Goal: Task Accomplishment & Management: Use online tool/utility

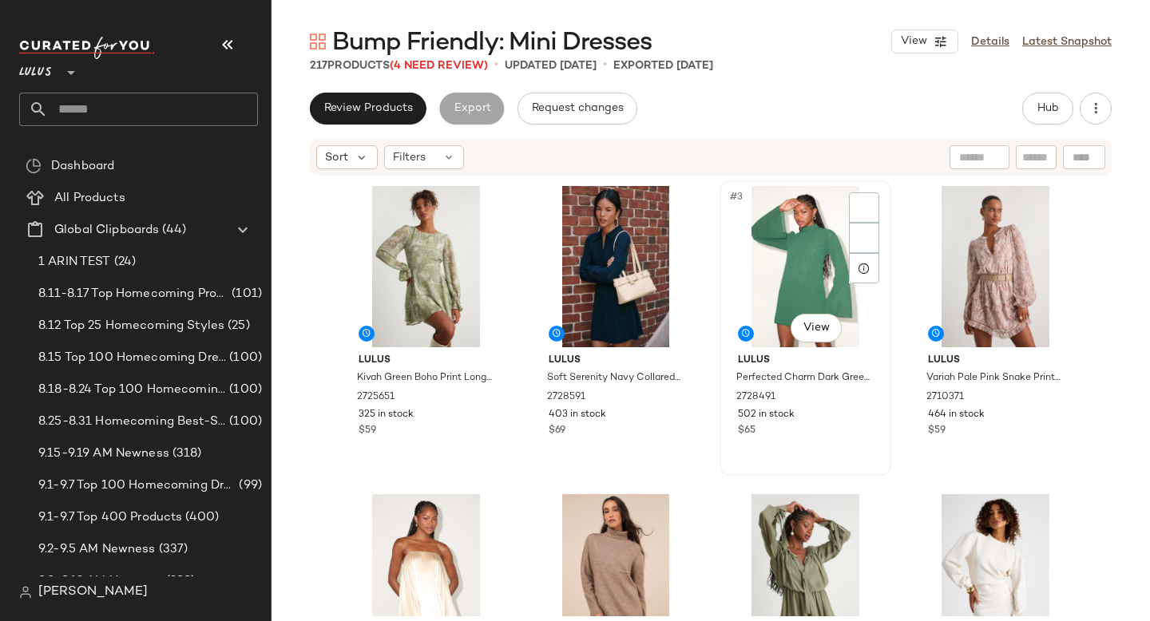
click at [752, 266] on div "#3 View" at bounding box center [805, 266] width 161 height 161
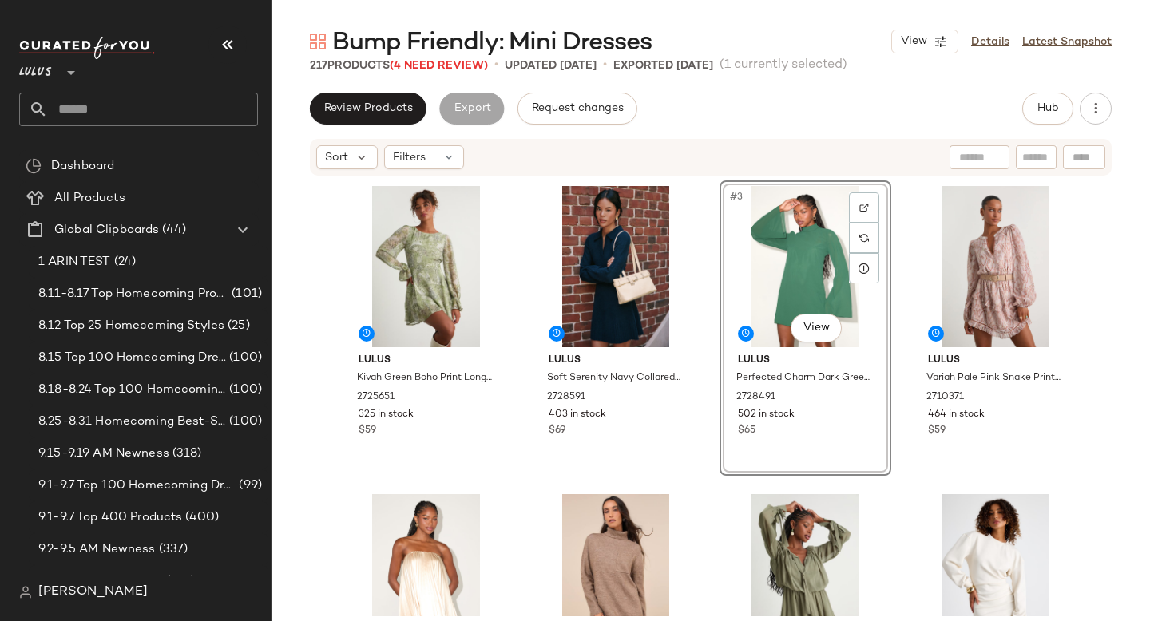
click at [109, 109] on input "text" at bounding box center [153, 110] width 210 height 34
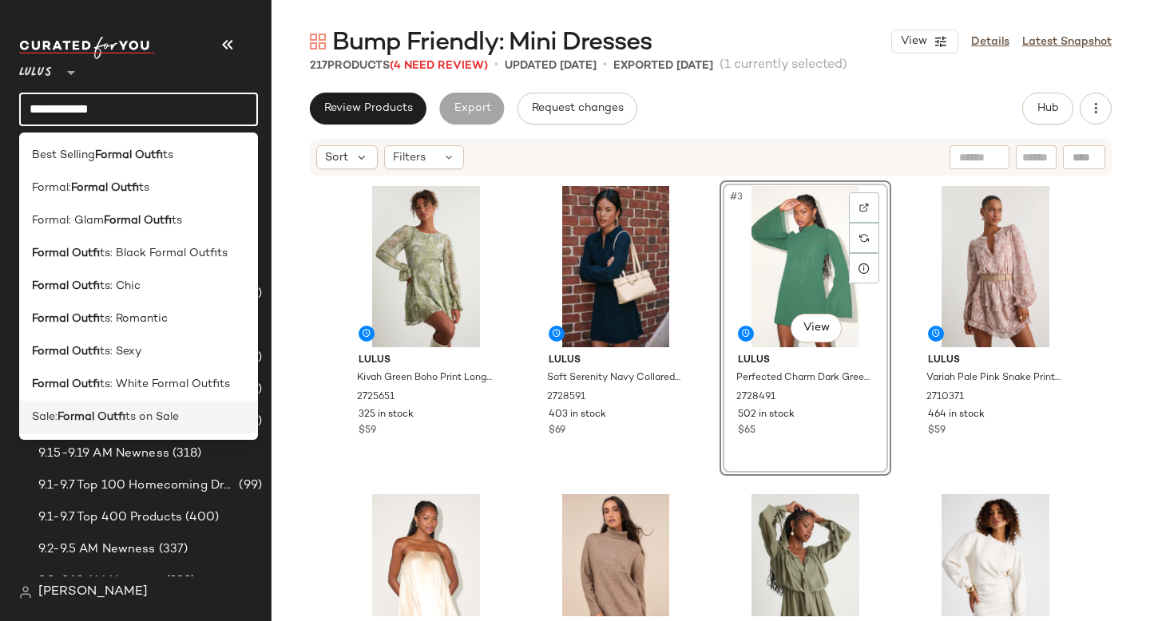
type input "**********"
click at [75, 411] on b "Formal Outfi" at bounding box center [92, 417] width 68 height 17
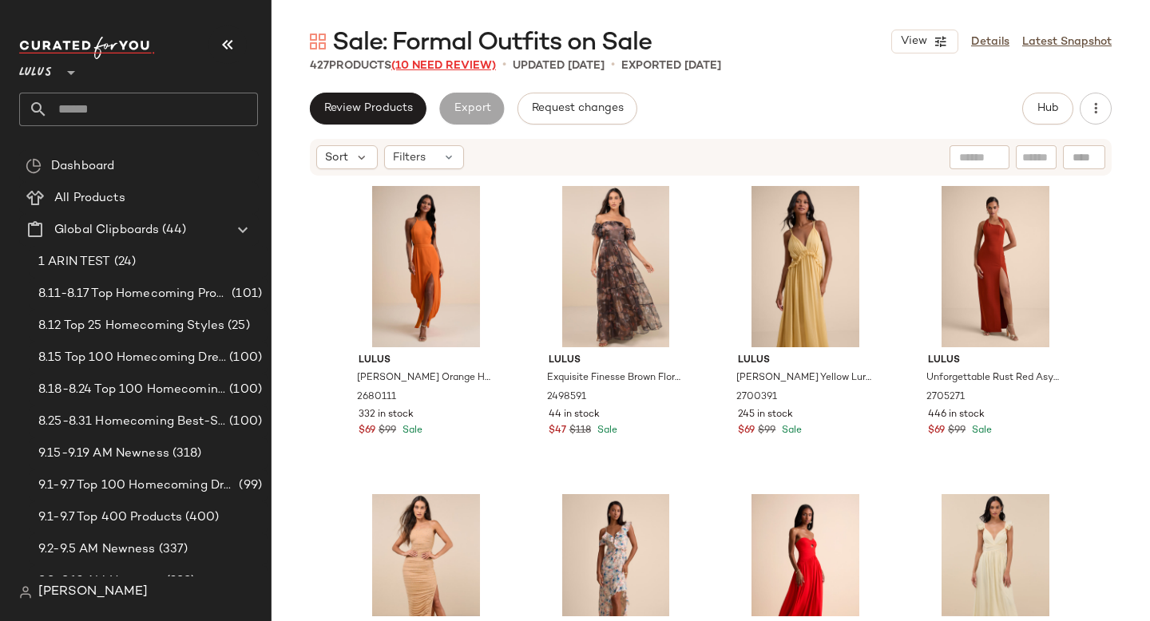
click at [440, 69] on span "(10 Need Review)" at bounding box center [443, 66] width 105 height 12
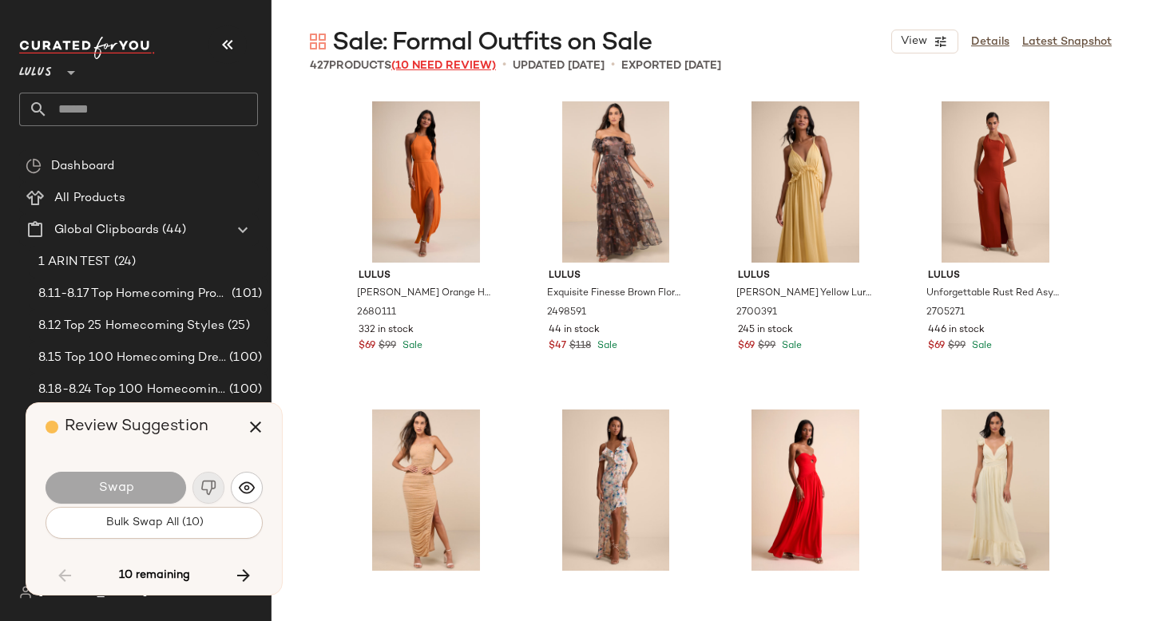
scroll to position [12639, 0]
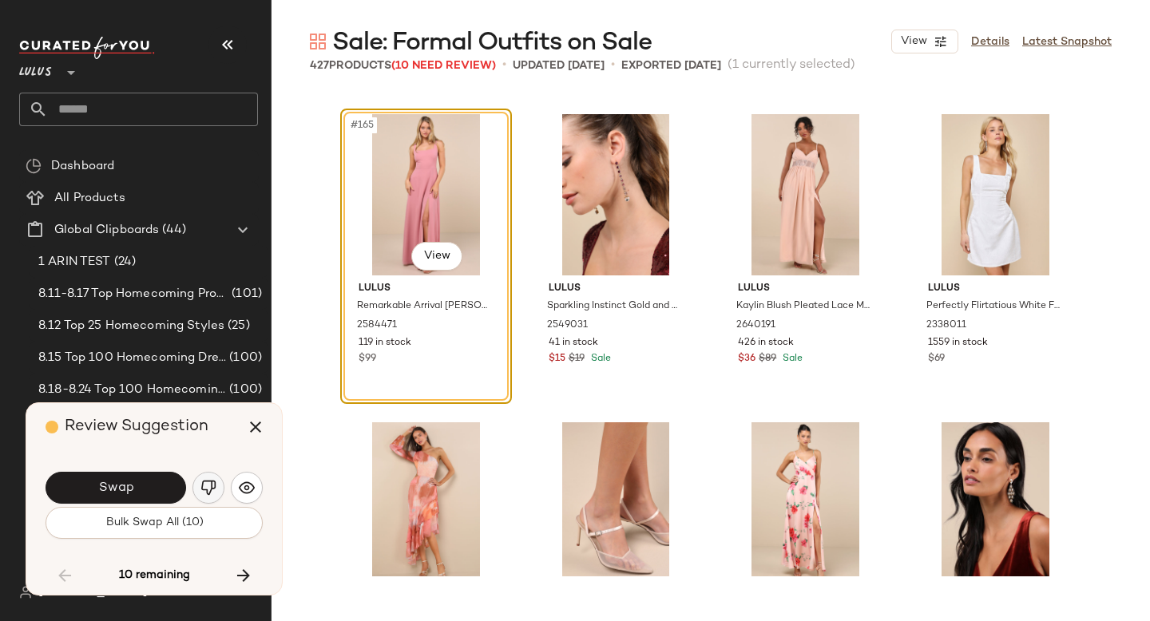
click at [204, 491] on img "button" at bounding box center [208, 488] width 16 height 16
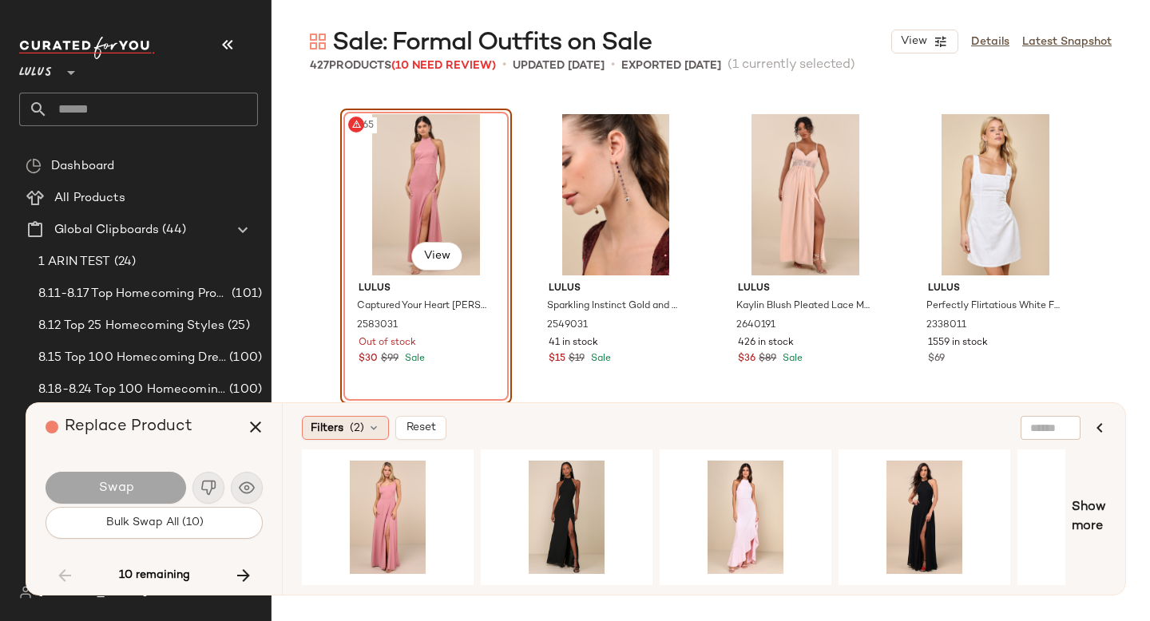
click at [359, 418] on div "Filters (2)" at bounding box center [345, 428] width 87 height 24
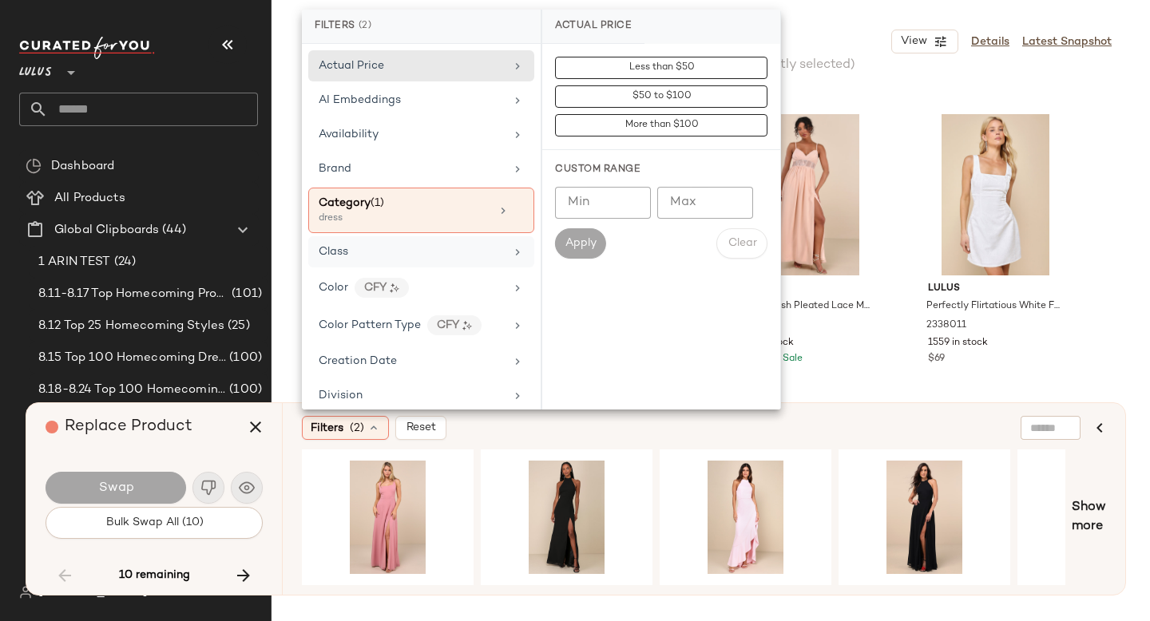
scroll to position [1144, 0]
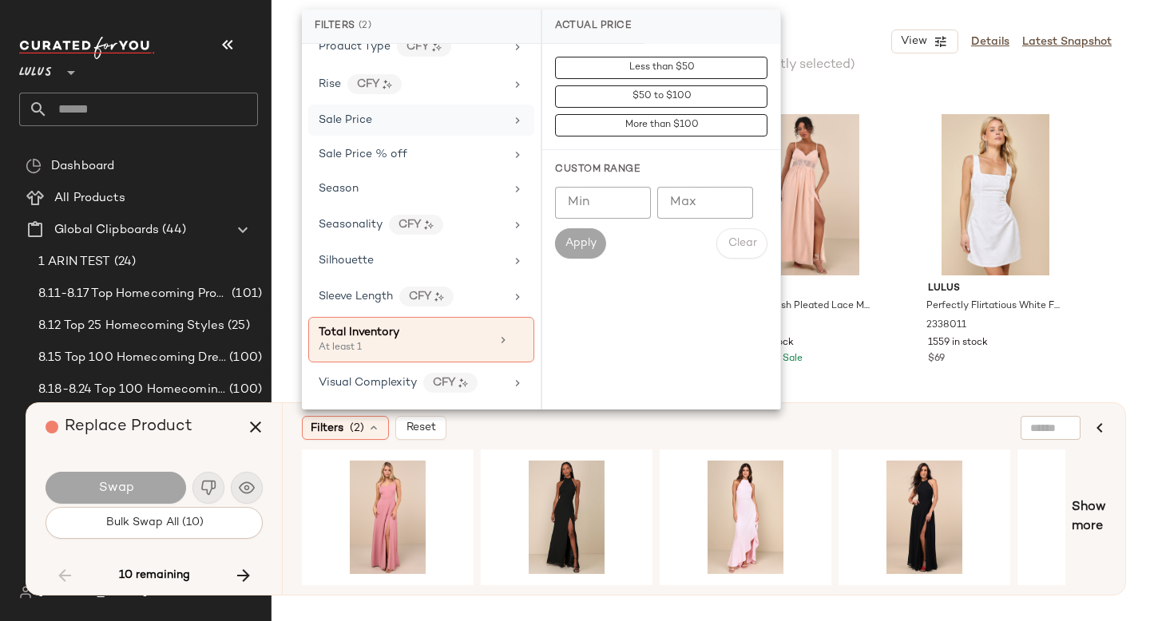
click at [417, 129] on div "Sale Price" at bounding box center [421, 120] width 226 height 31
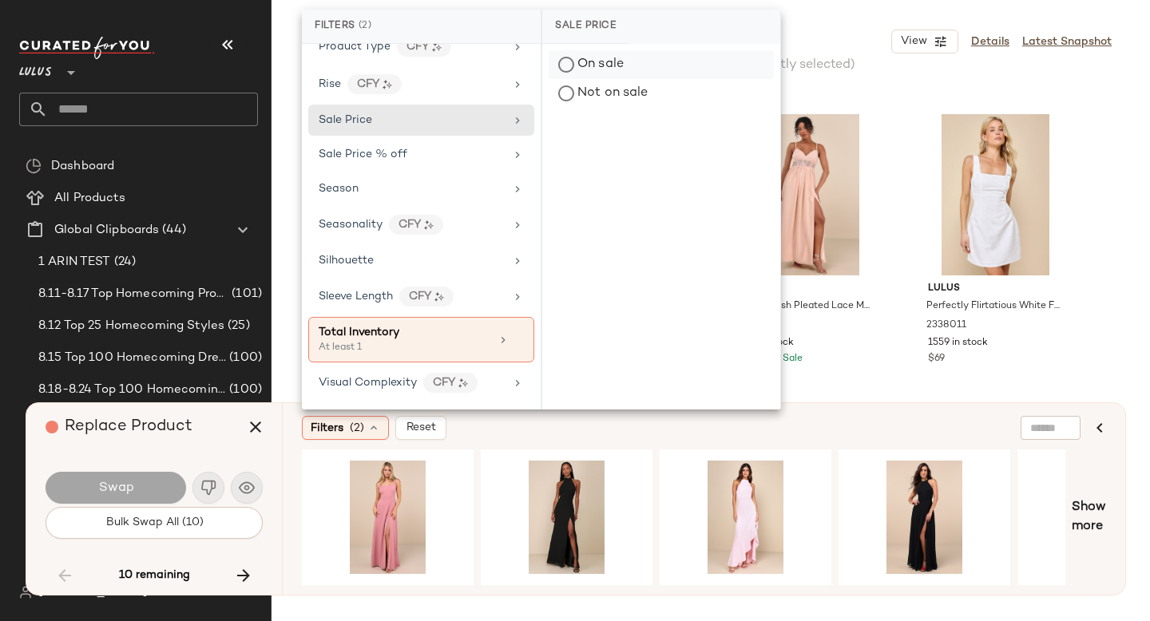
click at [597, 58] on div "On sale" at bounding box center [661, 64] width 225 height 29
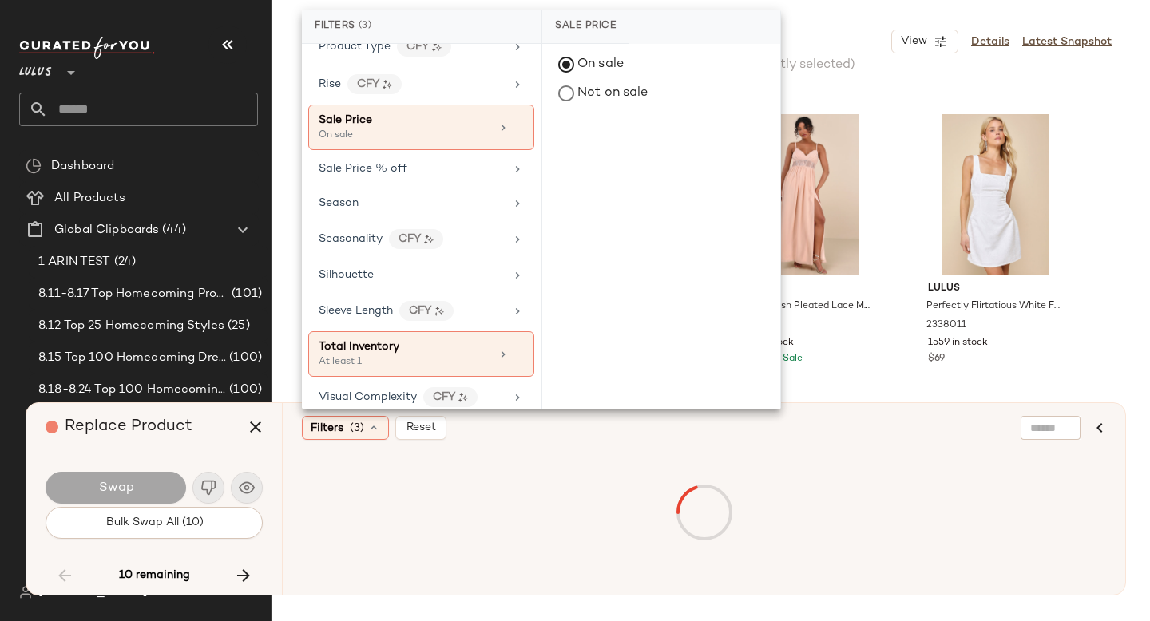
click at [800, 426] on div "Filters (3) Reset" at bounding box center [626, 428] width 649 height 24
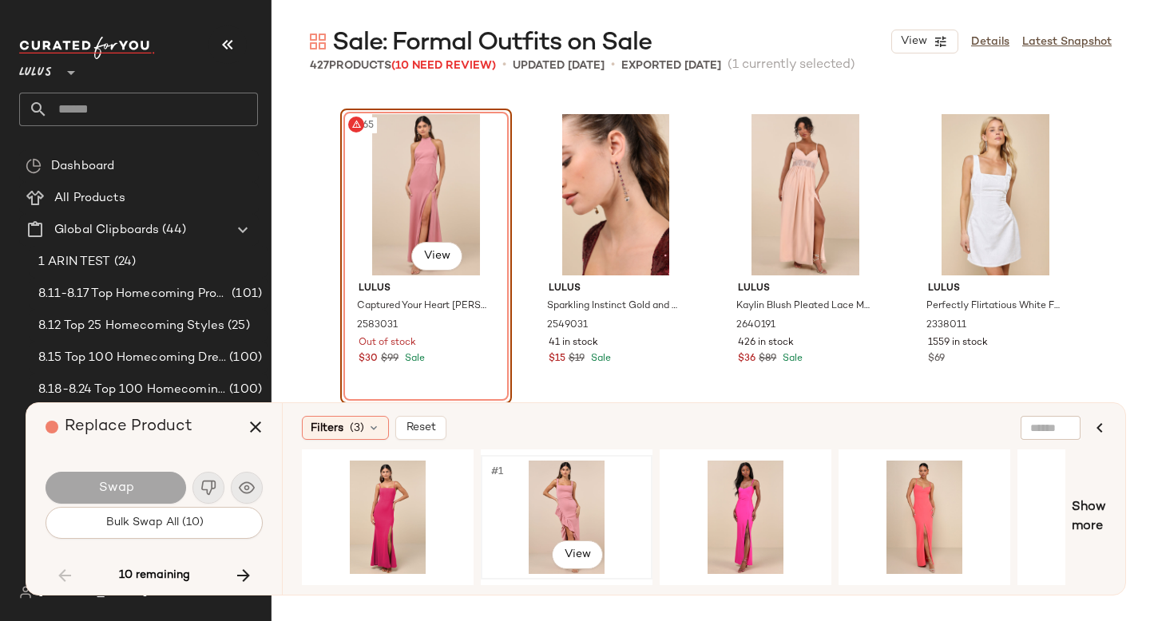
click at [572, 494] on div "#1 View" at bounding box center [566, 517] width 161 height 113
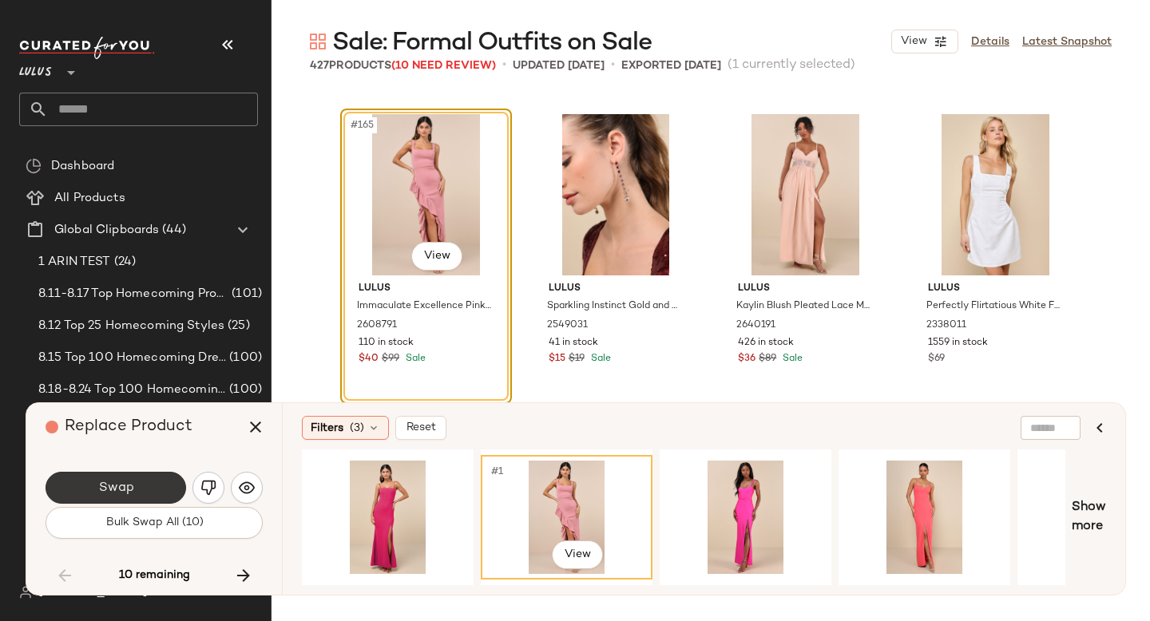
click at [135, 472] on button "Swap" at bounding box center [116, 488] width 141 height 32
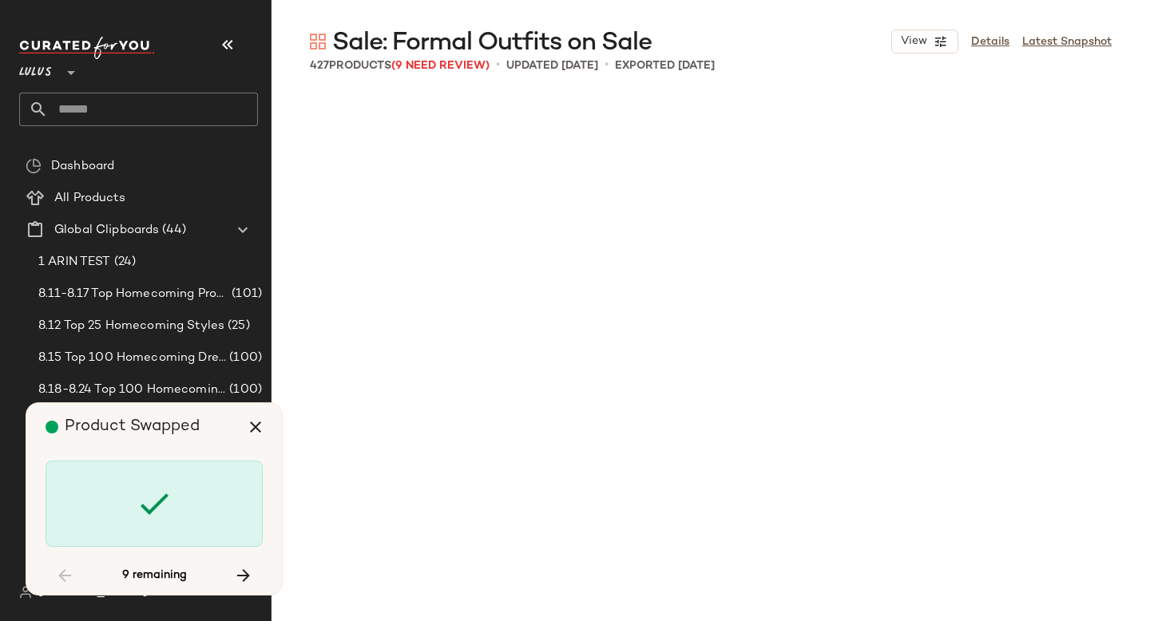
scroll to position [24045, 0]
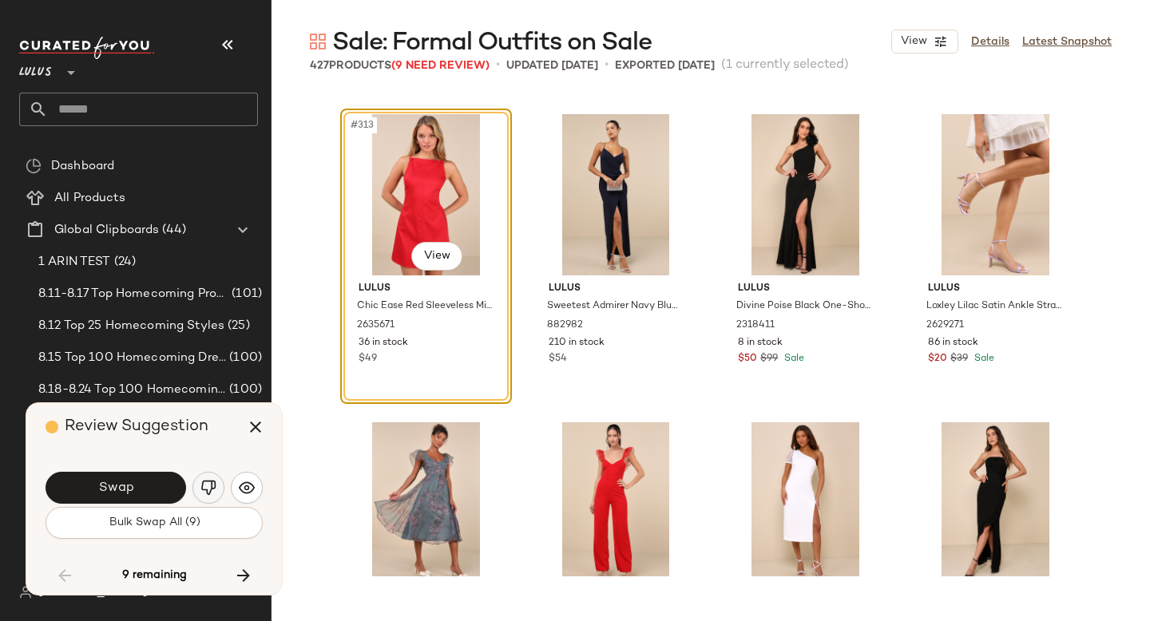
click at [200, 492] on img "button" at bounding box center [208, 488] width 16 height 16
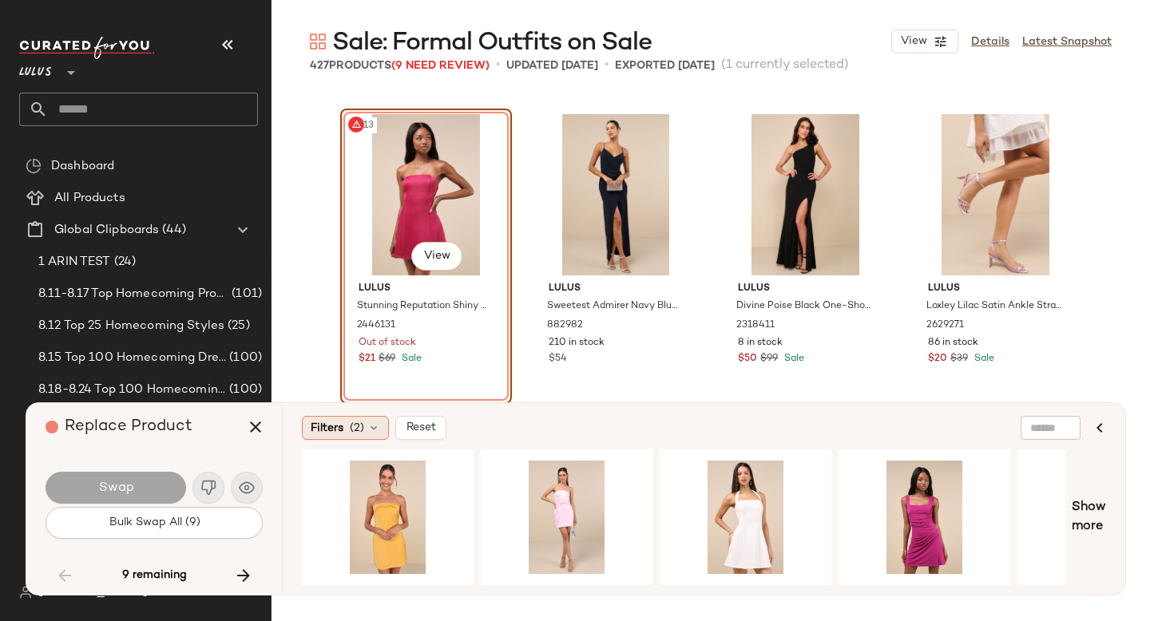
click at [353, 421] on span "(2)" at bounding box center [357, 428] width 14 height 17
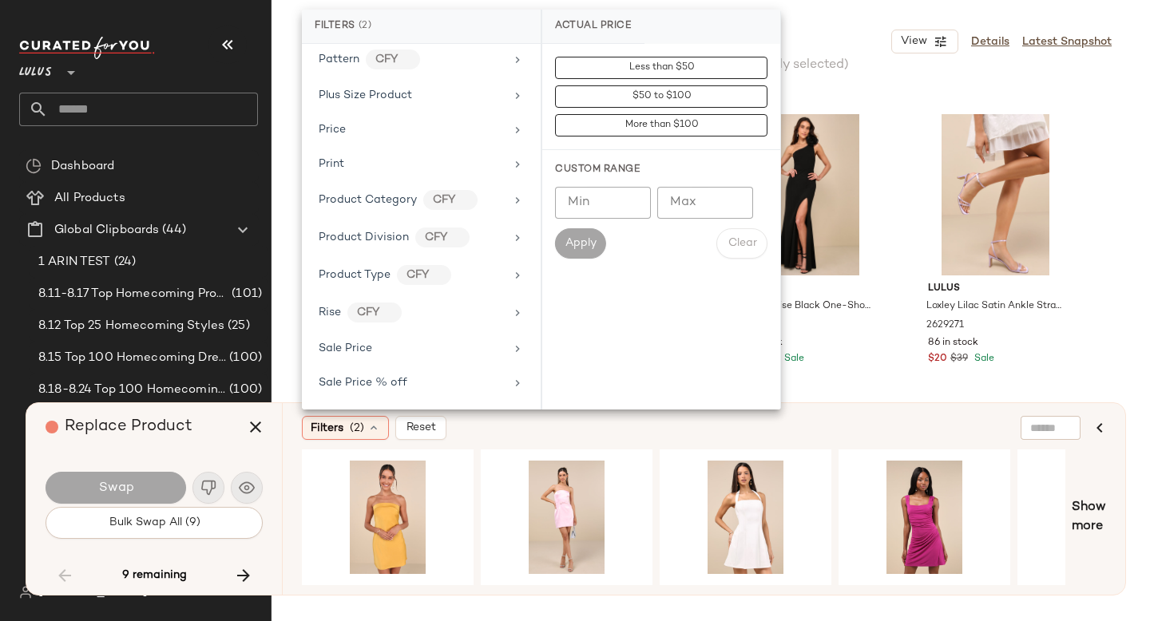
scroll to position [1144, 0]
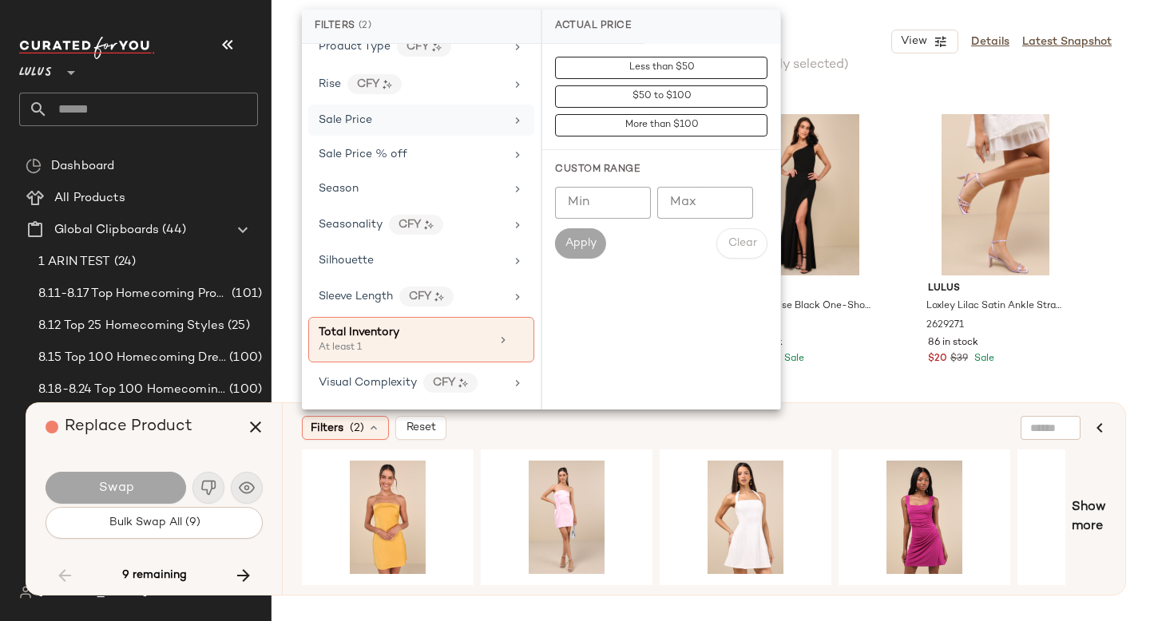
click at [413, 109] on div "Sale Price" at bounding box center [421, 120] width 226 height 31
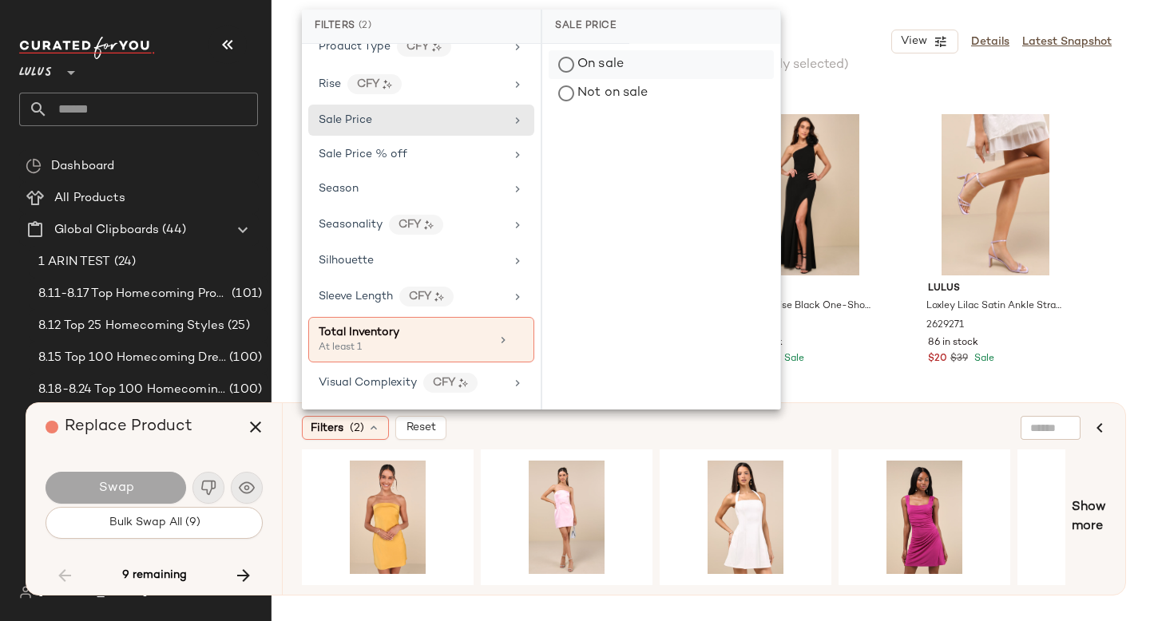
click at [592, 73] on div "On sale" at bounding box center [661, 64] width 225 height 29
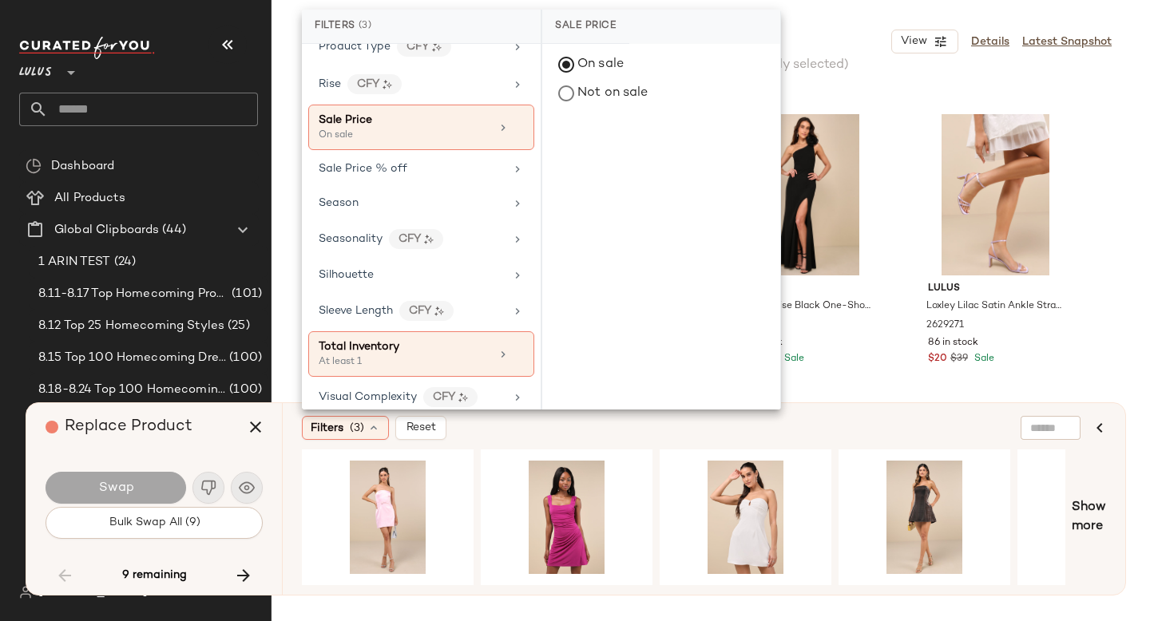
click at [648, 432] on div "Filters (3) Reset" at bounding box center [626, 428] width 649 height 24
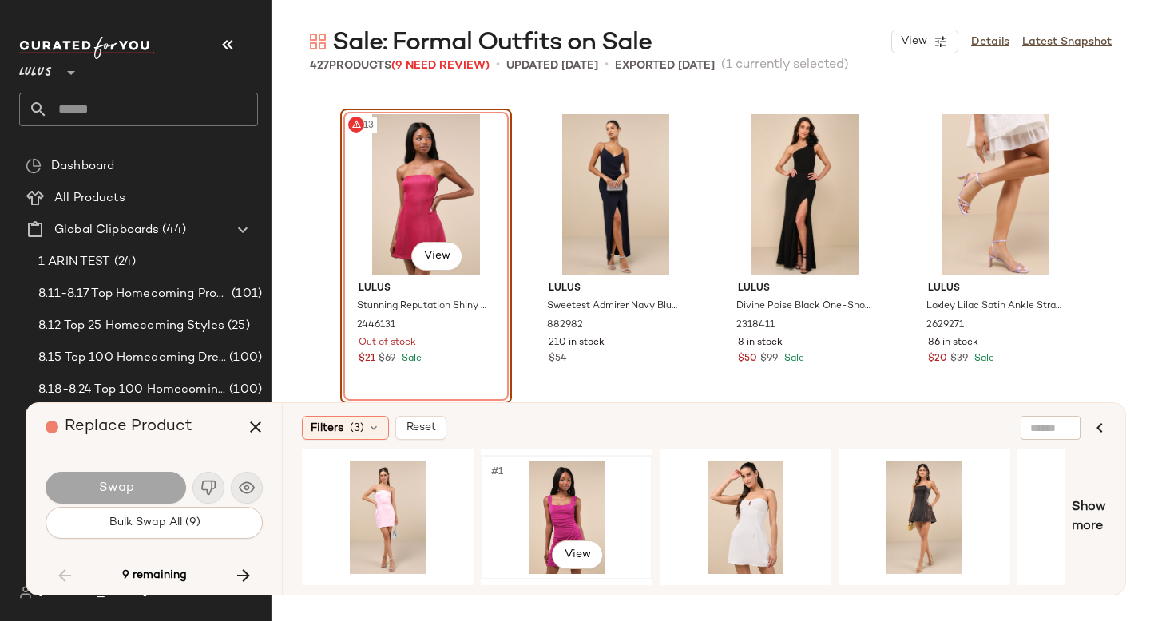
click at [577, 493] on div "#1 View" at bounding box center [566, 517] width 161 height 113
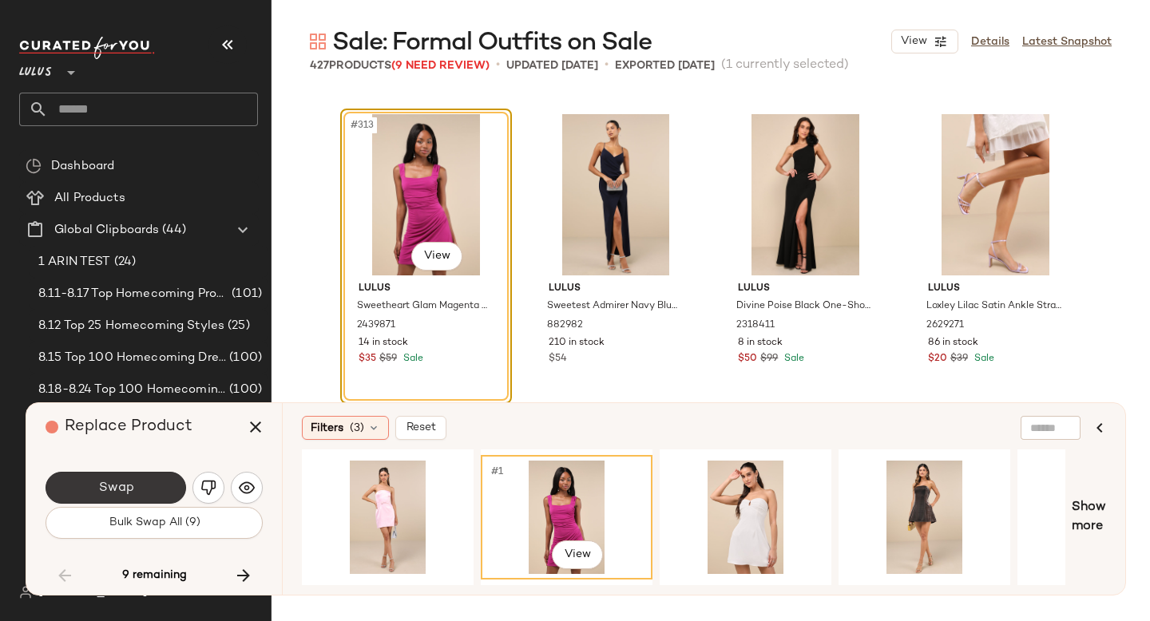
click at [108, 482] on span "Swap" at bounding box center [115, 488] width 36 height 15
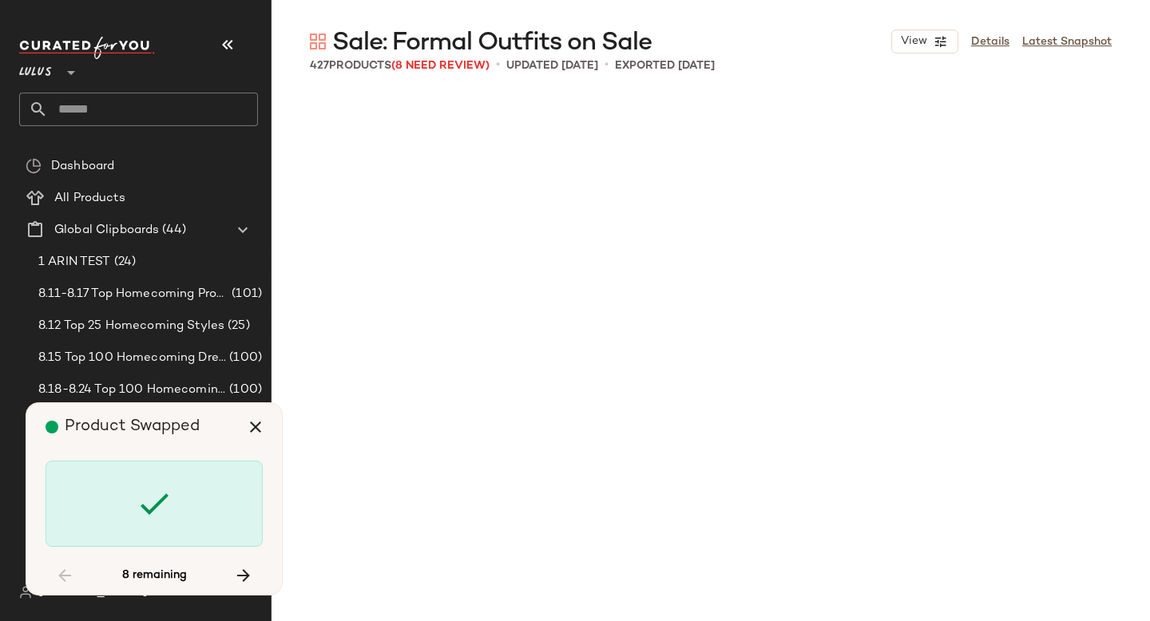
scroll to position [25278, 0]
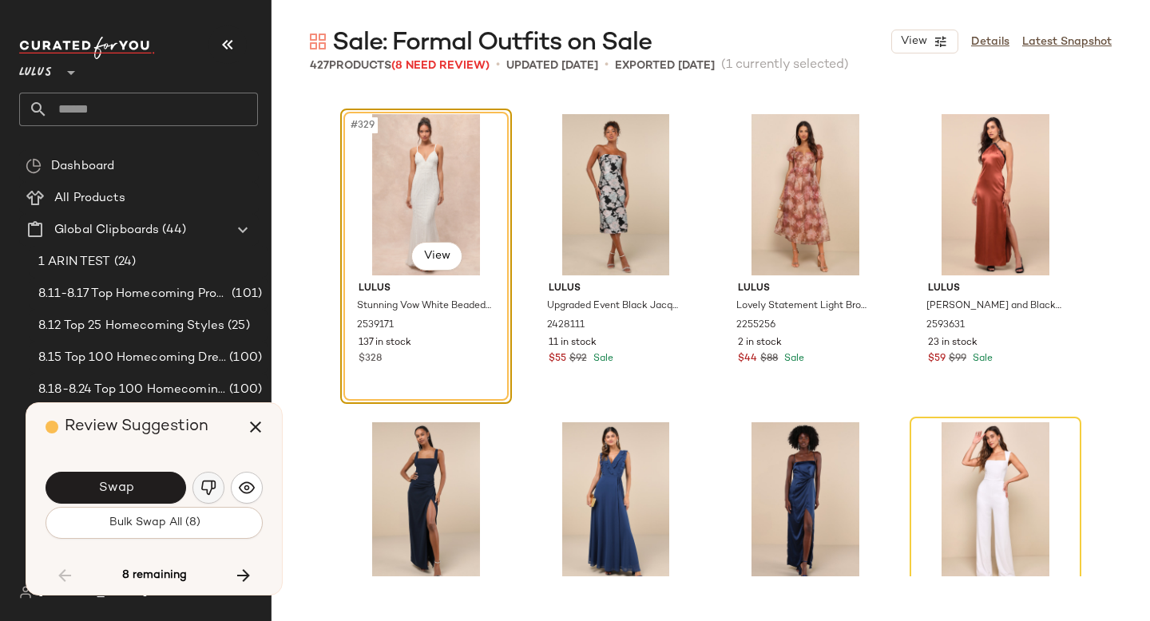
click at [212, 488] on img "button" at bounding box center [208, 488] width 16 height 16
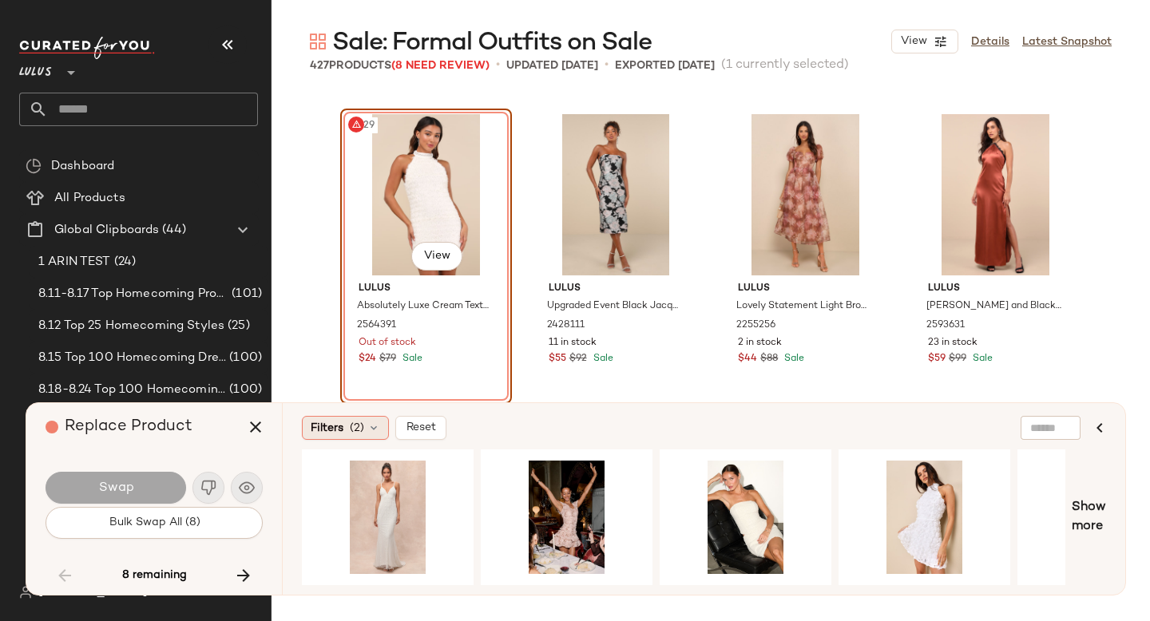
click at [371, 429] on icon at bounding box center [373, 428] width 13 height 13
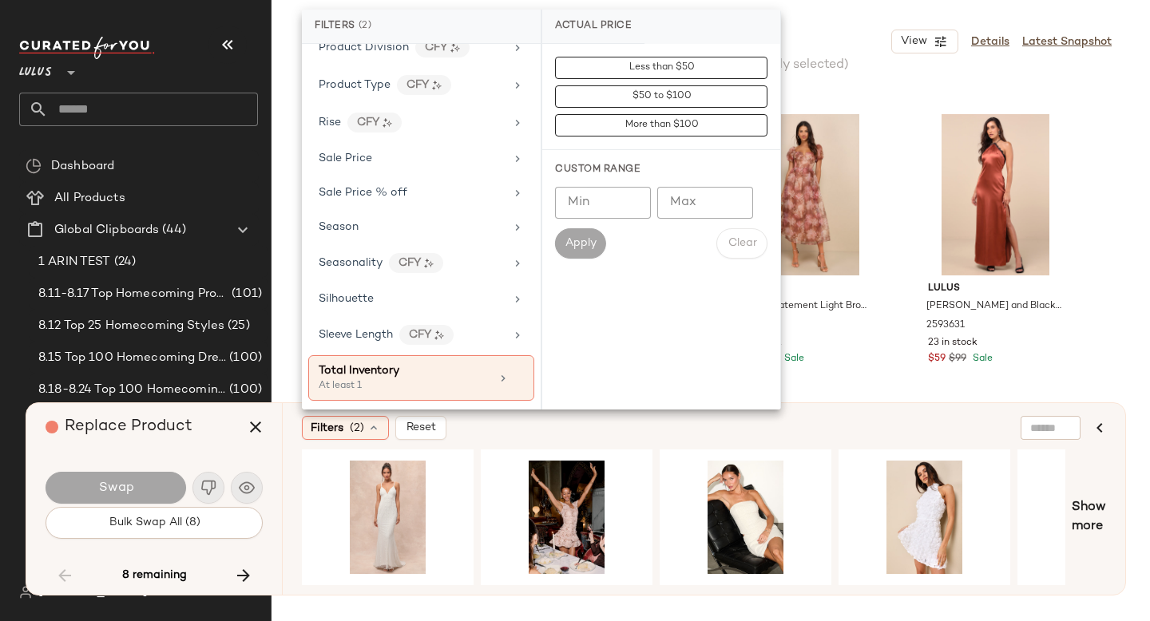
scroll to position [1100, 0]
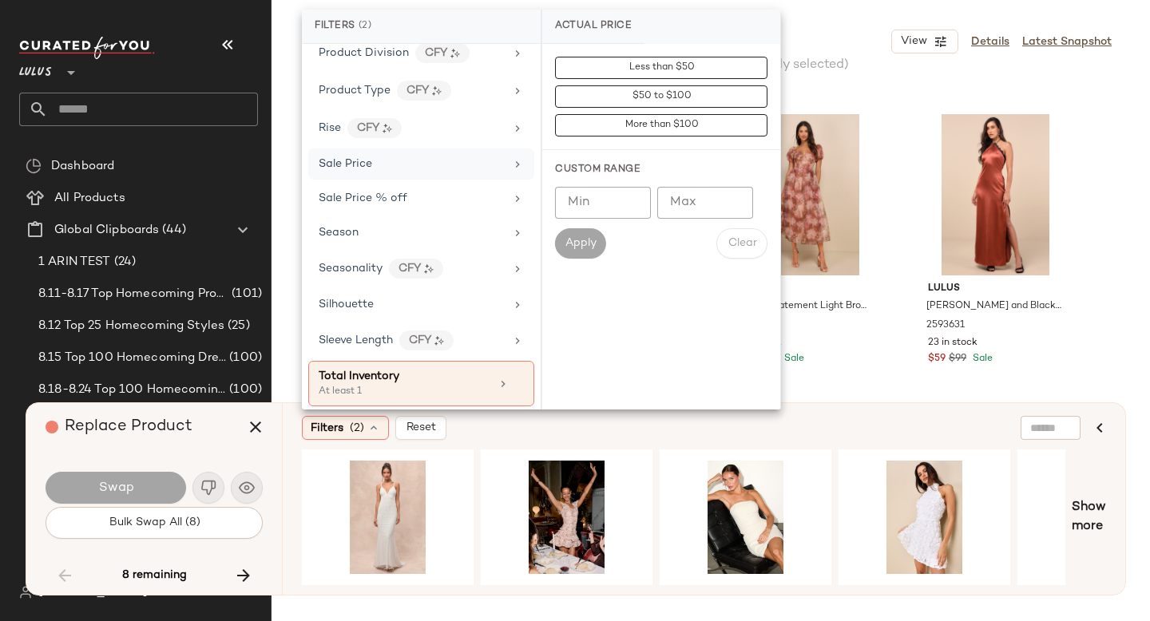
click at [413, 161] on div "Sale Price" at bounding box center [412, 164] width 186 height 17
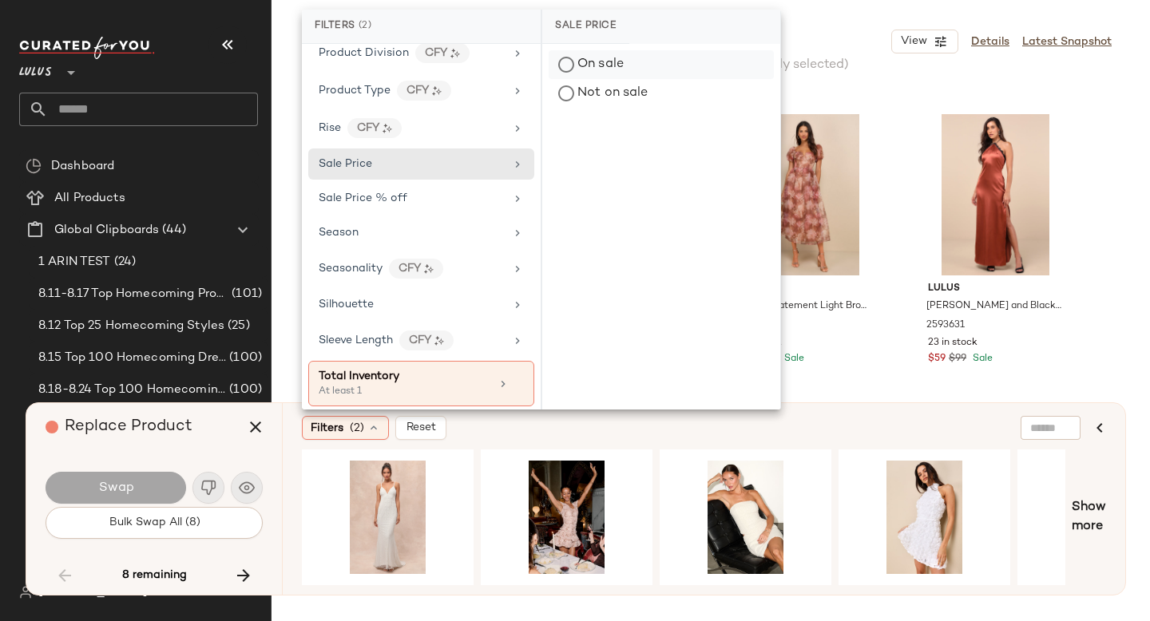
click at [608, 61] on div "On sale" at bounding box center [661, 64] width 225 height 29
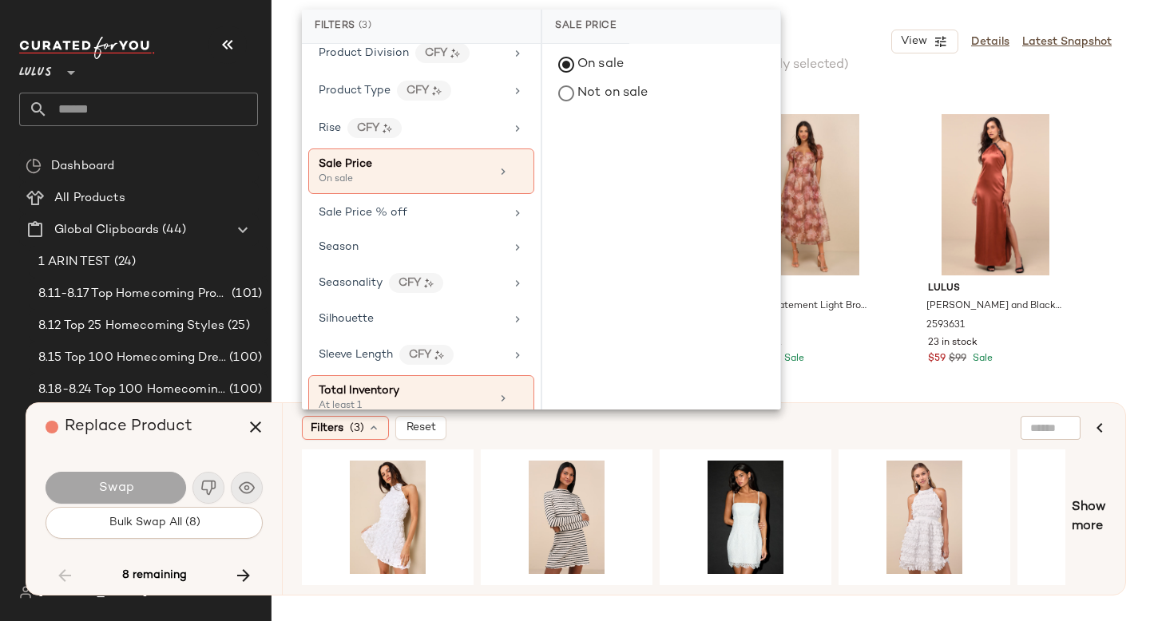
click at [867, 426] on div "Filters (3) Reset" at bounding box center [626, 428] width 649 height 24
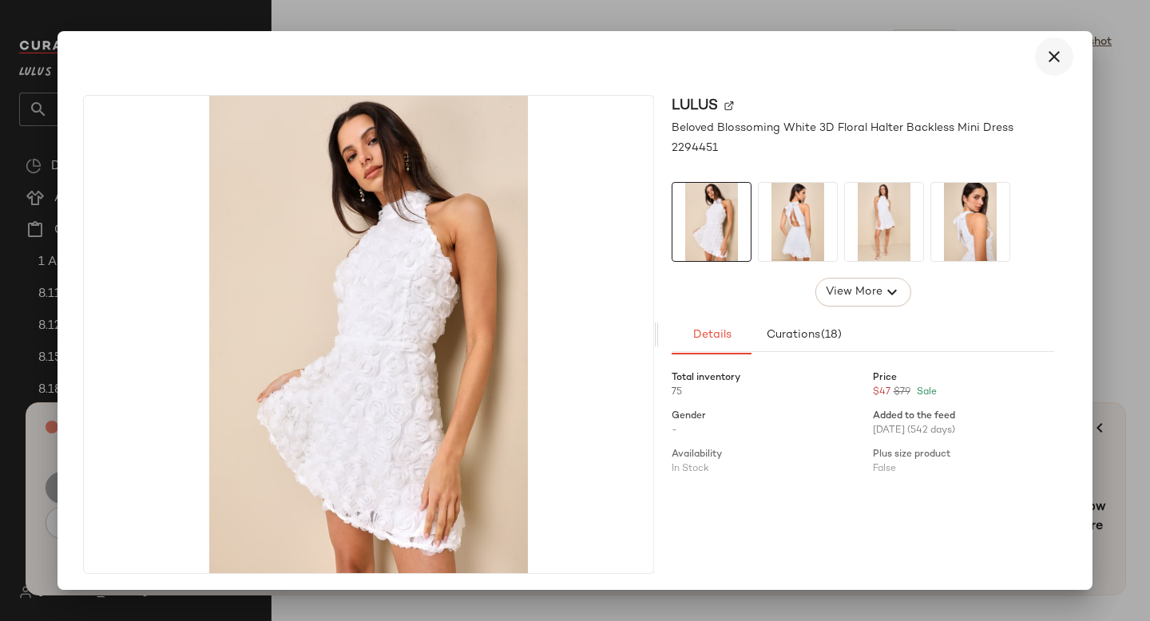
click at [1046, 56] on icon "button" at bounding box center [1054, 56] width 19 height 19
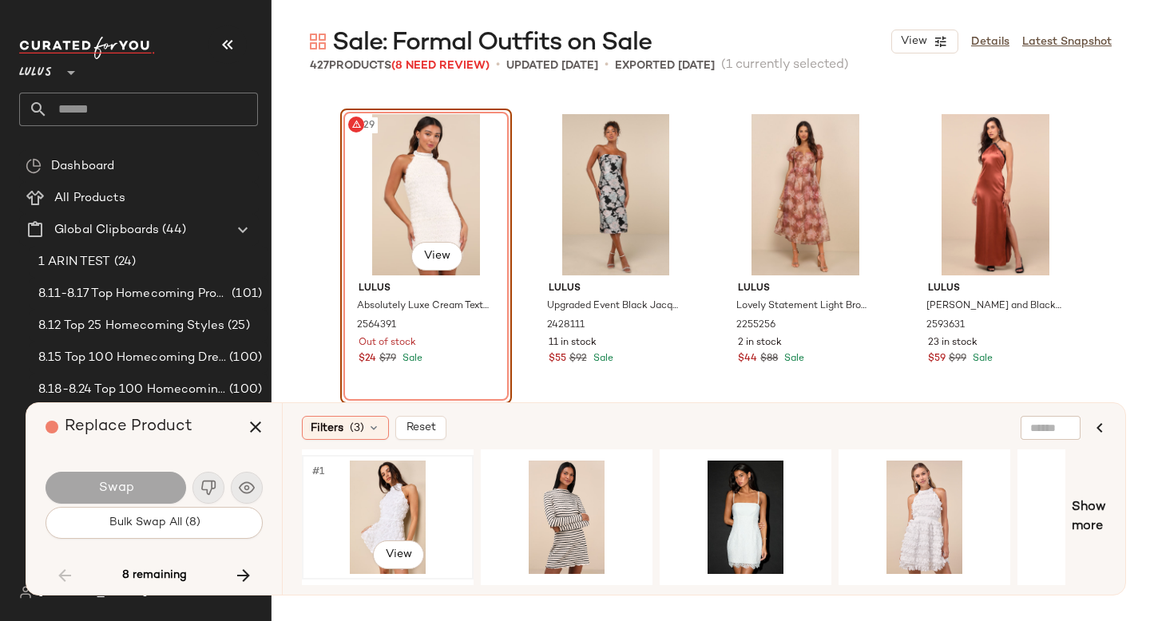
click at [372, 476] on div "#1 View" at bounding box center [387, 517] width 161 height 113
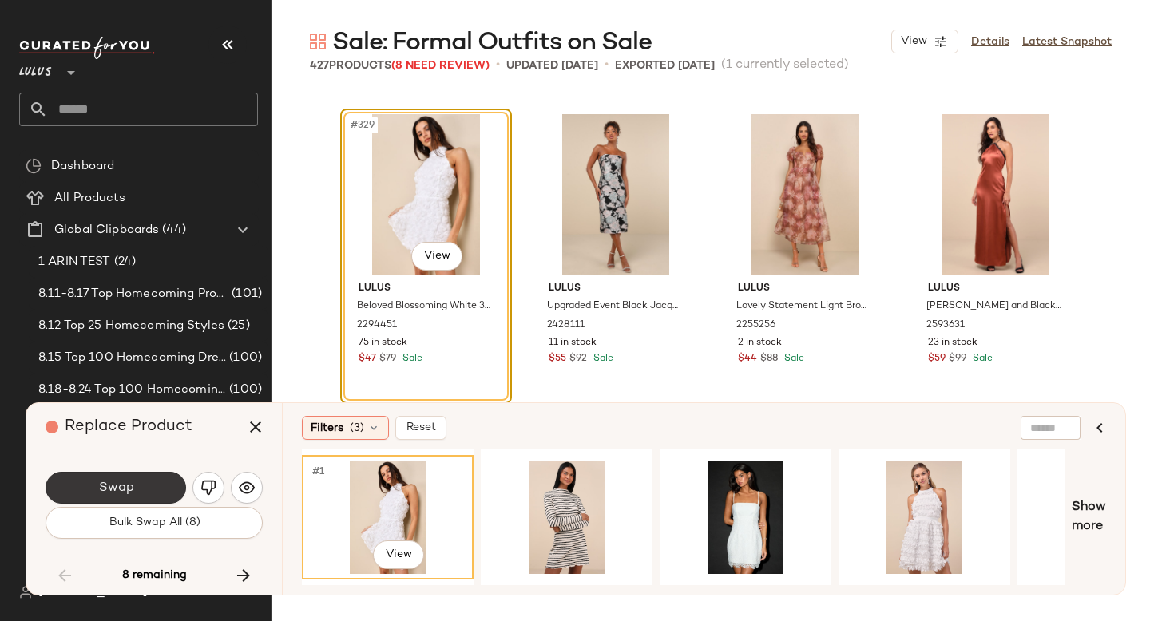
click at [111, 492] on span "Swap" at bounding box center [115, 488] width 36 height 15
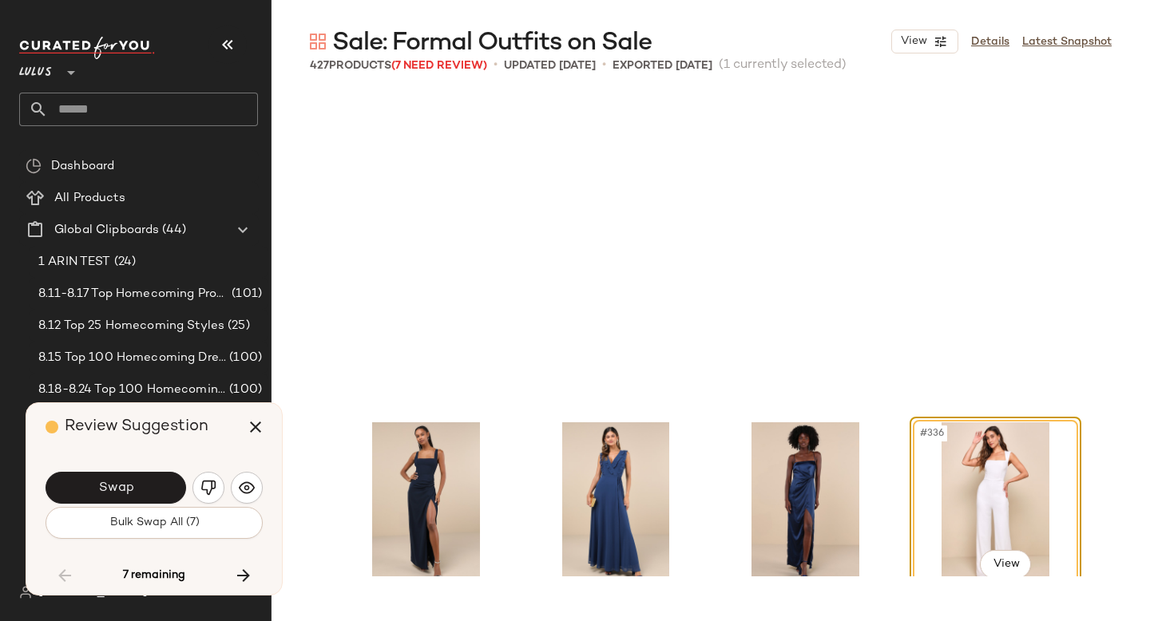
scroll to position [25586, 0]
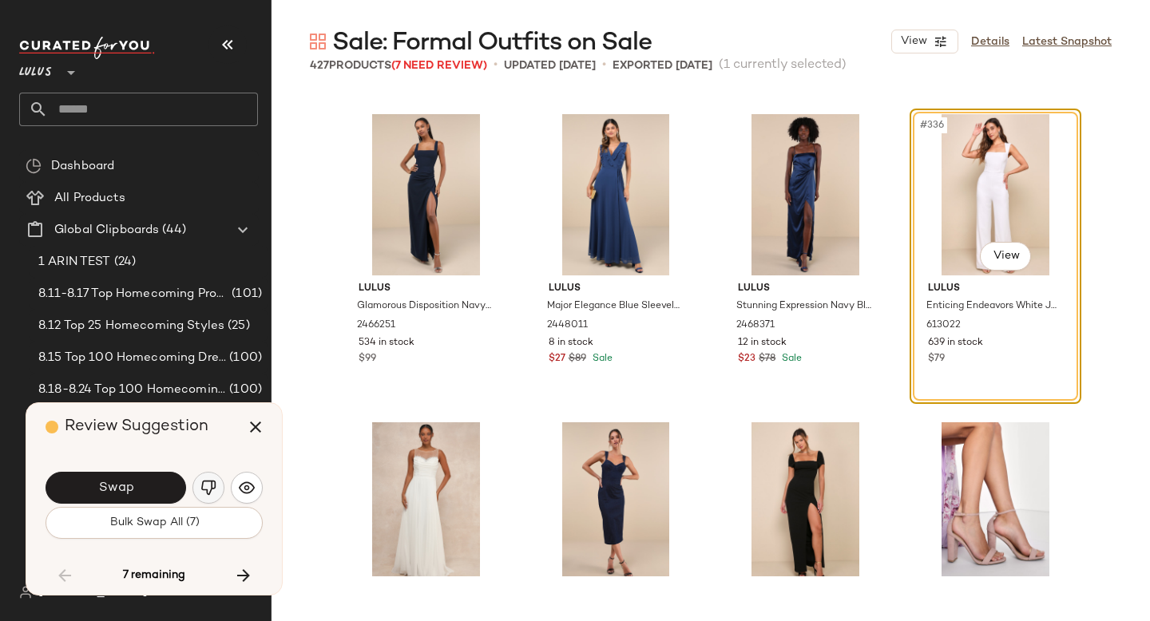
click at [208, 487] on img "button" at bounding box center [208, 488] width 16 height 16
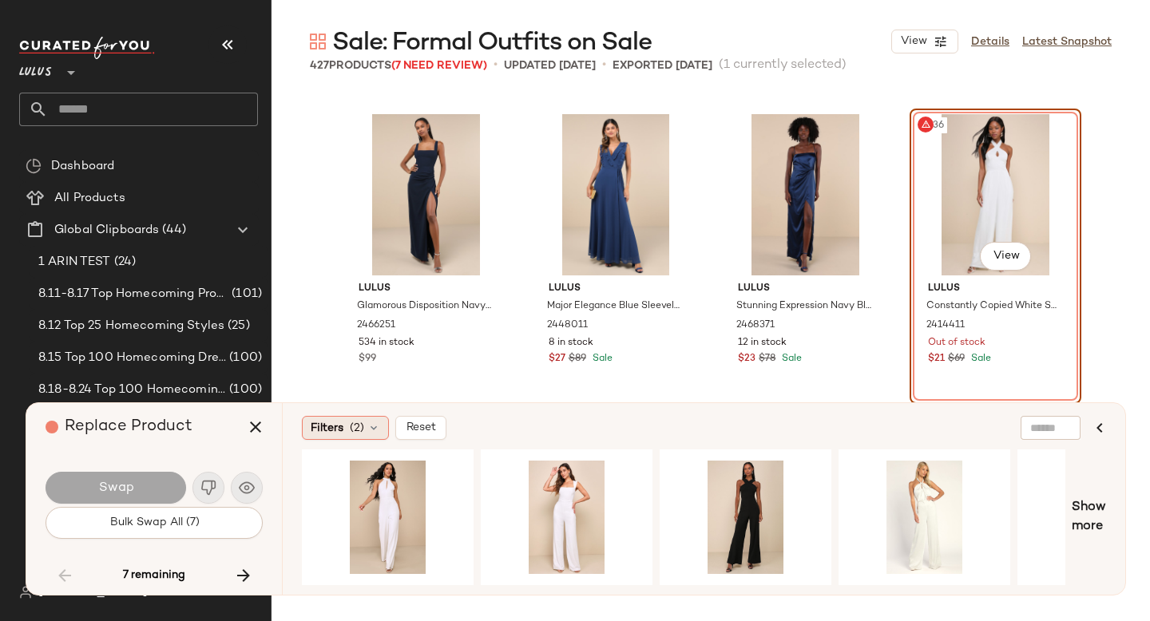
click at [346, 428] on div "Filters (2)" at bounding box center [345, 428] width 87 height 24
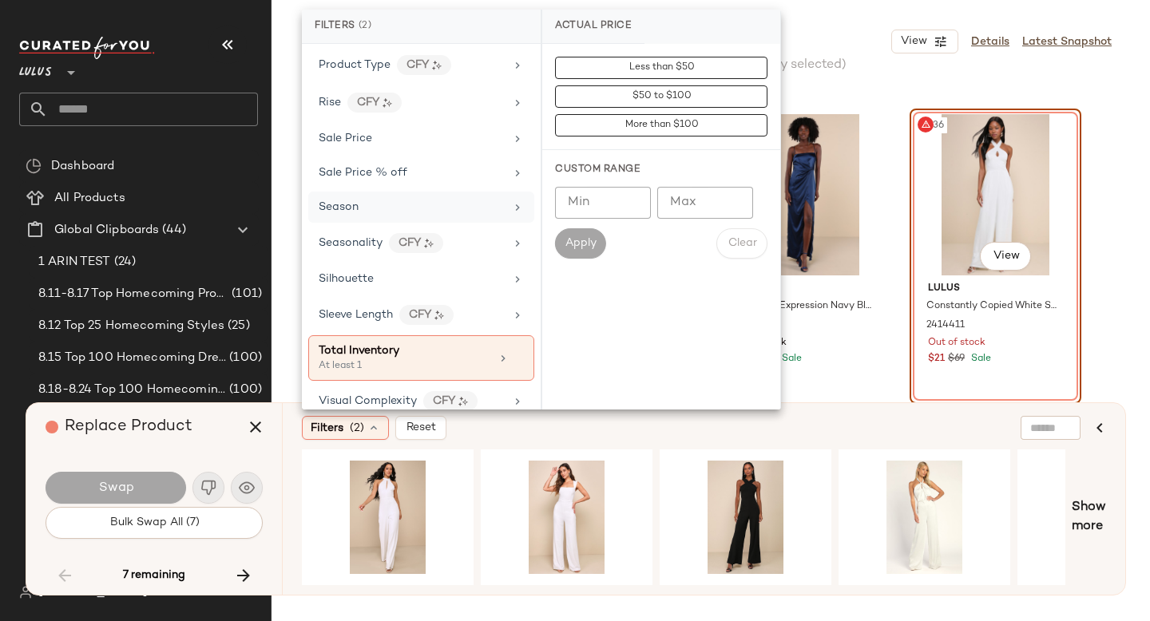
scroll to position [1144, 0]
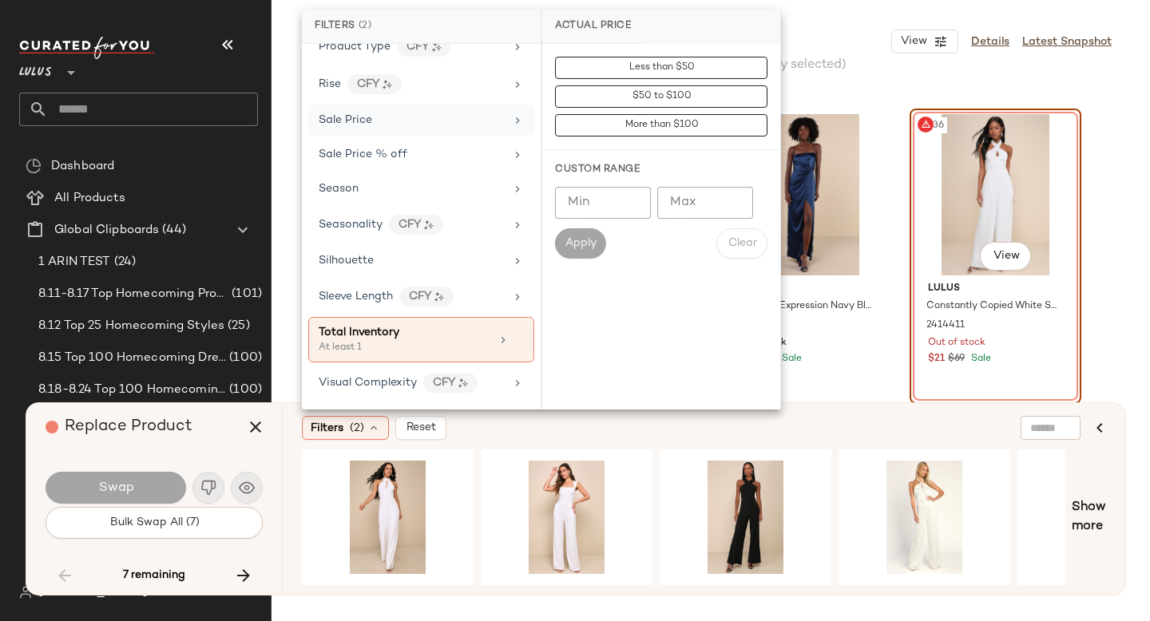
click at [399, 121] on div "Sale Price" at bounding box center [412, 120] width 186 height 17
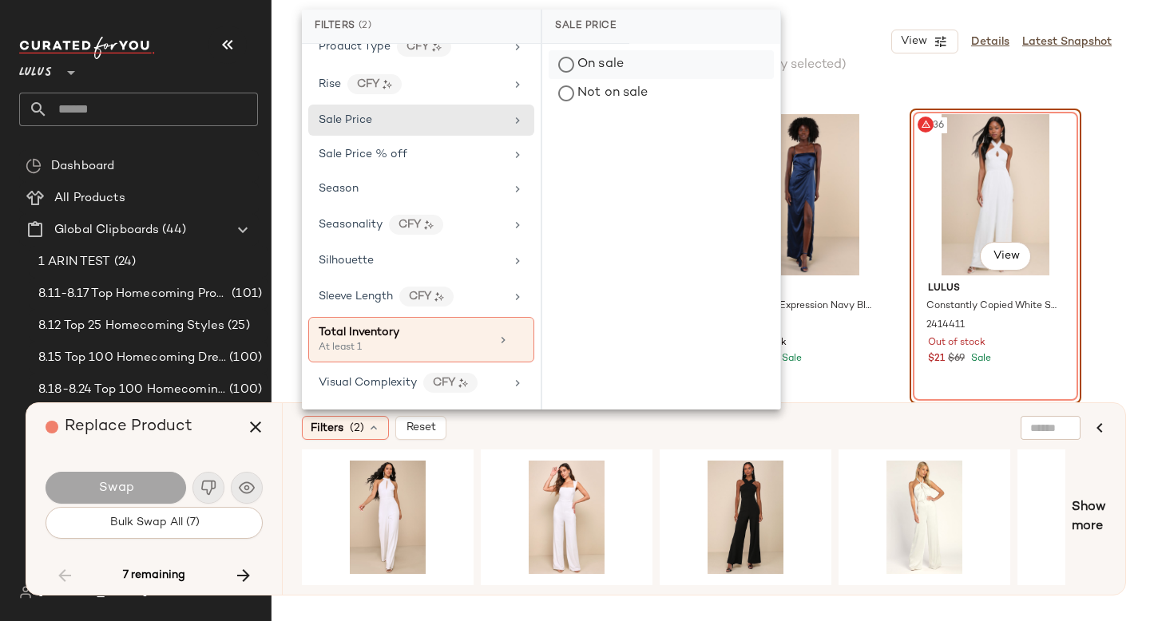
click at [563, 60] on div "On sale" at bounding box center [661, 64] width 225 height 29
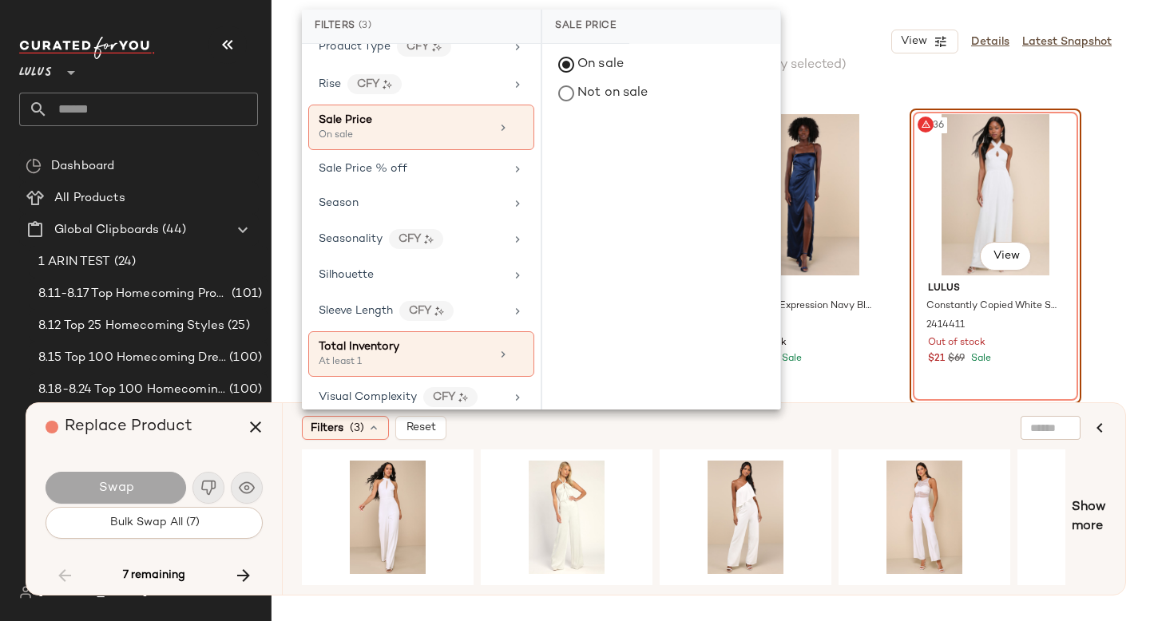
click at [843, 421] on div "Filters (3) Reset" at bounding box center [626, 428] width 649 height 24
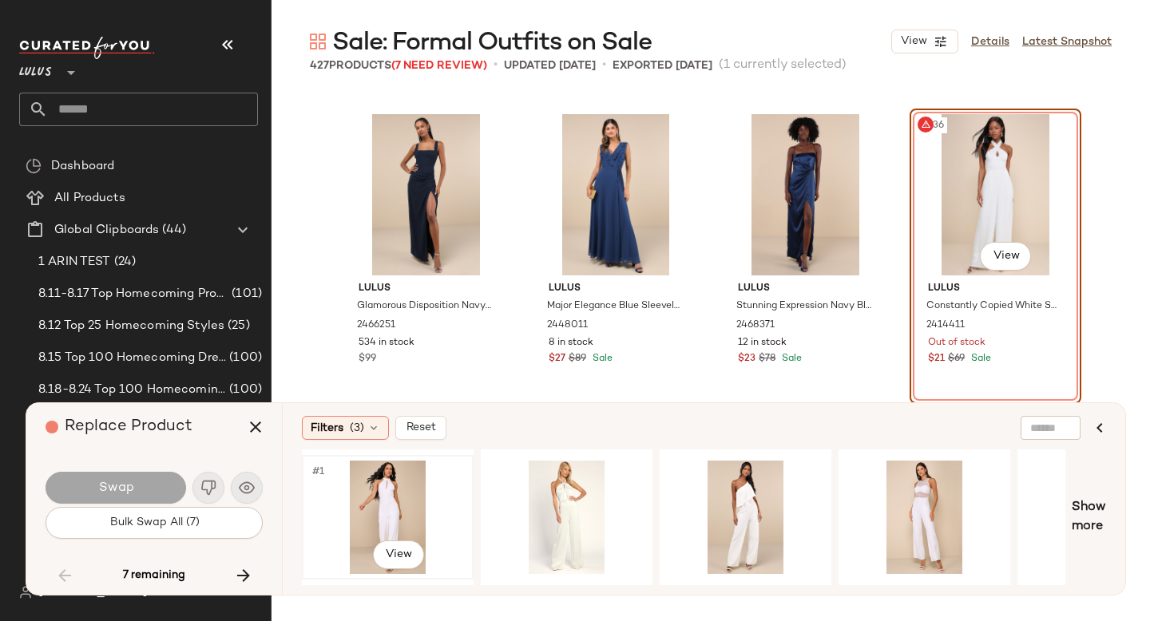
click at [412, 505] on div "#1 View" at bounding box center [387, 517] width 161 height 113
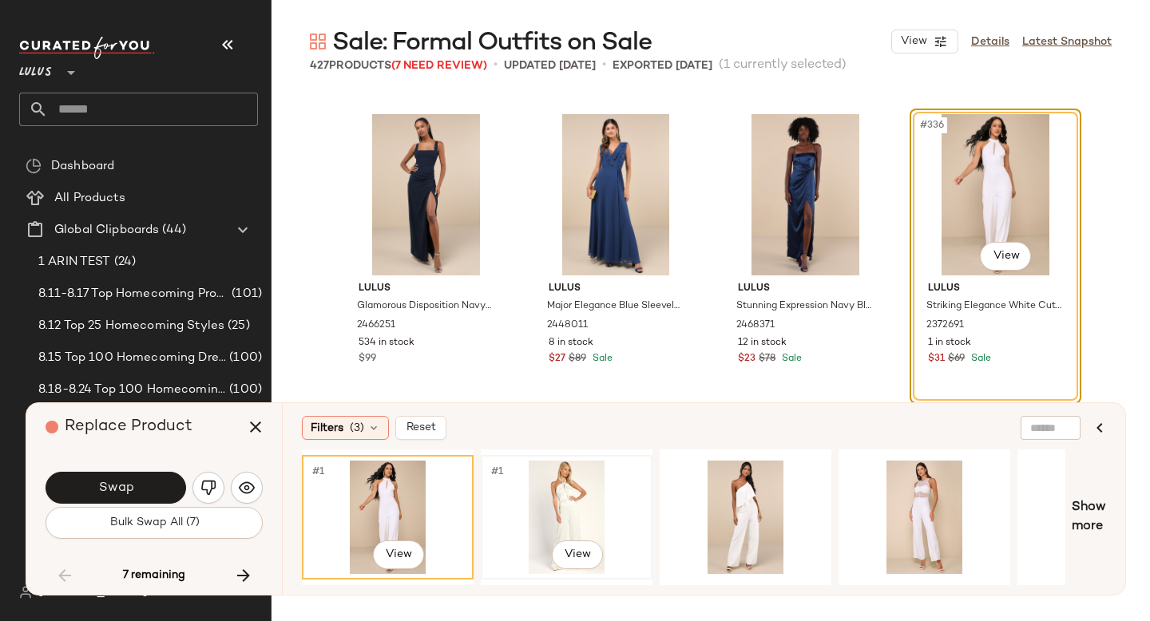
click at [532, 494] on div "#1 View" at bounding box center [566, 517] width 161 height 113
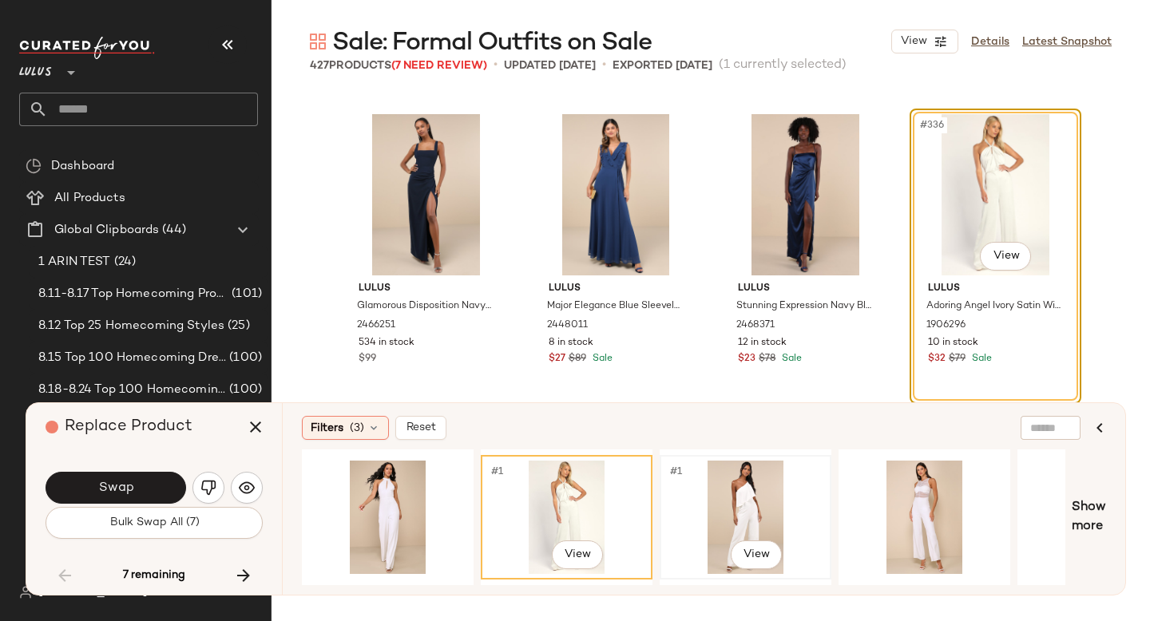
click at [710, 496] on div "#1 View" at bounding box center [745, 517] width 161 height 113
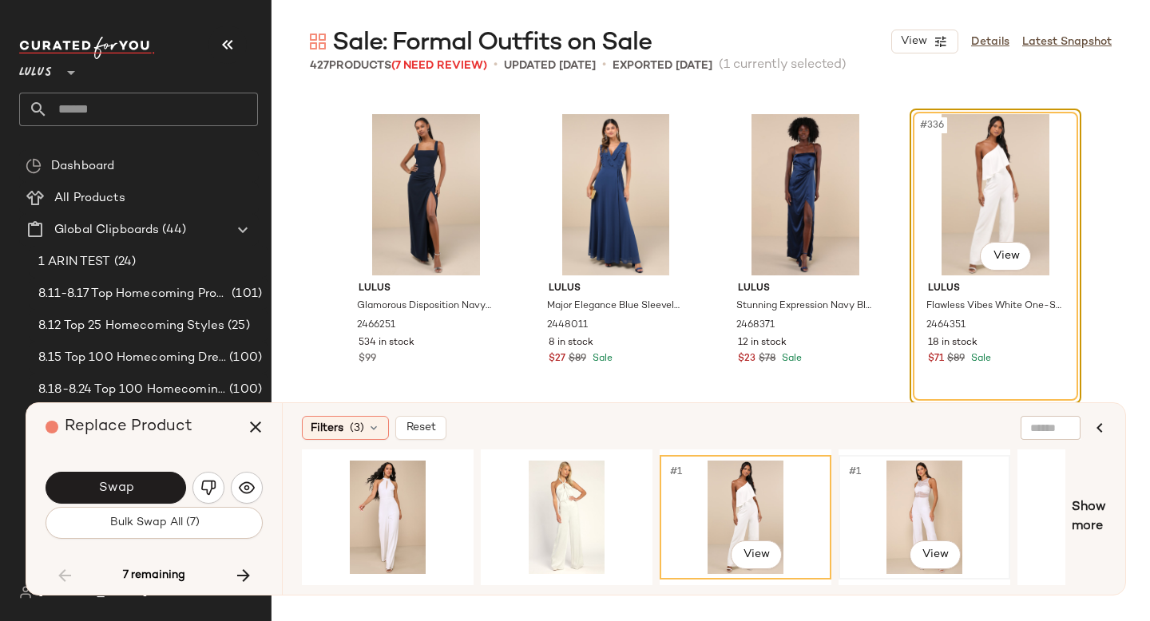
click at [902, 517] on div "#1 View" at bounding box center [924, 517] width 161 height 113
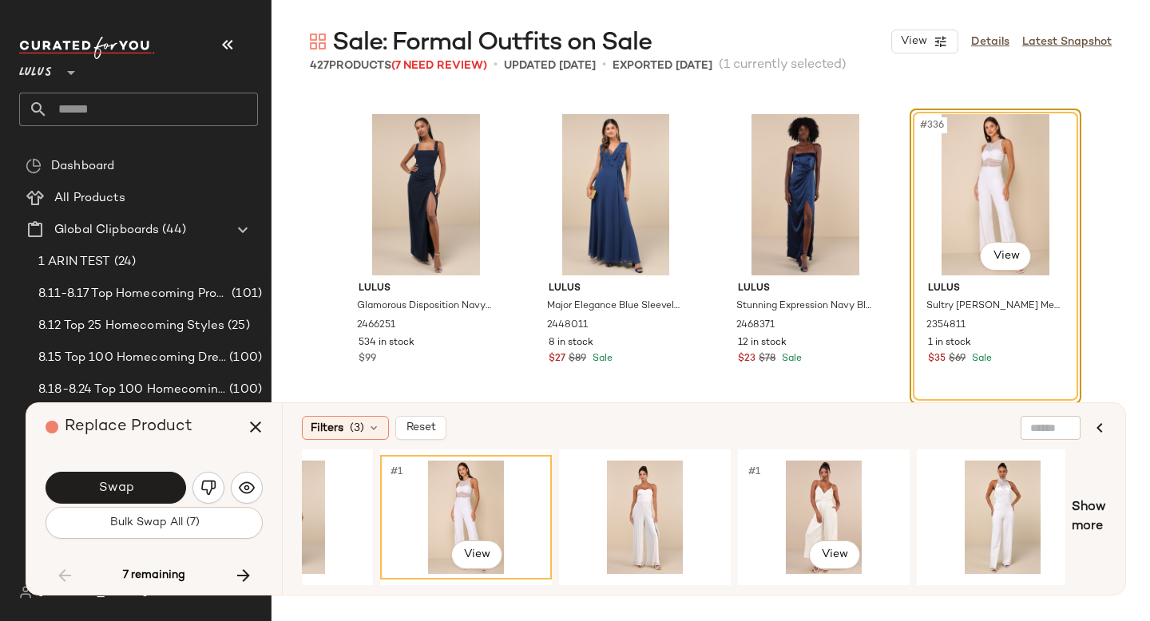
scroll to position [0, 459]
click at [652, 502] on div "#1 View" at bounding box center [644, 517] width 161 height 113
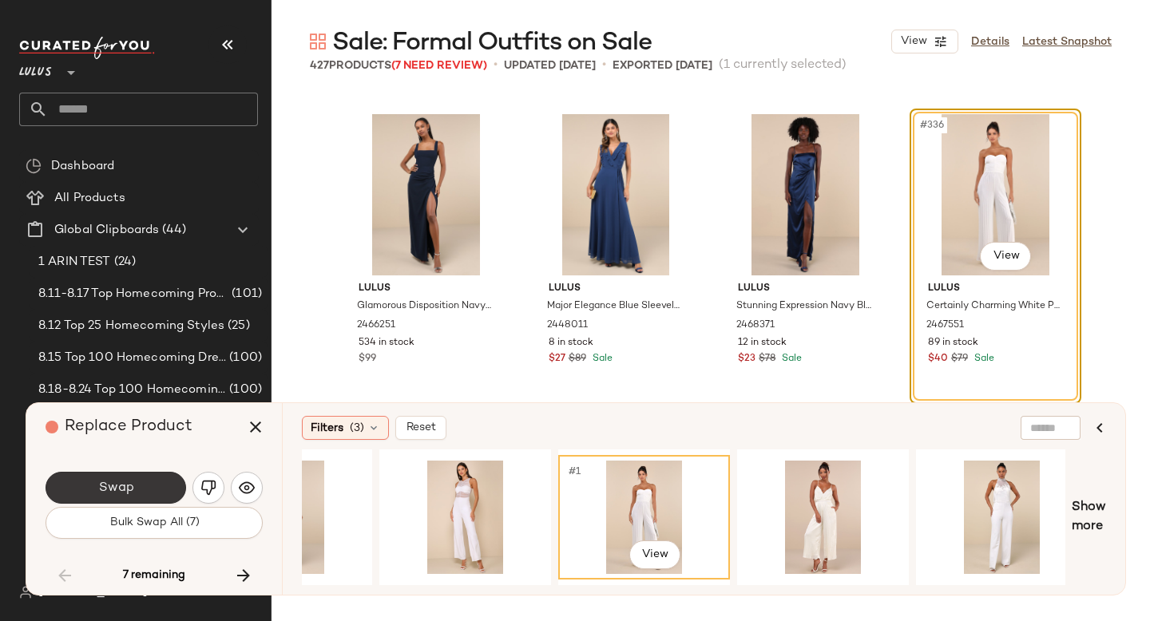
click at [145, 477] on button "Swap" at bounding box center [116, 488] width 141 height 32
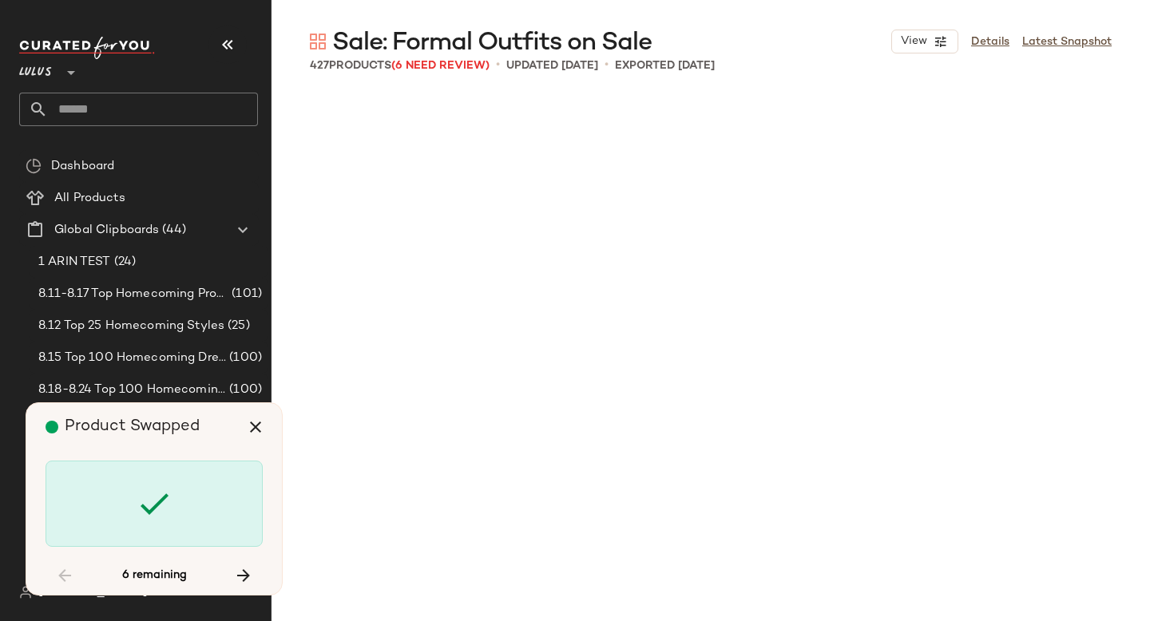
scroll to position [28361, 0]
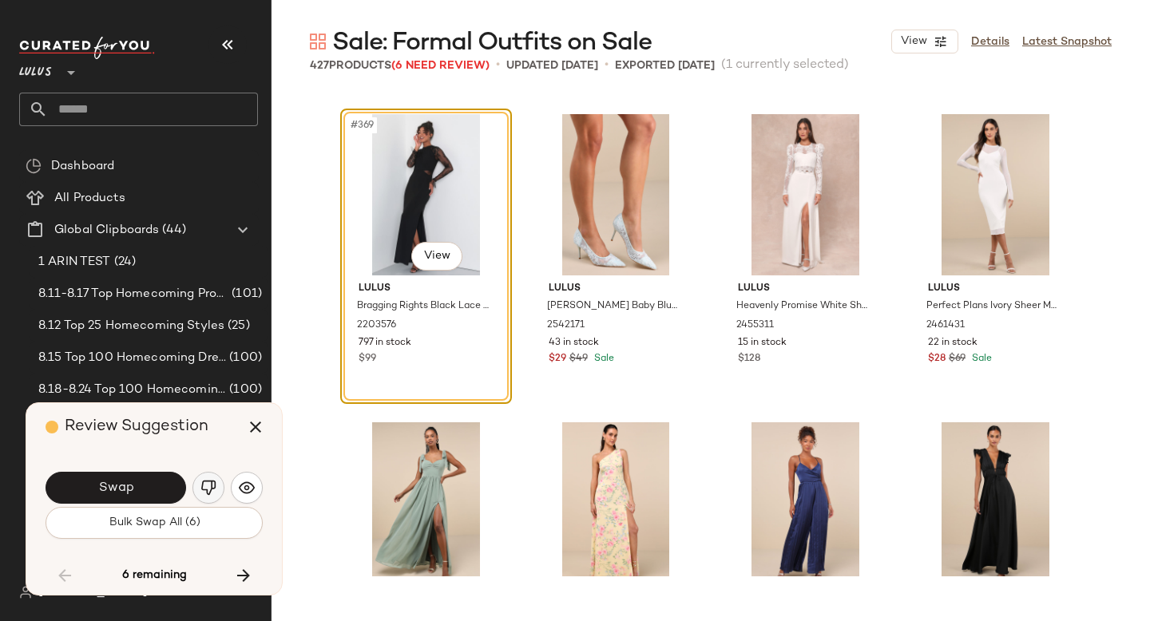
click at [204, 485] on img "button" at bounding box center [208, 488] width 16 height 16
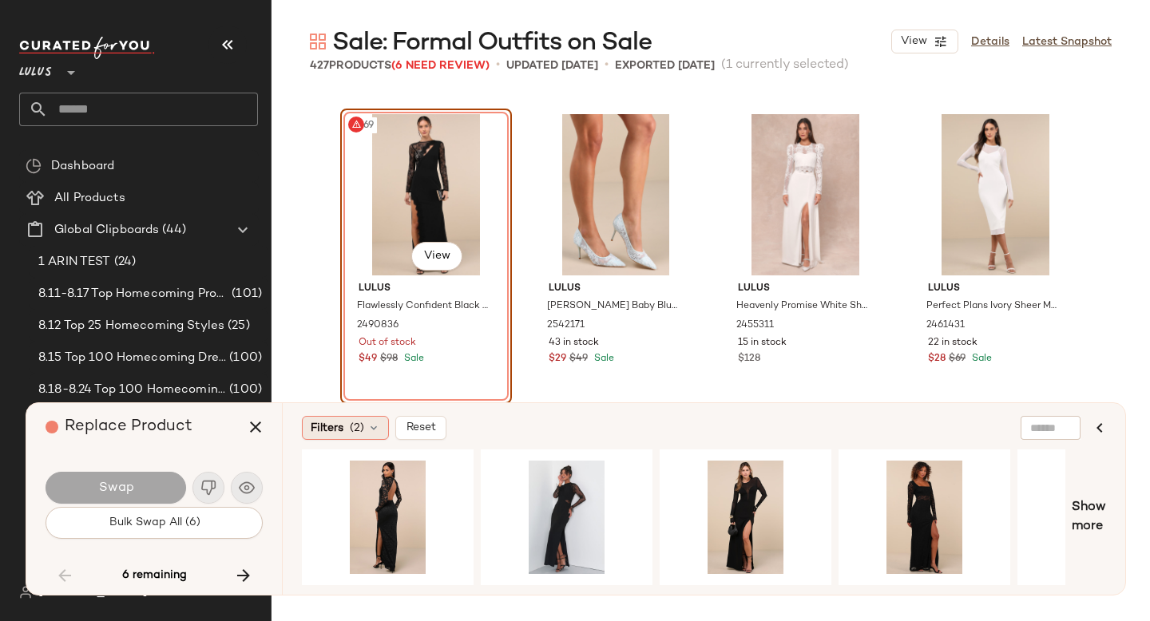
click at [343, 430] on span "Filters" at bounding box center [327, 428] width 33 height 17
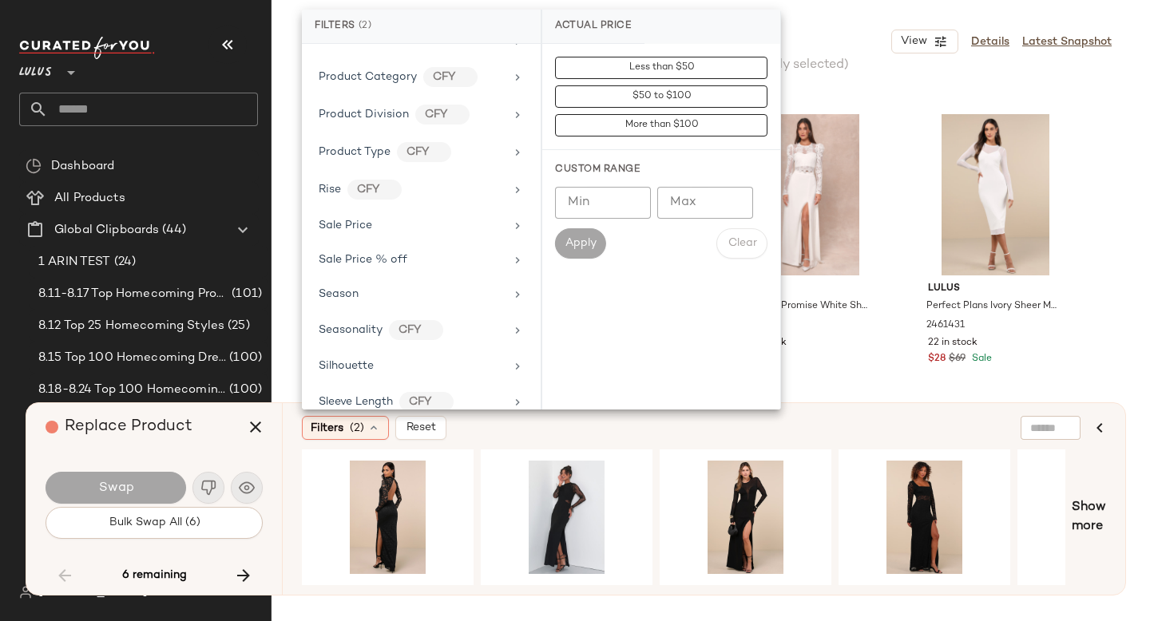
scroll to position [1144, 0]
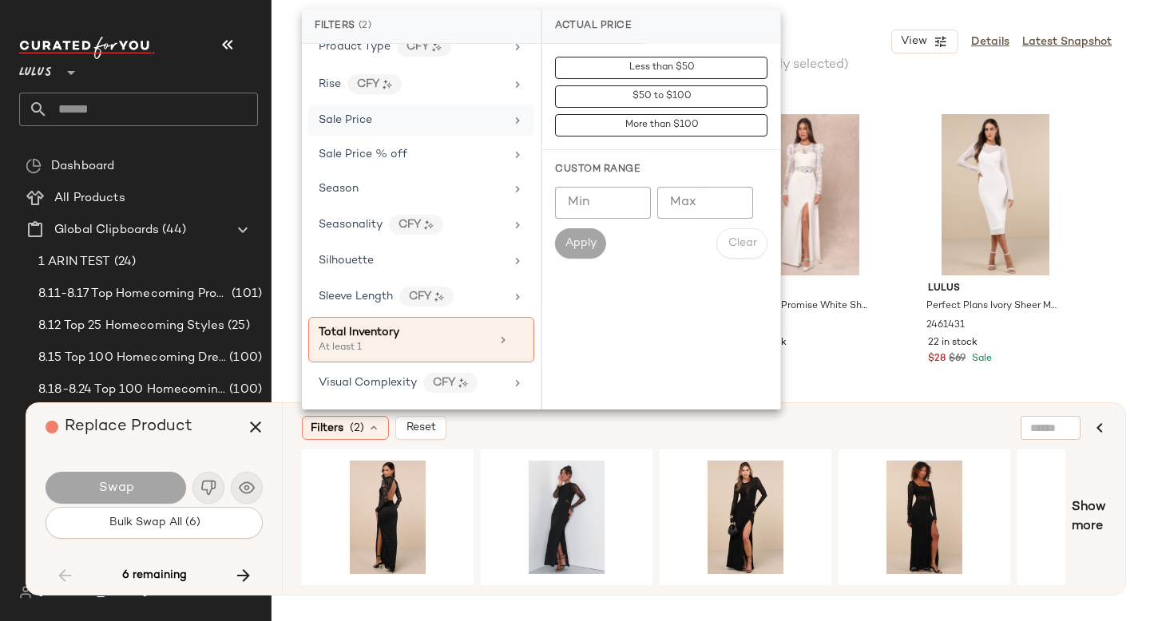
click at [406, 128] on div "Sale Price" at bounding box center [412, 120] width 186 height 17
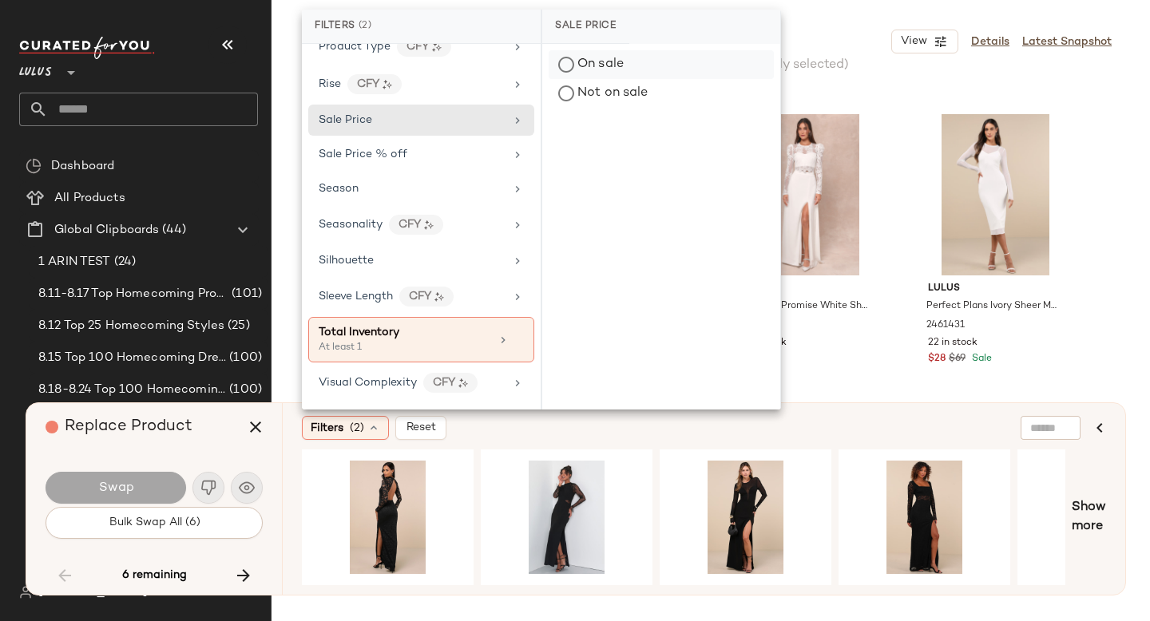
click at [589, 59] on div "On sale" at bounding box center [661, 64] width 225 height 29
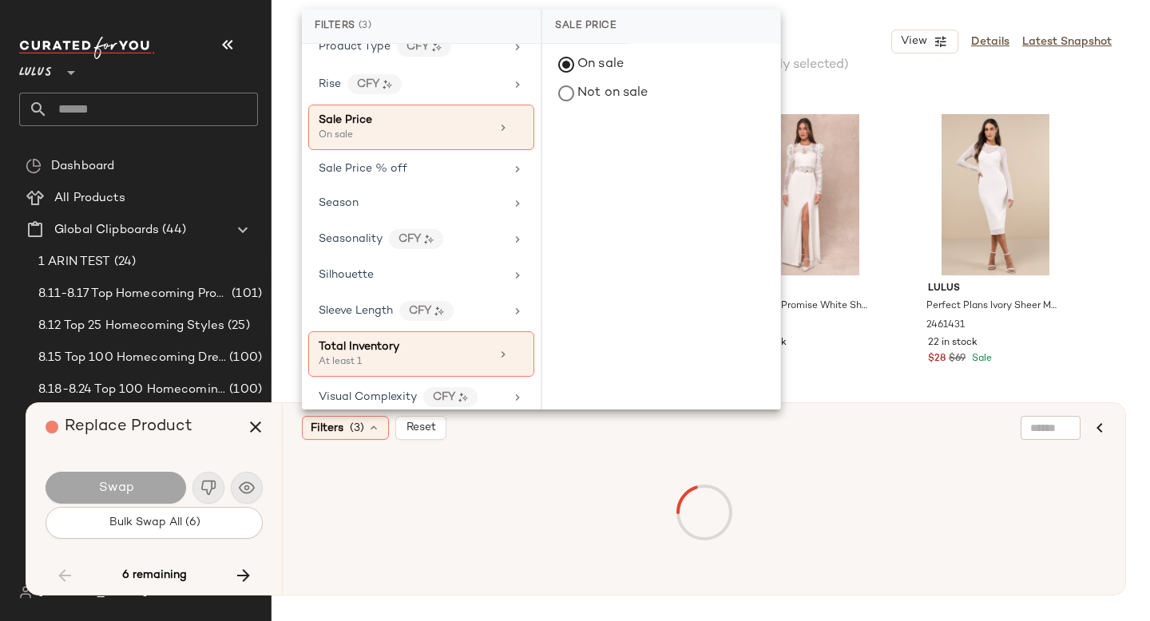
click at [662, 430] on div "Filters (3) Reset" at bounding box center [626, 428] width 649 height 24
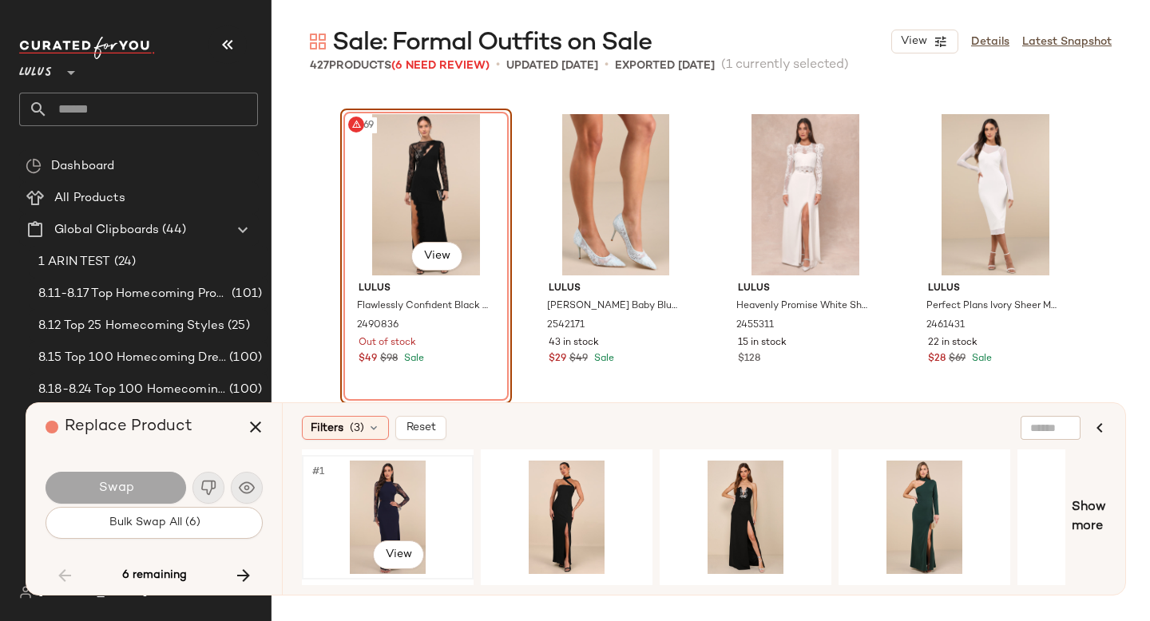
click at [404, 499] on div "#1 View" at bounding box center [387, 517] width 161 height 113
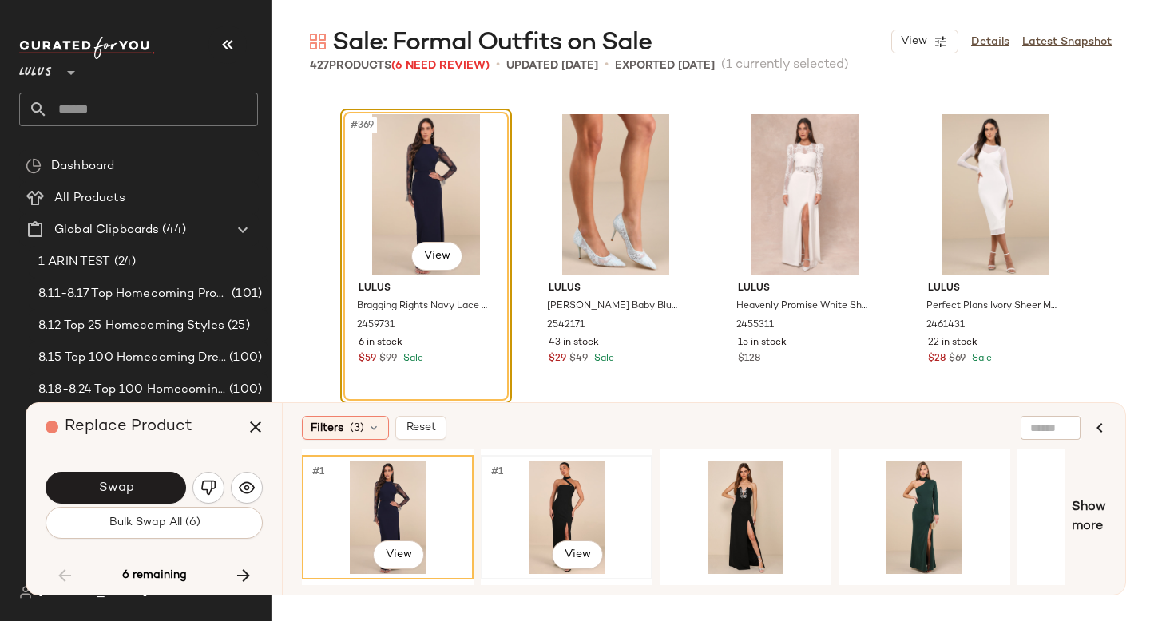
click at [587, 502] on div "#1 View" at bounding box center [566, 517] width 161 height 113
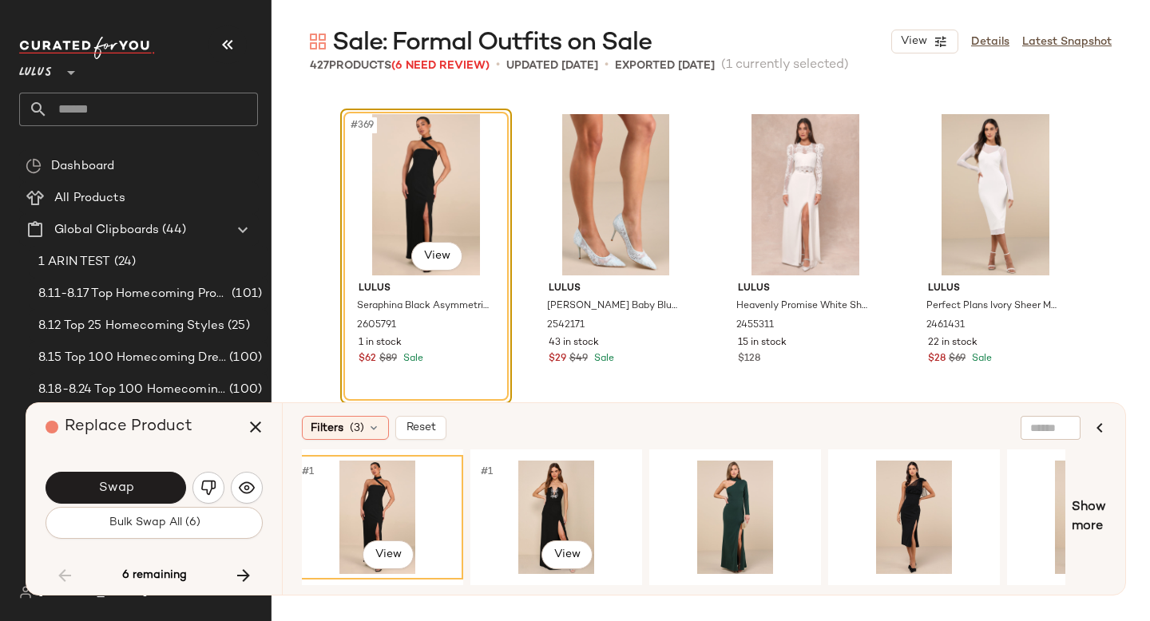
scroll to position [0, 257]
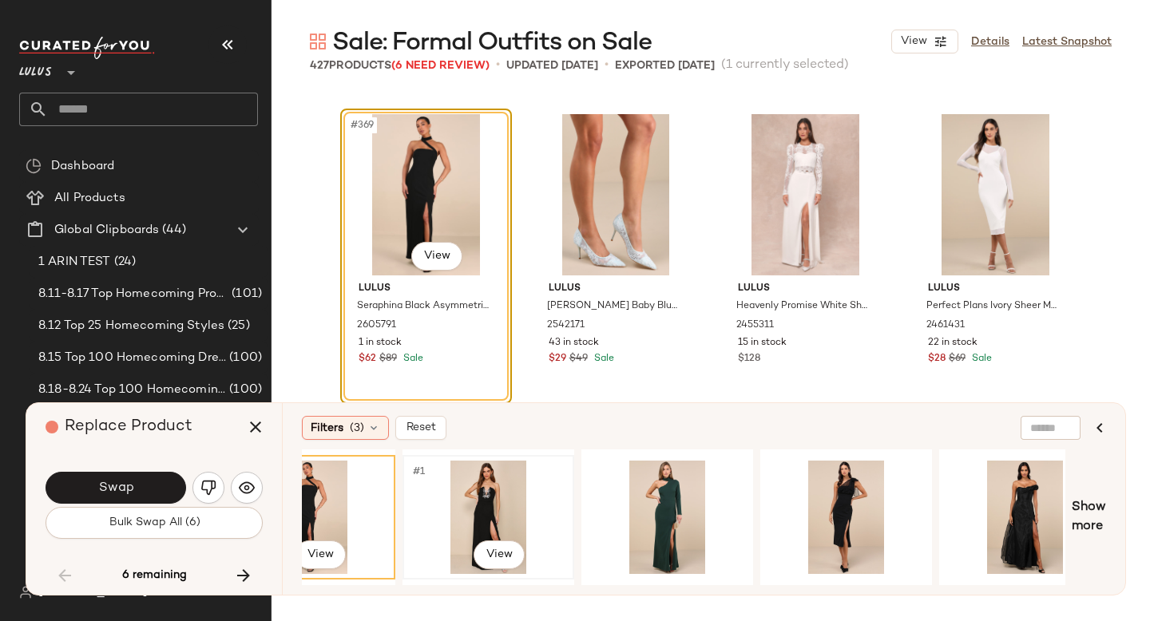
click at [502, 496] on div "#1 View" at bounding box center [488, 517] width 161 height 113
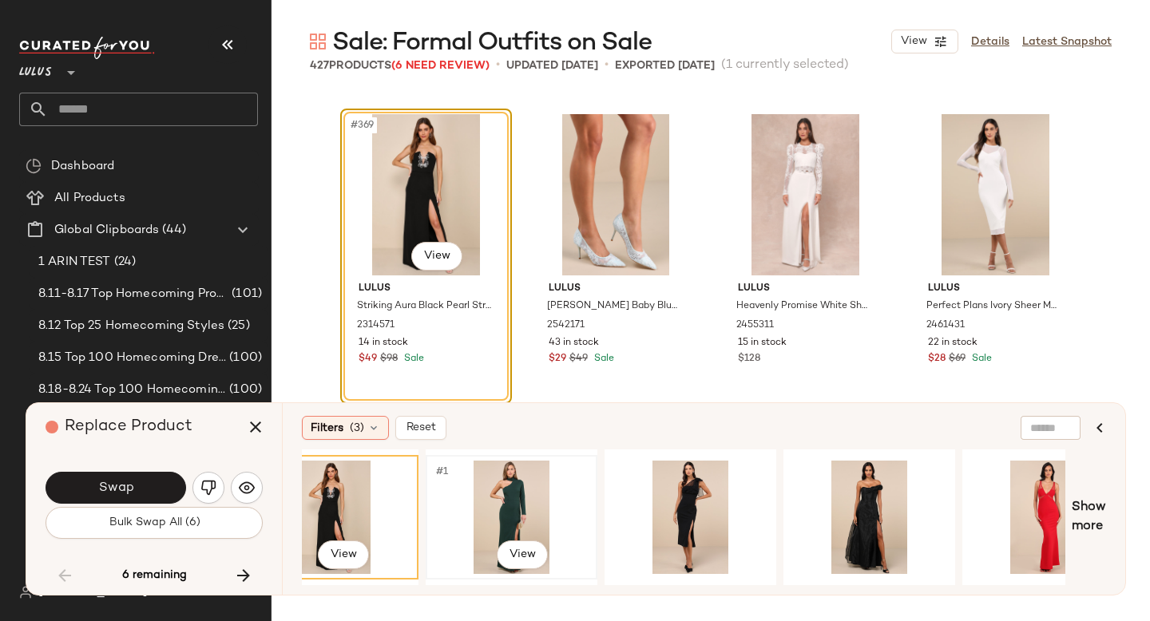
click at [505, 497] on div "#1 View" at bounding box center [511, 517] width 161 height 113
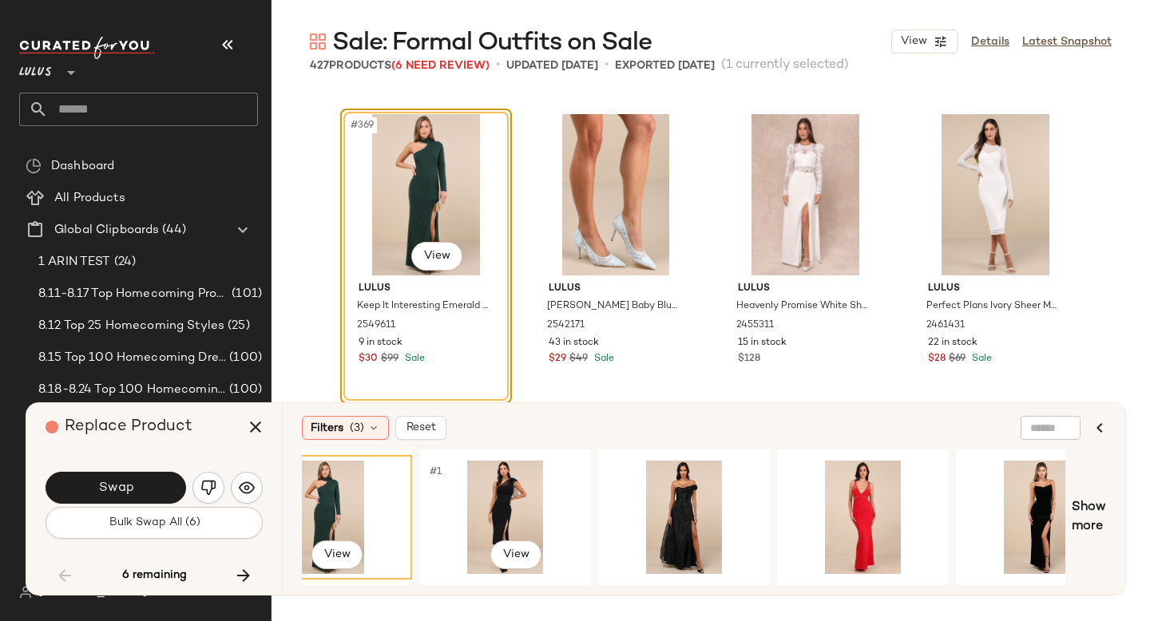
scroll to position [0, 623]
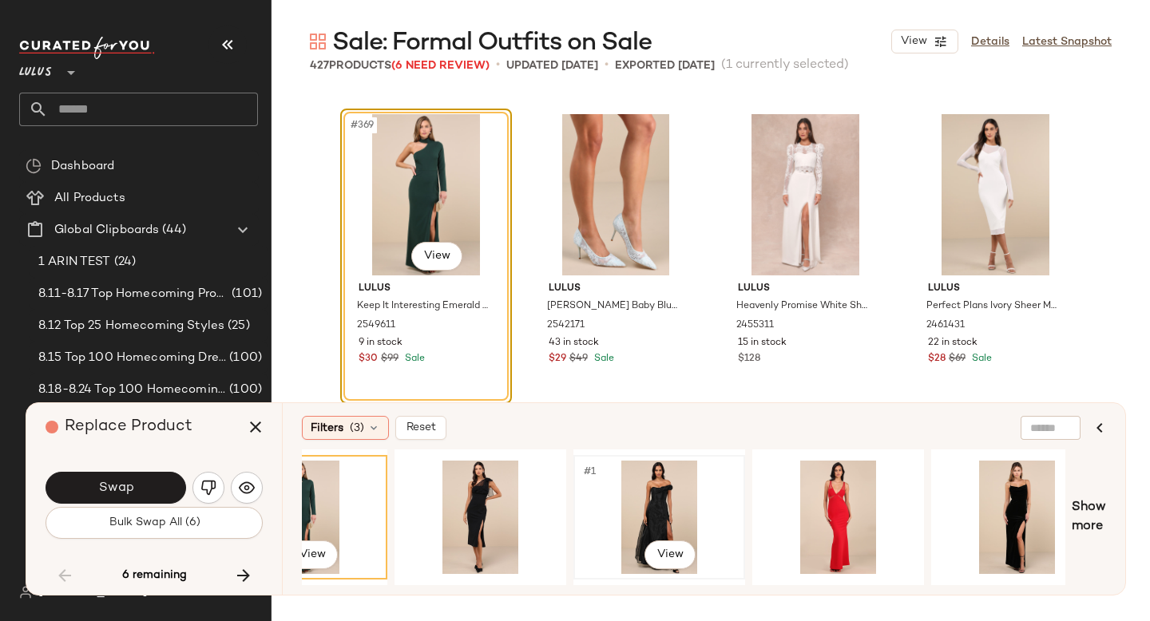
click at [648, 490] on div "#1 View" at bounding box center [659, 517] width 161 height 113
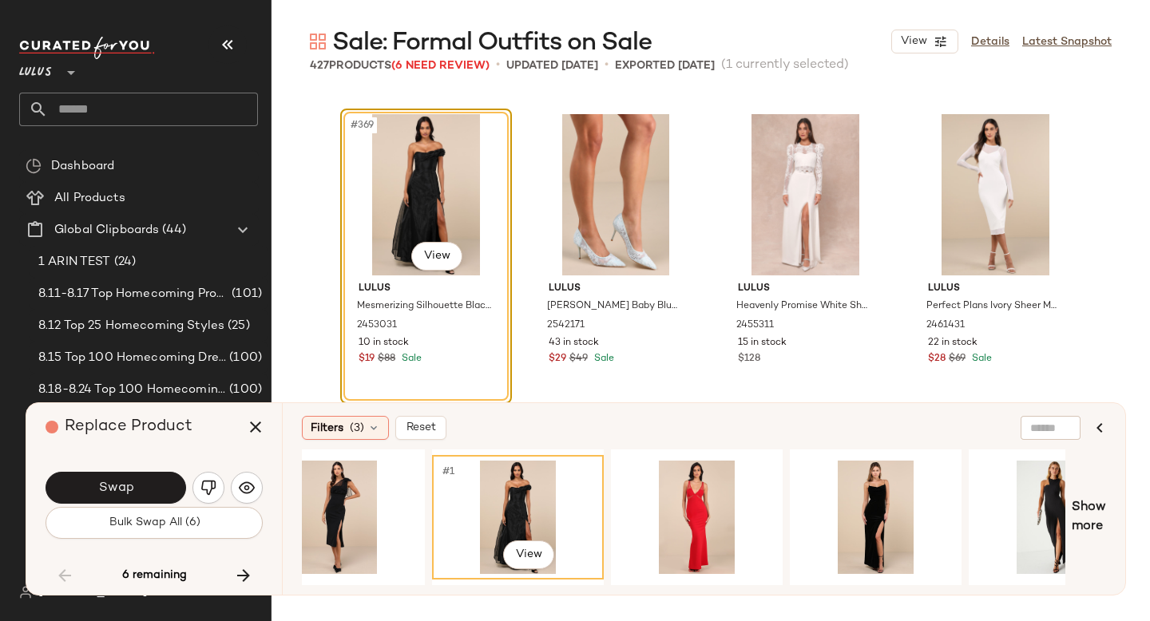
scroll to position [0, 767]
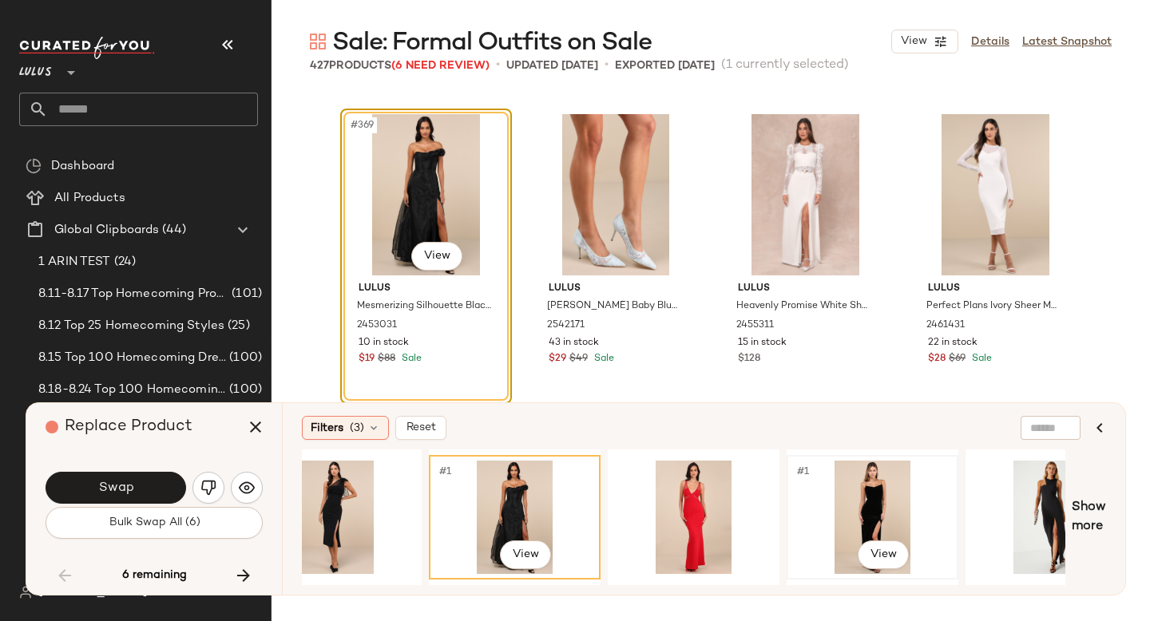
click at [882, 485] on div "#1 View" at bounding box center [872, 517] width 161 height 113
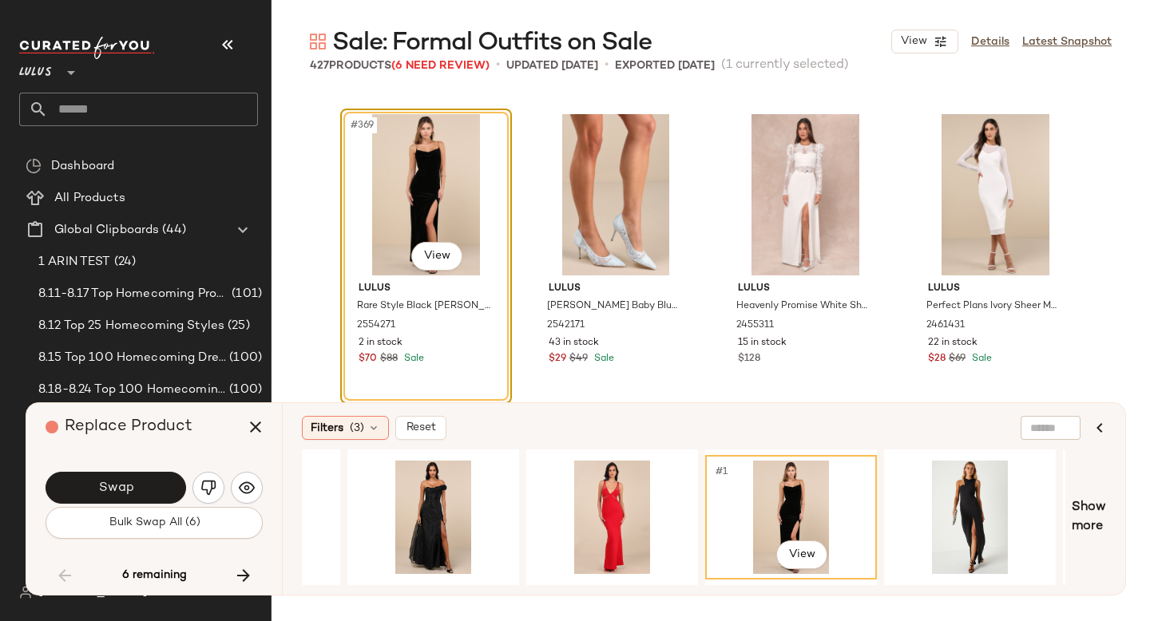
scroll to position [0, 851]
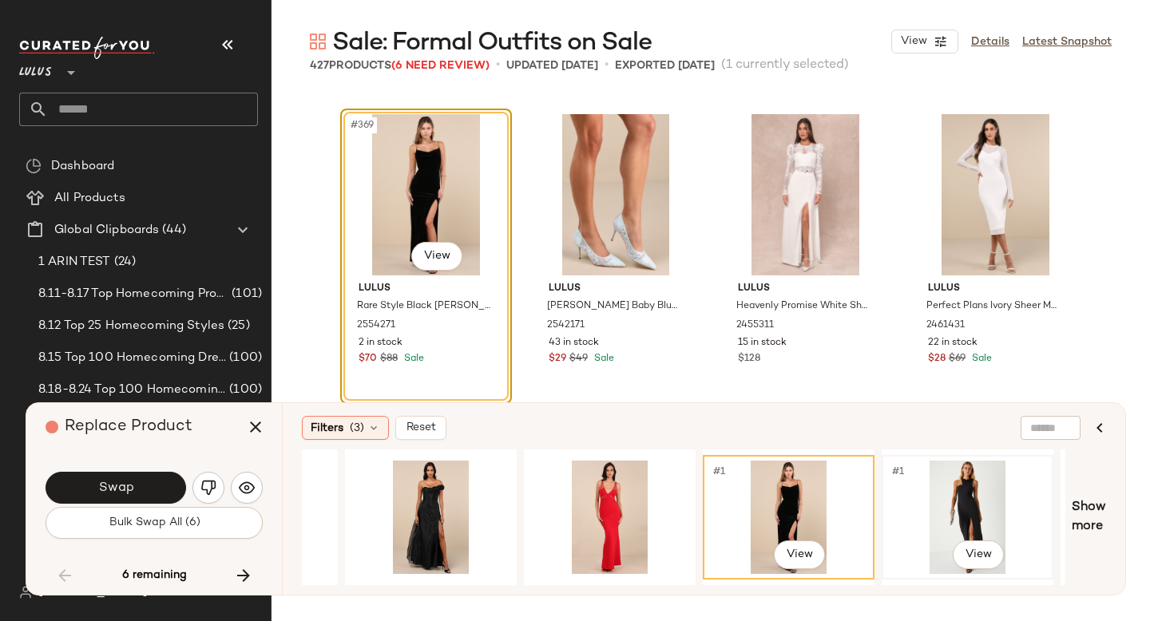
click at [982, 491] on div "#1 View" at bounding box center [967, 517] width 161 height 113
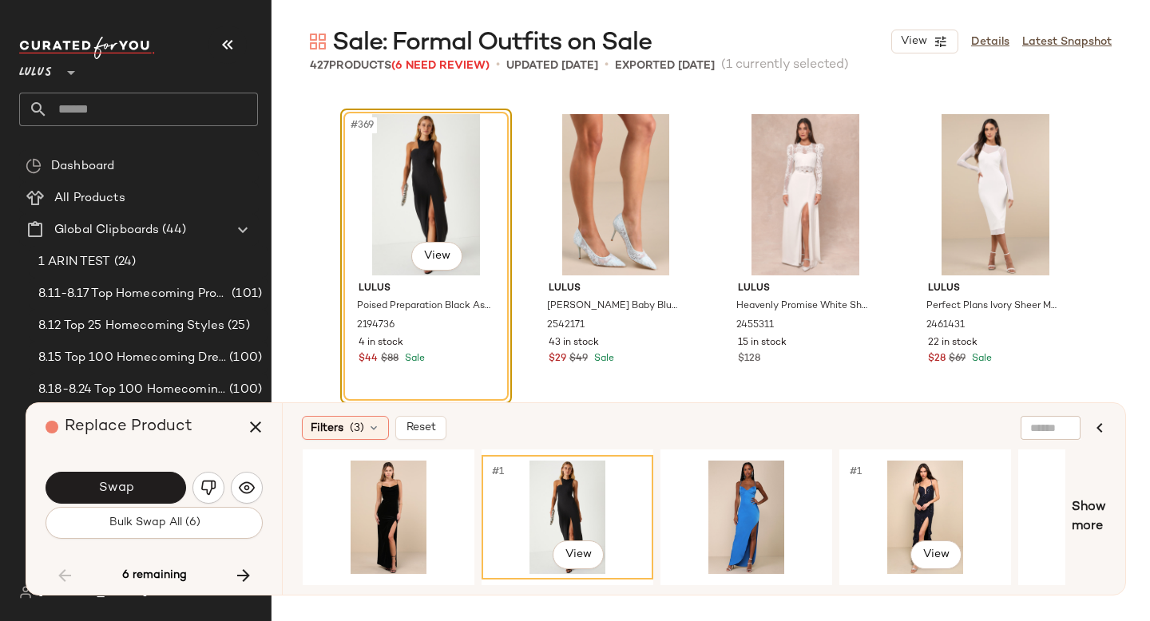
scroll to position [0, 1257]
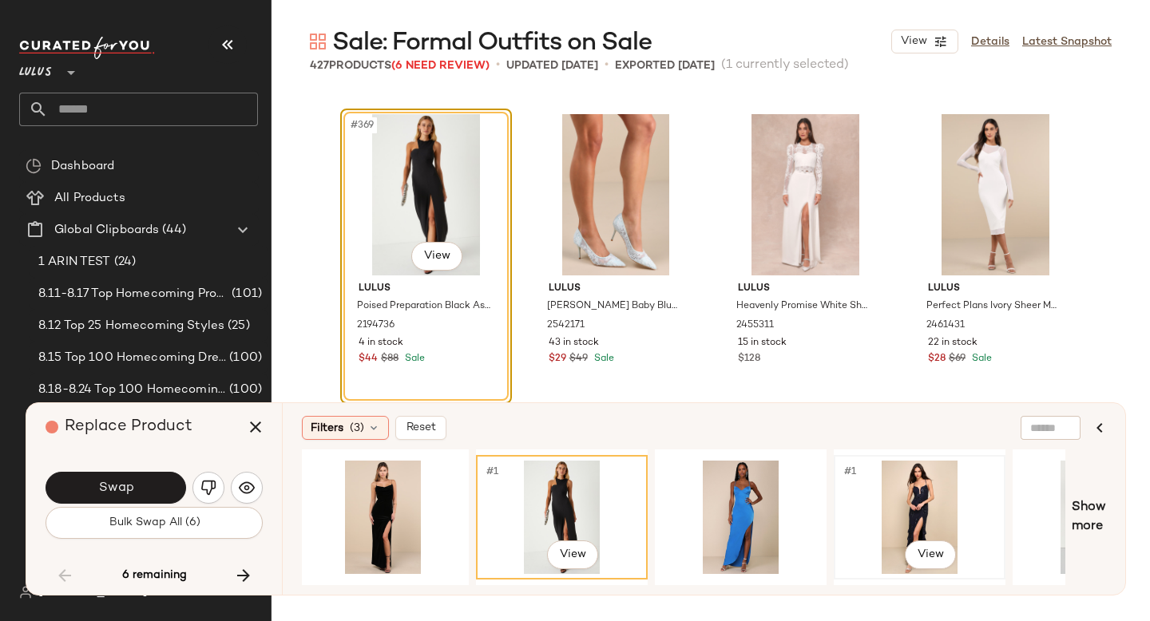
click at [913, 504] on div "#1 View" at bounding box center [919, 517] width 161 height 113
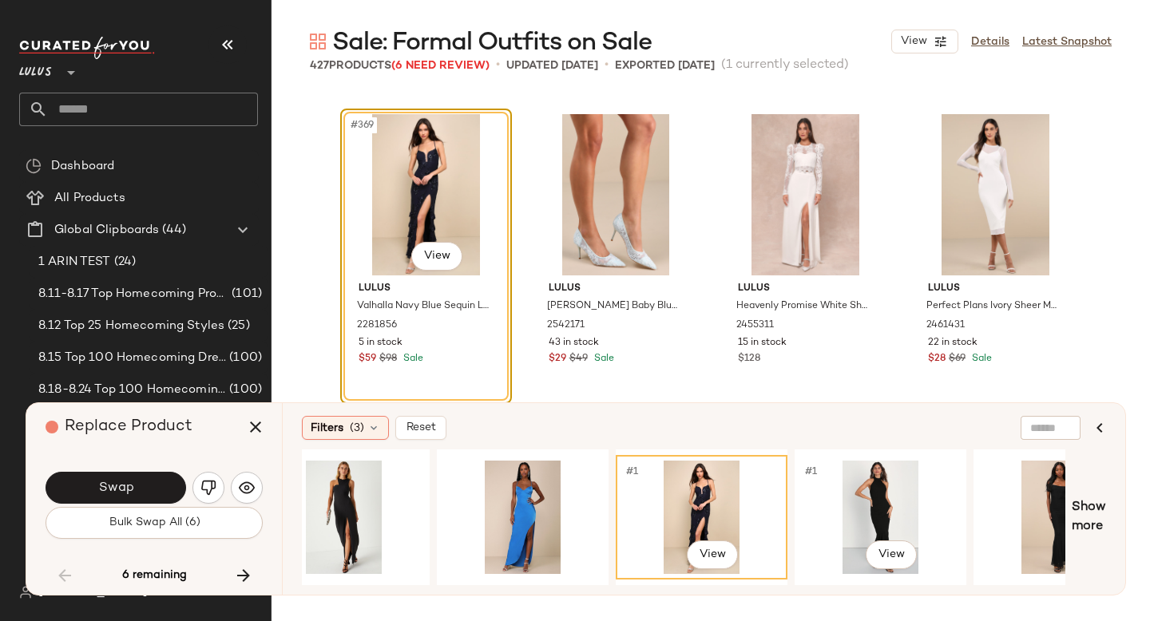
scroll to position [0, 1553]
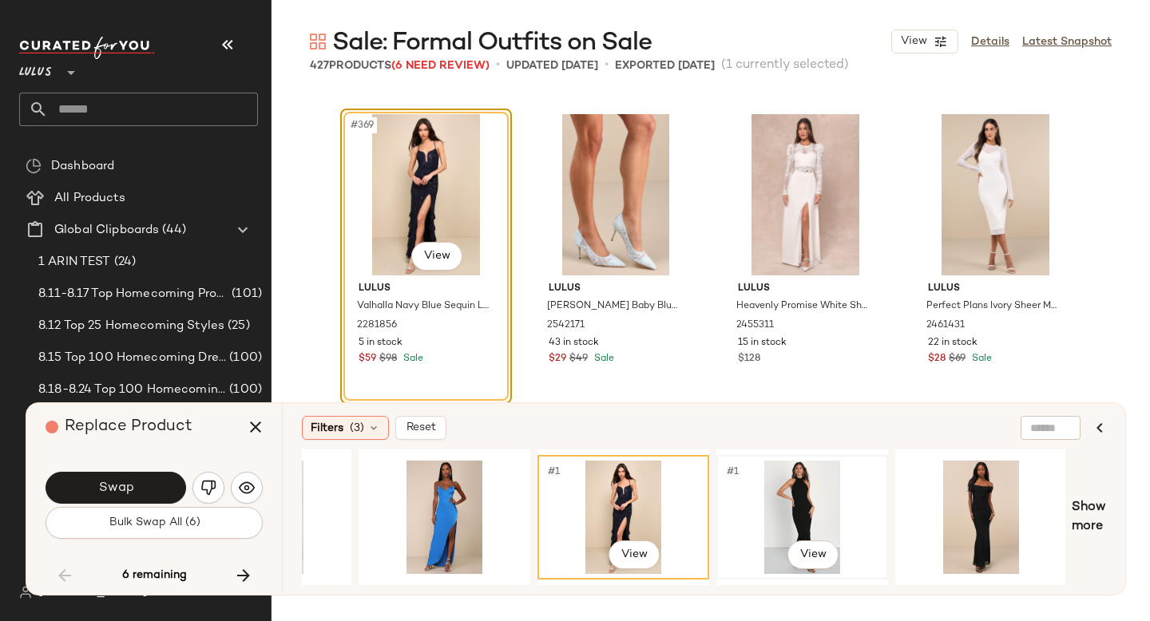
click at [790, 501] on div "#1 View" at bounding box center [802, 517] width 161 height 113
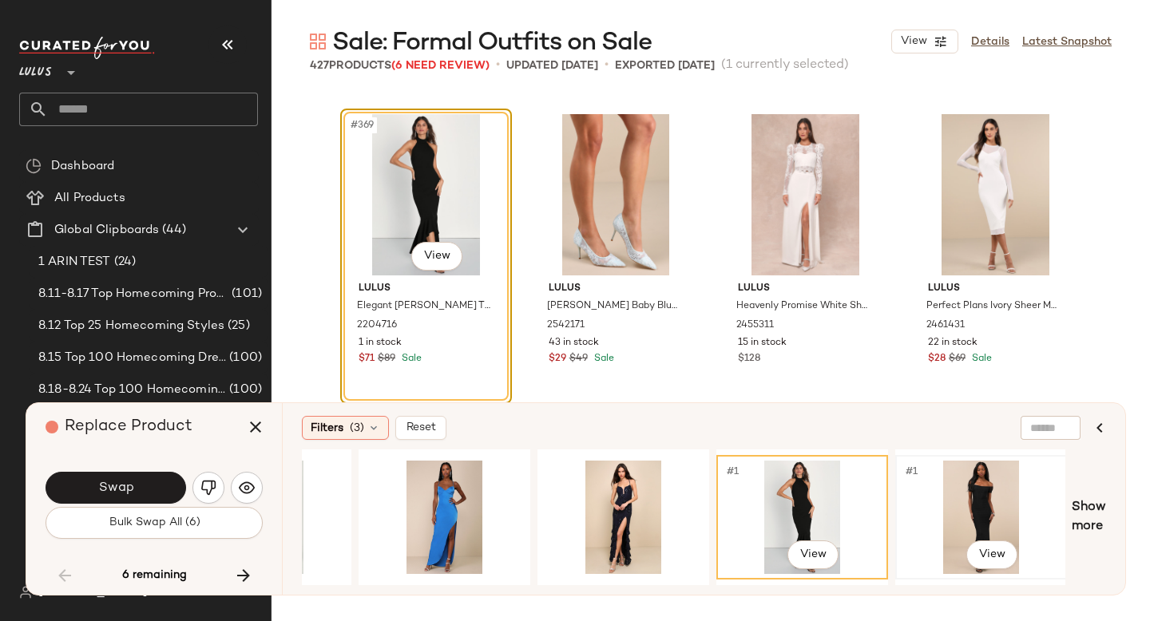
click at [959, 475] on div "#1 View" at bounding box center [981, 517] width 161 height 113
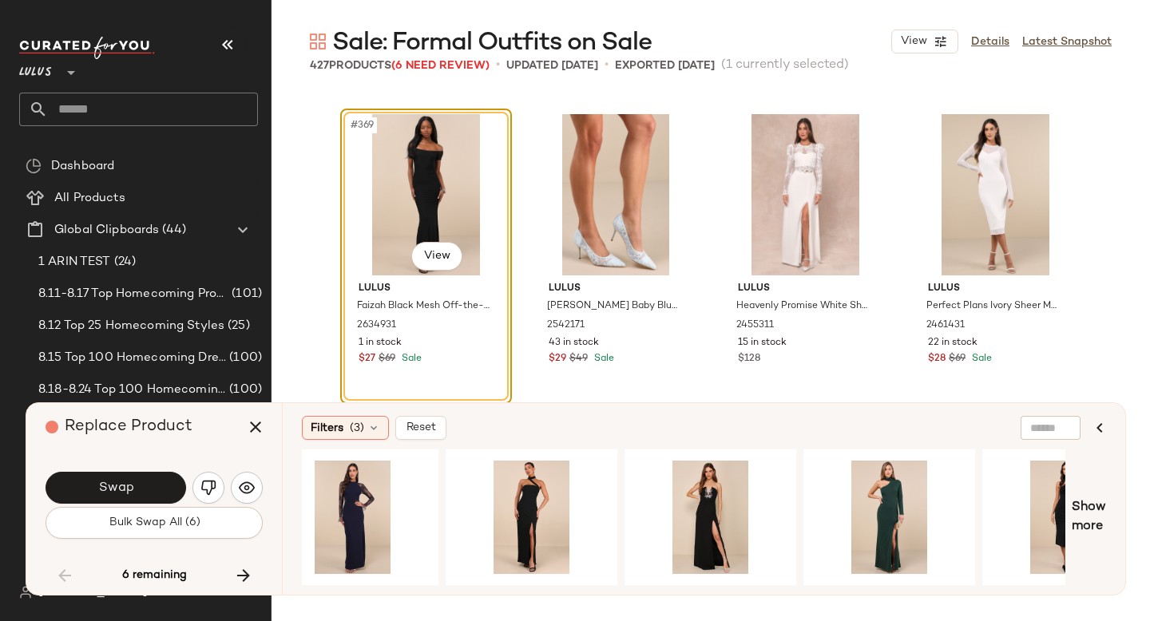
scroll to position [0, 0]
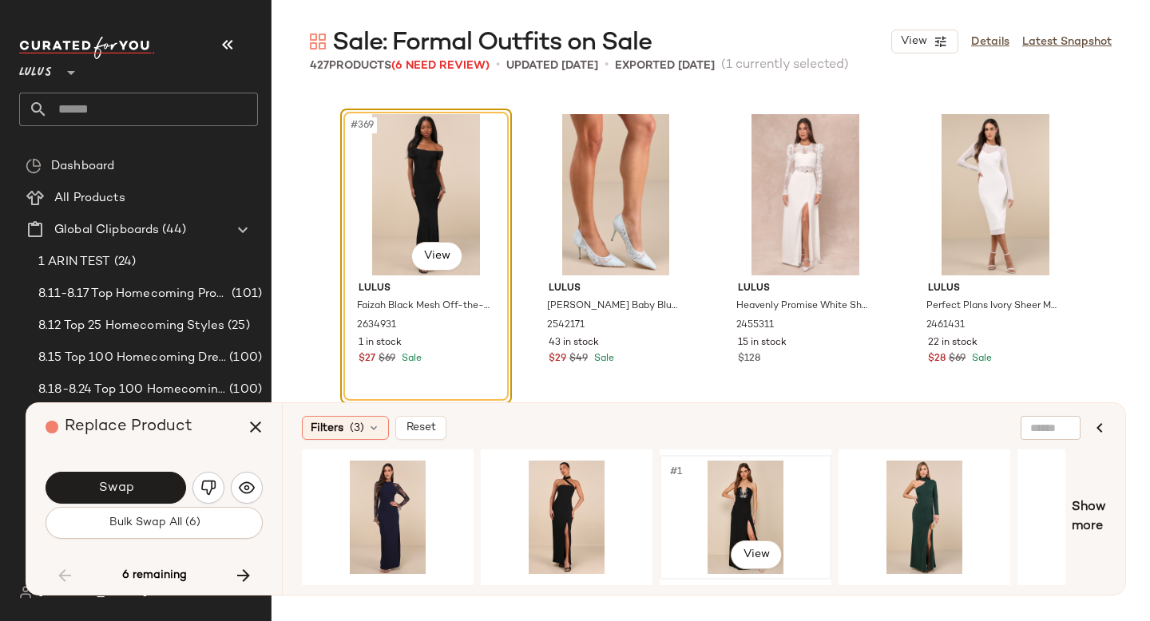
click at [746, 486] on div "#1 View" at bounding box center [745, 517] width 161 height 113
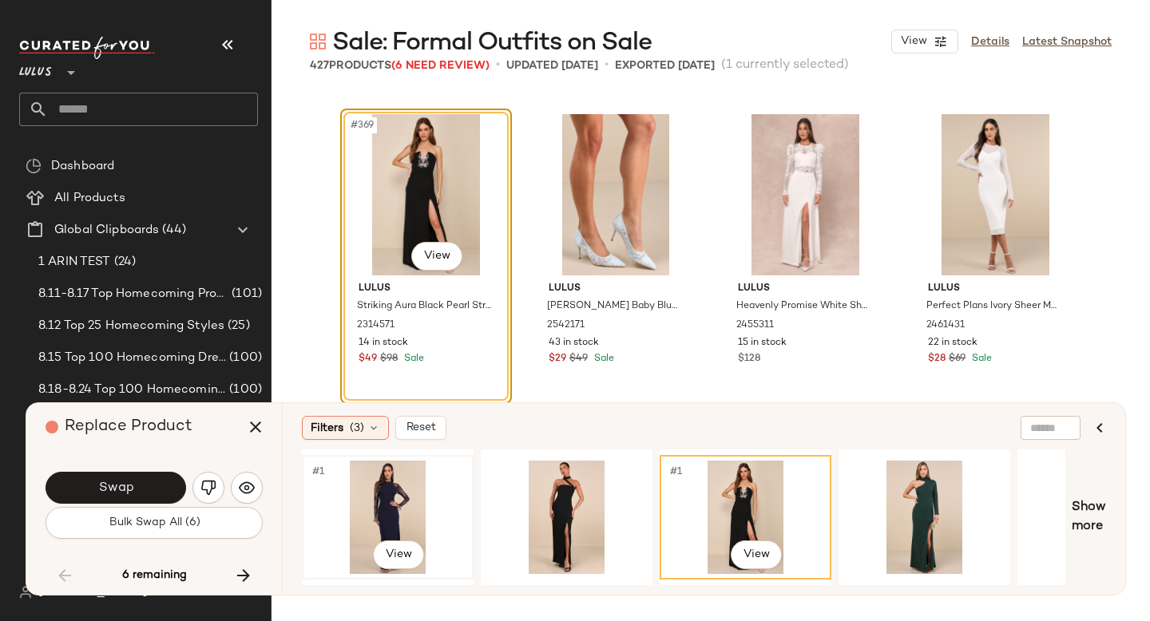
click at [388, 505] on div "#1 View" at bounding box center [387, 517] width 161 height 113
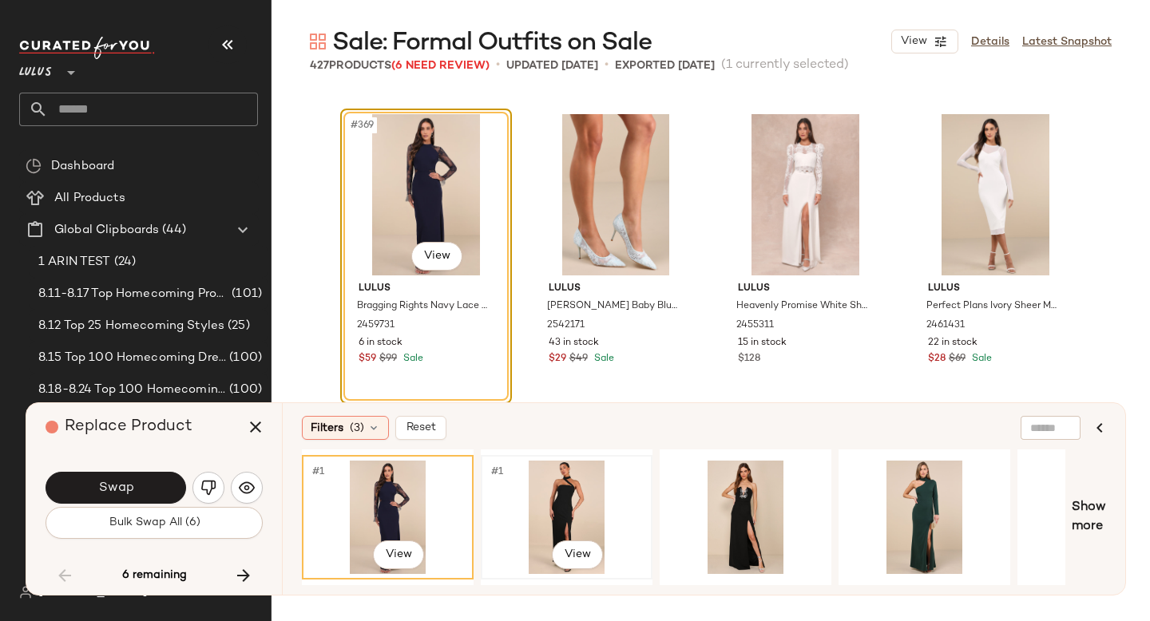
click at [521, 513] on div "#1 View" at bounding box center [566, 517] width 161 height 113
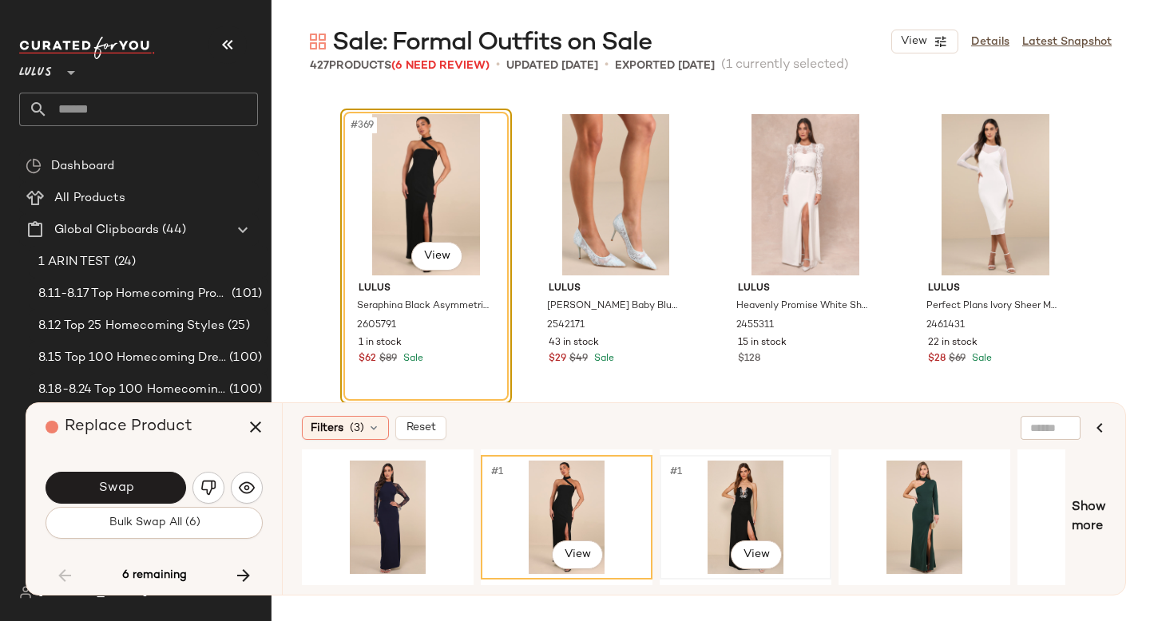
click at [748, 474] on div "#1 View" at bounding box center [745, 517] width 161 height 113
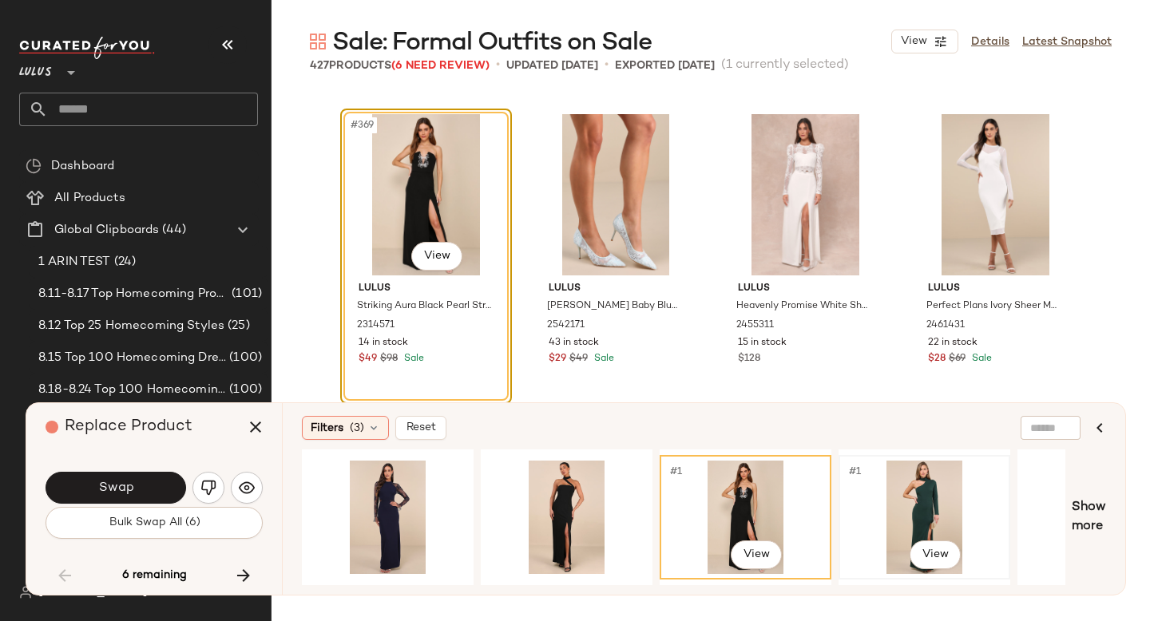
click at [905, 492] on div "#1 View" at bounding box center [924, 517] width 161 height 113
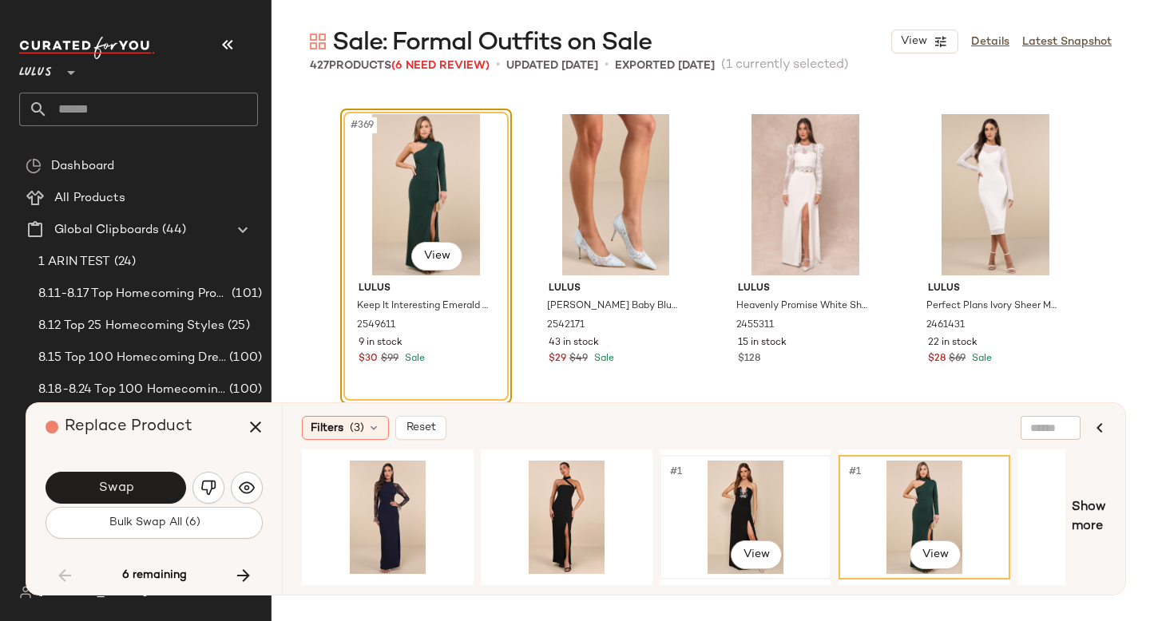
click at [755, 496] on div "#1 View" at bounding box center [745, 517] width 161 height 113
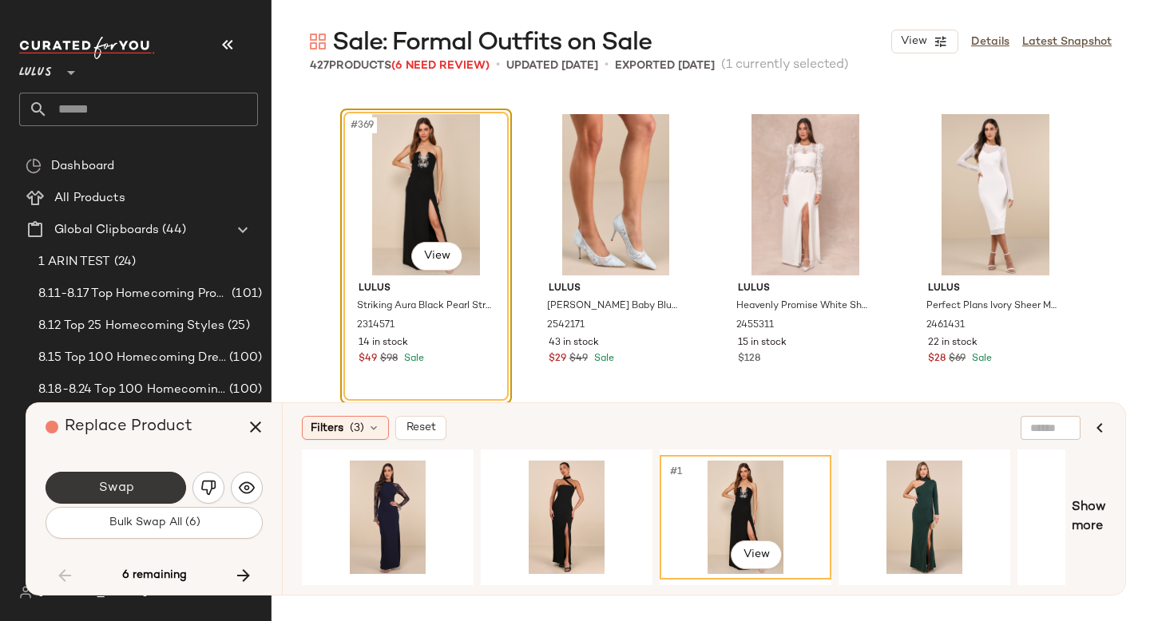
click at [110, 498] on button "Swap" at bounding box center [116, 488] width 141 height 32
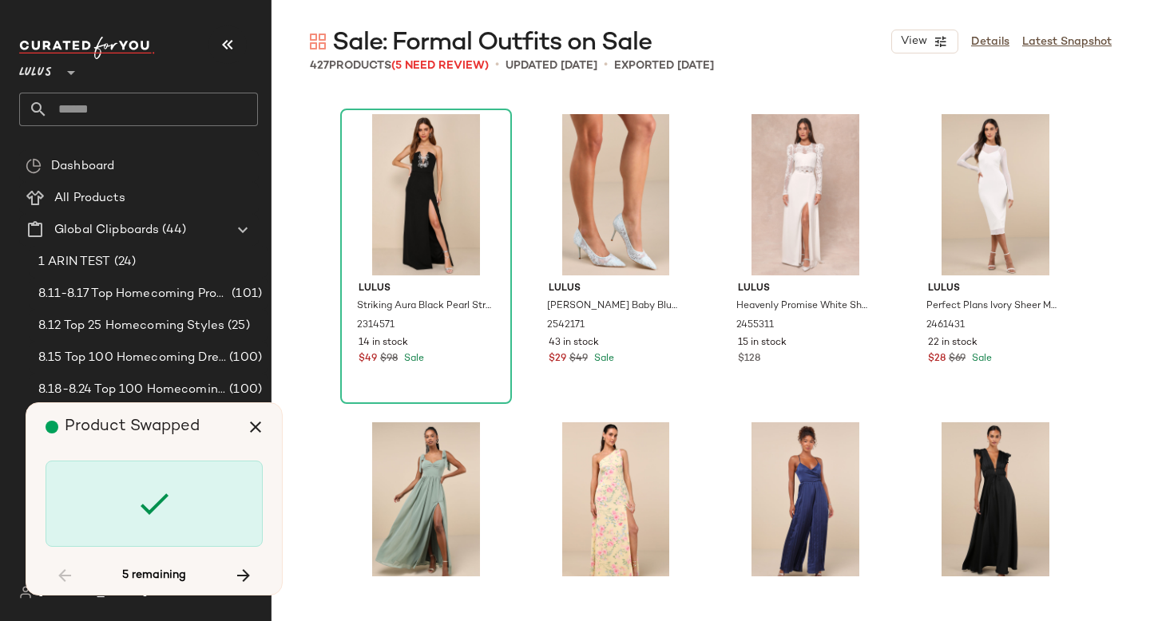
scroll to position [29285, 0]
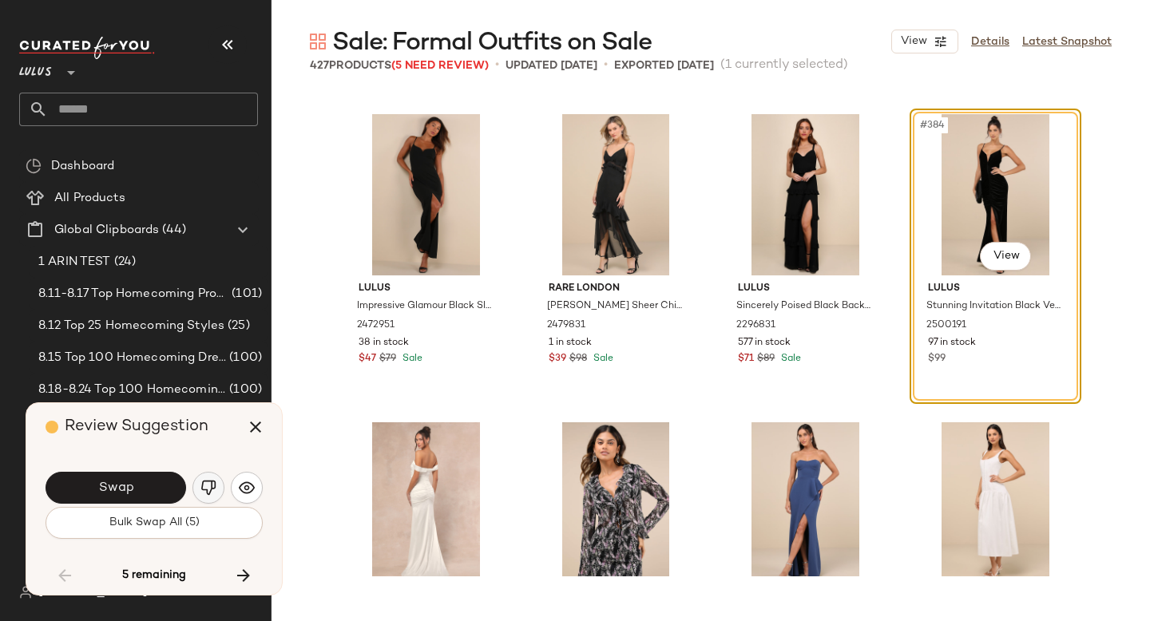
click at [205, 486] on img "button" at bounding box center [208, 488] width 16 height 16
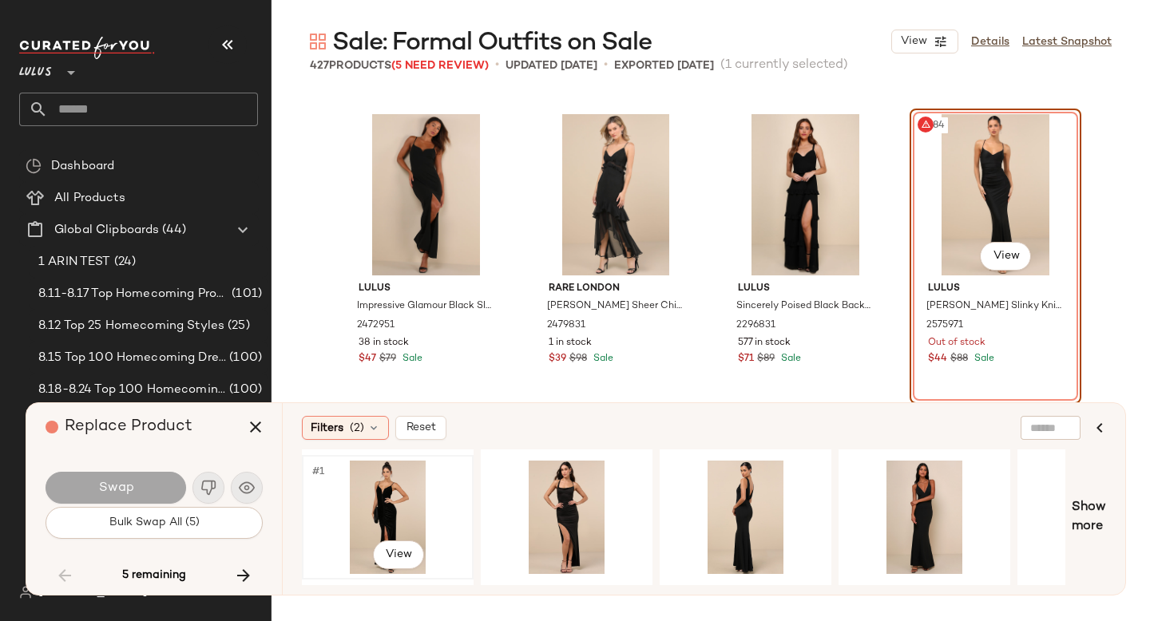
click at [382, 506] on div "#1 View" at bounding box center [387, 517] width 161 height 113
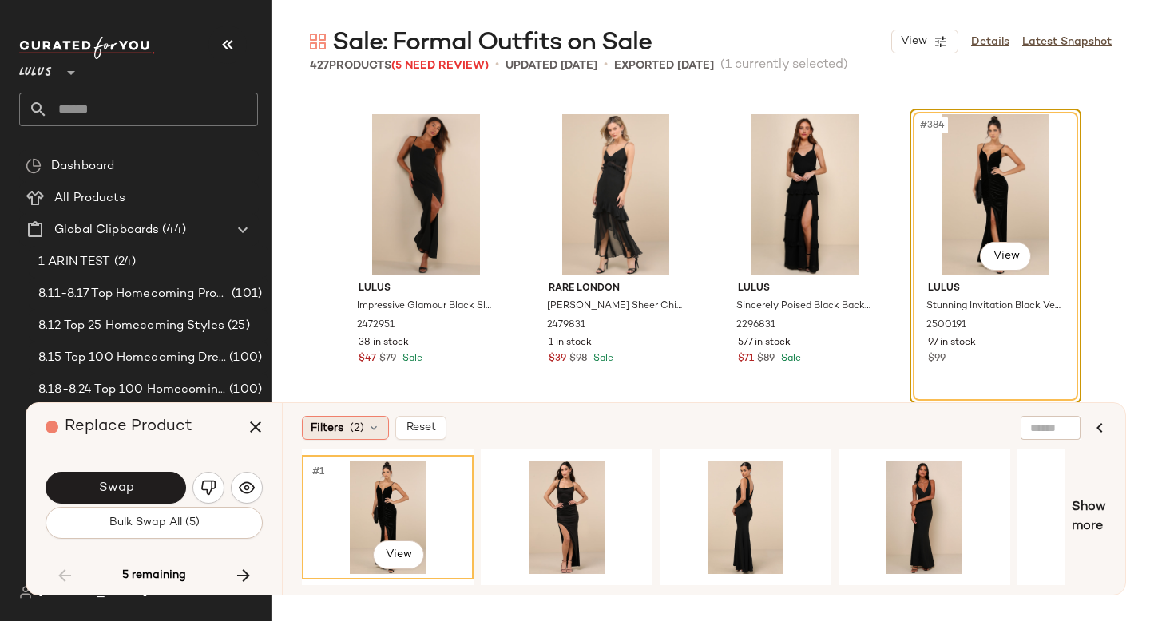
click at [358, 425] on span "(2)" at bounding box center [357, 428] width 14 height 17
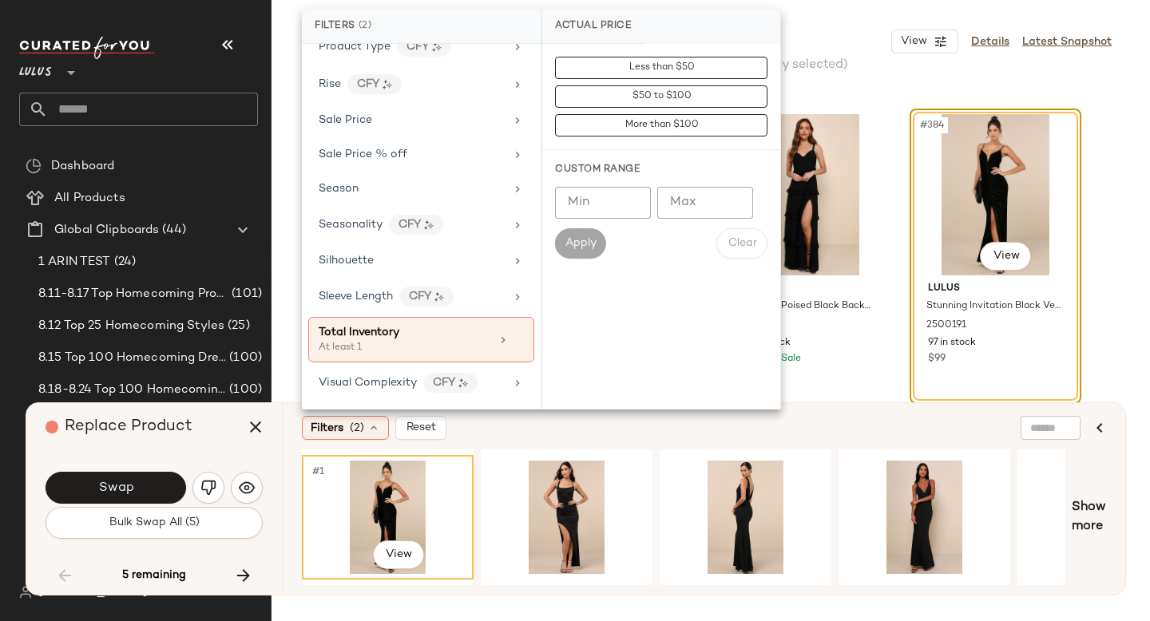
scroll to position [1124, 0]
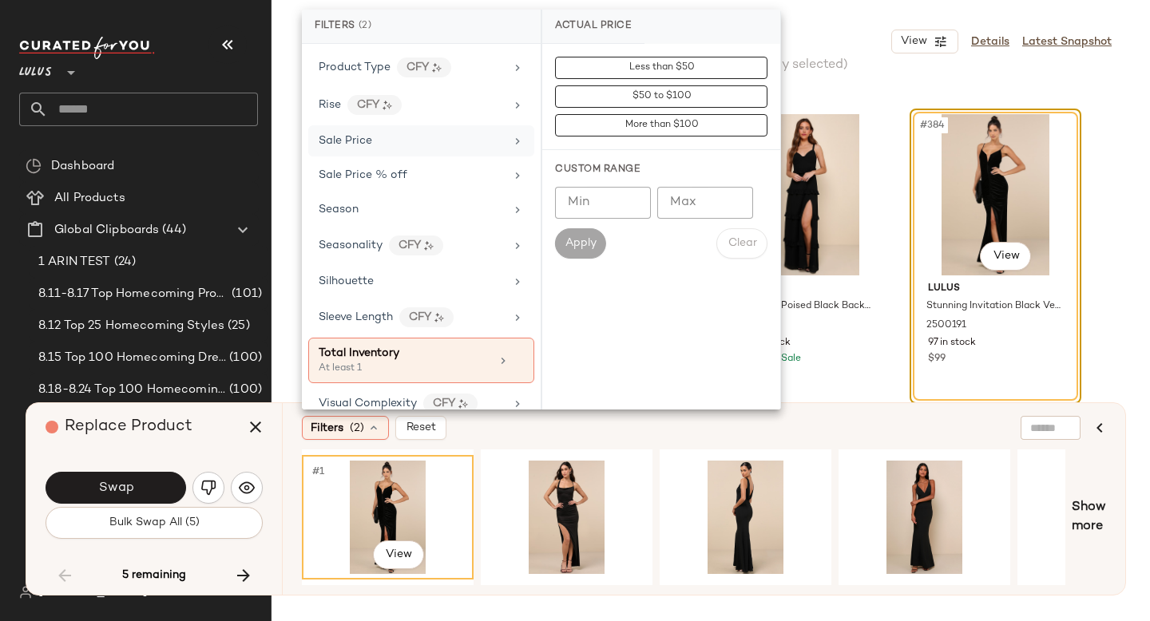
click at [403, 129] on div "Sale Price" at bounding box center [421, 140] width 226 height 31
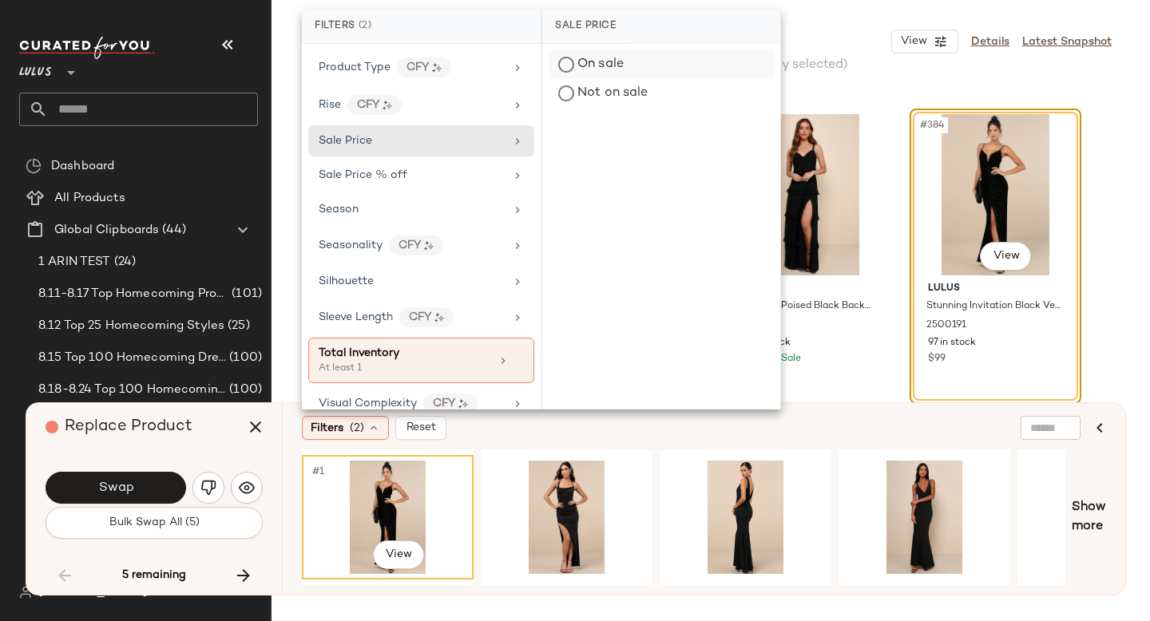
click at [612, 70] on div "On sale" at bounding box center [661, 64] width 225 height 29
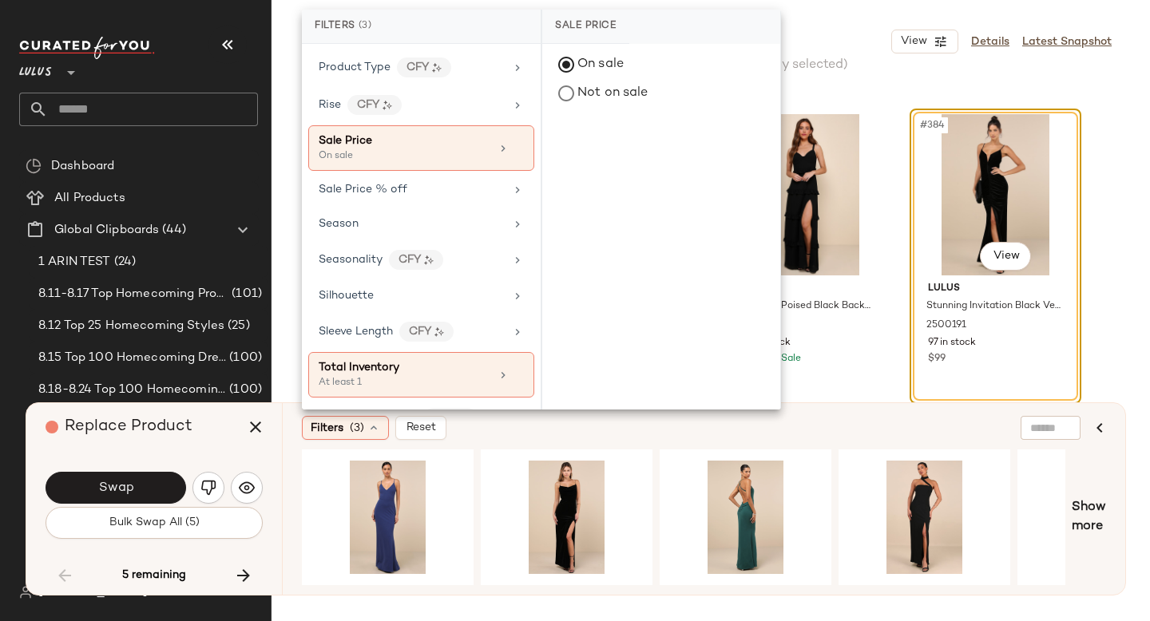
click at [654, 422] on div "Filters (3) Reset" at bounding box center [626, 428] width 649 height 24
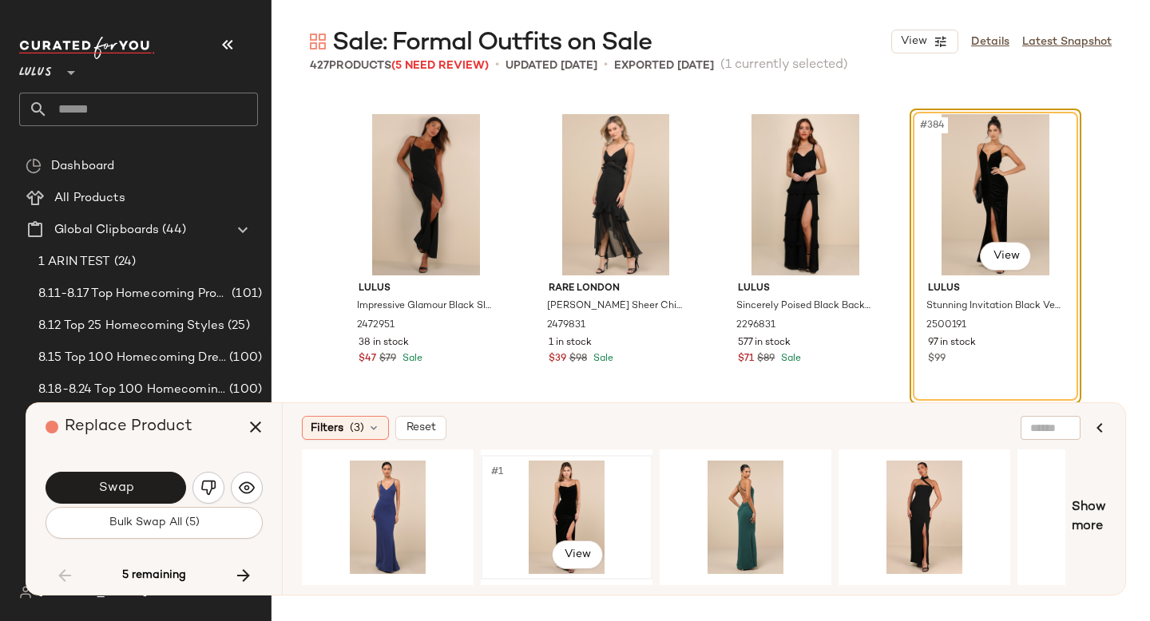
click at [532, 501] on div "#1 View" at bounding box center [566, 517] width 161 height 113
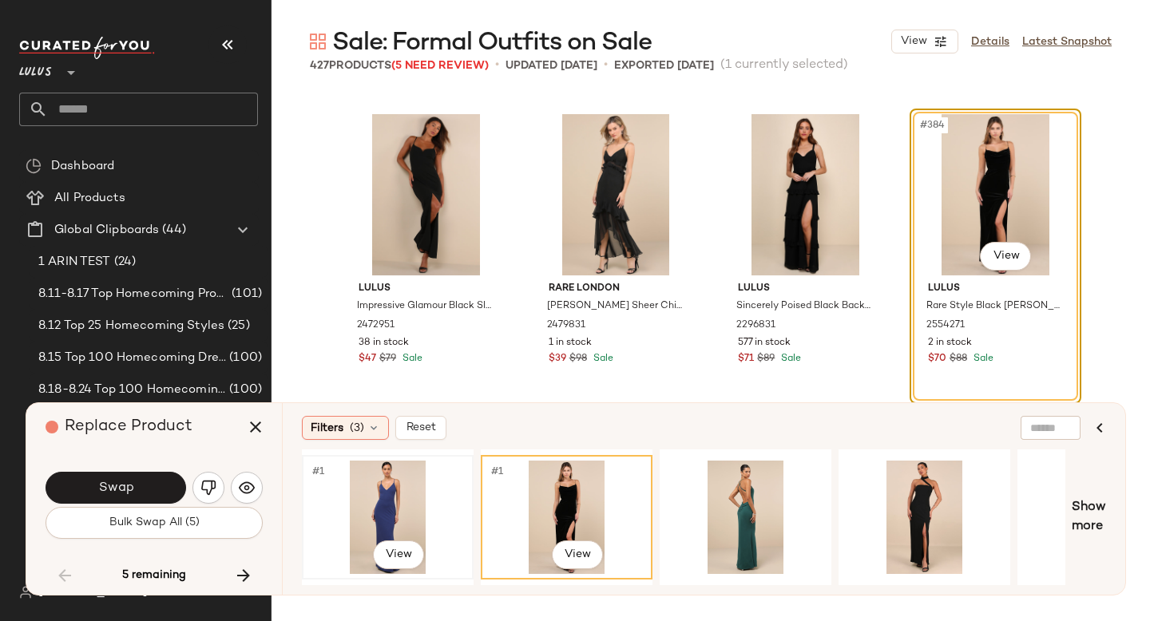
click at [410, 502] on div "#1 View" at bounding box center [387, 517] width 161 height 113
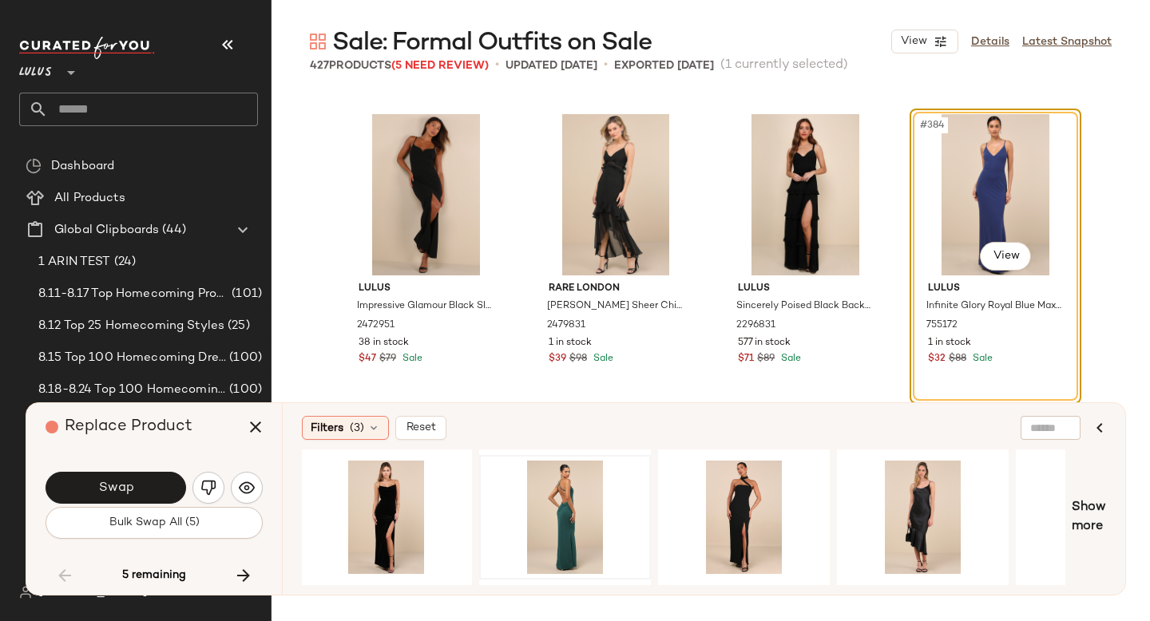
scroll to position [0, 198]
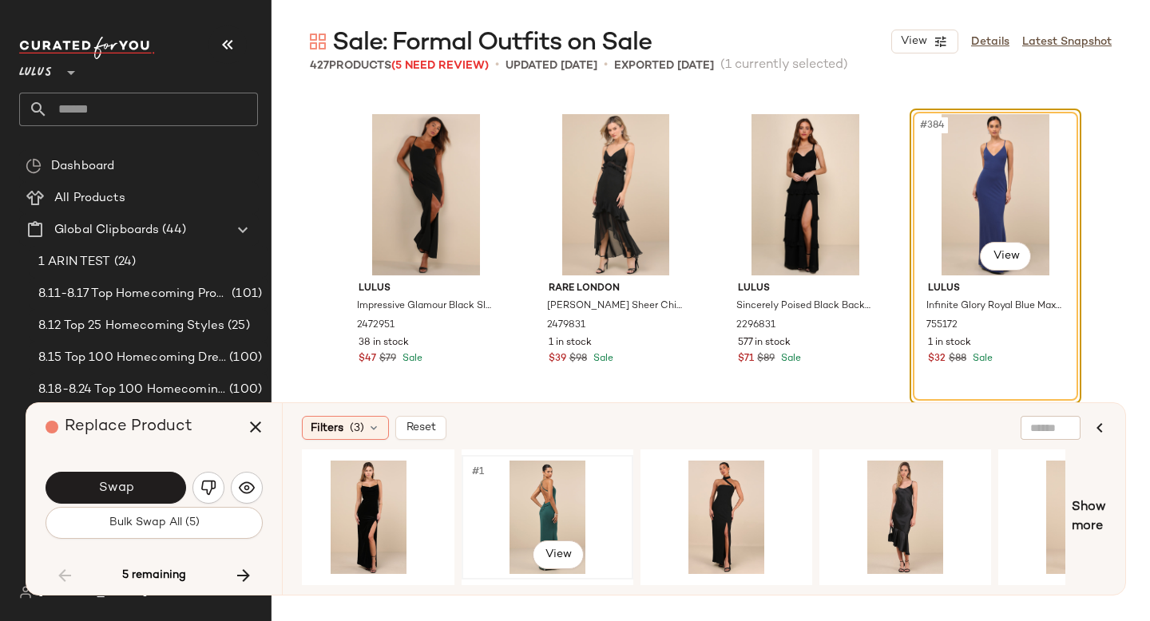
click at [522, 498] on div "#1 View" at bounding box center [547, 517] width 161 height 113
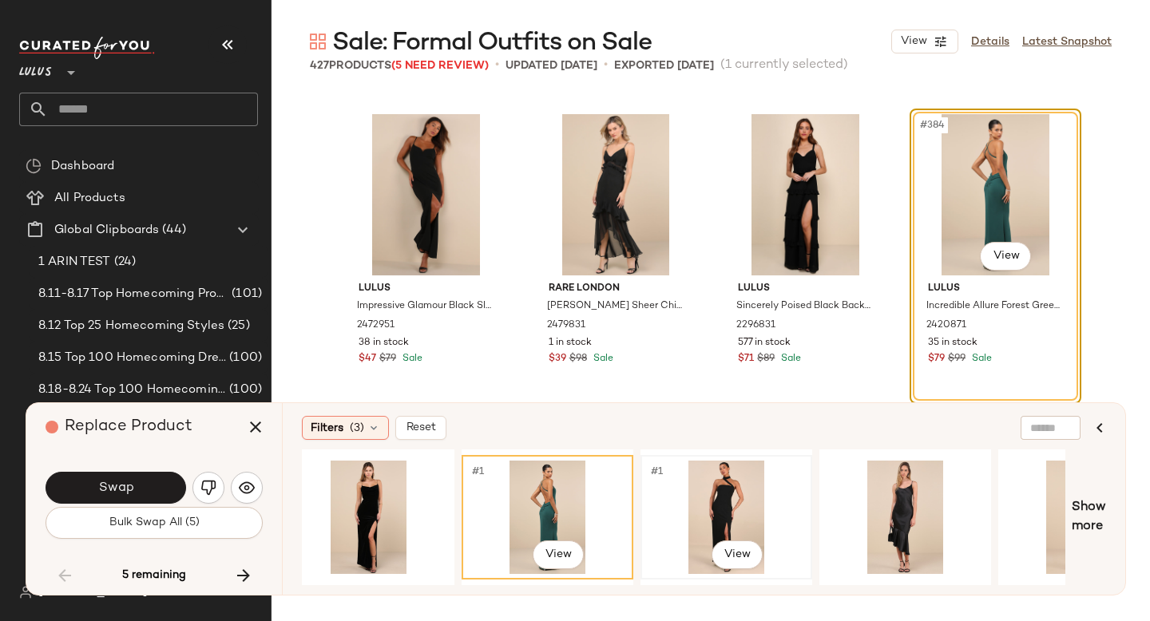
click at [702, 487] on div "#1 View" at bounding box center [726, 517] width 161 height 113
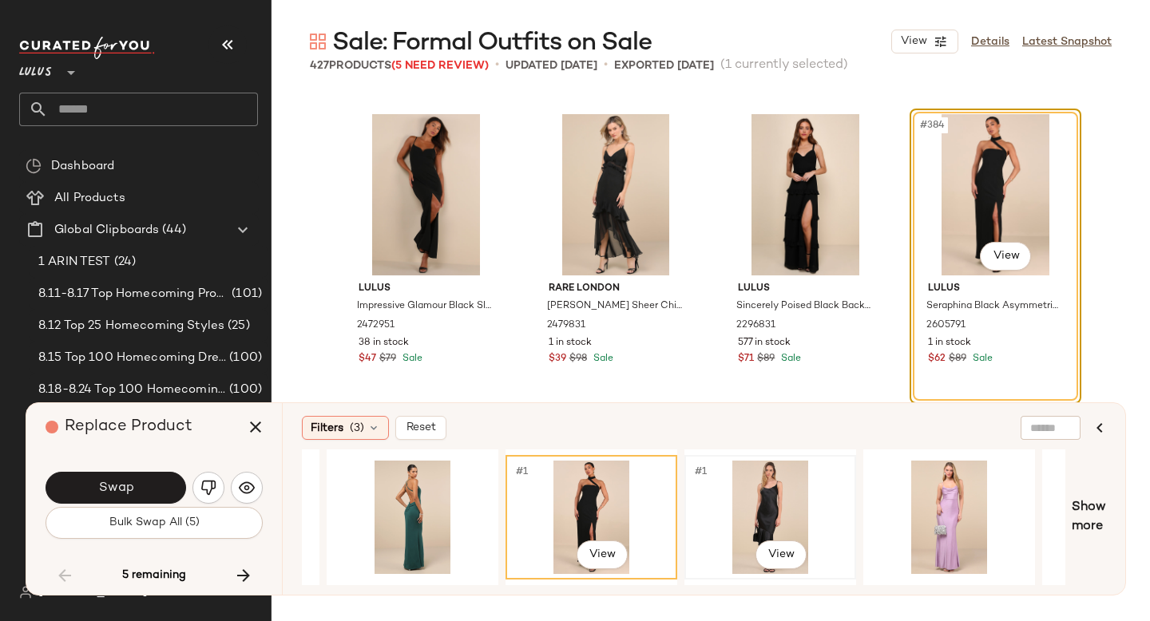
click at [781, 484] on div "#1 View" at bounding box center [770, 517] width 161 height 113
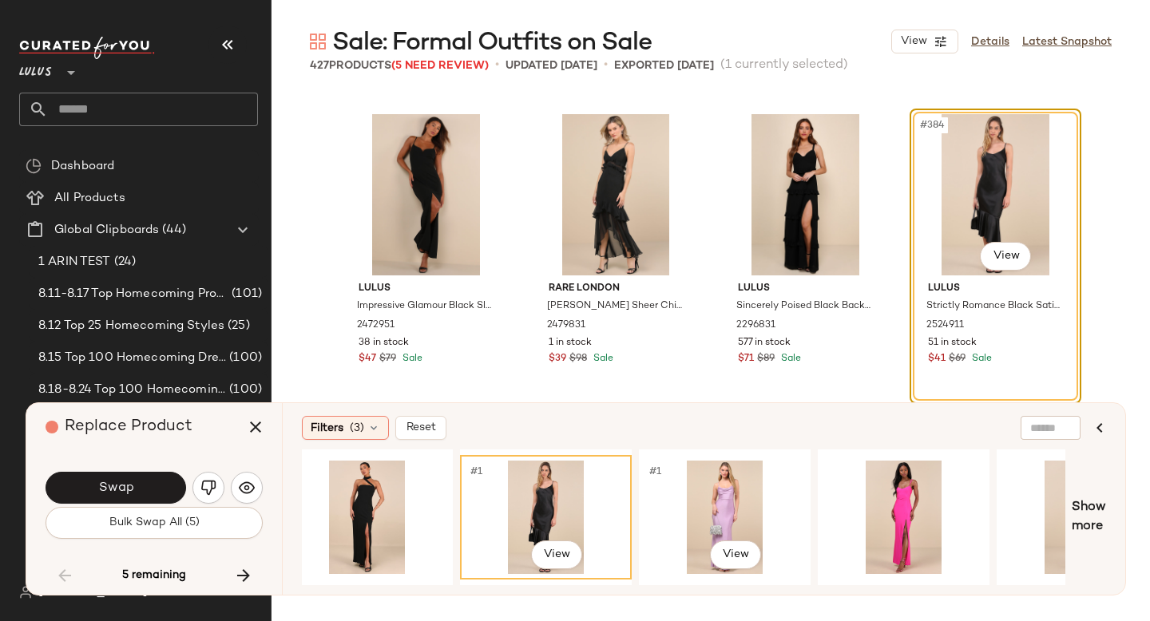
scroll to position [0, 563]
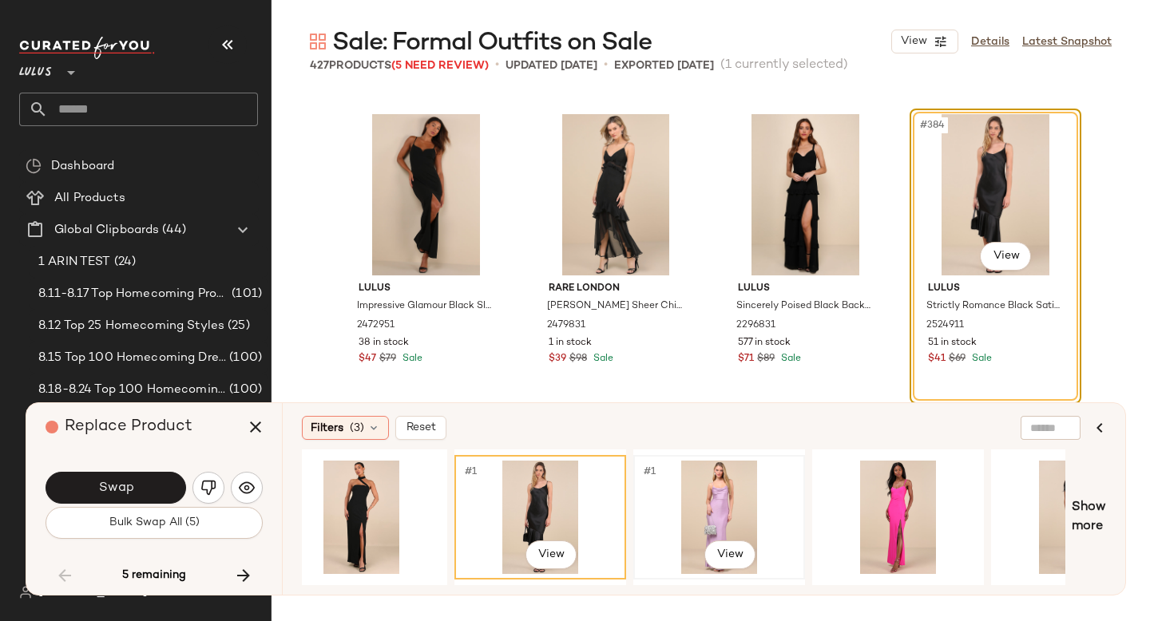
click at [716, 493] on div "#1 View" at bounding box center [719, 517] width 161 height 113
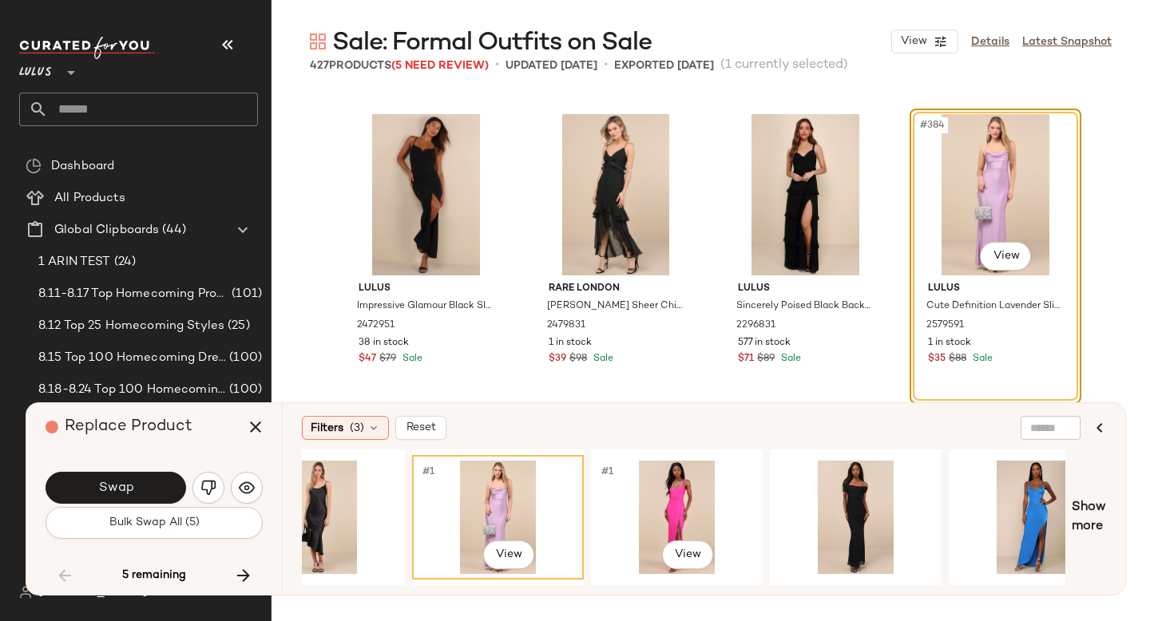
scroll to position [0, 790]
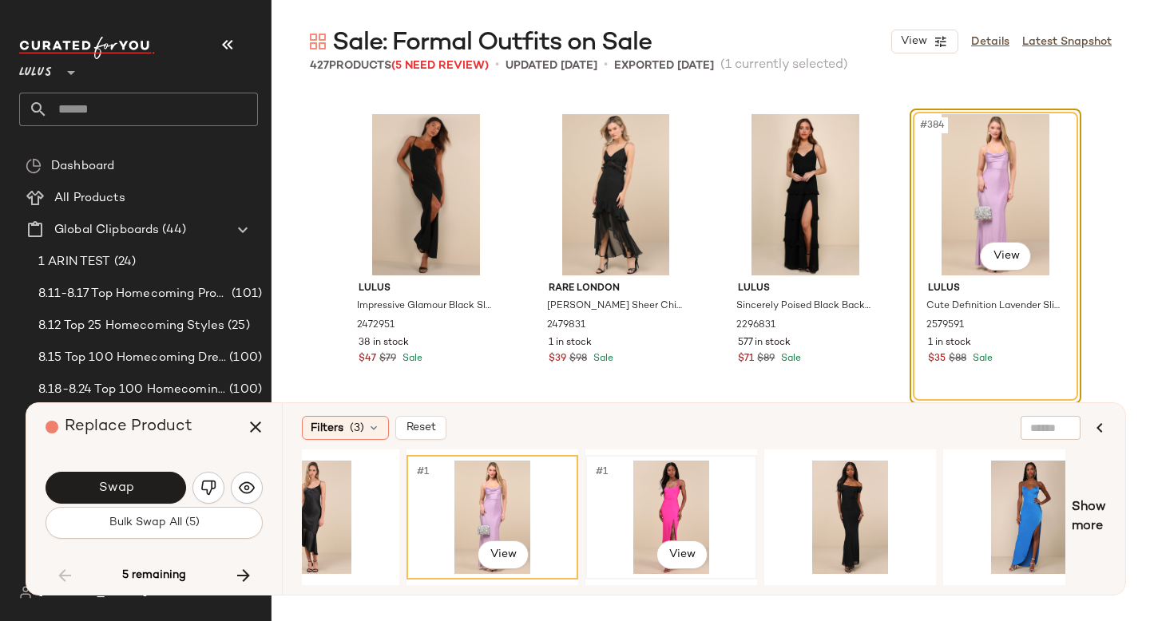
click at [678, 494] on div "#1 View" at bounding box center [671, 517] width 161 height 113
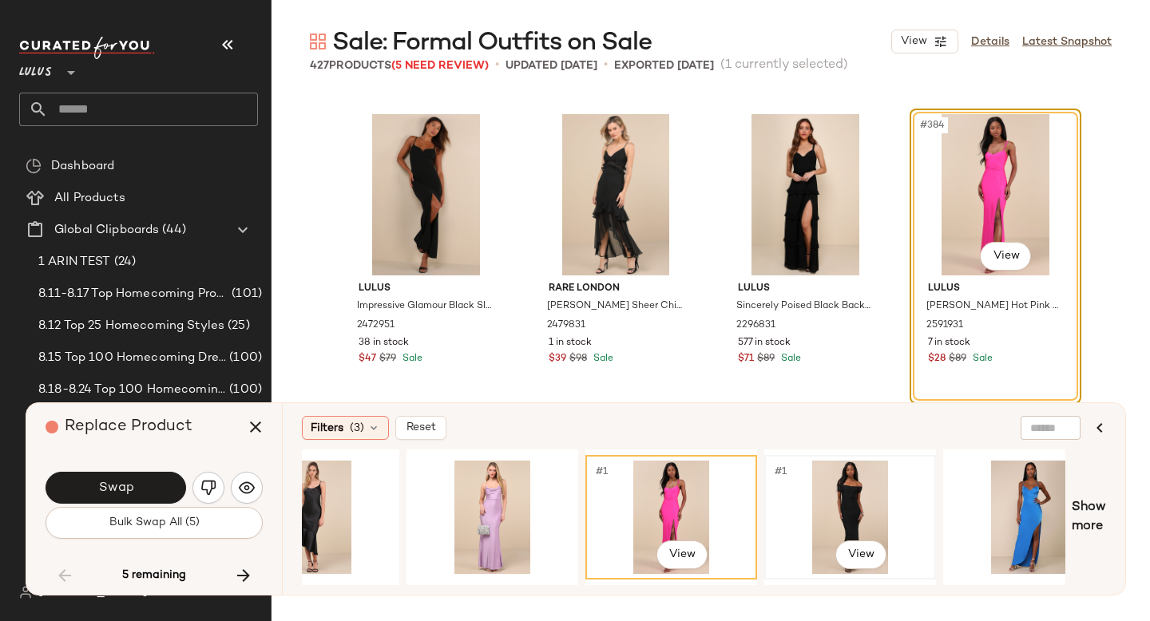
click at [825, 486] on div "#1 View" at bounding box center [850, 517] width 161 height 113
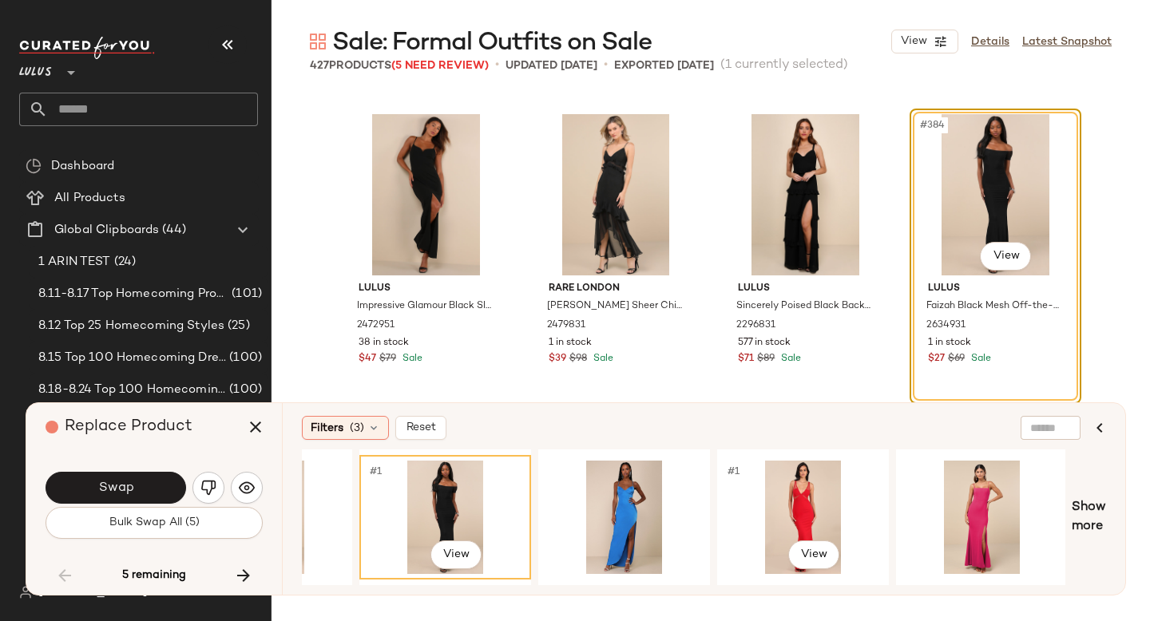
scroll to position [0, 1196]
click at [621, 515] on div "#1 View" at bounding box center [623, 517] width 161 height 113
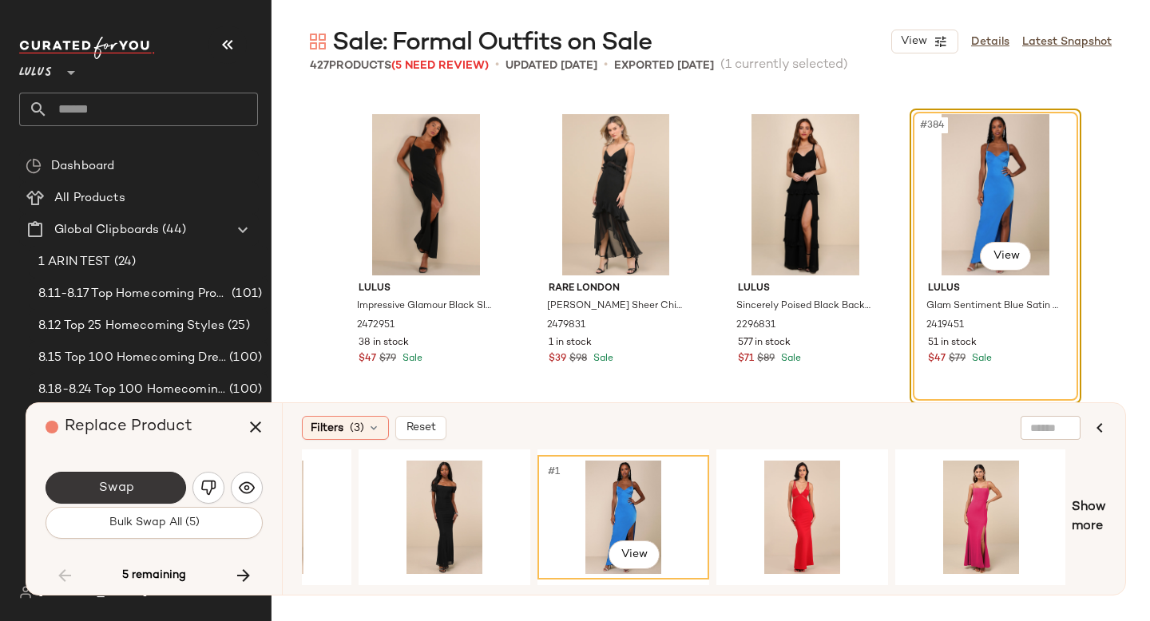
click at [133, 487] on button "Swap" at bounding box center [116, 488] width 141 height 32
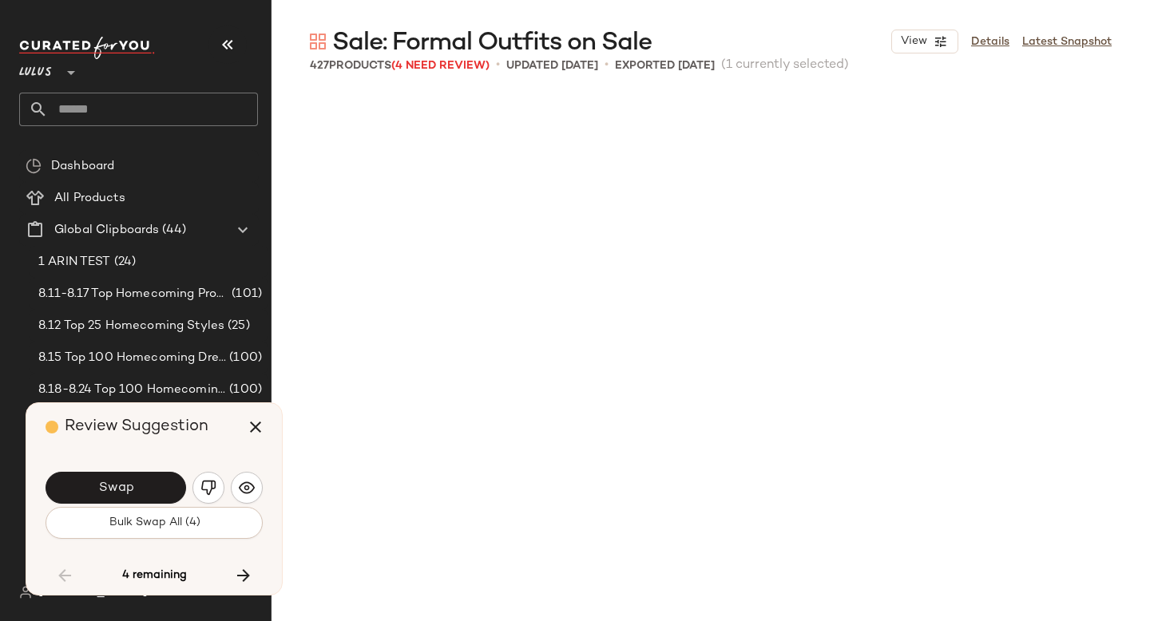
scroll to position [29902, 0]
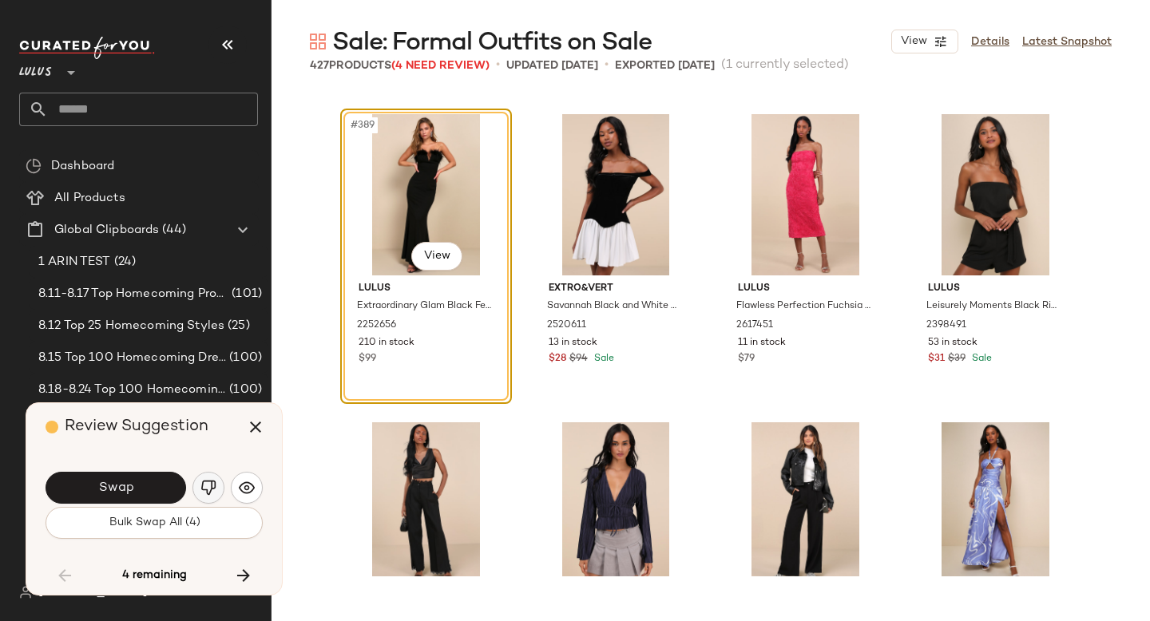
click at [212, 488] on img "button" at bounding box center [208, 488] width 16 height 16
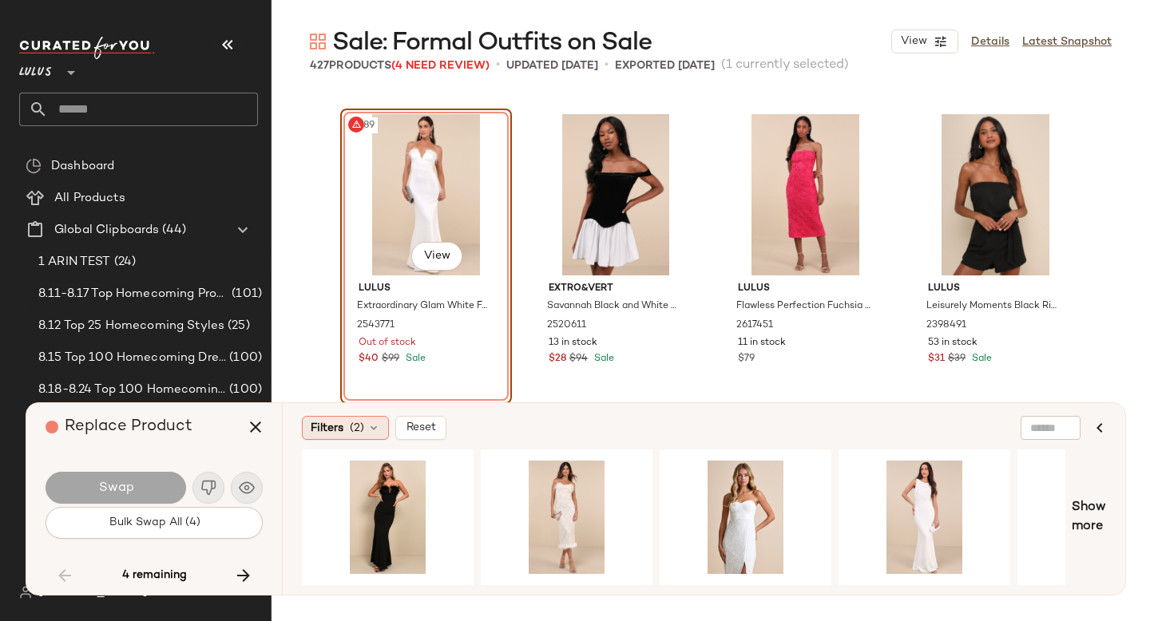
click at [358, 429] on span "(2)" at bounding box center [357, 428] width 14 height 17
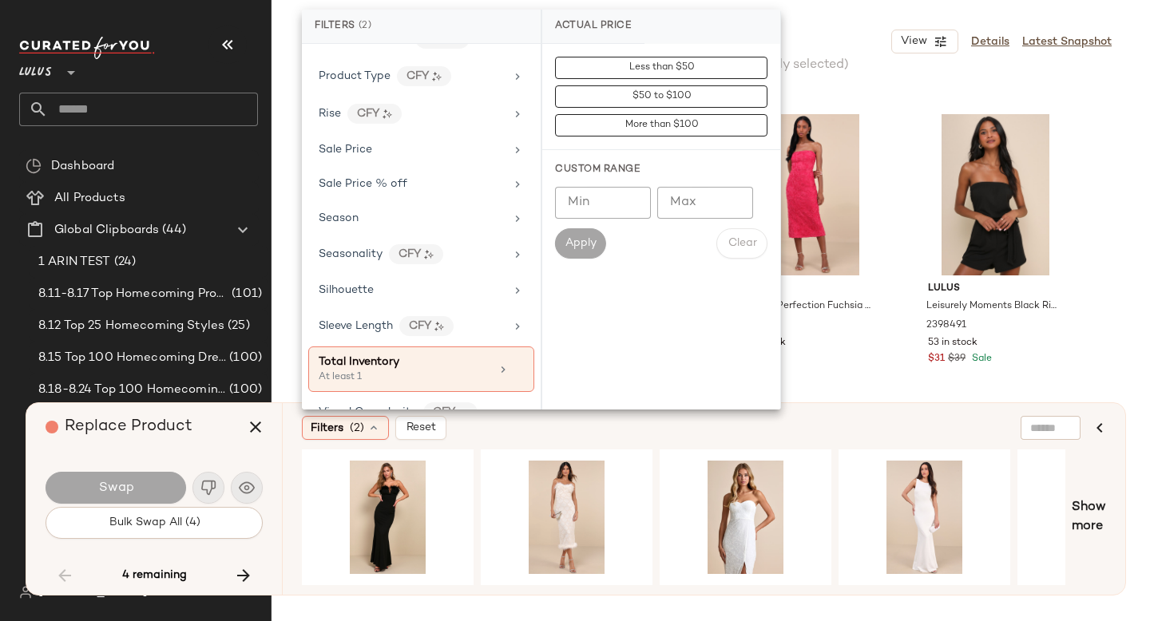
scroll to position [1144, 0]
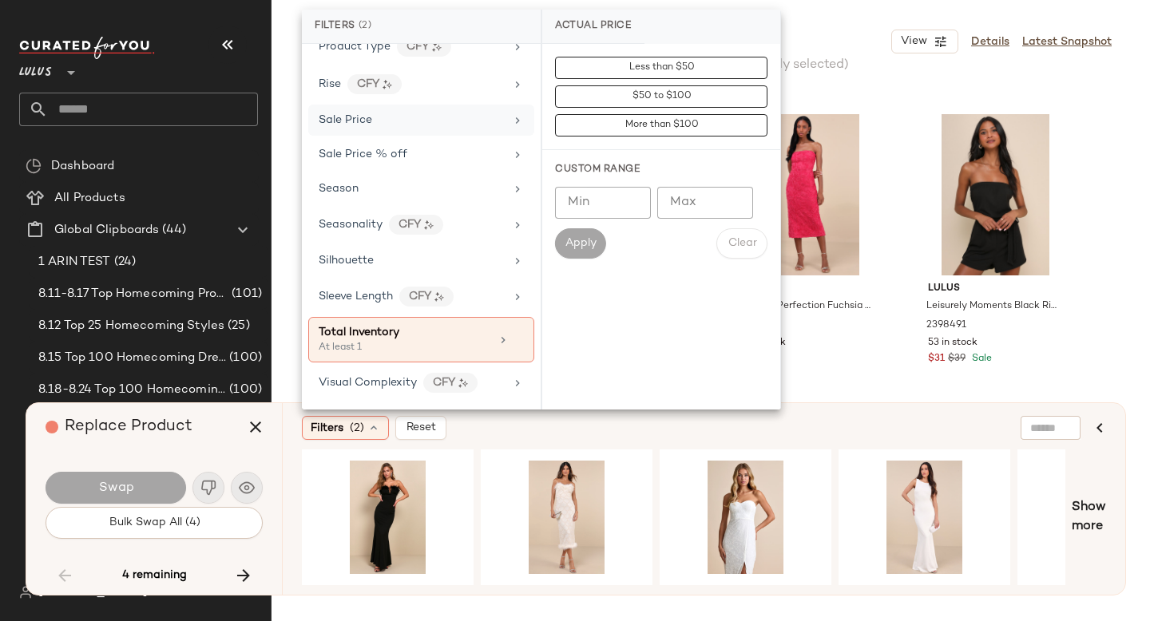
click at [390, 126] on div "Sale Price" at bounding box center [412, 120] width 186 height 17
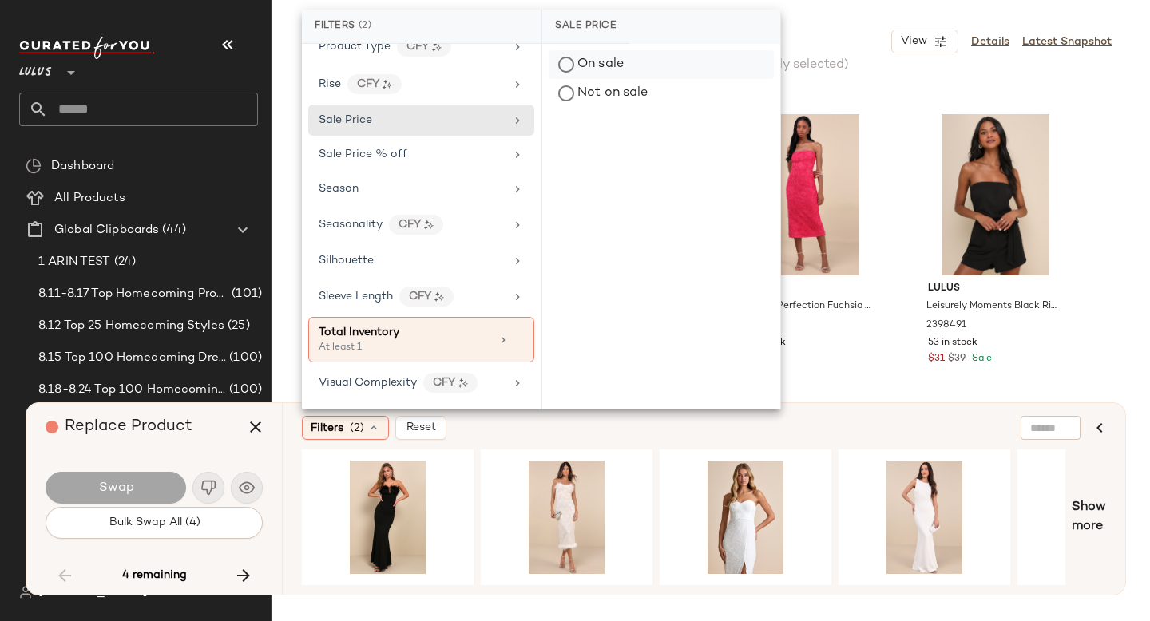
click at [597, 69] on div "On sale" at bounding box center [661, 64] width 225 height 29
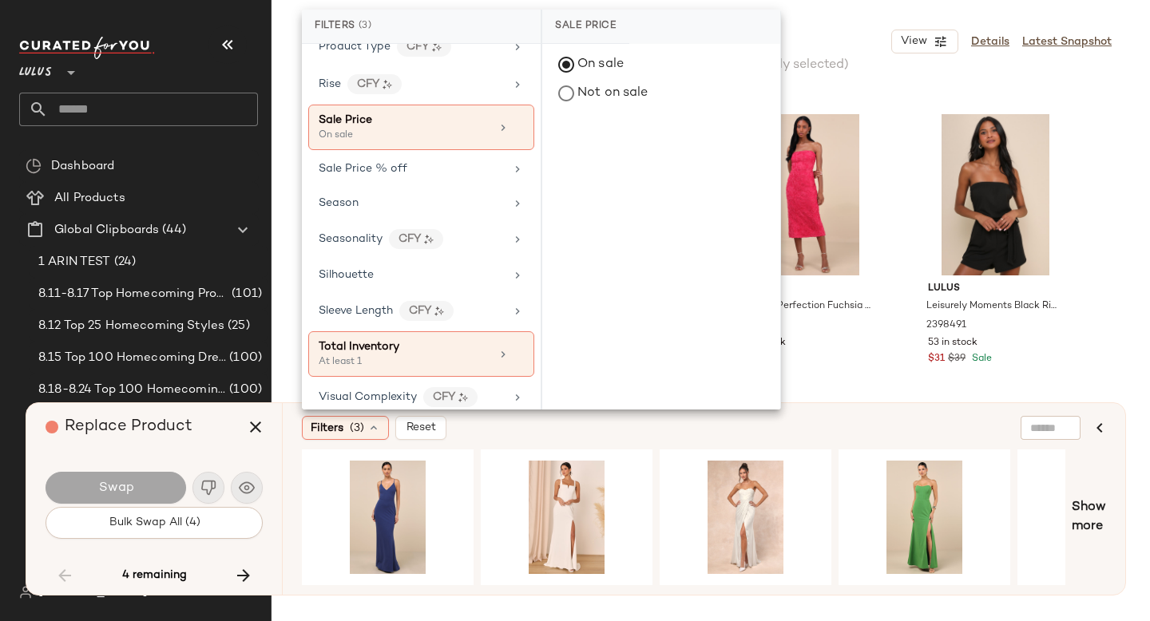
click at [652, 428] on div "Filters (3) Reset" at bounding box center [626, 428] width 649 height 24
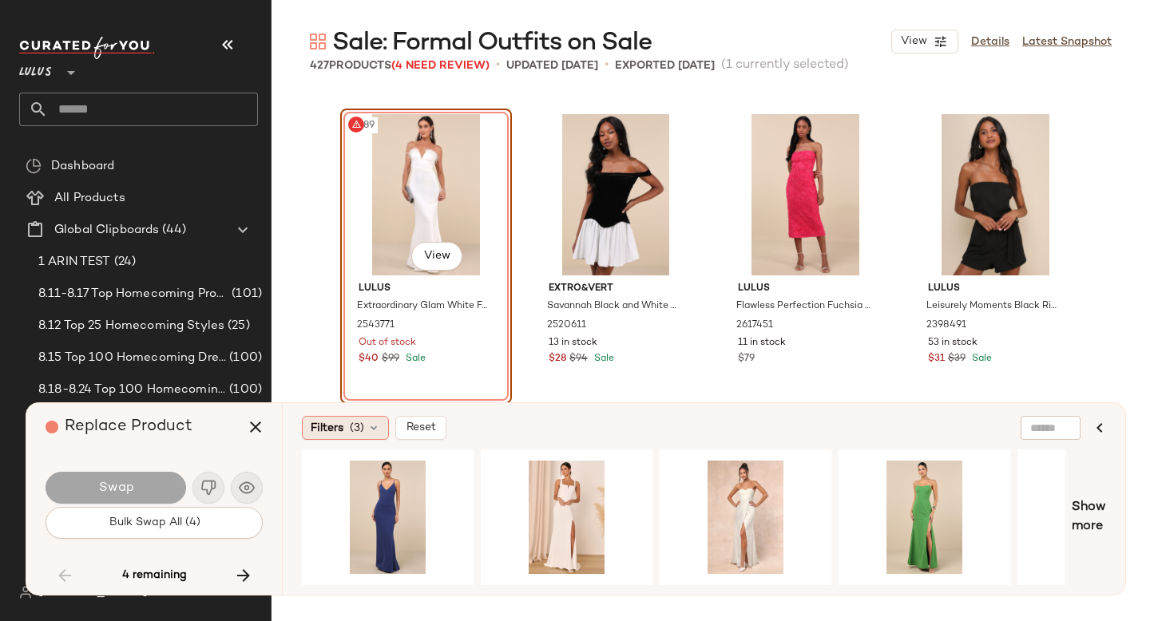
click at [358, 432] on span "(3)" at bounding box center [357, 428] width 14 height 17
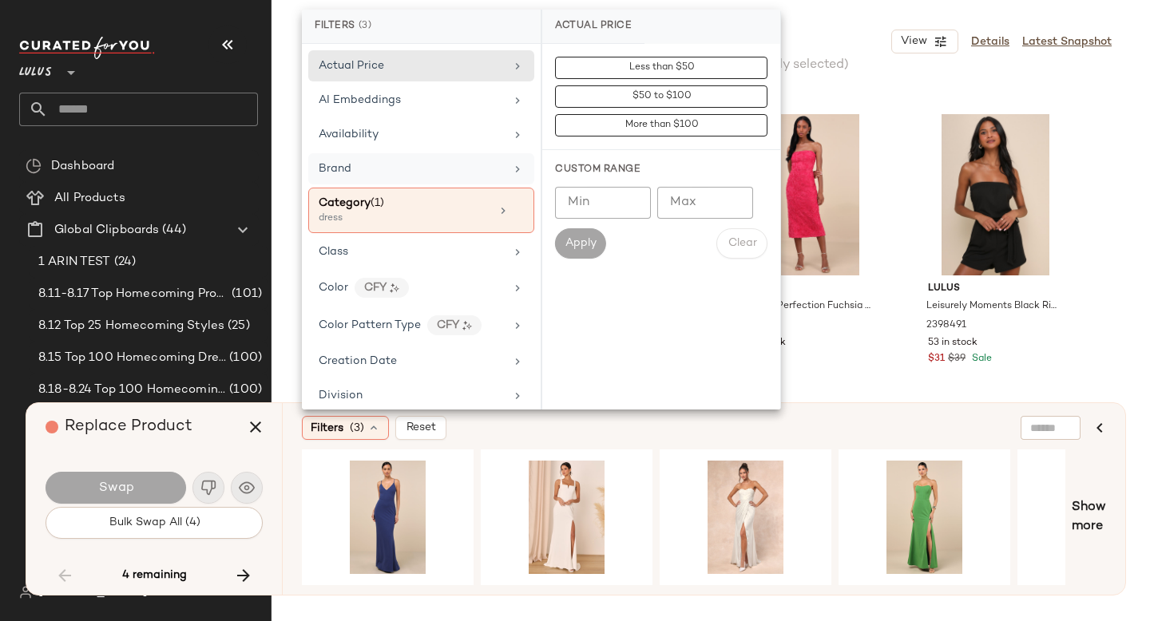
scroll to position [1159, 0]
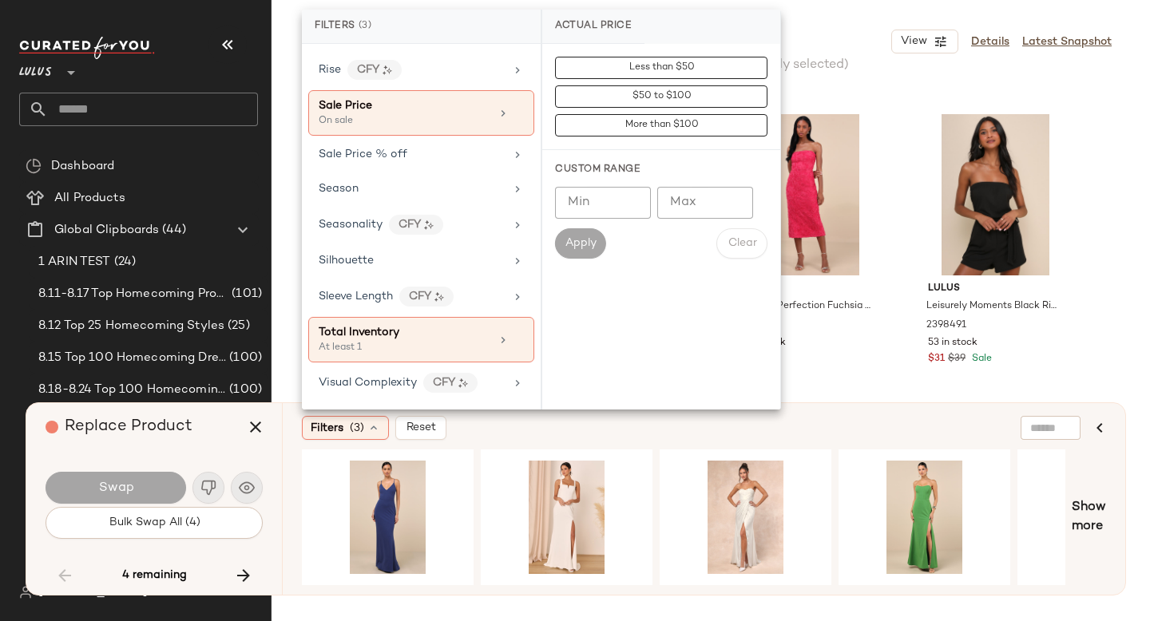
click at [654, 434] on div "Filters (3) Reset" at bounding box center [626, 428] width 649 height 24
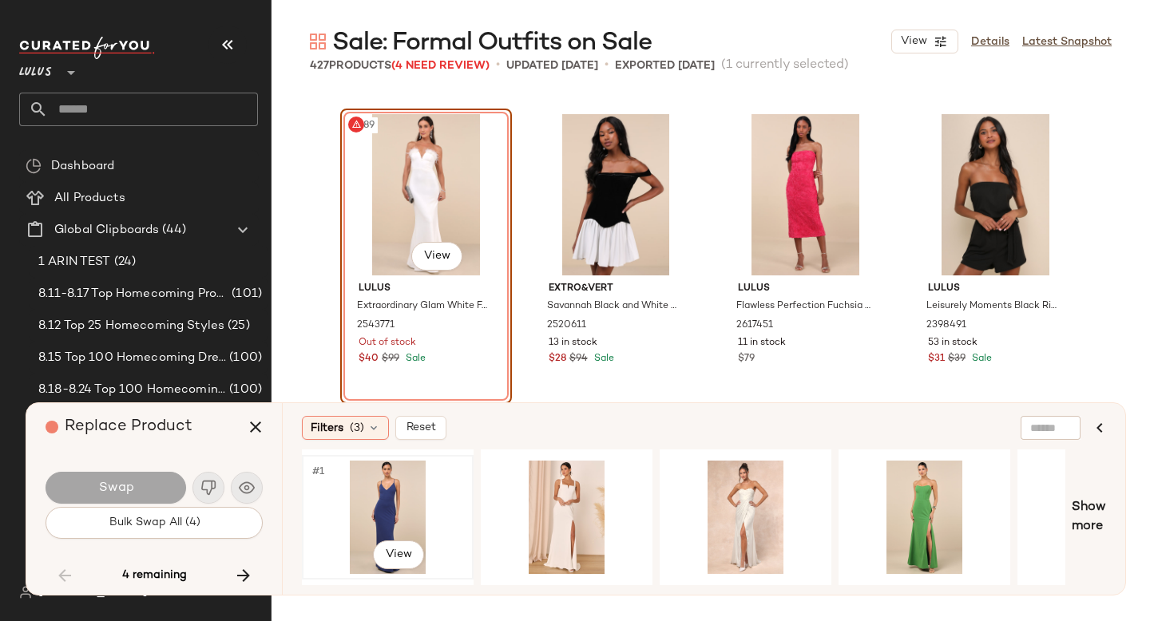
click at [411, 500] on div "#1 View" at bounding box center [387, 517] width 161 height 113
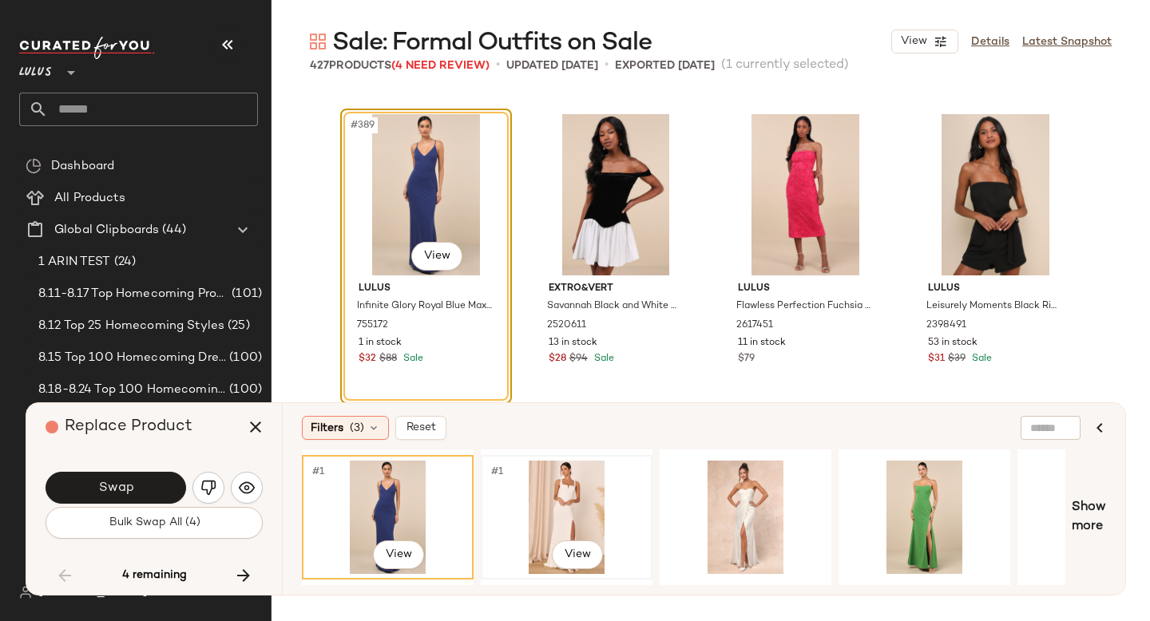
click at [556, 489] on div "#1 View" at bounding box center [566, 517] width 161 height 113
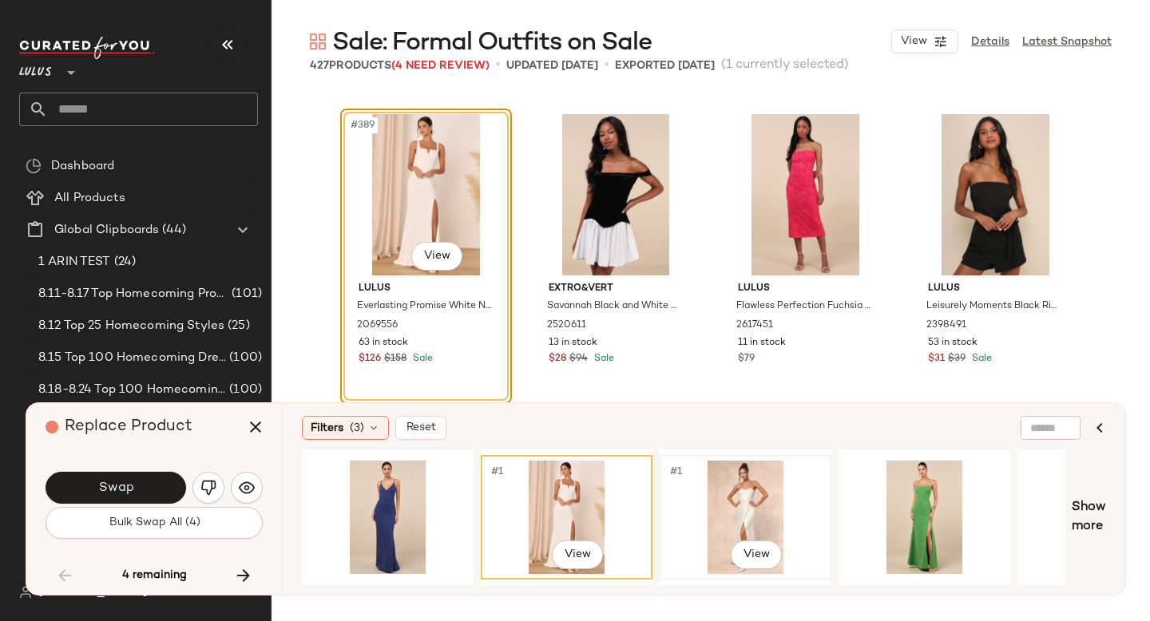
click at [763, 483] on div "#1 View" at bounding box center [745, 517] width 161 height 113
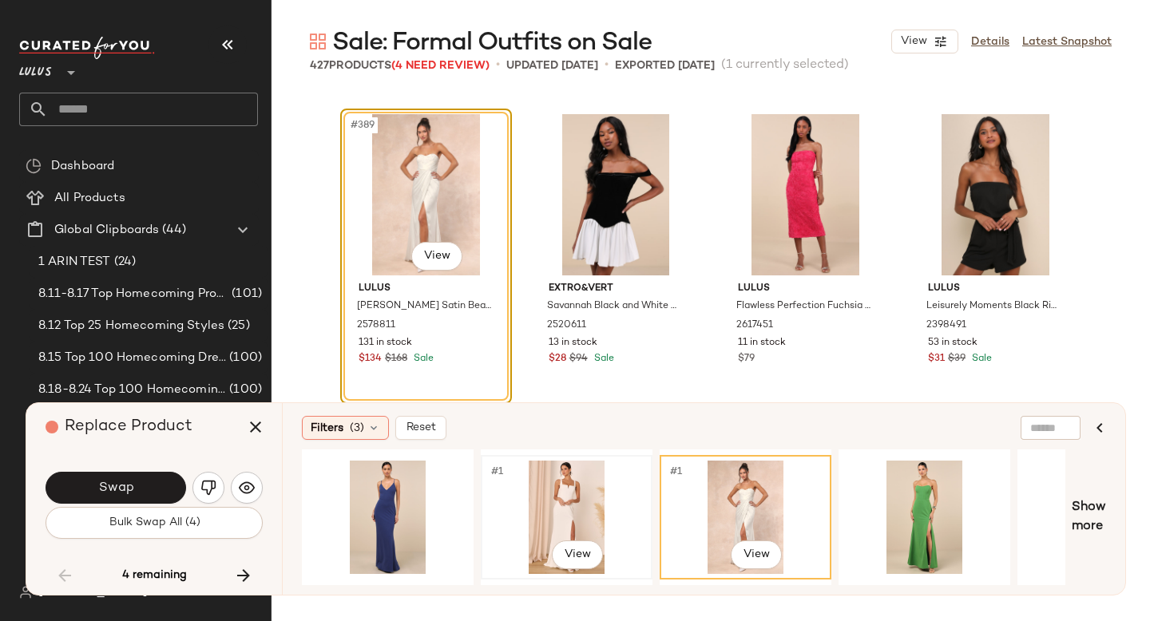
click at [581, 466] on div "#1 View" at bounding box center [566, 517] width 161 height 113
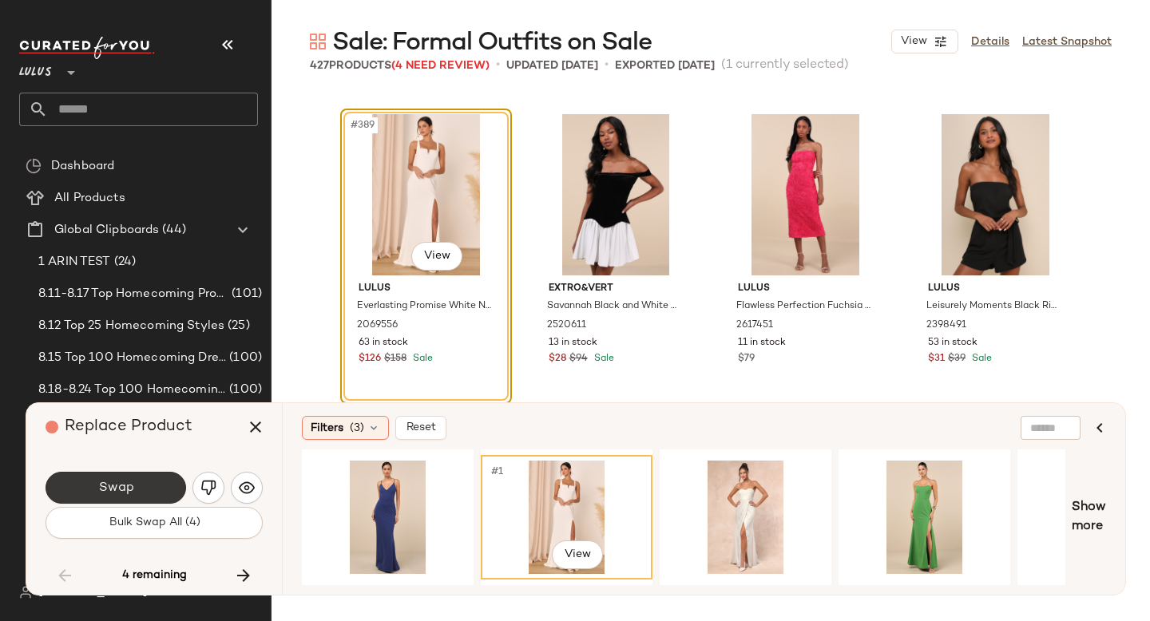
click at [109, 483] on span "Swap" at bounding box center [115, 488] width 36 height 15
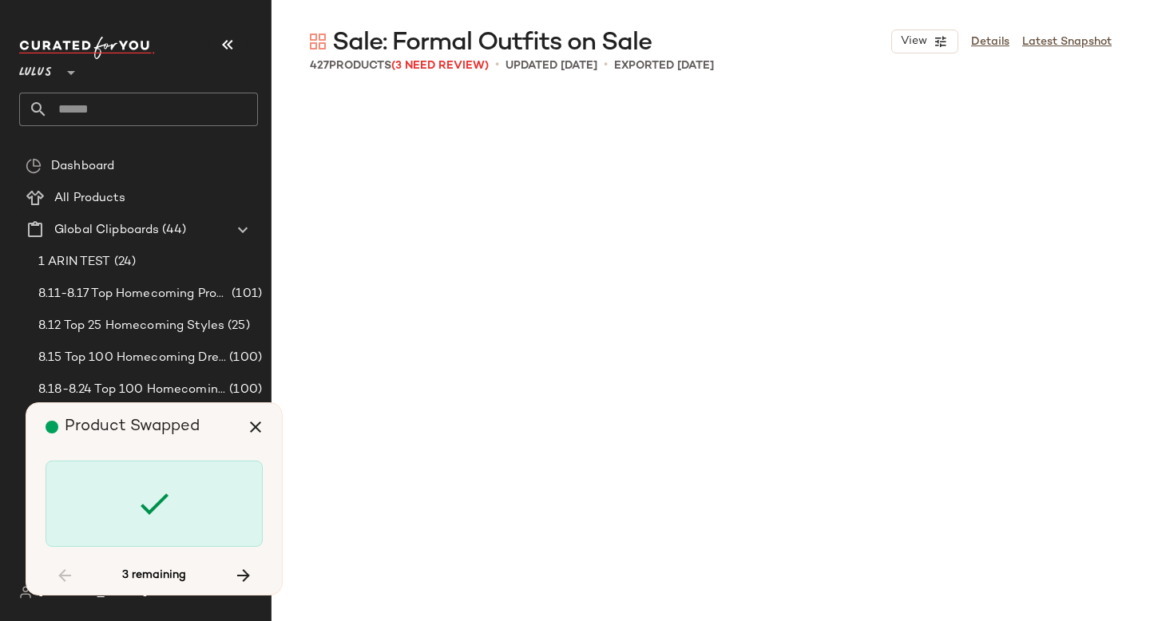
scroll to position [31752, 0]
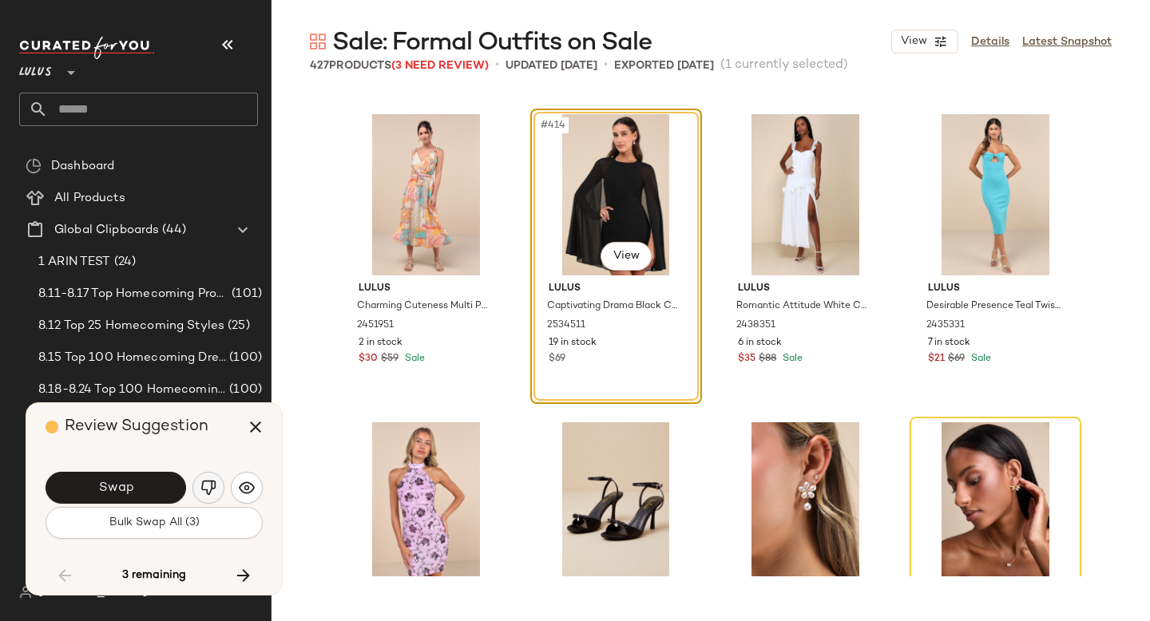
click at [211, 487] on img "button" at bounding box center [208, 488] width 16 height 16
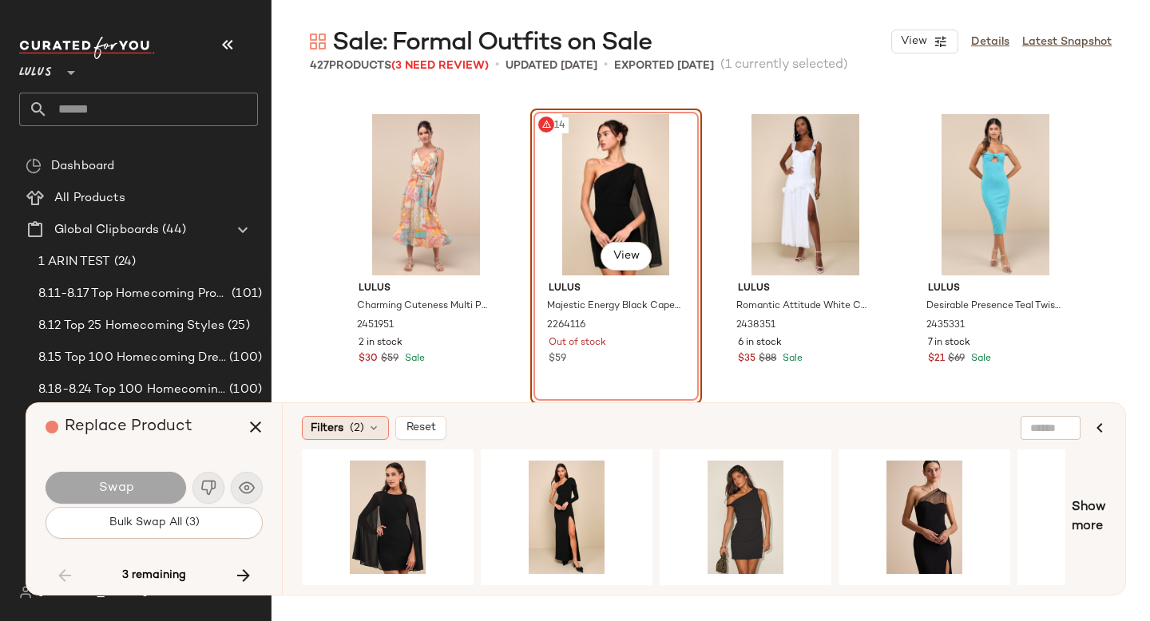
click at [377, 432] on icon at bounding box center [373, 428] width 13 height 13
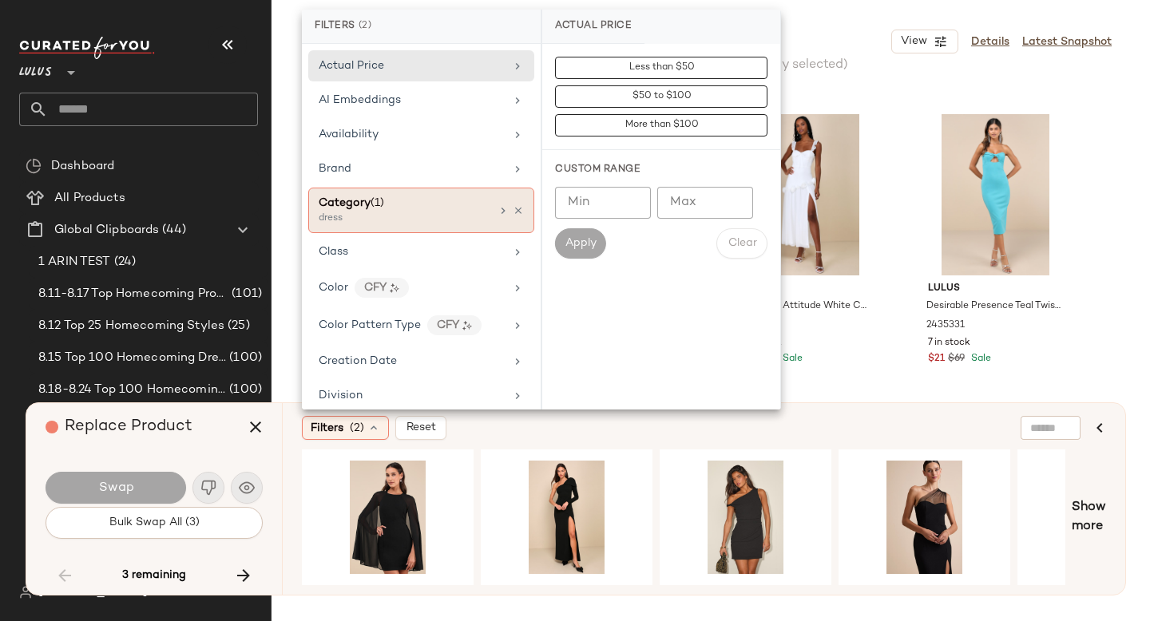
click at [418, 212] on div "dress" at bounding box center [399, 219] width 160 height 14
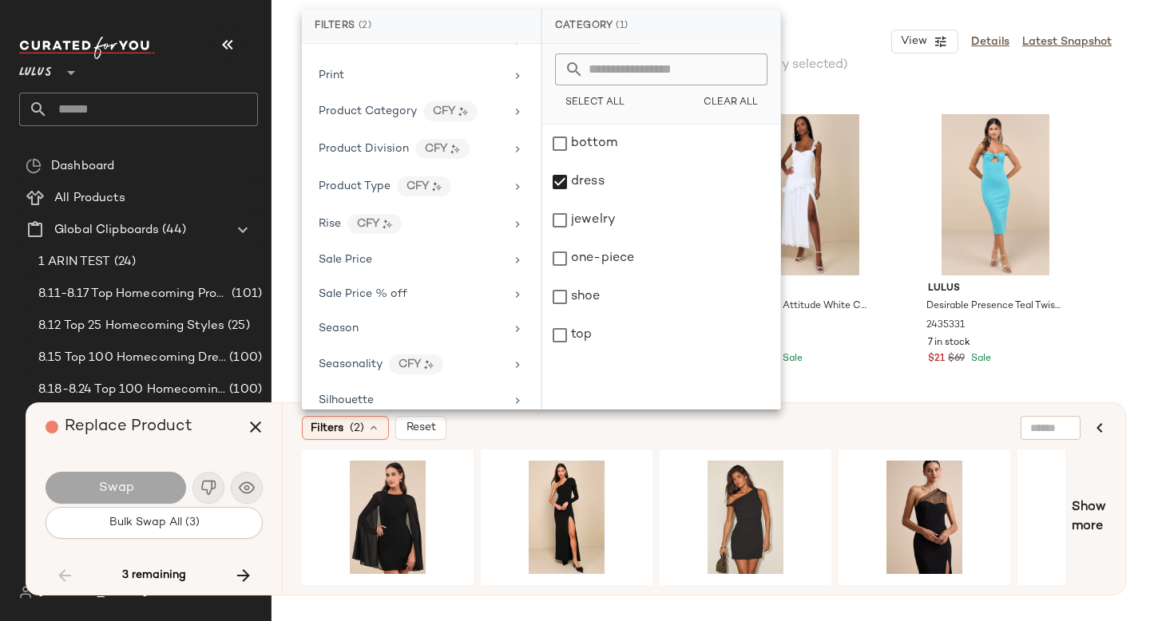
scroll to position [1144, 0]
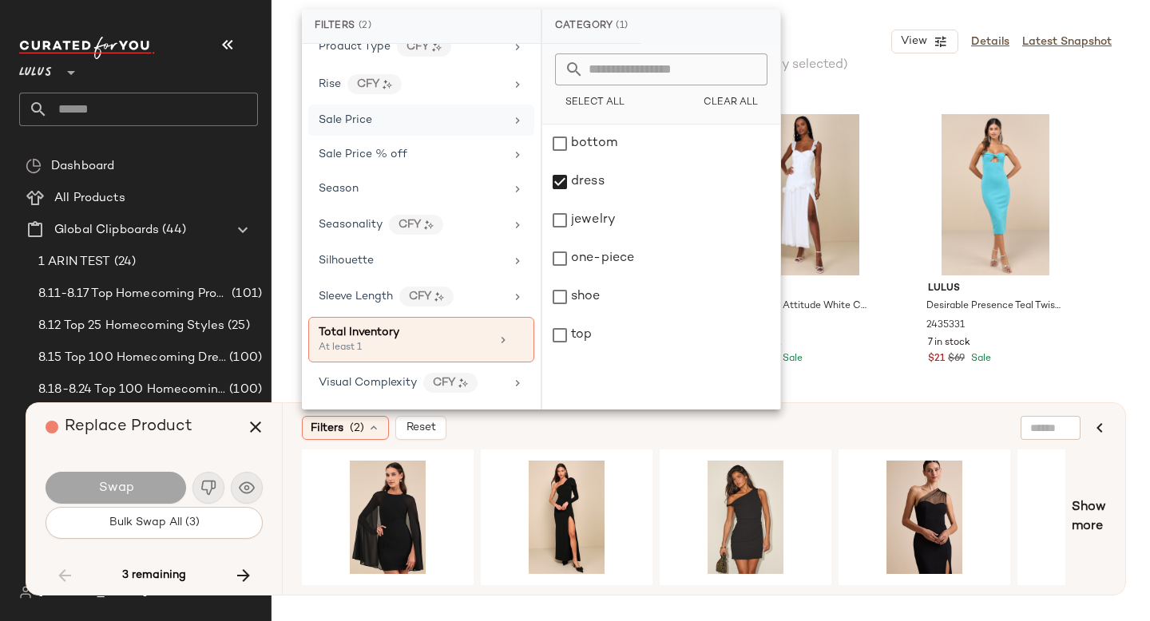
click at [376, 114] on div "Sale Price" at bounding box center [412, 120] width 186 height 17
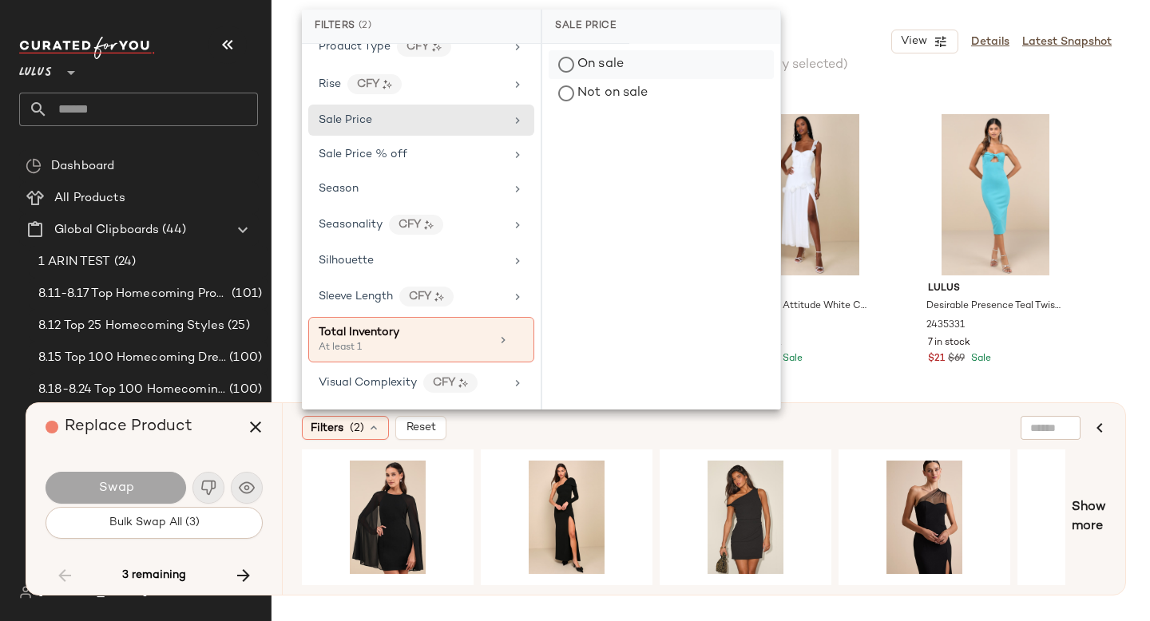
click at [620, 67] on div "On sale" at bounding box center [661, 64] width 225 height 29
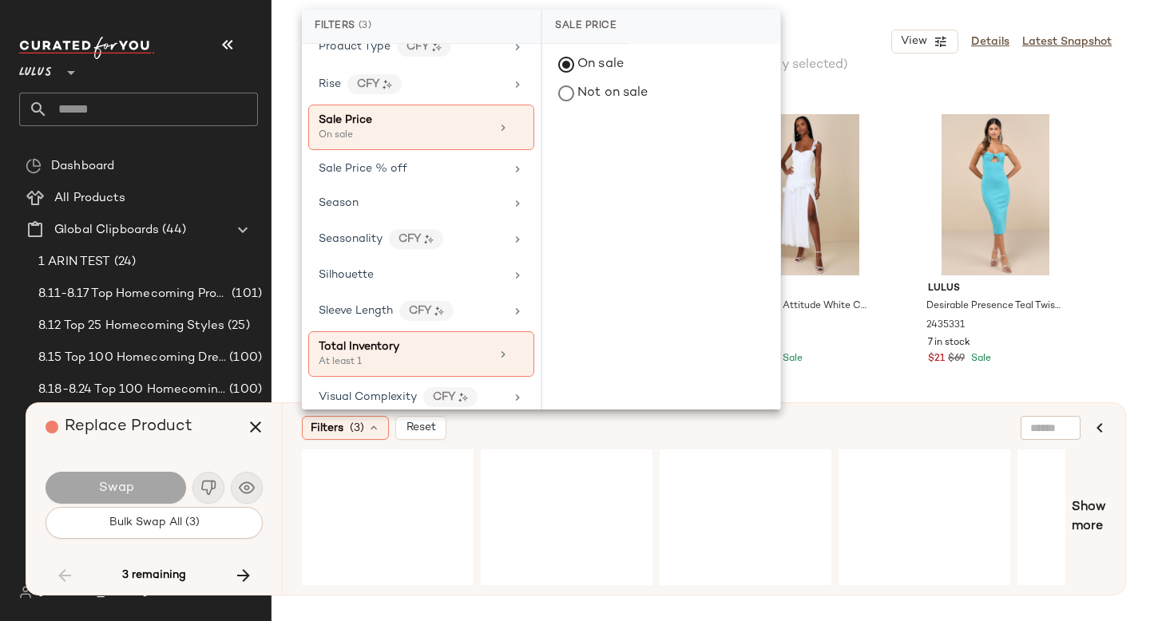
click at [657, 433] on div "Filters (3) Reset" at bounding box center [626, 428] width 649 height 24
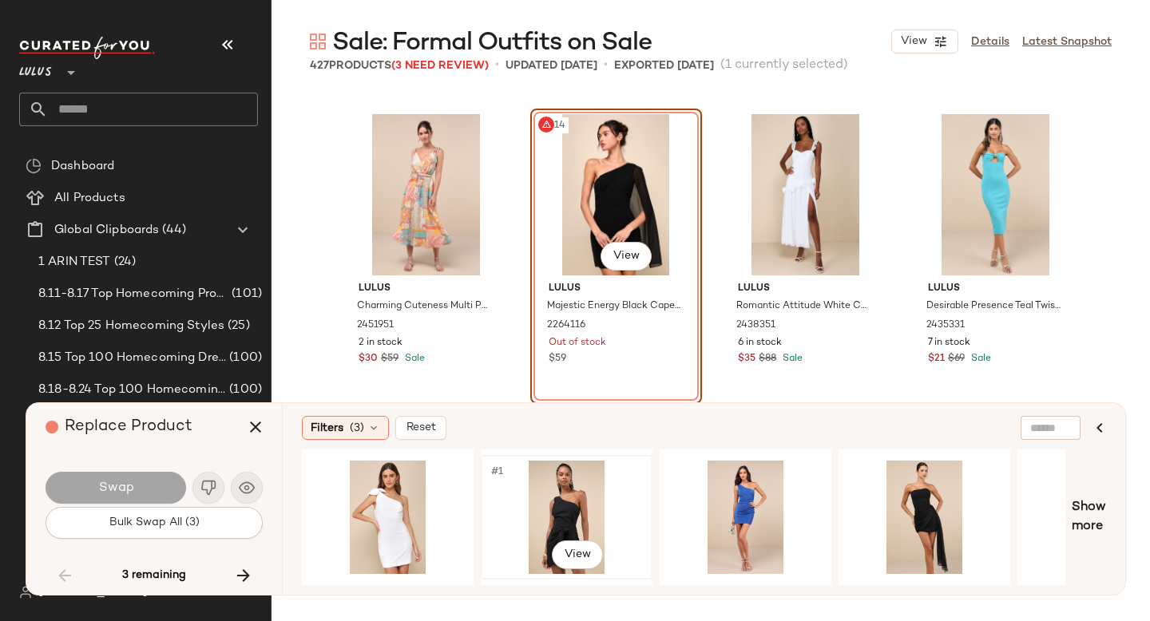
click at [557, 510] on div "#1 View" at bounding box center [566, 517] width 161 height 113
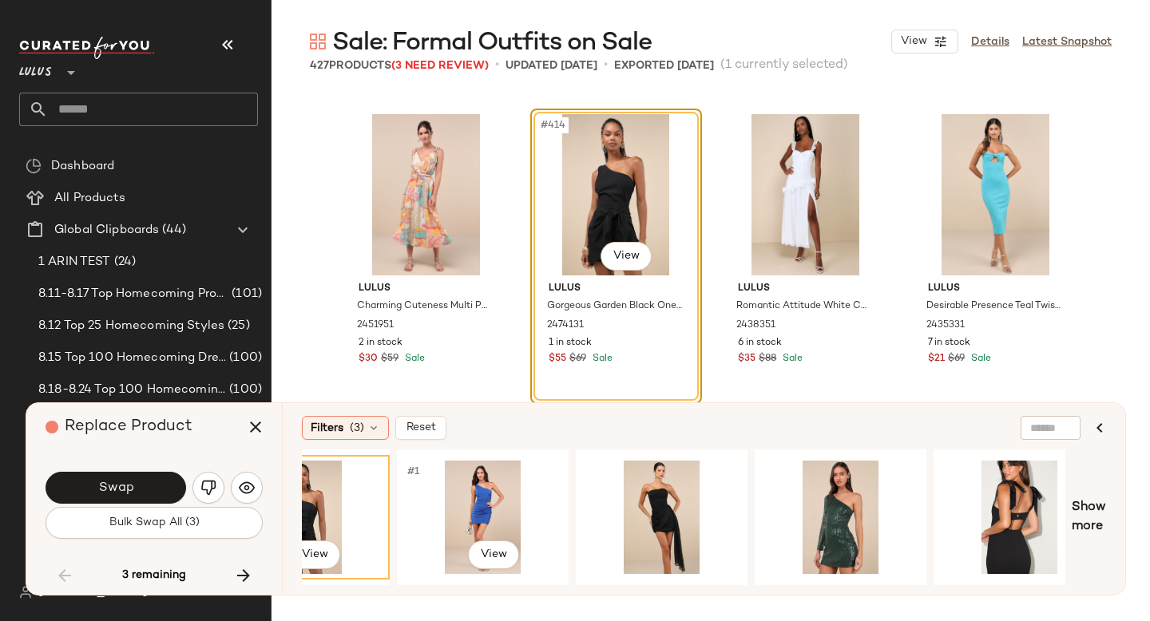
scroll to position [0, 273]
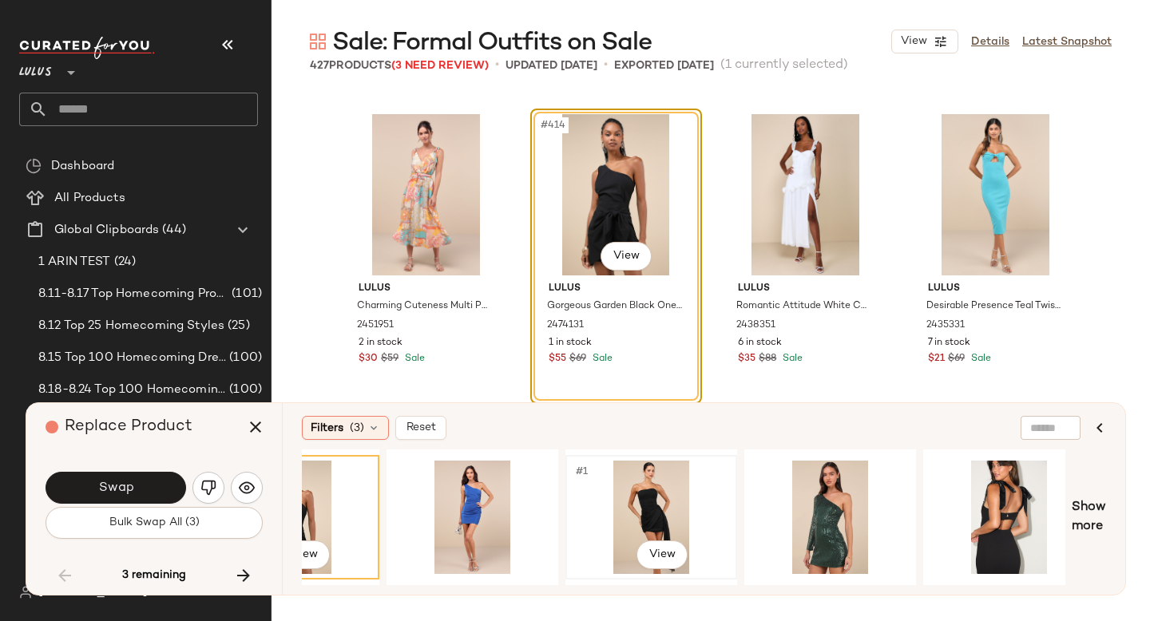
click at [615, 505] on div "#1 View" at bounding box center [651, 517] width 161 height 113
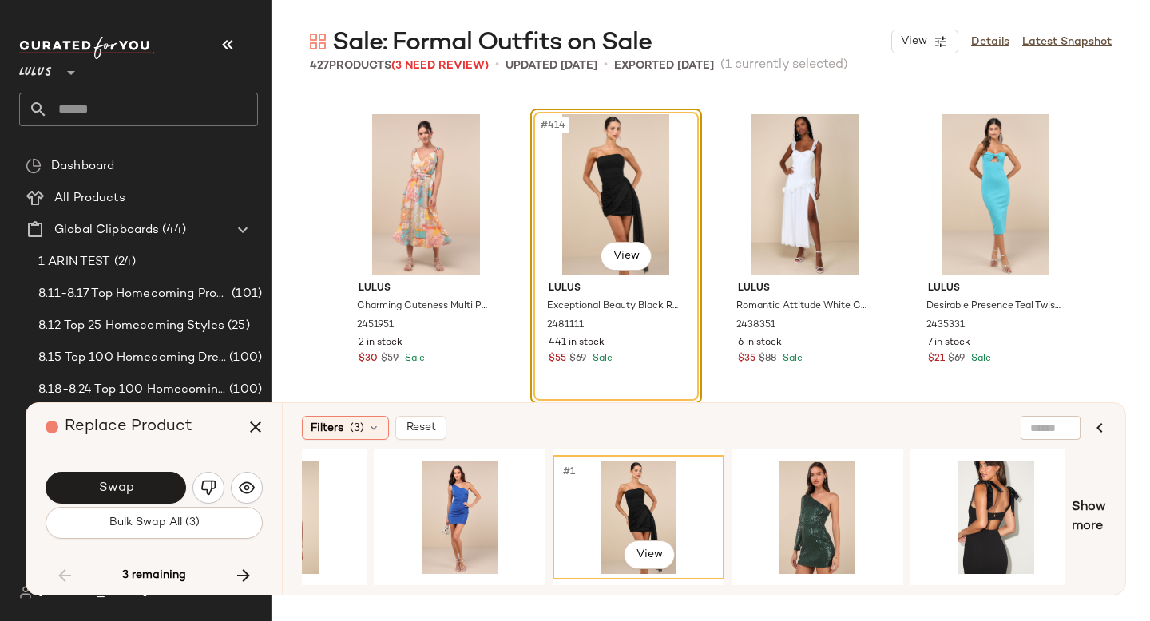
scroll to position [0, 289]
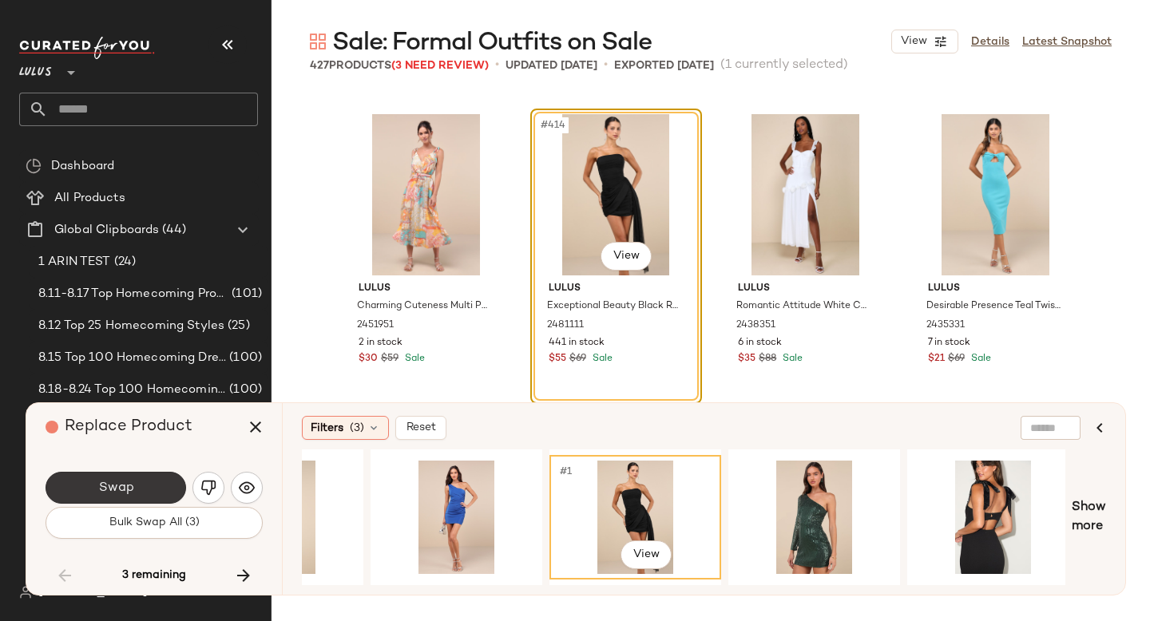
click at [165, 484] on button "Swap" at bounding box center [116, 488] width 141 height 32
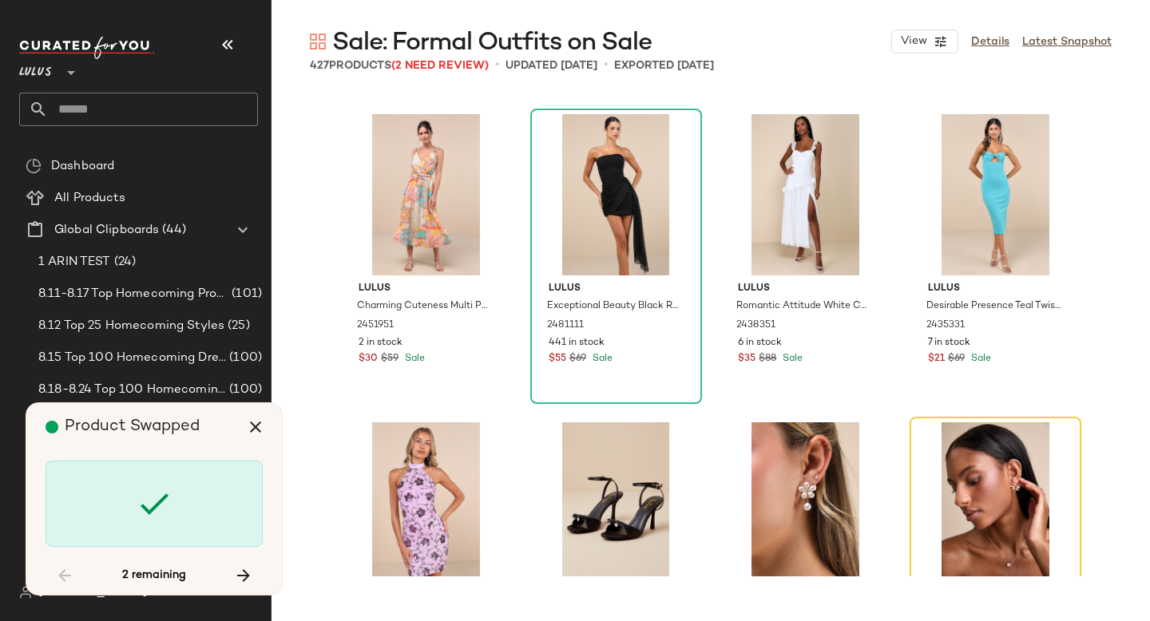
scroll to position [32060, 0]
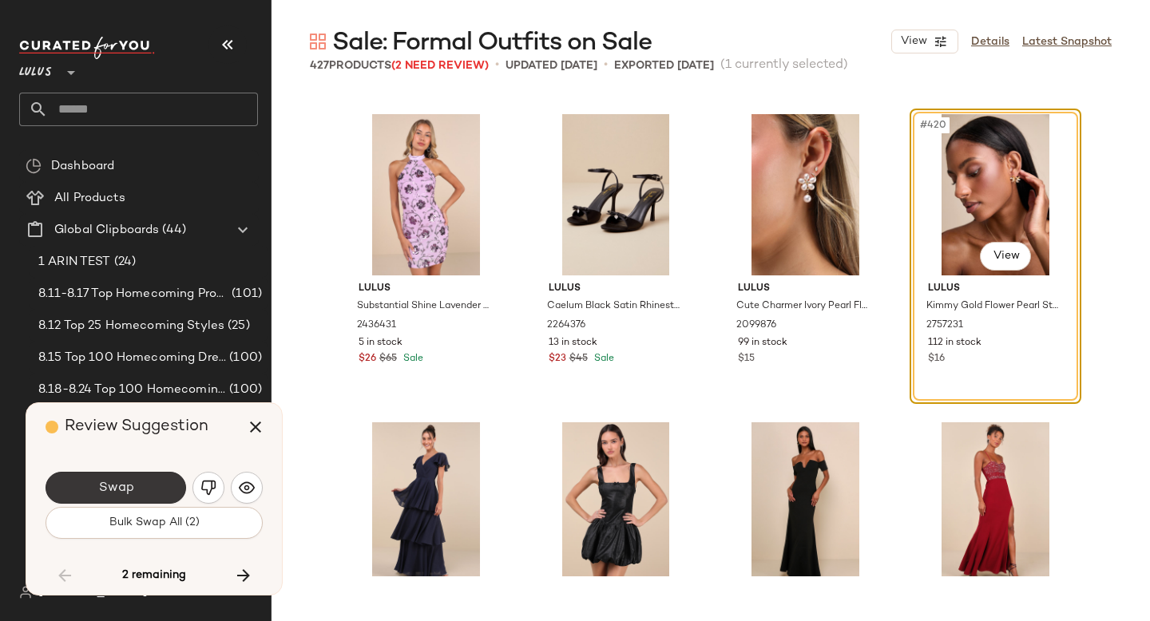
click at [121, 484] on span "Swap" at bounding box center [115, 488] width 36 height 15
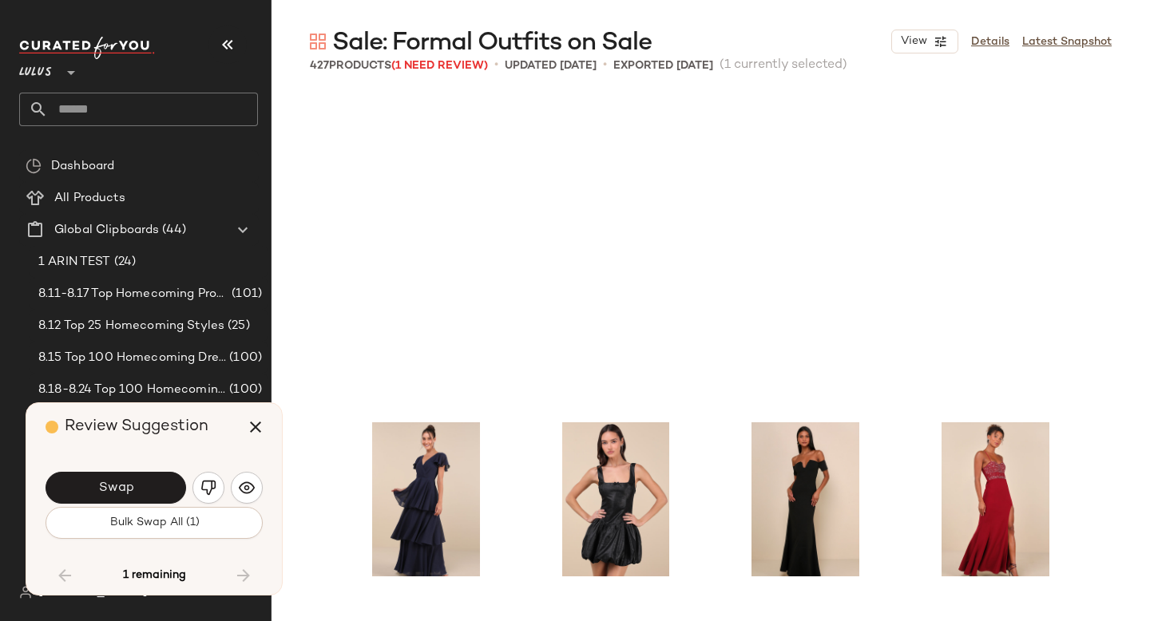
scroll to position [32504, 0]
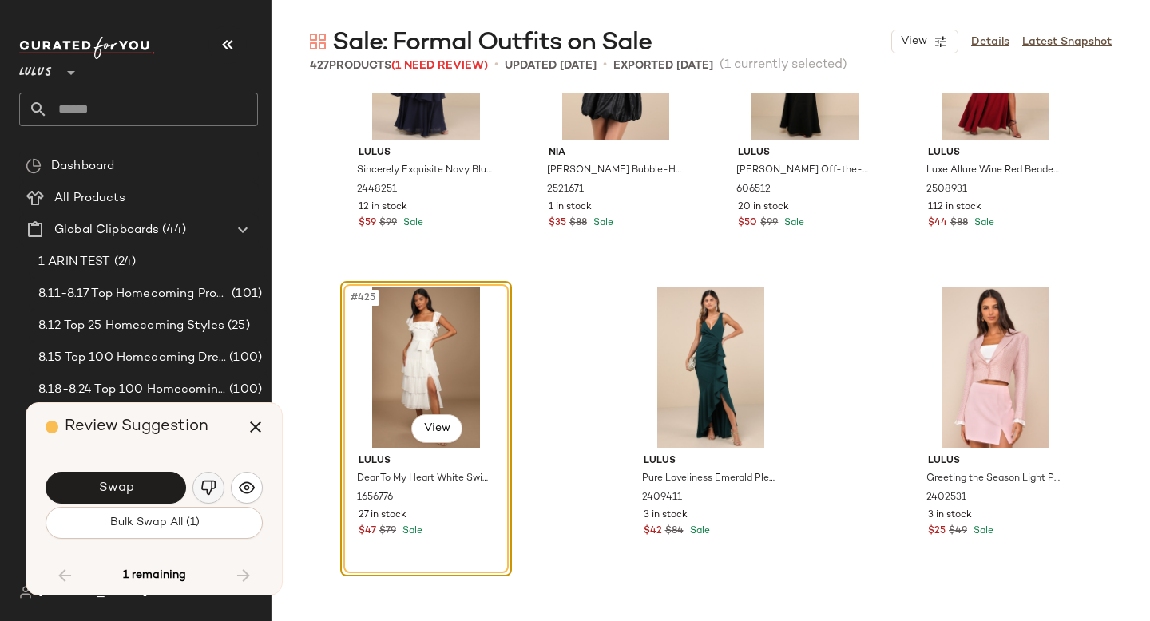
click at [208, 492] on img "button" at bounding box center [208, 488] width 16 height 16
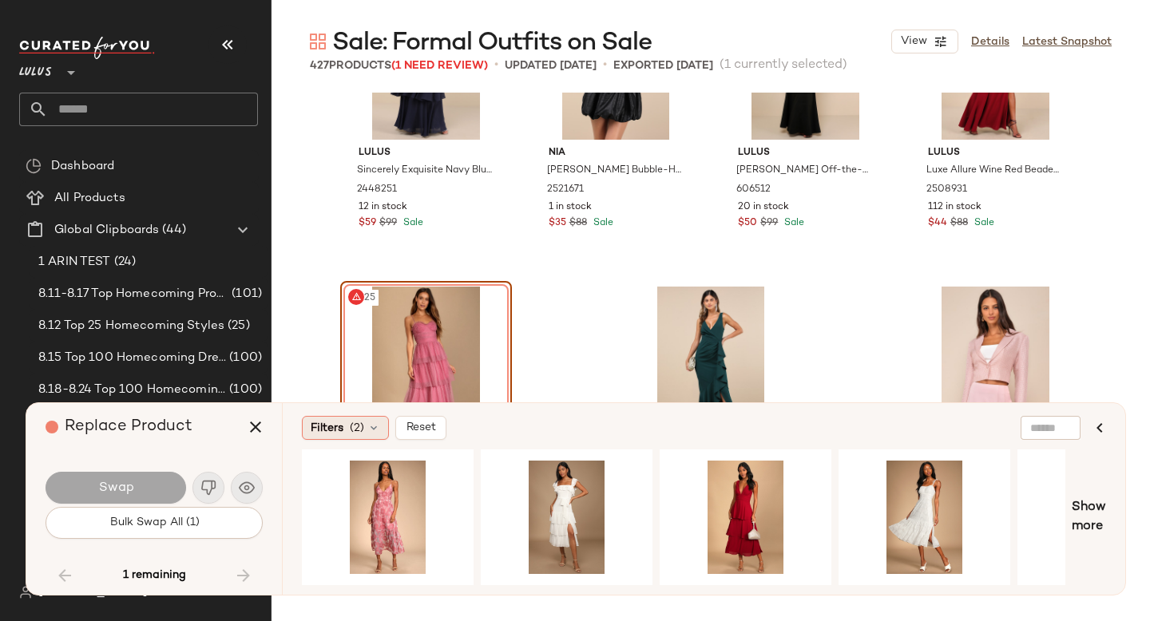
click at [363, 430] on span "(2)" at bounding box center [357, 428] width 14 height 17
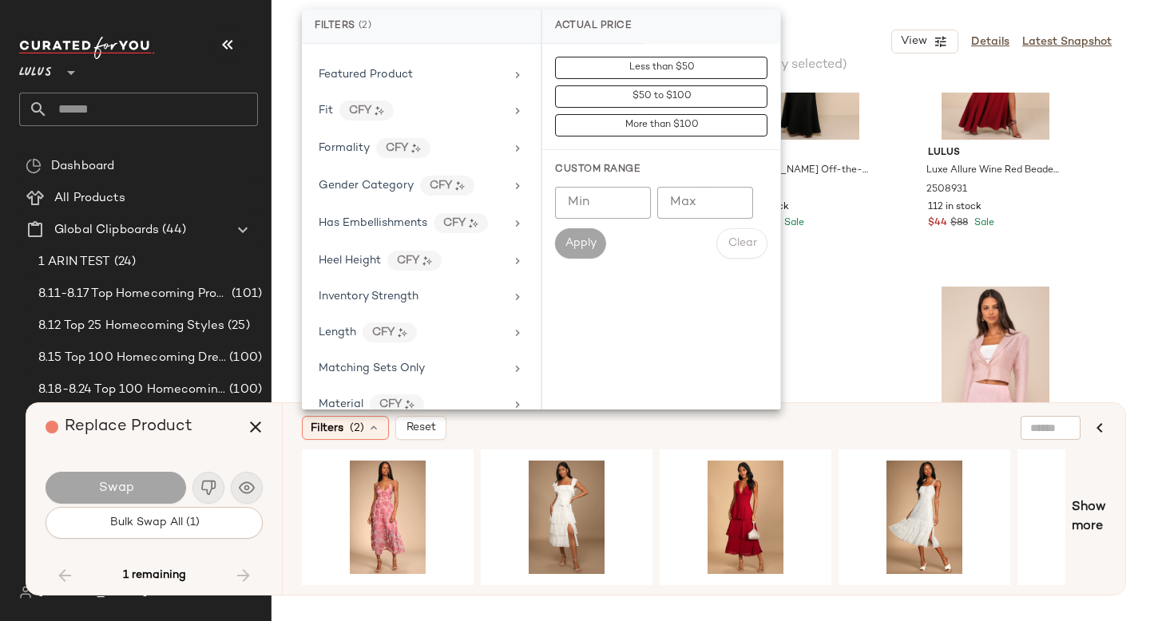
scroll to position [1144, 0]
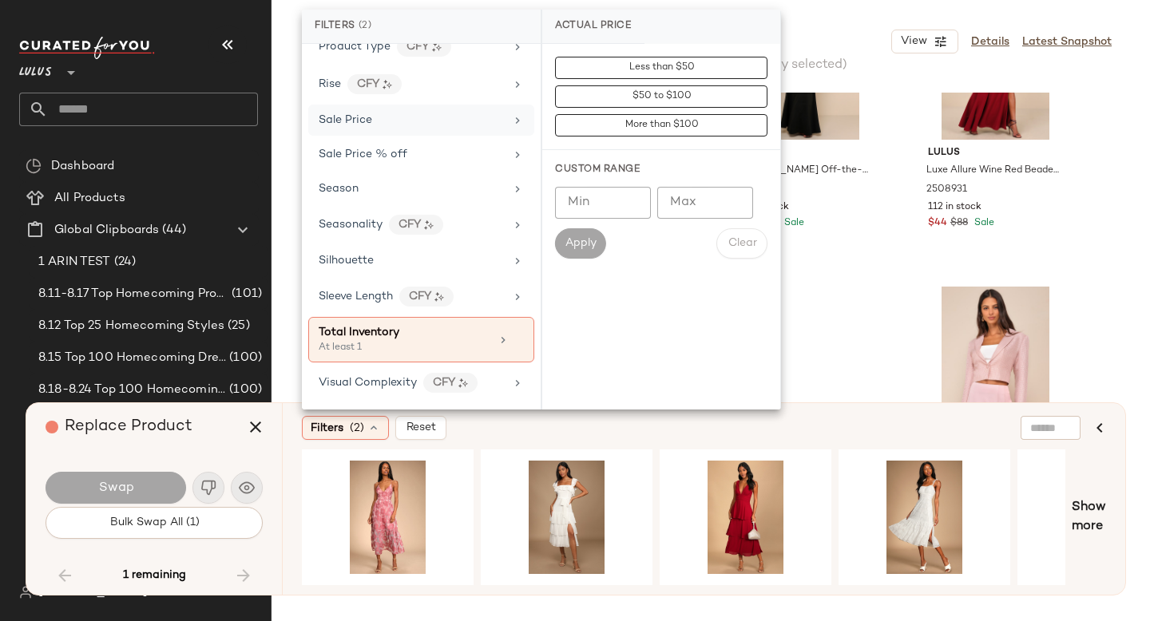
click at [356, 126] on div "Sale Price" at bounding box center [346, 120] width 54 height 17
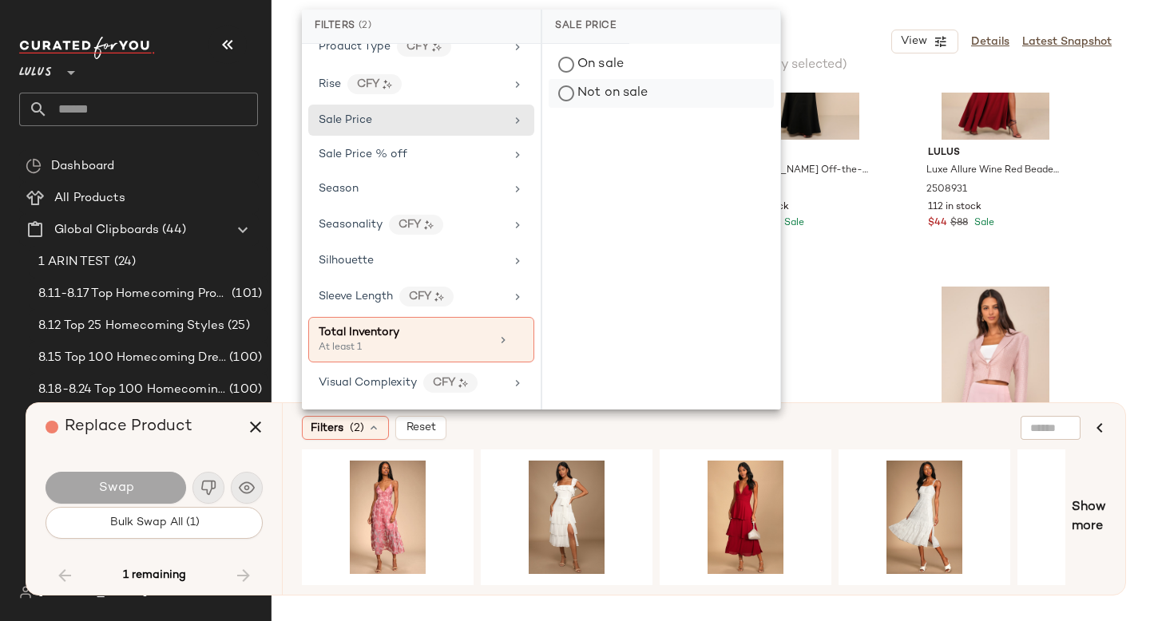
click at [584, 97] on div "Not on sale" at bounding box center [661, 93] width 225 height 29
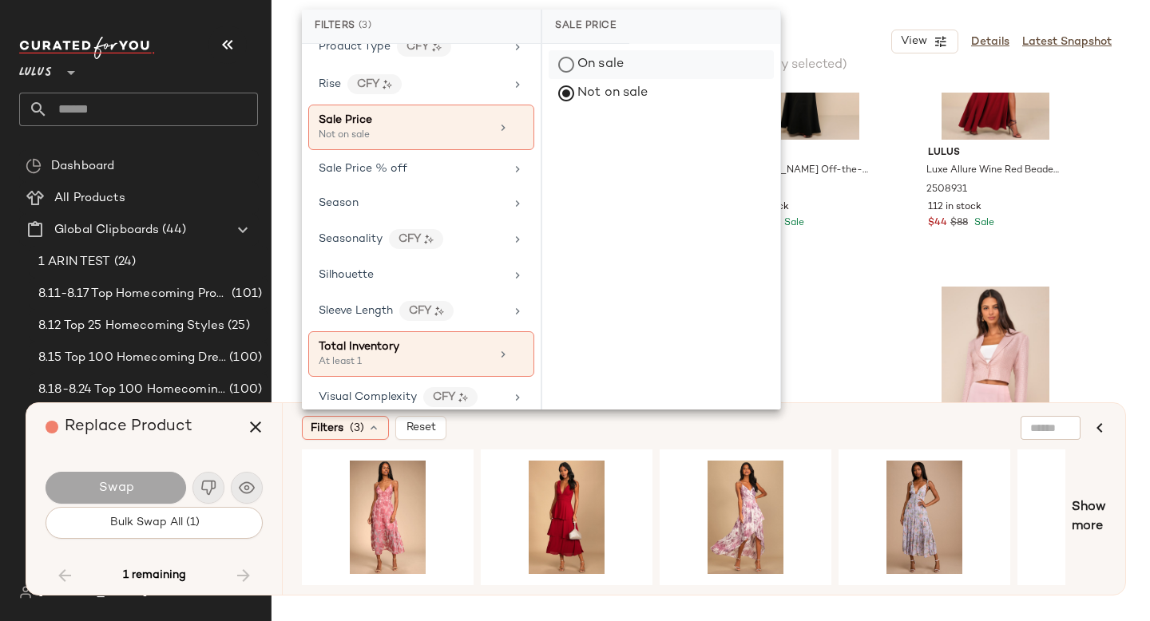
click at [582, 65] on div "On sale" at bounding box center [661, 64] width 225 height 29
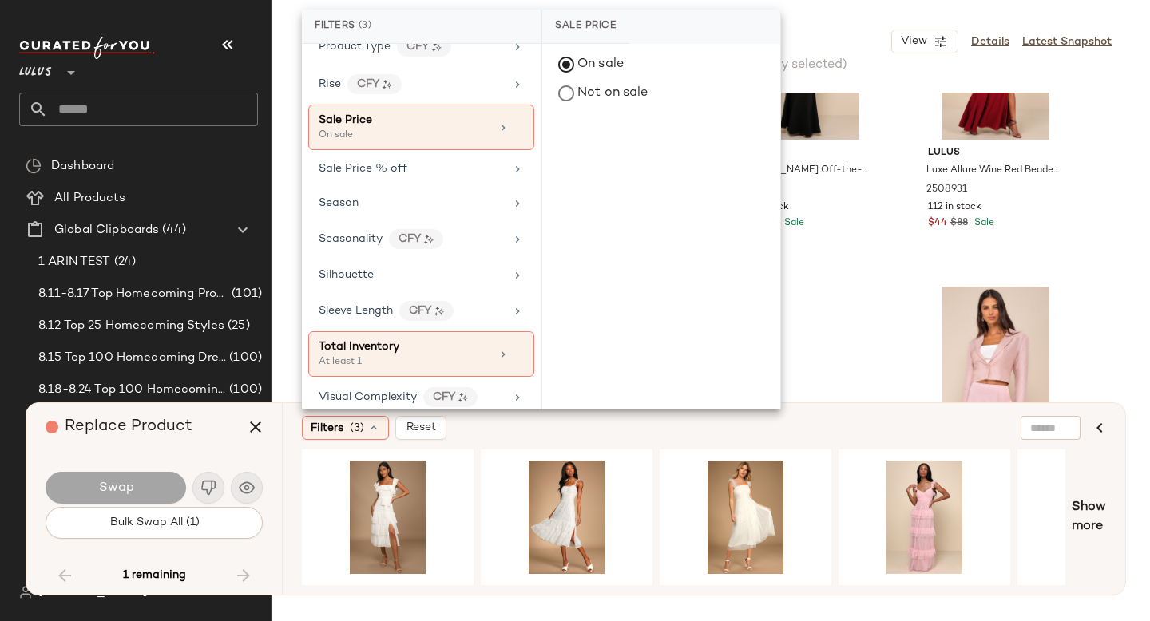
click at [649, 430] on div "Filters (3) Reset" at bounding box center [626, 428] width 649 height 24
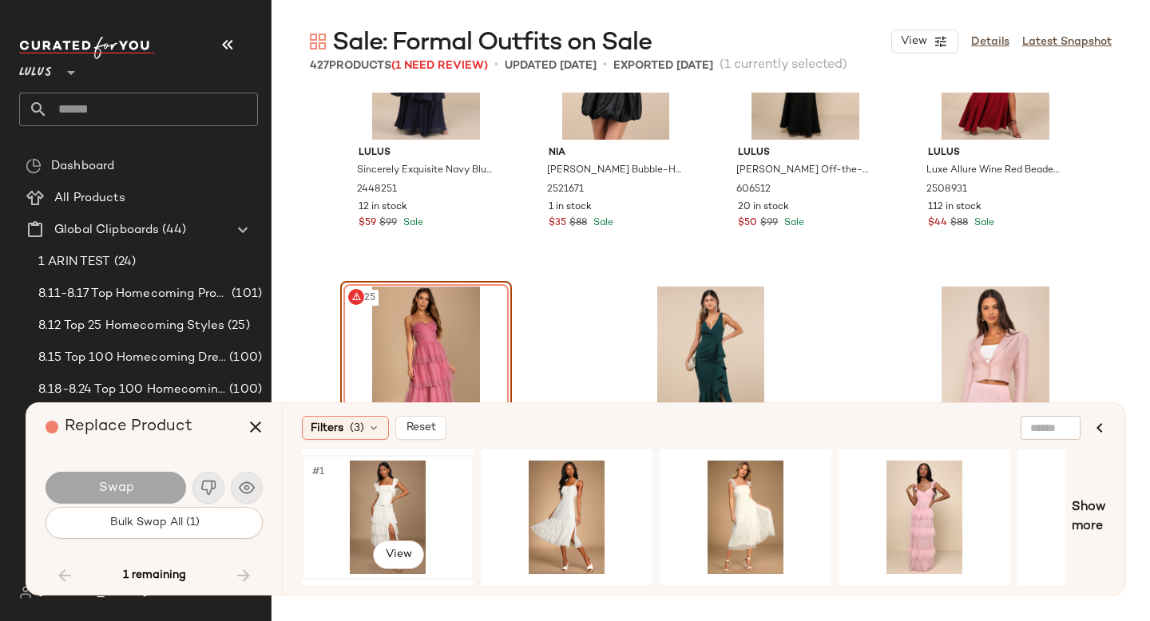
click at [399, 495] on div "#1 View" at bounding box center [387, 517] width 161 height 113
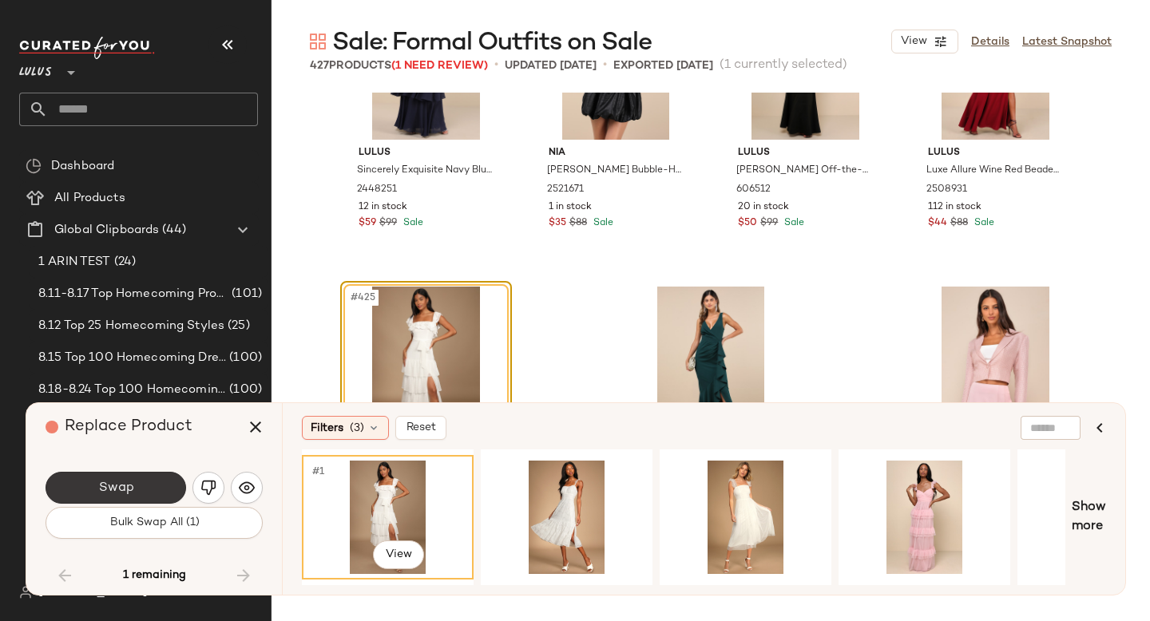
click at [139, 474] on button "Swap" at bounding box center [116, 488] width 141 height 32
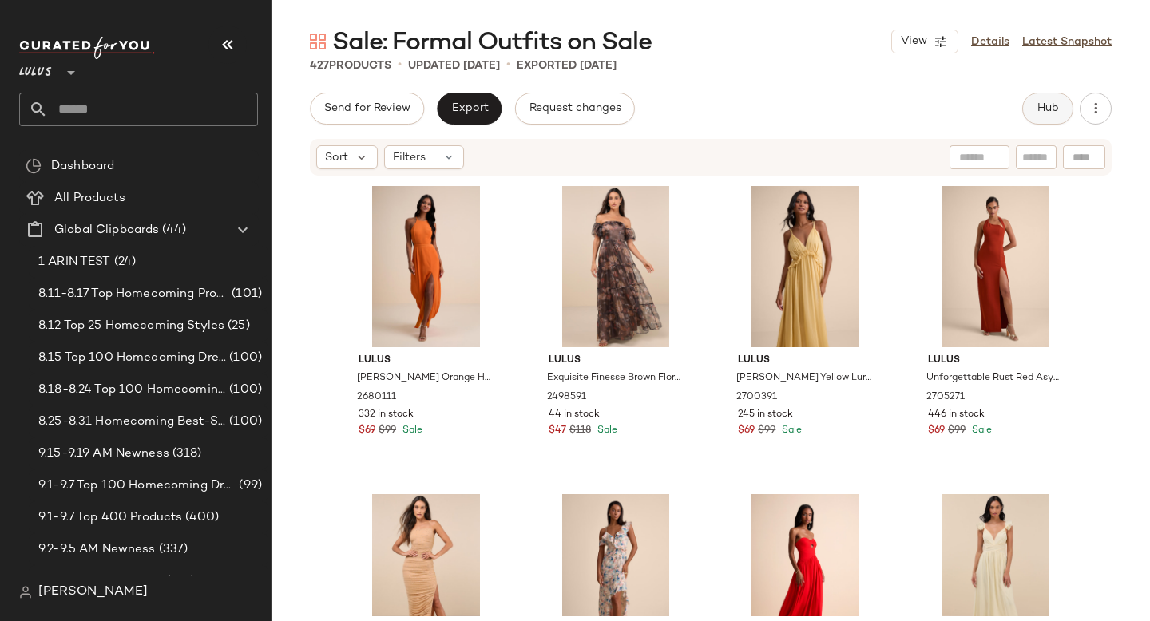
click at [1050, 106] on span "Hub" at bounding box center [1048, 108] width 22 height 13
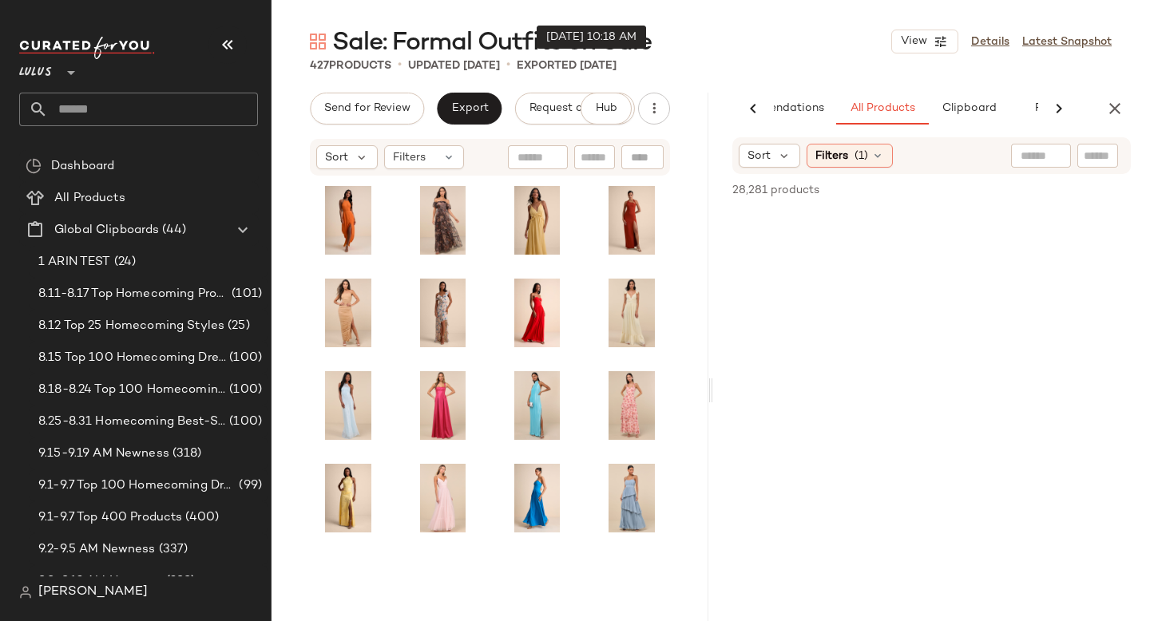
scroll to position [0, 80]
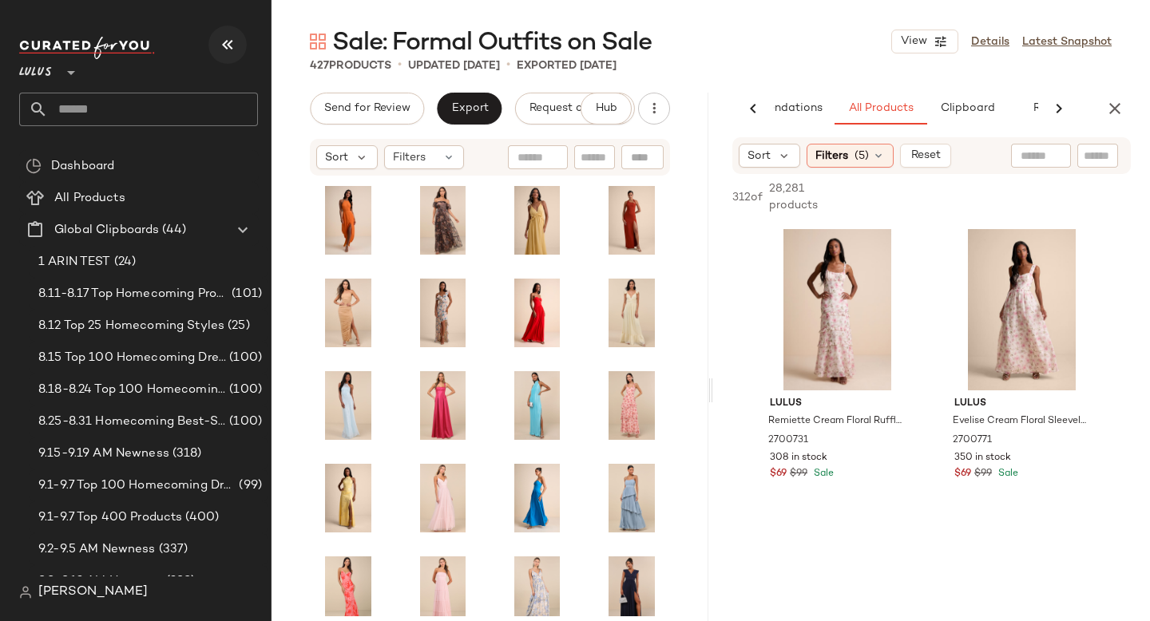
click at [231, 42] on icon "button" at bounding box center [227, 44] width 19 height 19
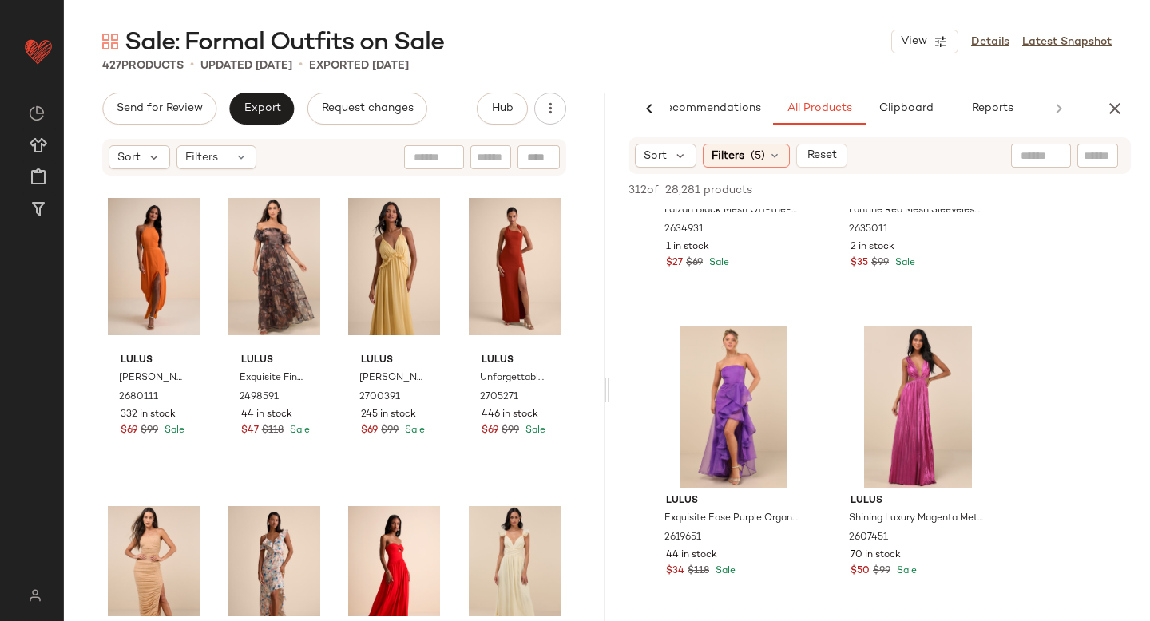
scroll to position [3308, 0]
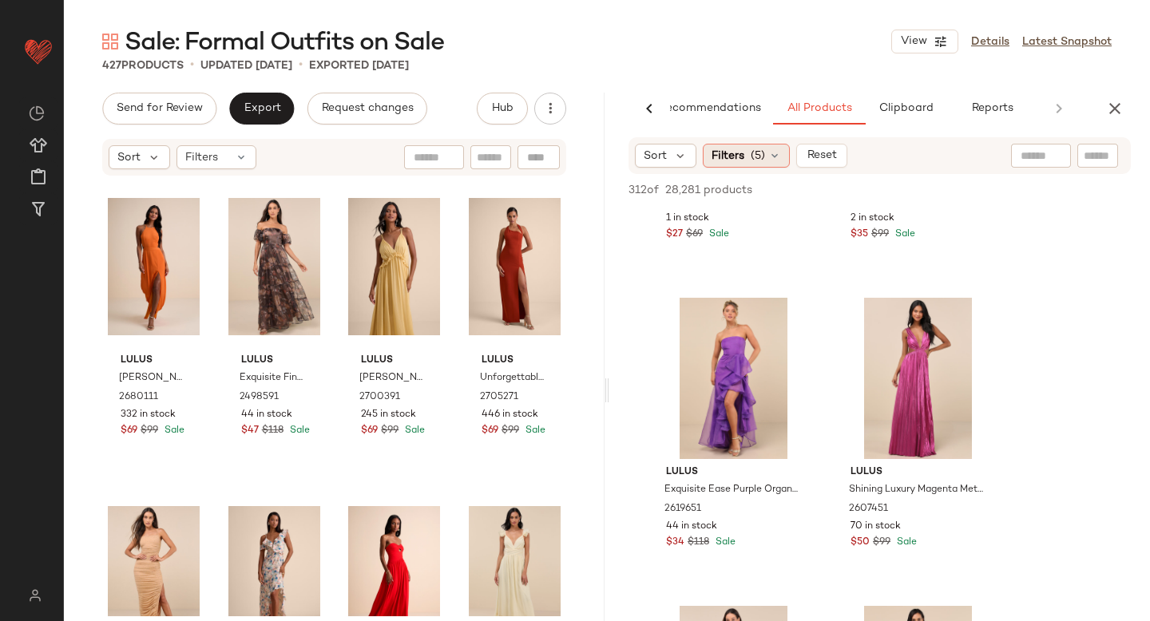
click at [752, 164] on div "Filters (5)" at bounding box center [746, 156] width 87 height 24
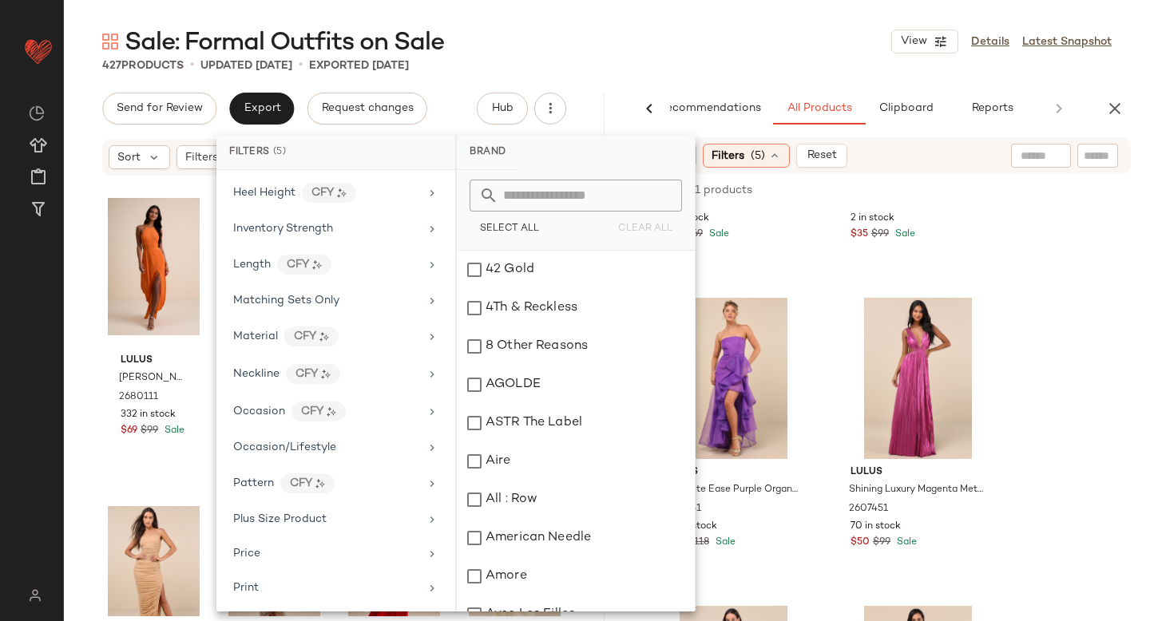
scroll to position [1112, 0]
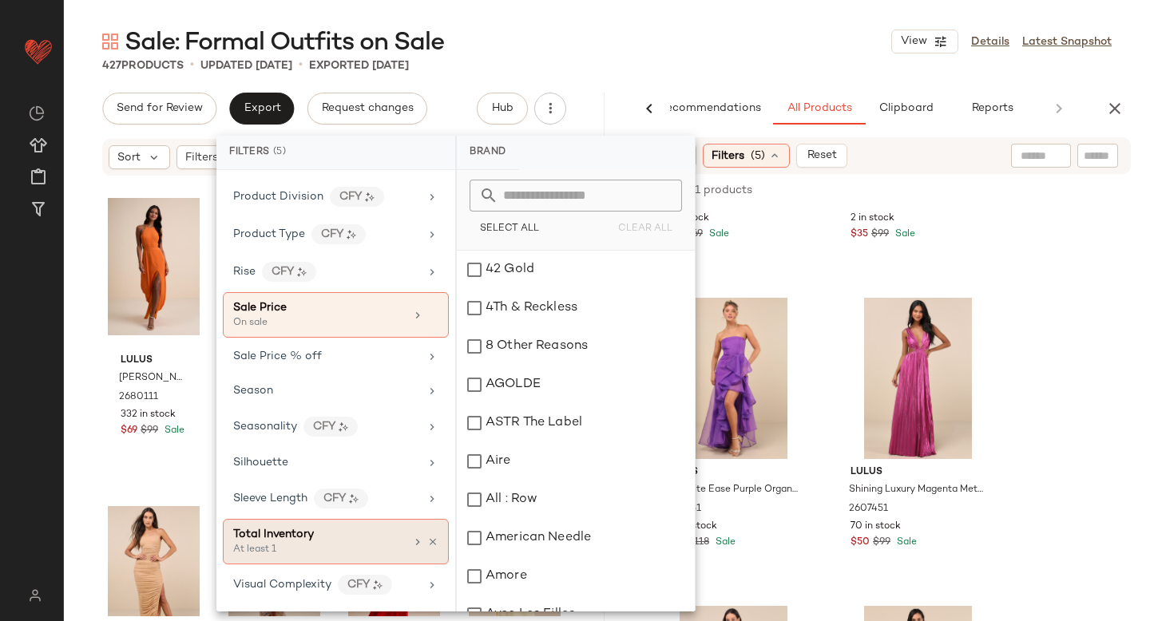
click at [298, 552] on div "At least 1" at bounding box center [313, 550] width 160 height 14
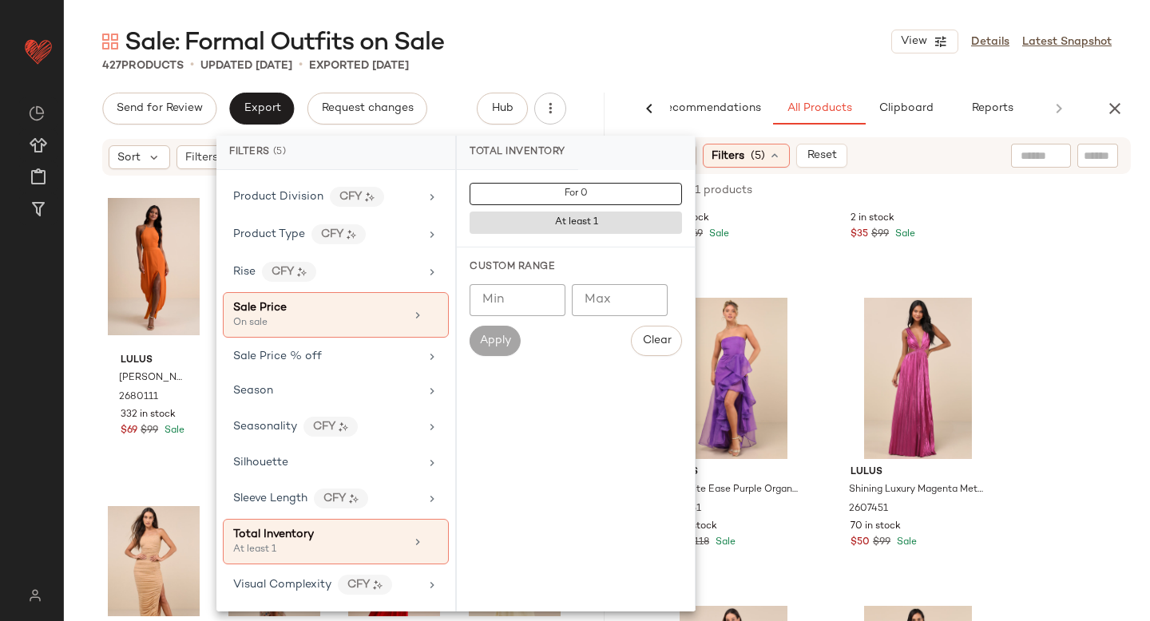
click at [533, 295] on input "Min" at bounding box center [518, 300] width 96 height 32
type input "**"
click at [497, 346] on span "Apply" at bounding box center [495, 341] width 32 height 13
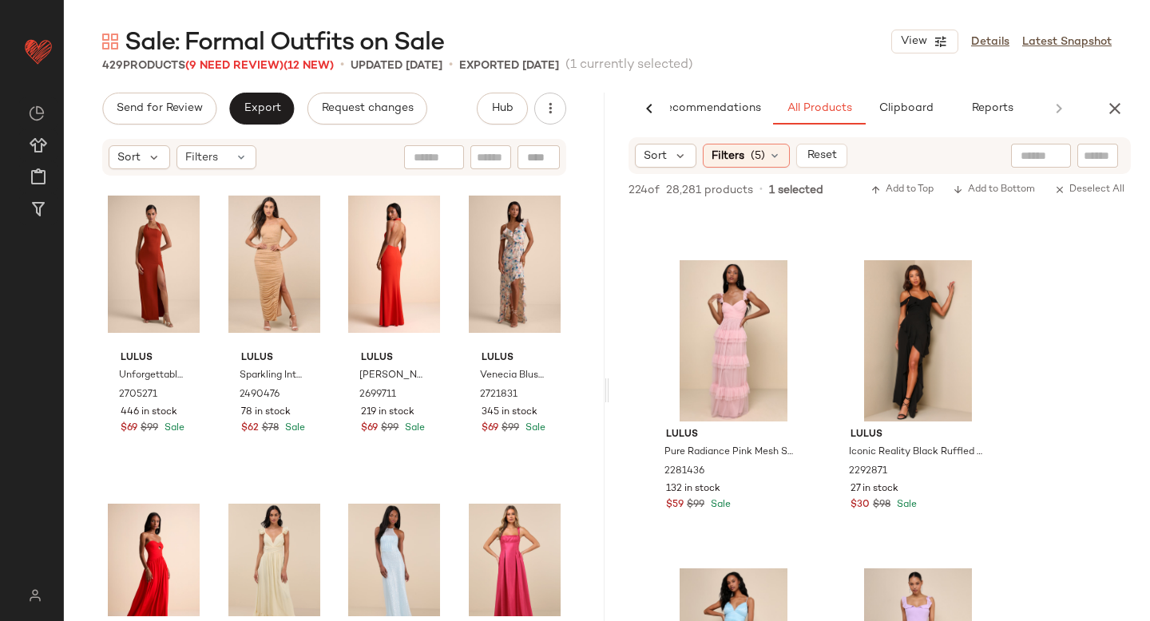
scroll to position [317, 0]
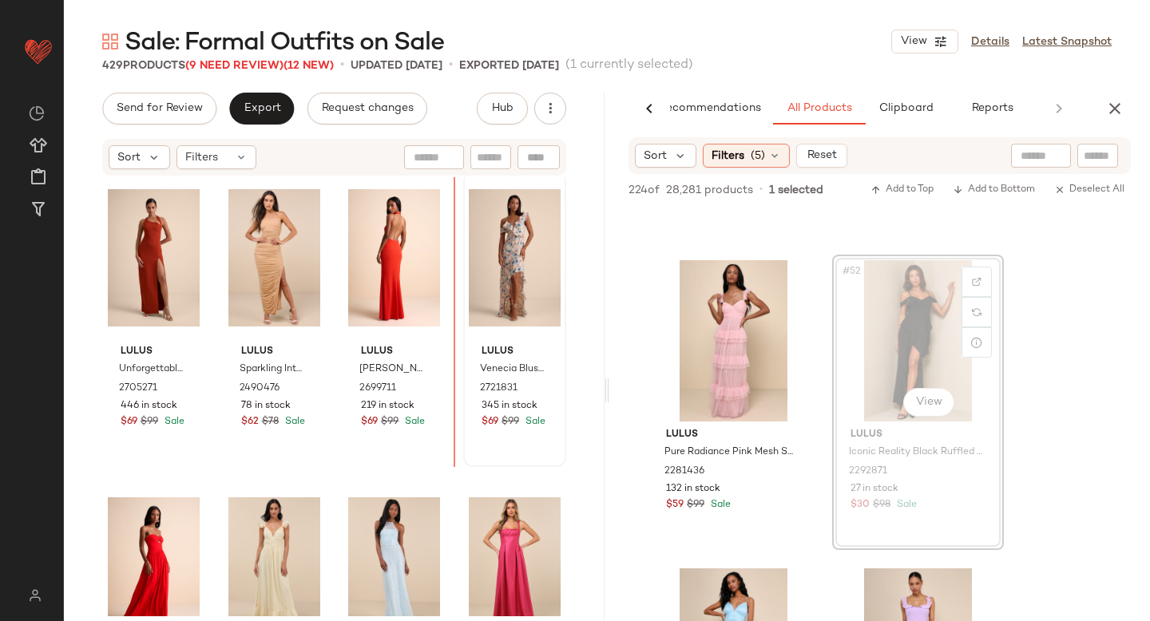
drag, startPoint x: 933, startPoint y: 307, endPoint x: 481, endPoint y: 345, distance: 453.6
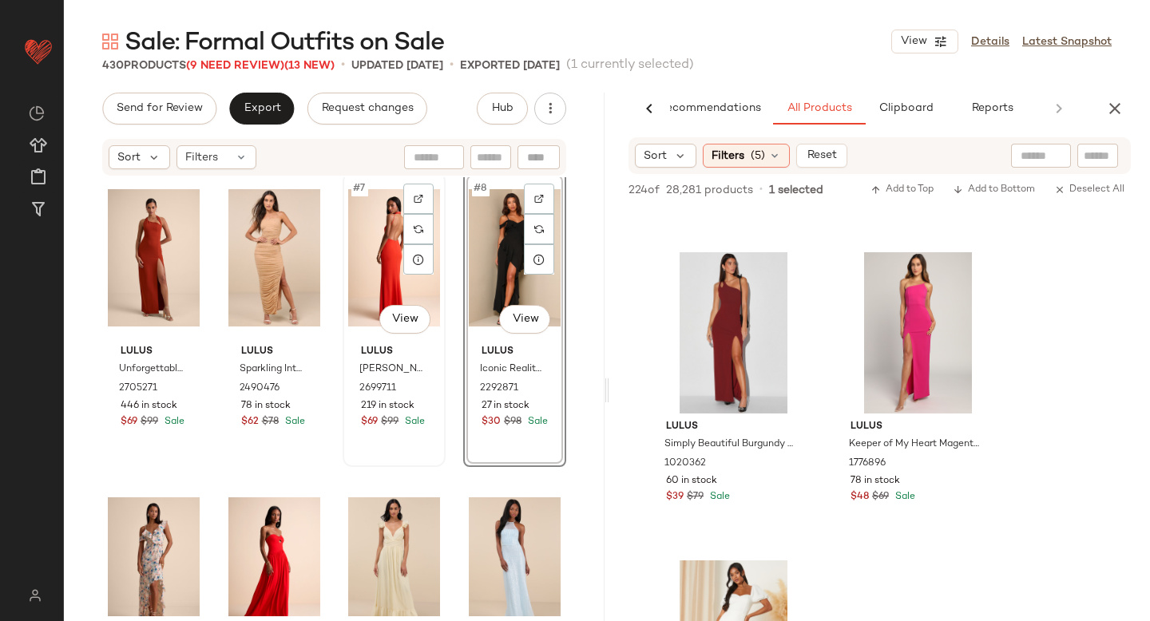
scroll to position [0, 0]
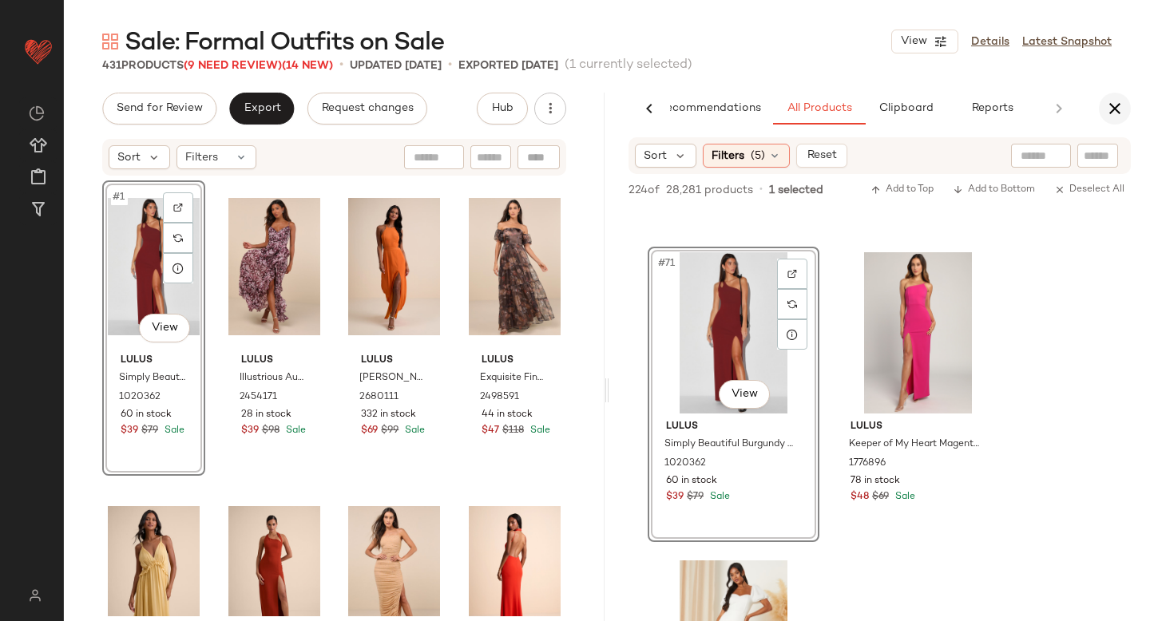
click at [1112, 107] on icon "button" at bounding box center [1114, 108] width 19 height 19
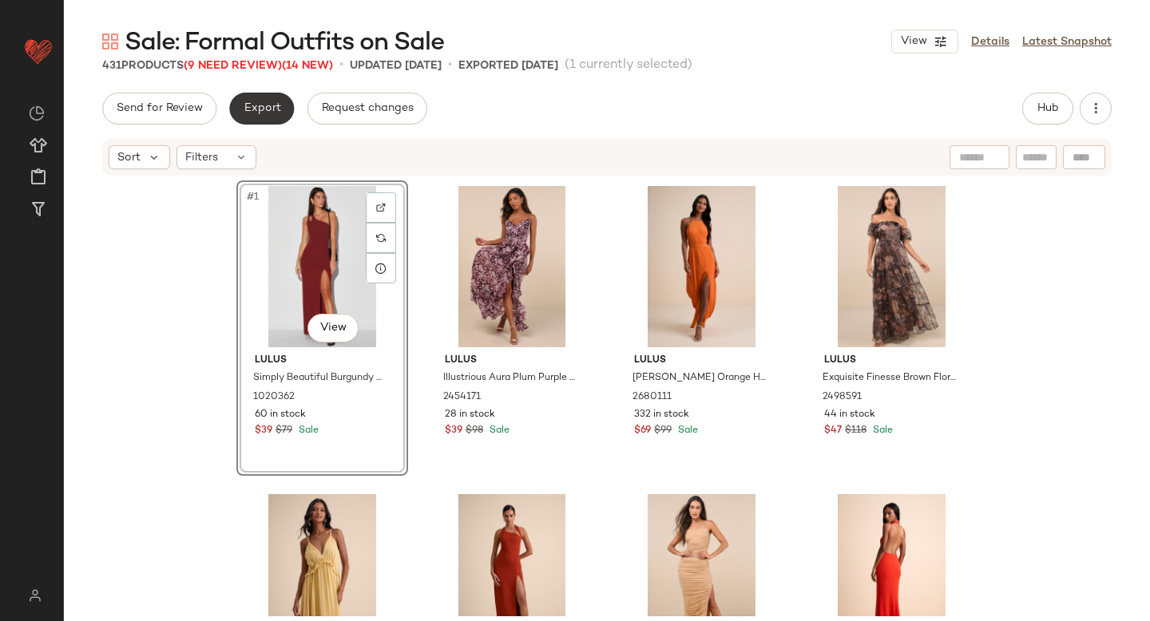
click at [260, 121] on button "Export" at bounding box center [261, 109] width 65 height 32
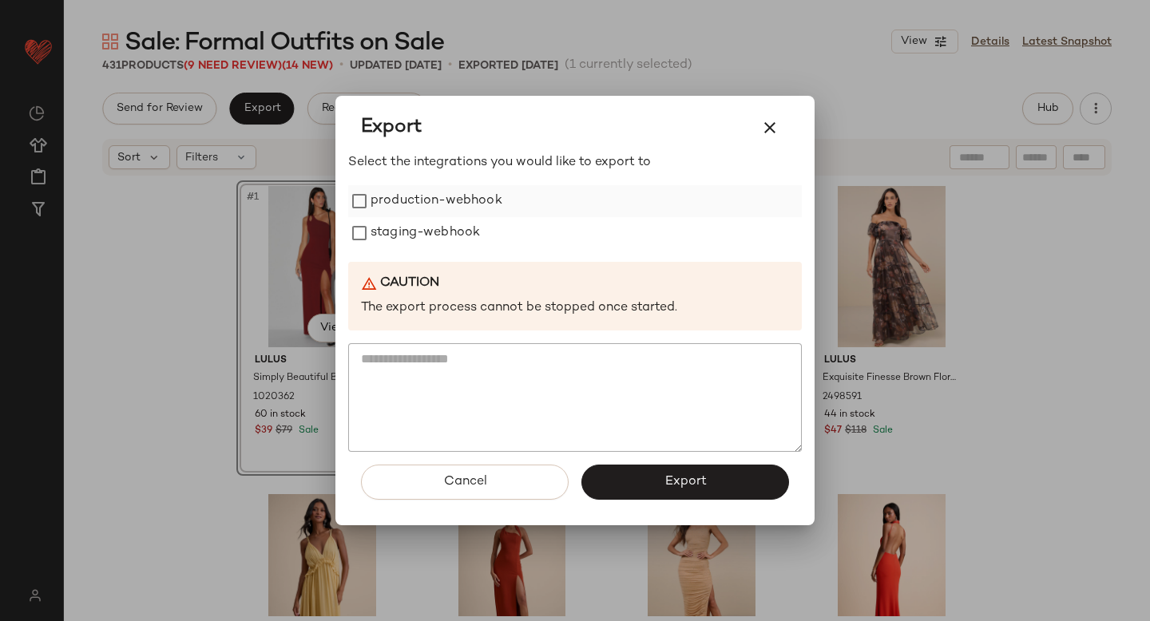
click at [396, 200] on label "production-webhook" at bounding box center [437, 201] width 132 height 32
click at [402, 235] on label "staging-webhook" at bounding box center [425, 233] width 109 height 32
click at [635, 472] on button "Export" at bounding box center [685, 482] width 208 height 35
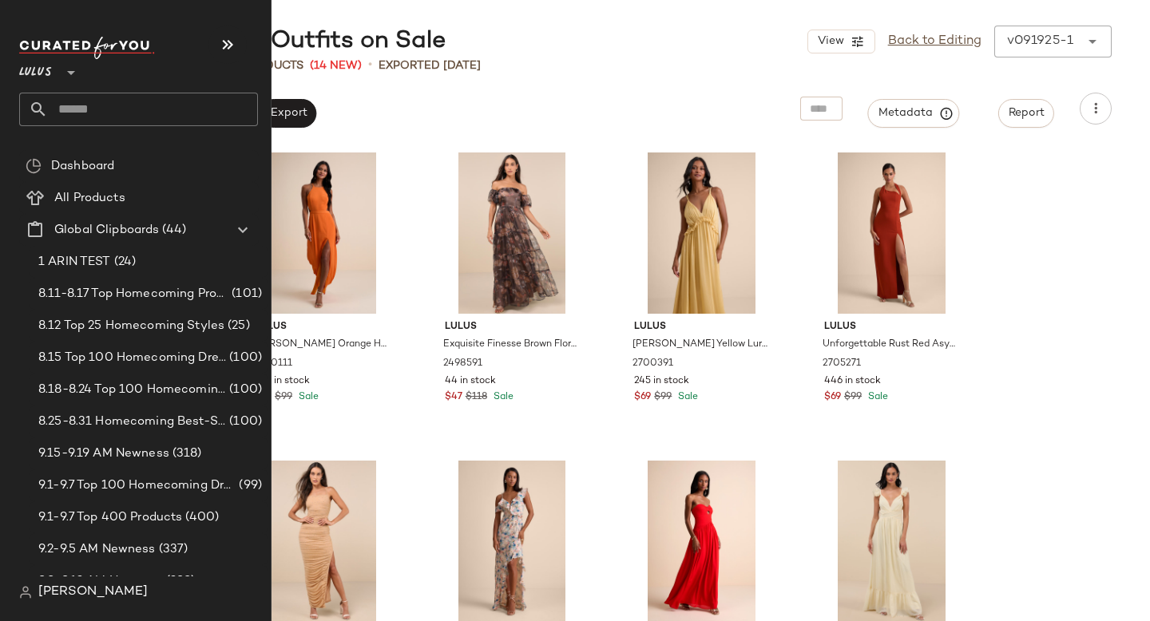
click at [113, 119] on input "text" at bounding box center [153, 110] width 210 height 34
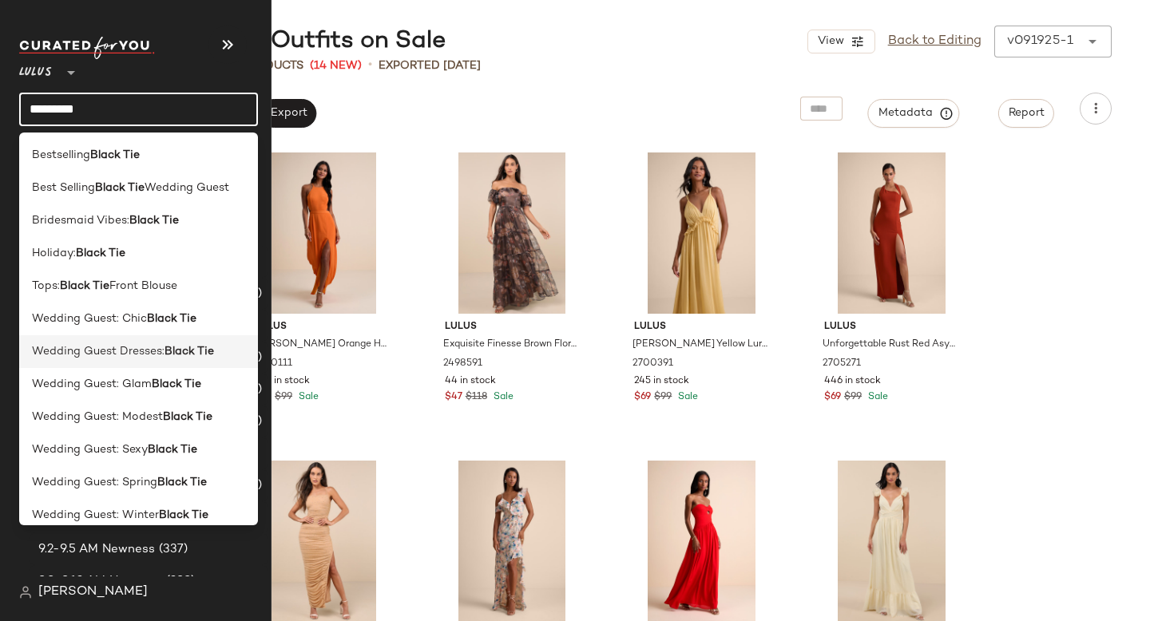
type input "*********"
click at [77, 350] on span "Wedding Guest Dresses:" at bounding box center [98, 351] width 133 height 17
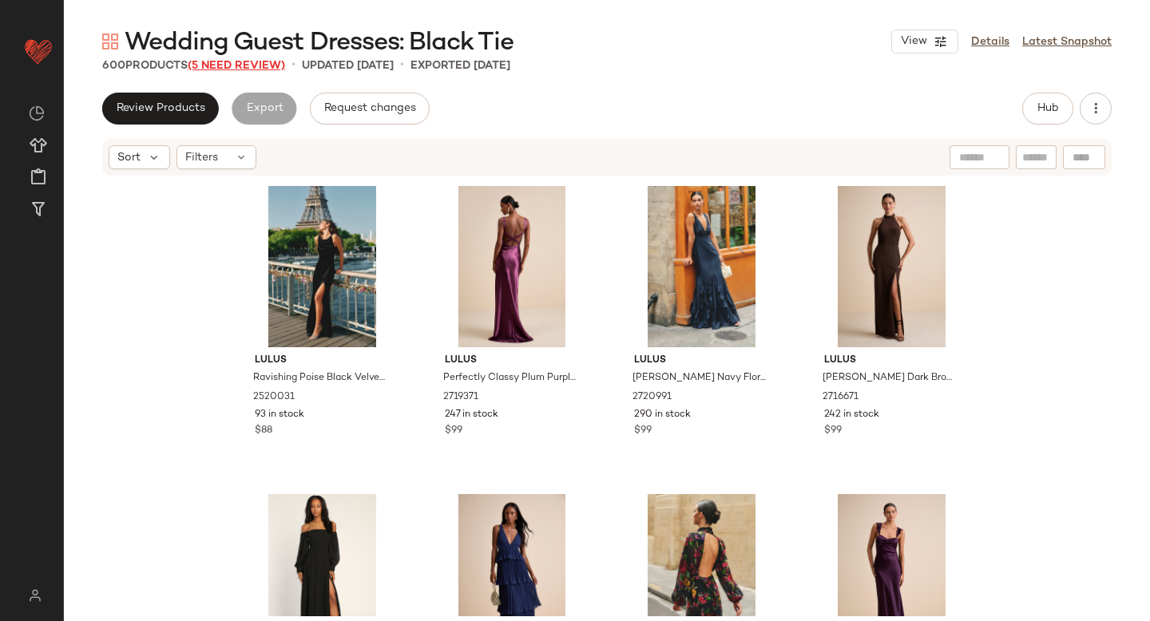
click at [268, 62] on span "(5 Need Review)" at bounding box center [236, 66] width 97 height 12
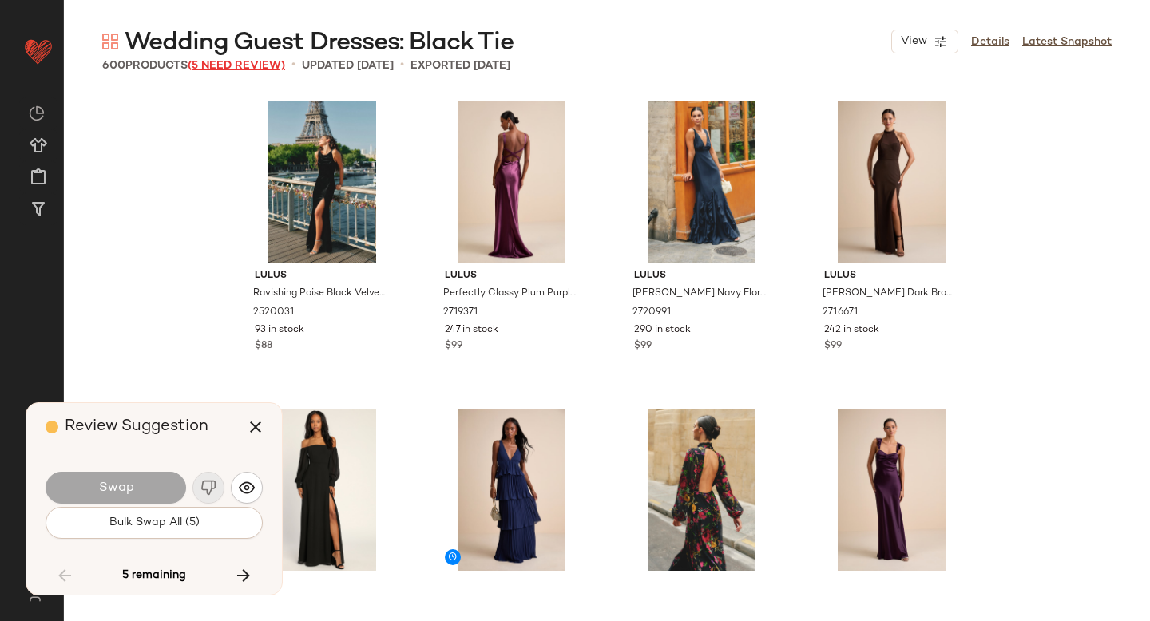
scroll to position [20037, 0]
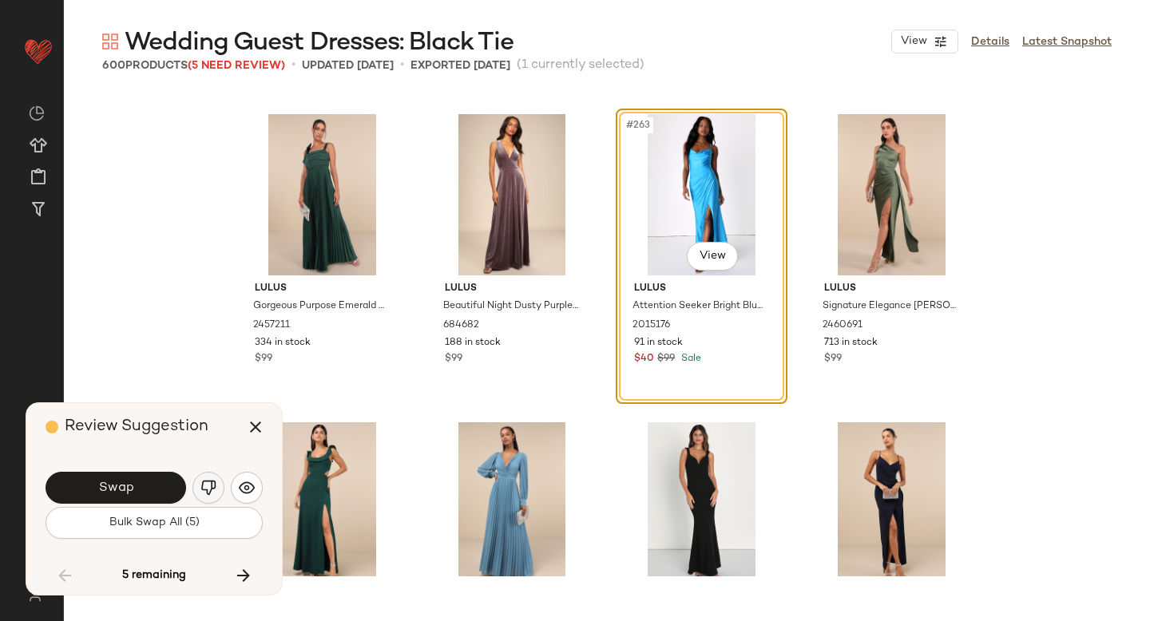
click at [201, 488] on img "button" at bounding box center [208, 488] width 16 height 16
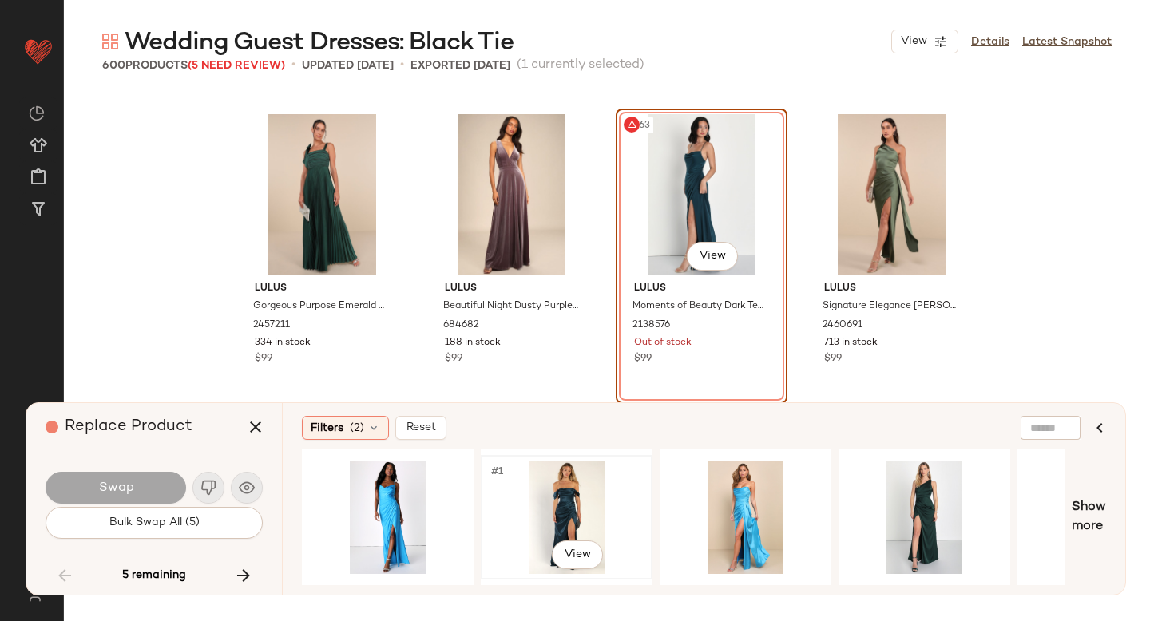
click at [551, 498] on div "#1 View" at bounding box center [566, 517] width 161 height 113
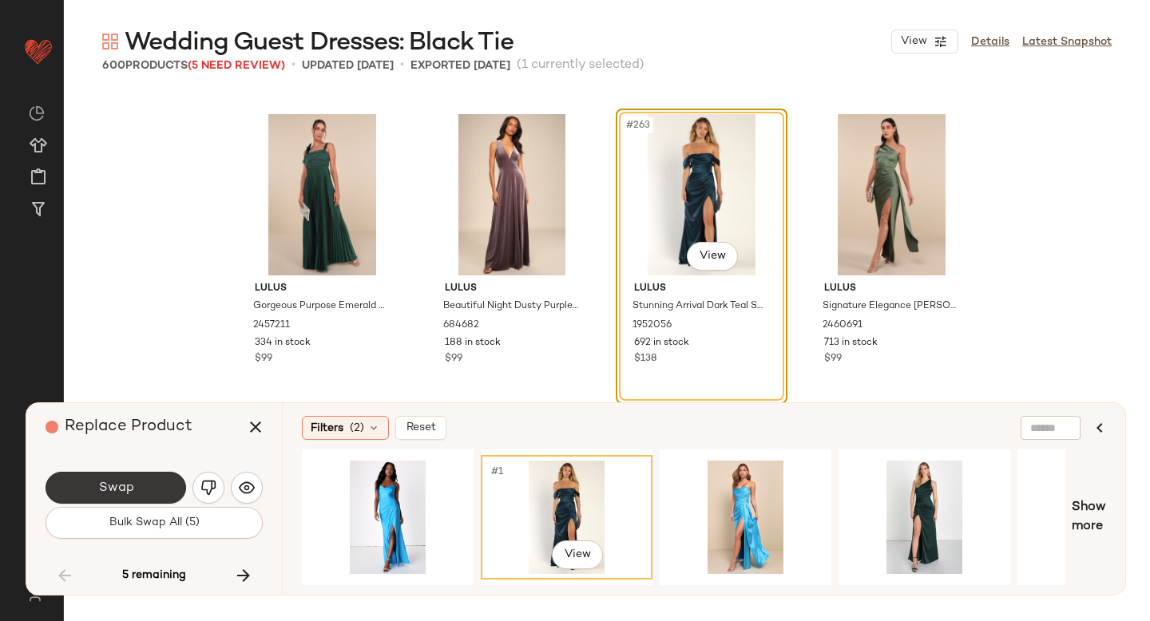
click at [156, 486] on button "Swap" at bounding box center [116, 488] width 141 height 32
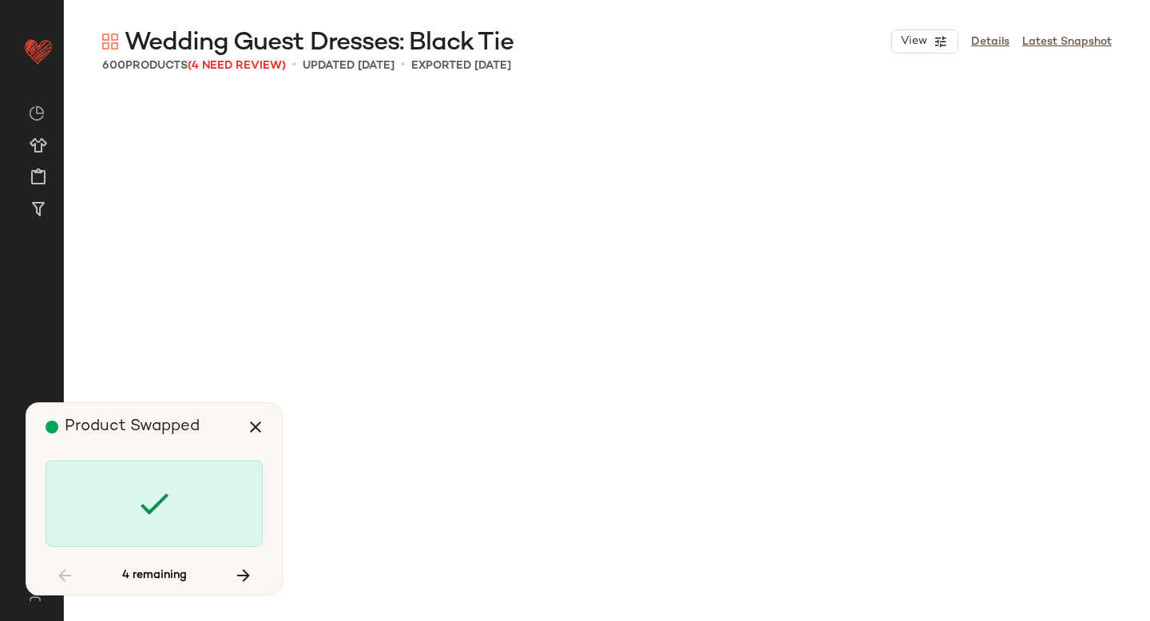
scroll to position [22504, 0]
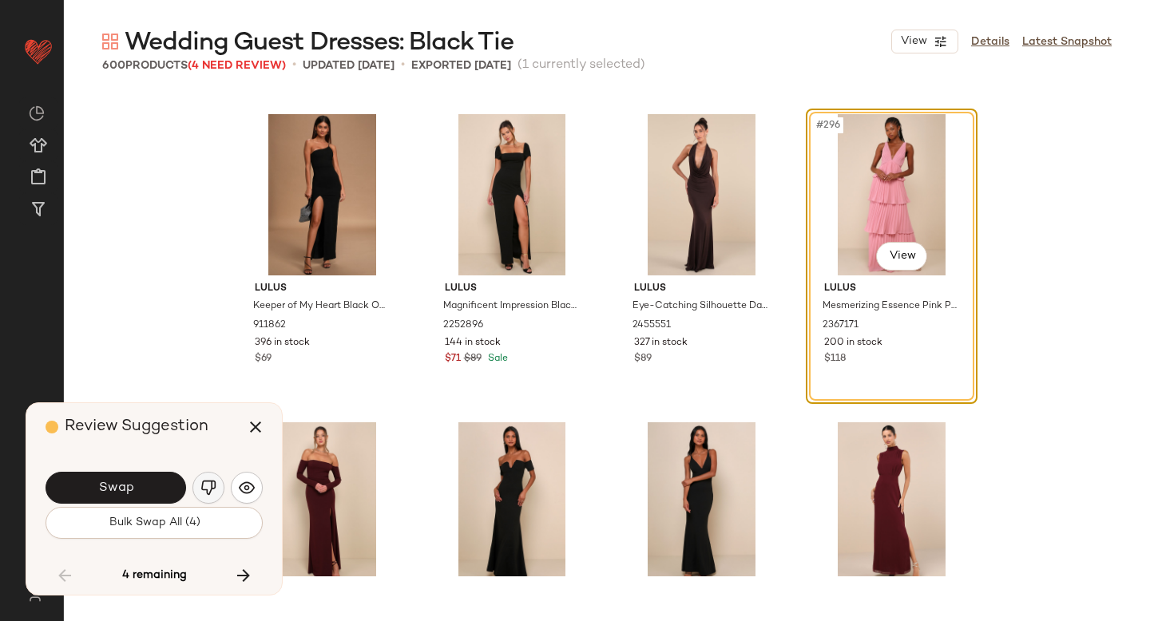
click at [204, 488] on img "button" at bounding box center [208, 488] width 16 height 16
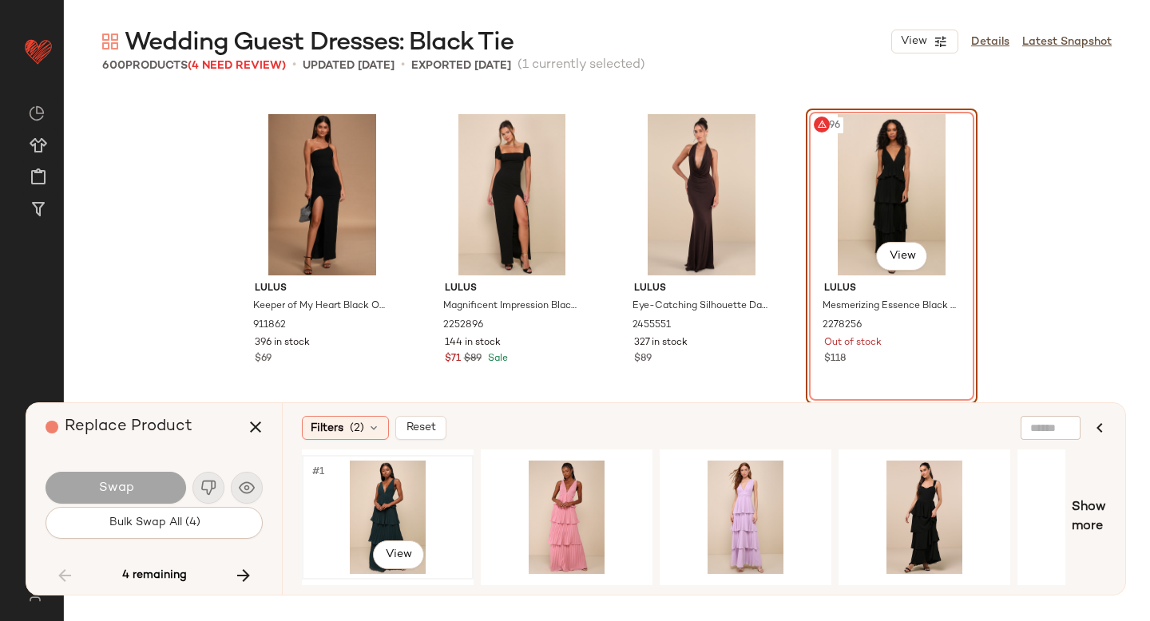
click at [380, 505] on div "#1 View" at bounding box center [387, 517] width 161 height 113
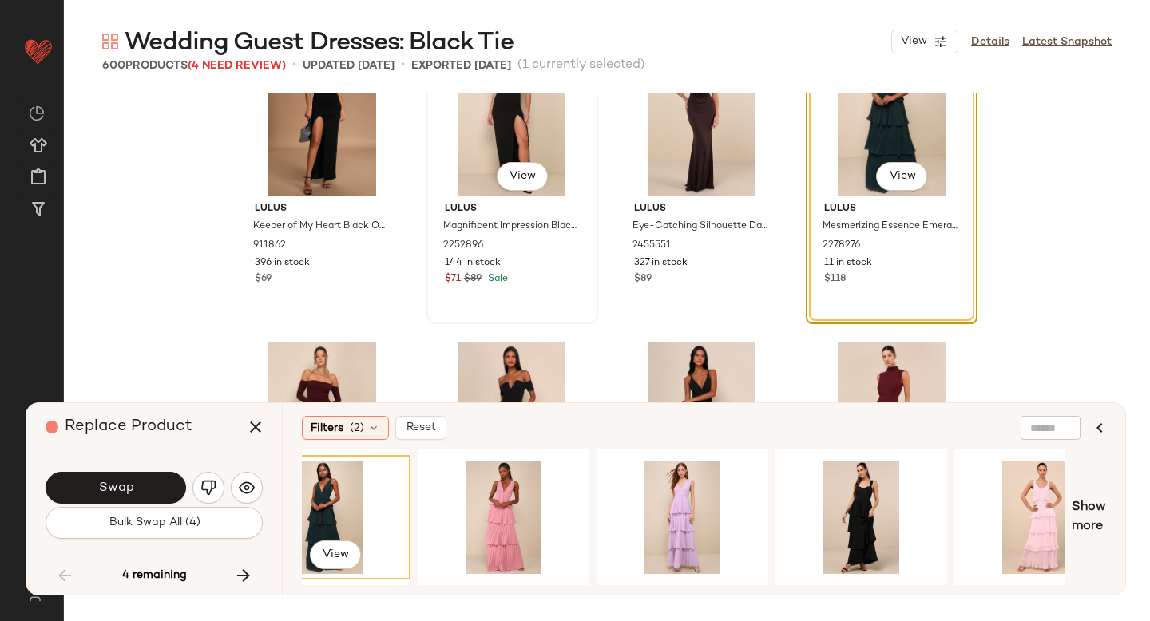
scroll to position [22602, 0]
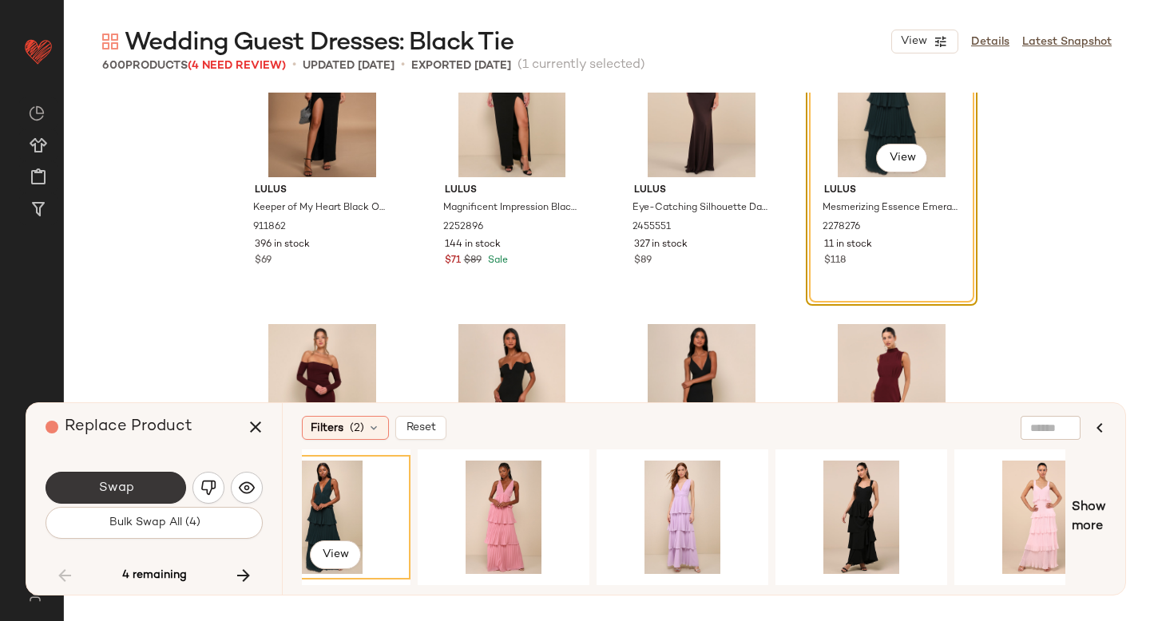
click at [157, 496] on button "Swap" at bounding box center [116, 488] width 141 height 32
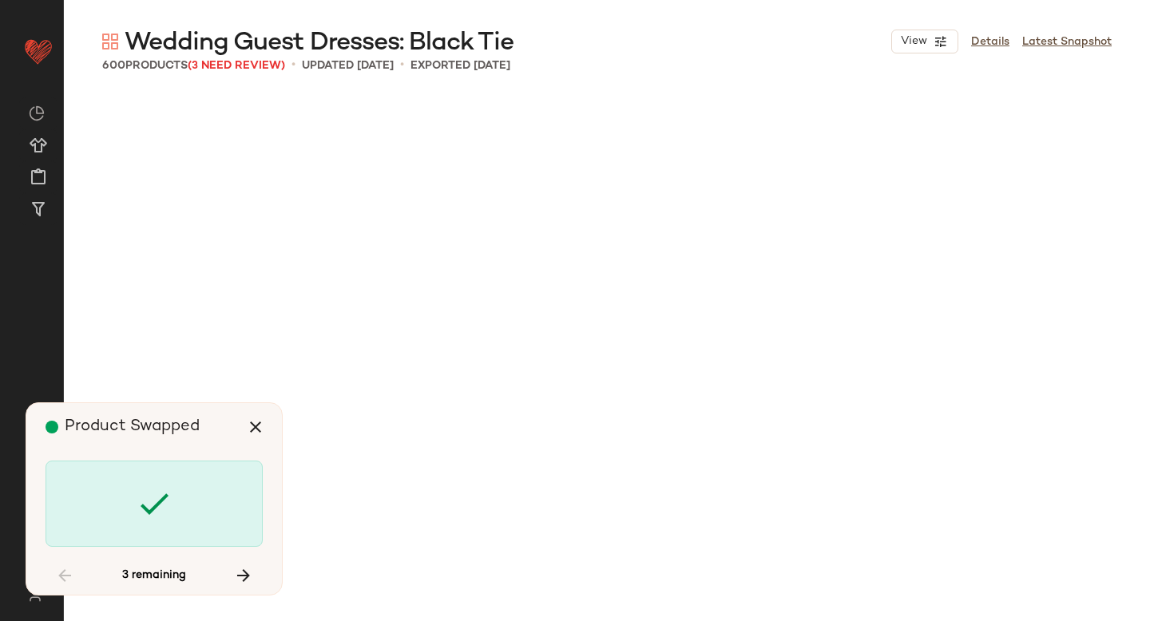
scroll to position [26819, 0]
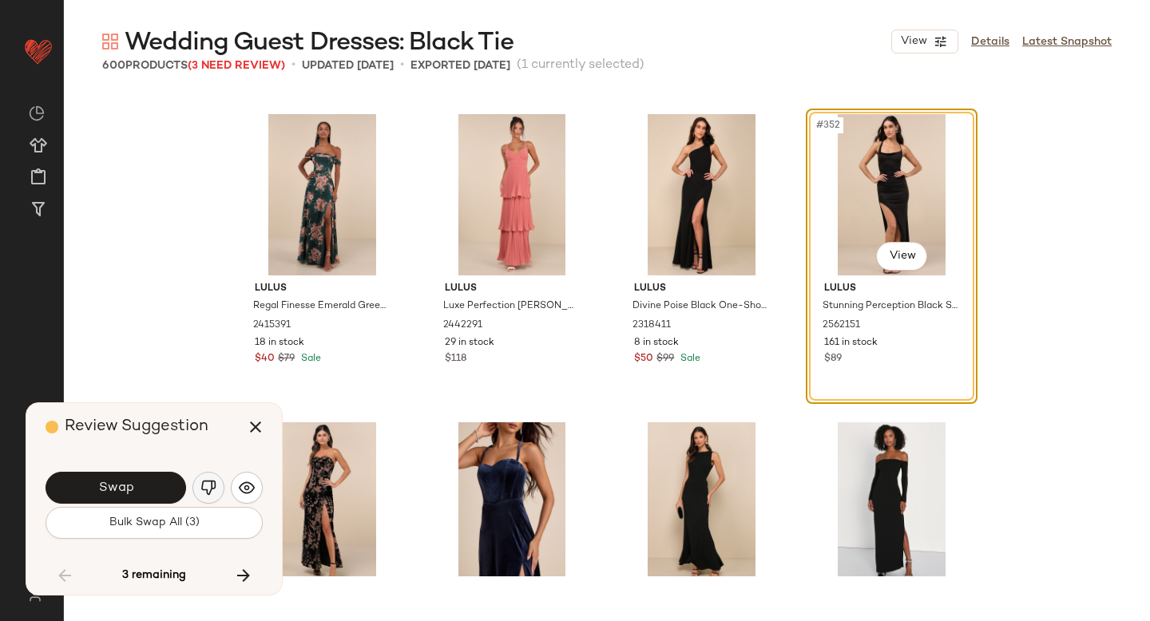
click at [212, 490] on img "button" at bounding box center [208, 488] width 16 height 16
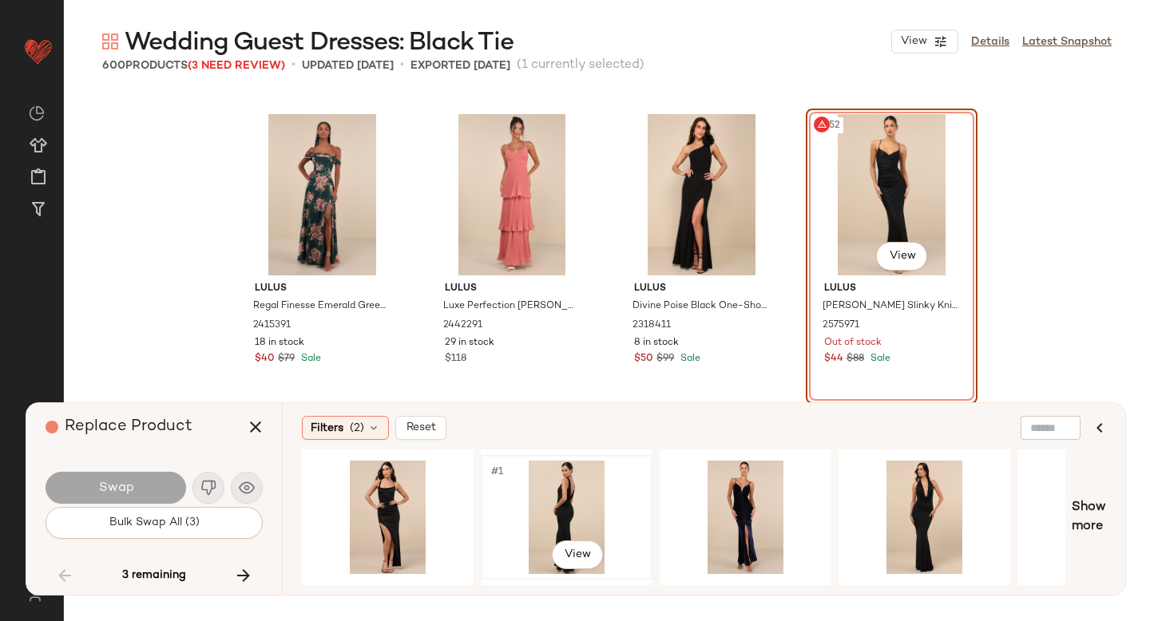
click at [582, 484] on div "#1 View" at bounding box center [566, 517] width 161 height 113
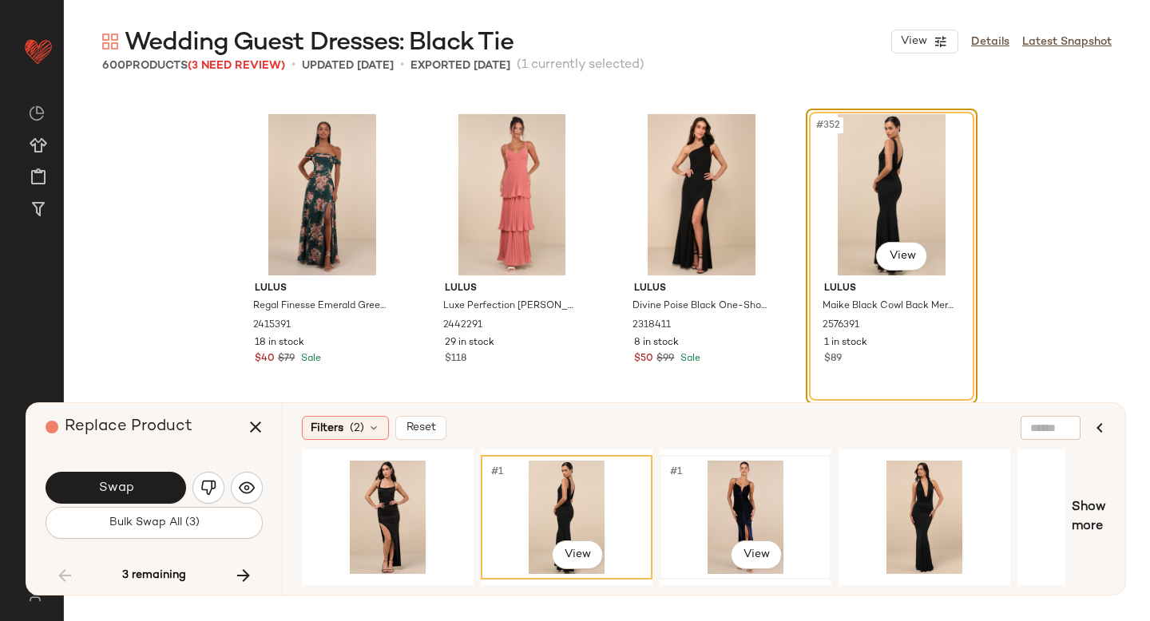
click at [728, 477] on div "#1 View" at bounding box center [745, 517] width 161 height 113
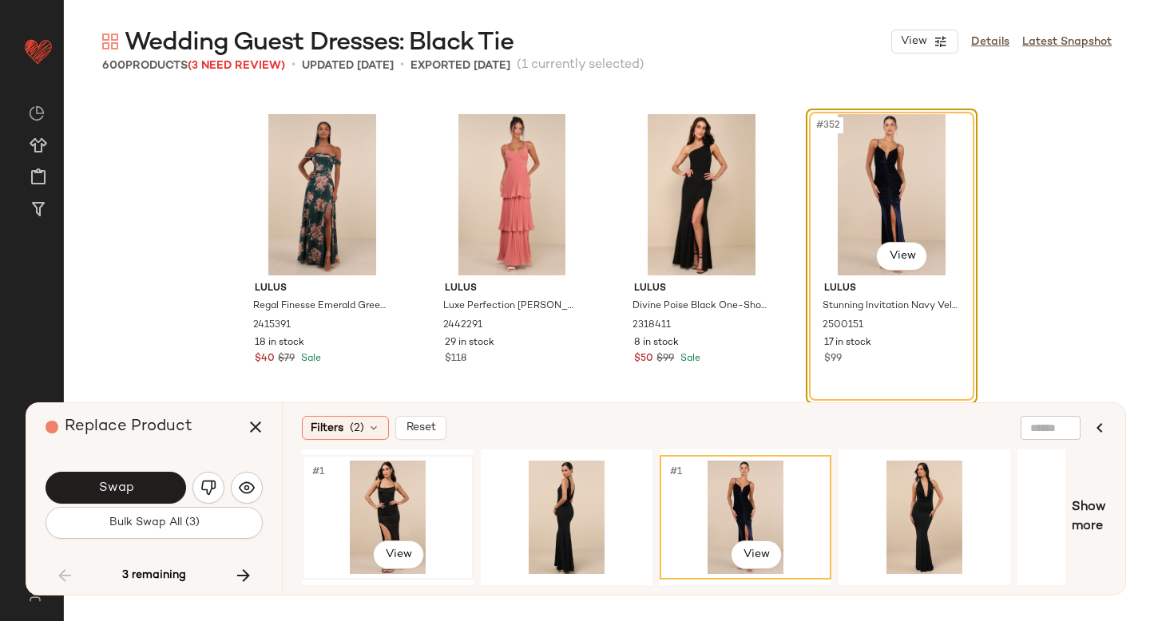
click at [378, 511] on div "#1 View" at bounding box center [387, 517] width 161 height 113
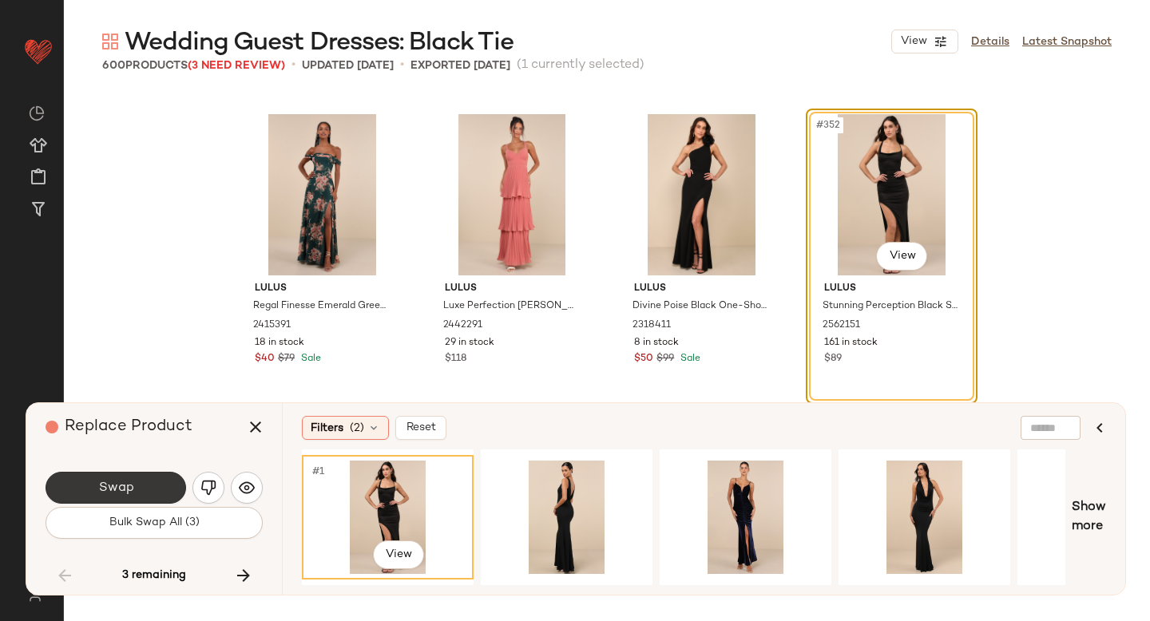
click at [134, 481] on button "Swap" at bounding box center [116, 488] width 141 height 32
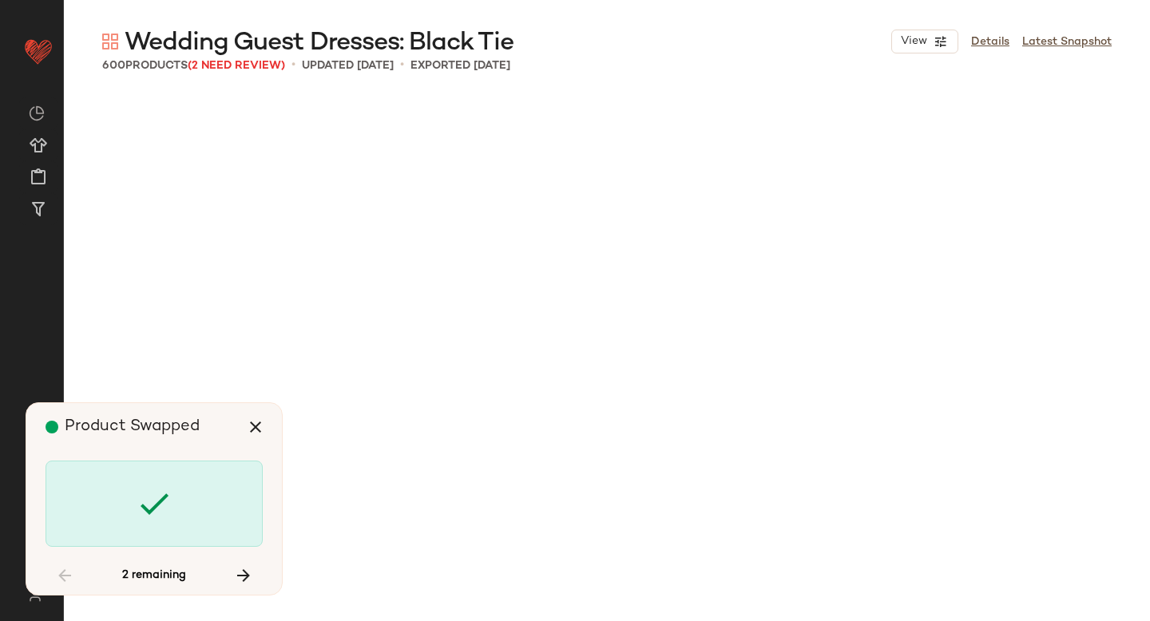
scroll to position [32985, 0]
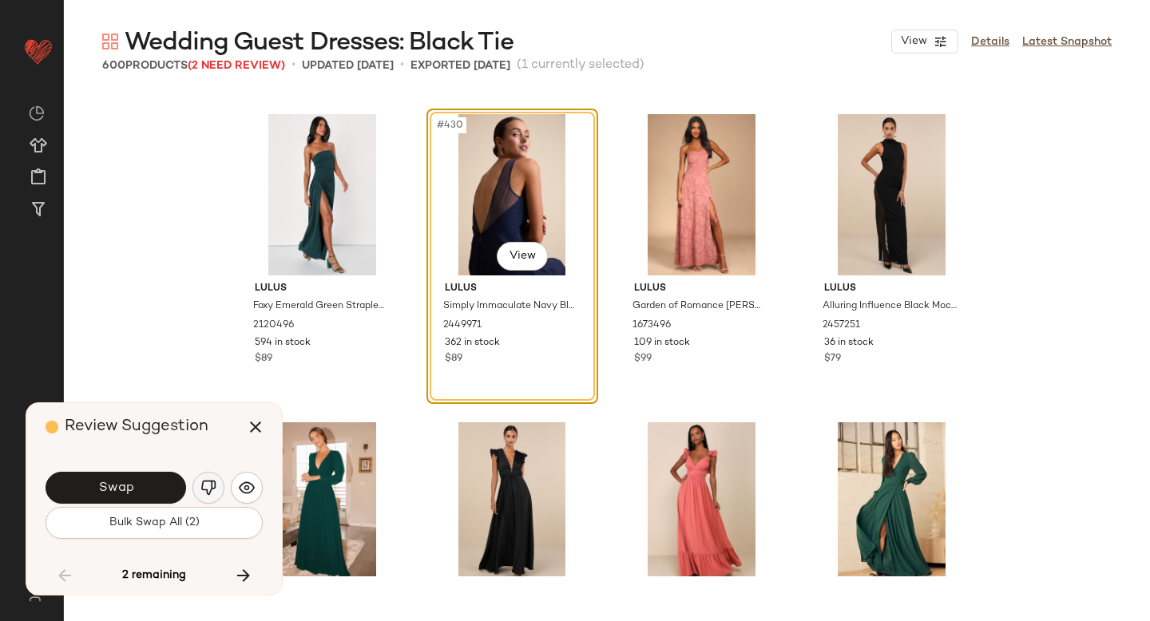
click at [212, 489] on img "button" at bounding box center [208, 488] width 16 height 16
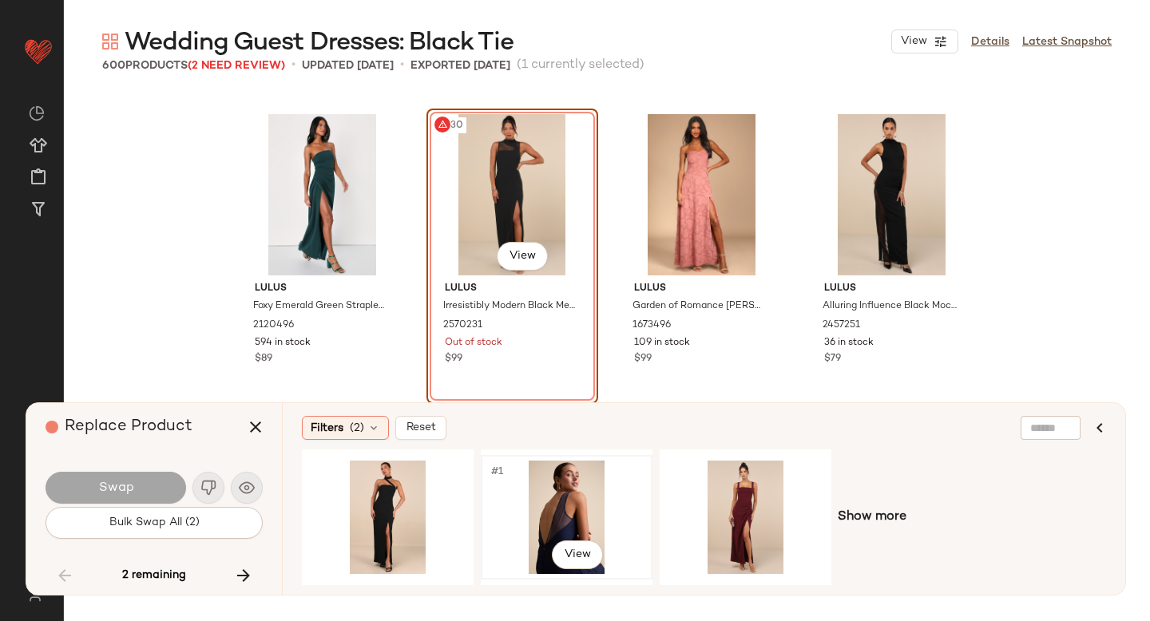
click at [562, 502] on div "#1 View" at bounding box center [566, 517] width 161 height 113
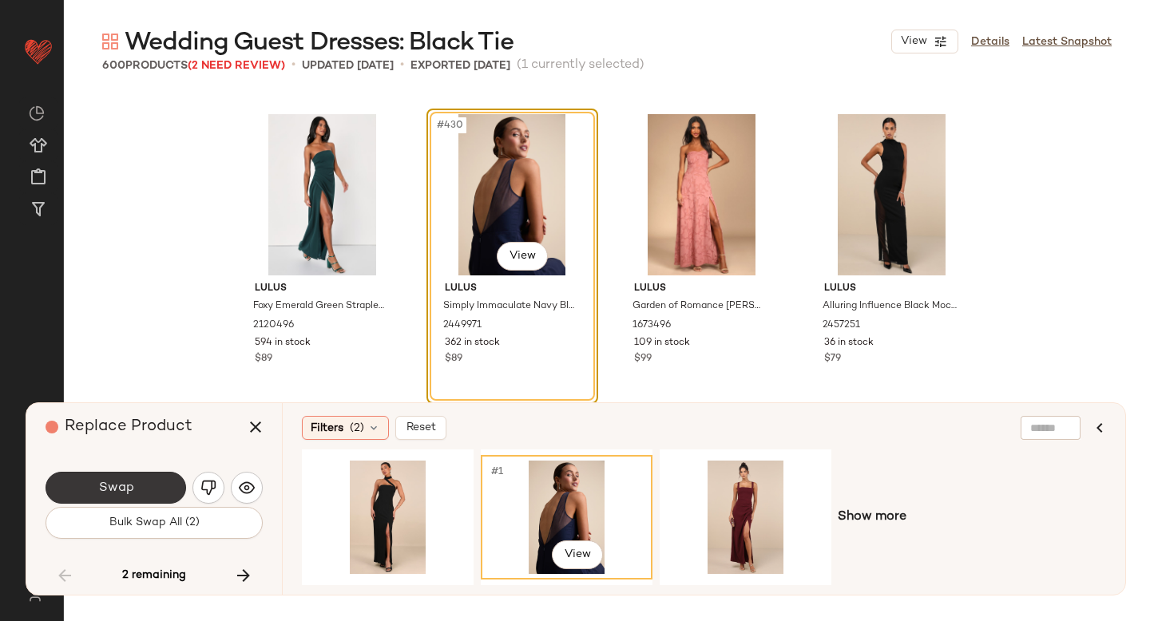
click at [149, 478] on button "Swap" at bounding box center [116, 488] width 141 height 32
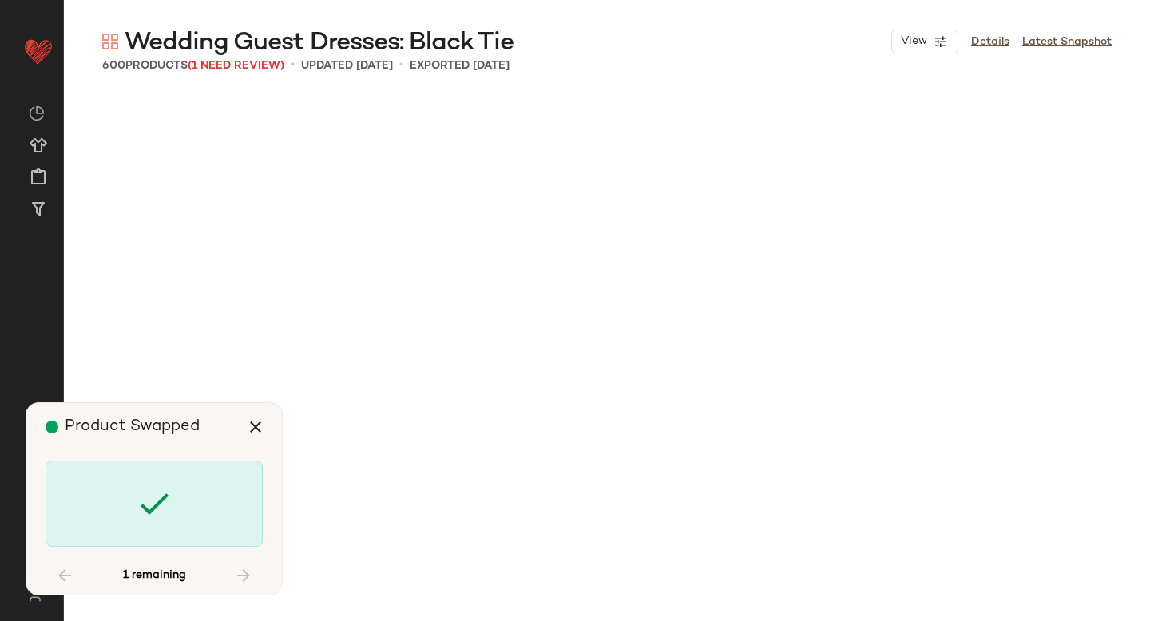
scroll to position [42849, 0]
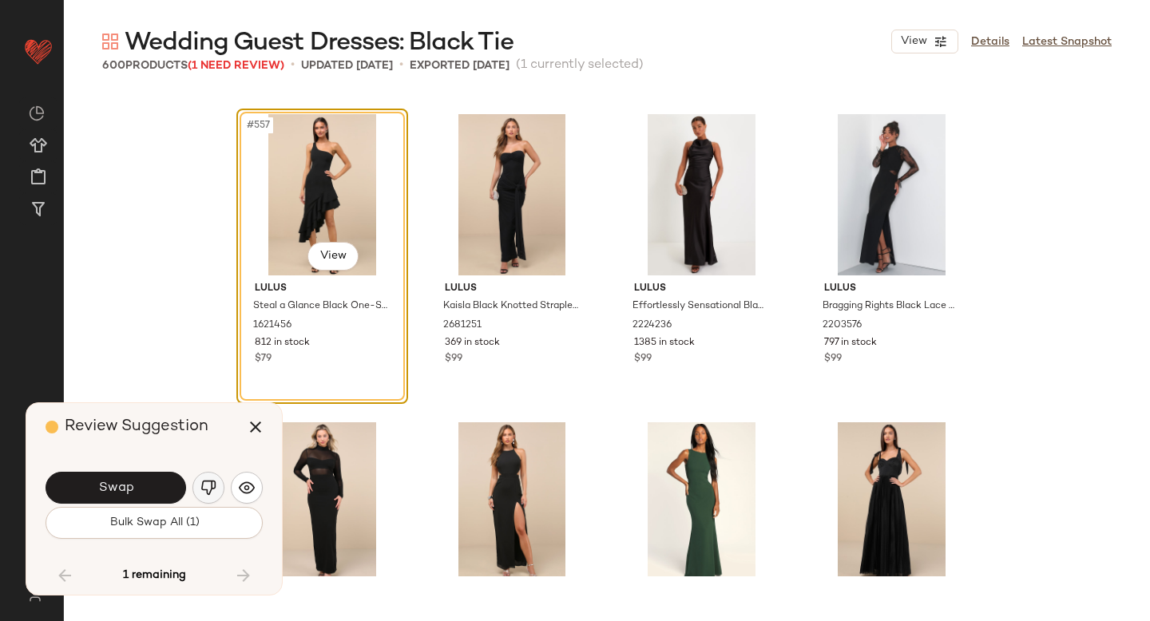
click at [209, 489] on img "button" at bounding box center [208, 488] width 16 height 16
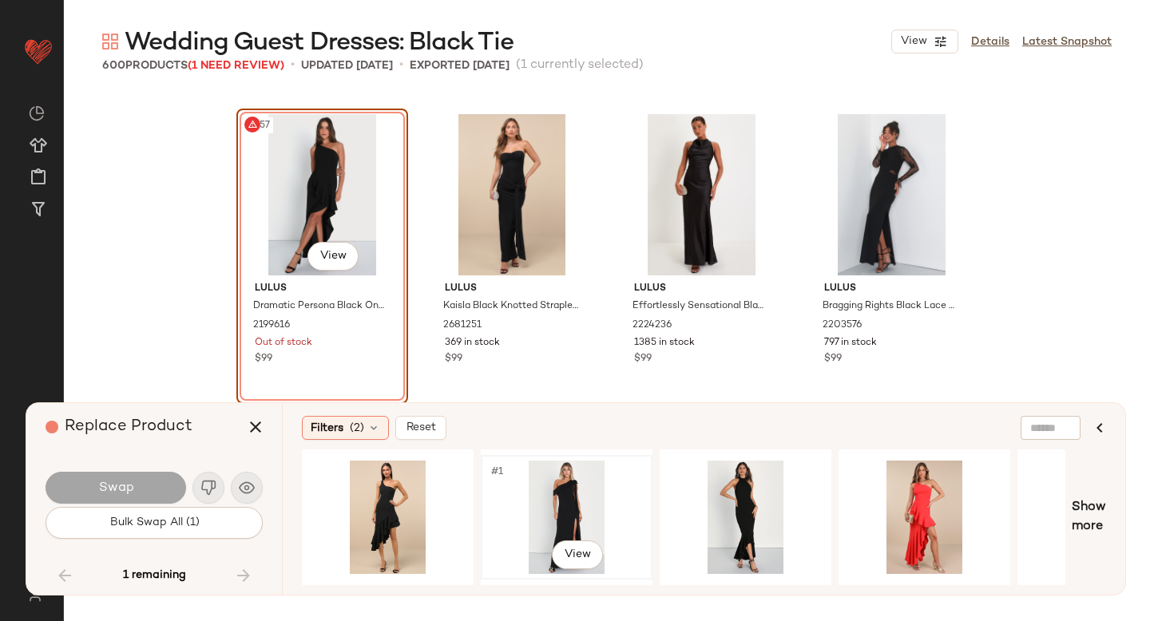
click at [584, 480] on div "#1 View" at bounding box center [566, 517] width 161 height 113
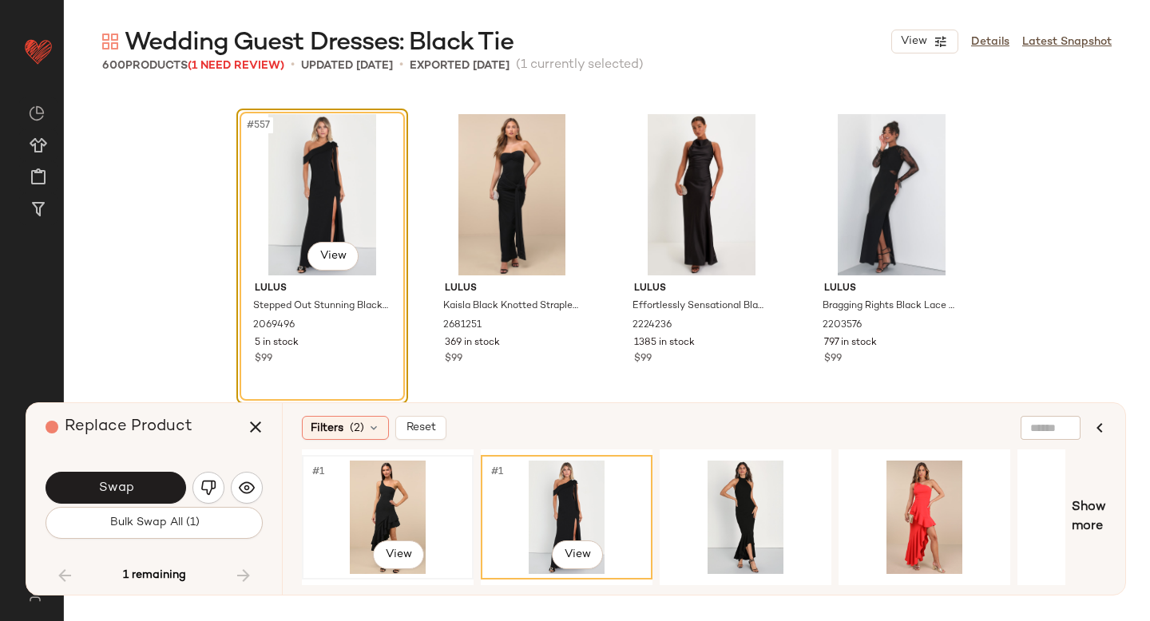
click at [402, 502] on div "#1 View" at bounding box center [387, 517] width 161 height 113
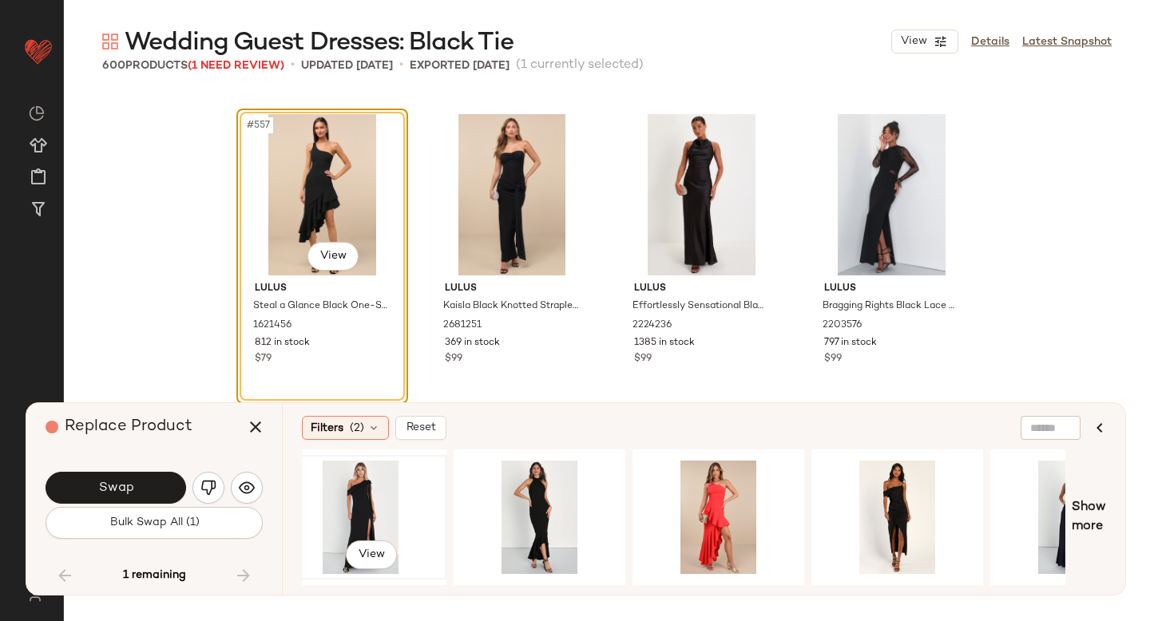
scroll to position [0, 221]
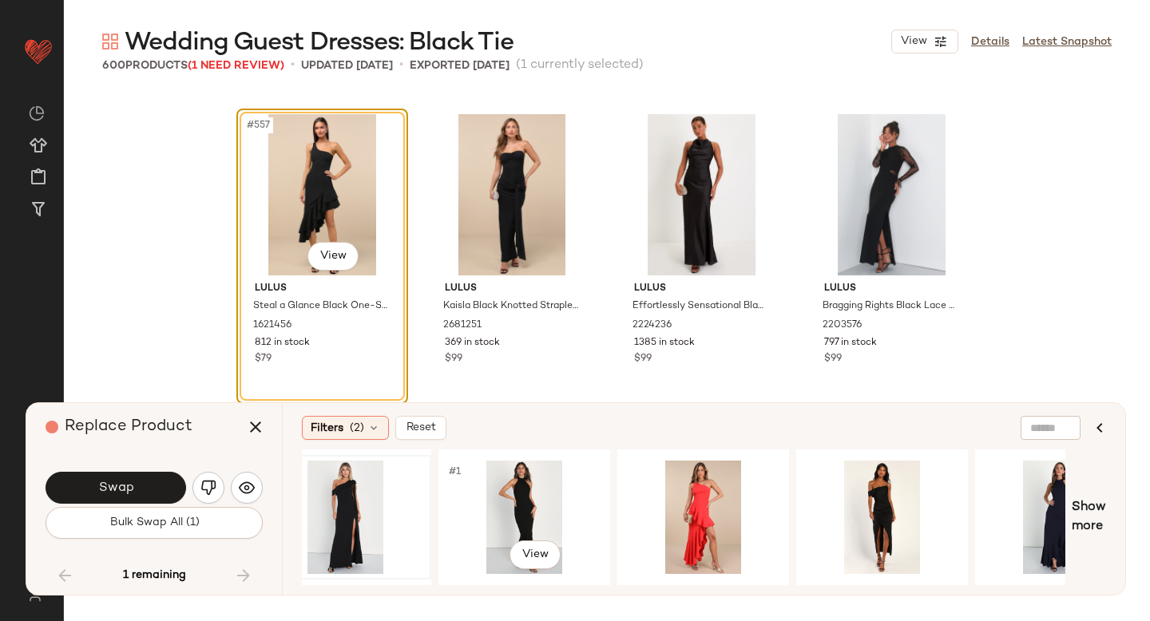
click at [492, 494] on div "#1 View" at bounding box center [524, 517] width 161 height 113
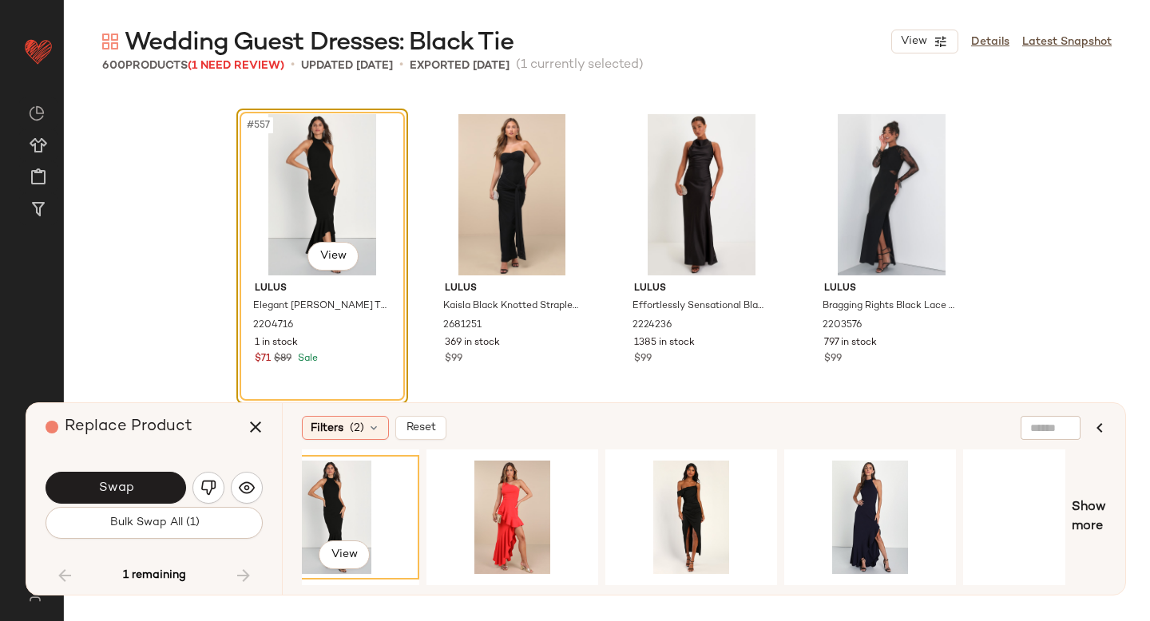
scroll to position [0, 480]
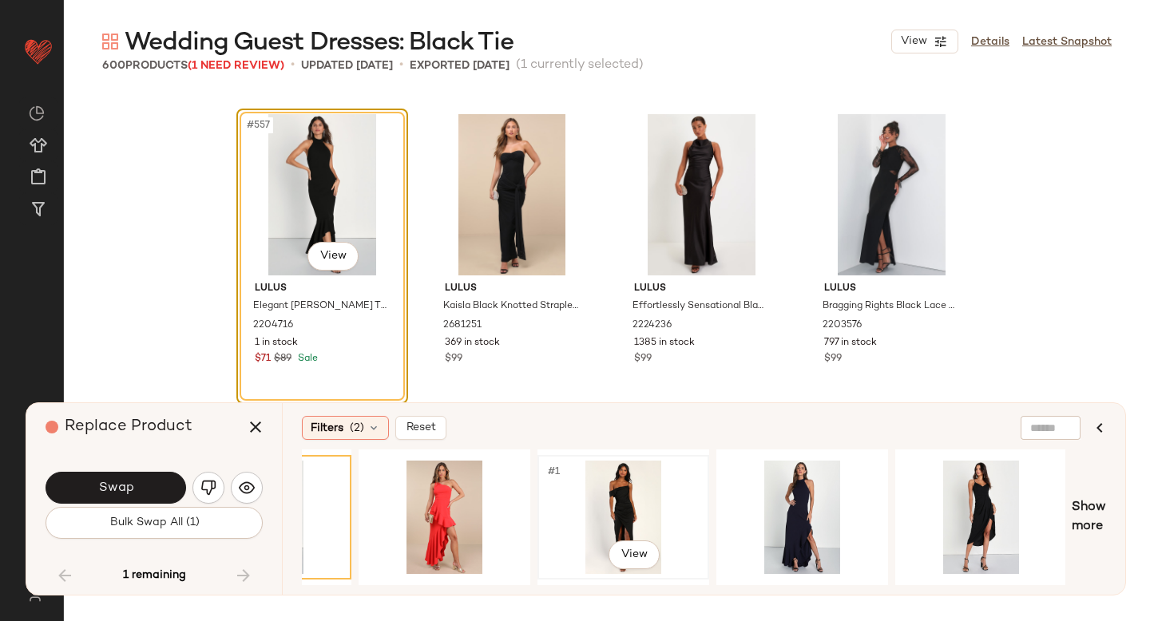
click at [617, 490] on div "#1 View" at bounding box center [623, 517] width 161 height 113
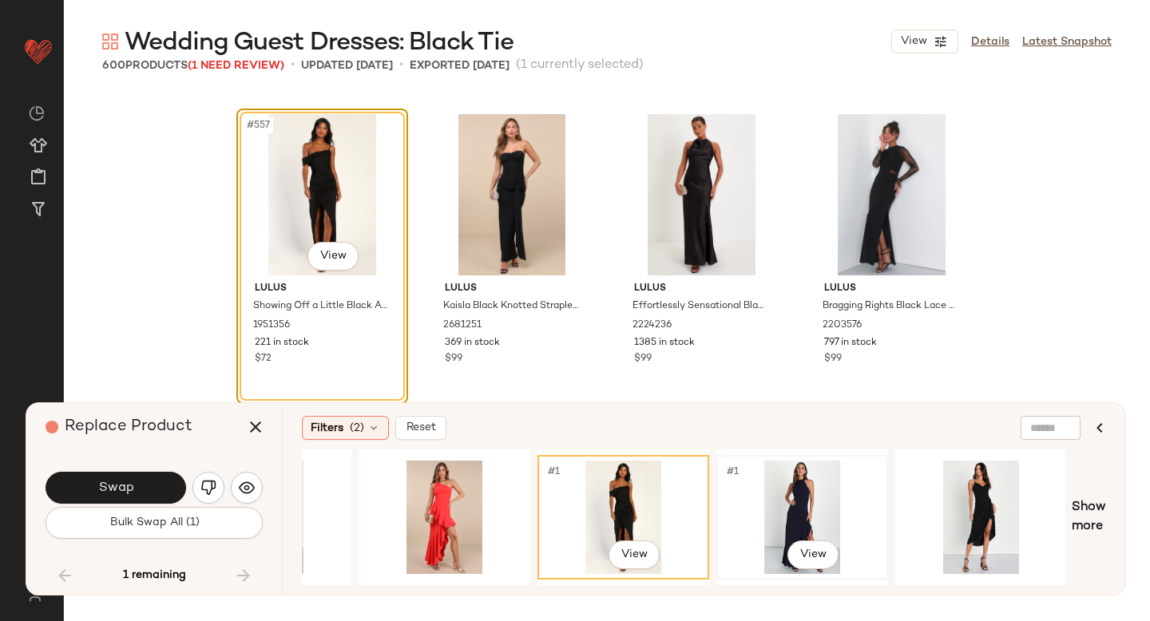
click at [784, 495] on div "#1 View" at bounding box center [802, 517] width 161 height 113
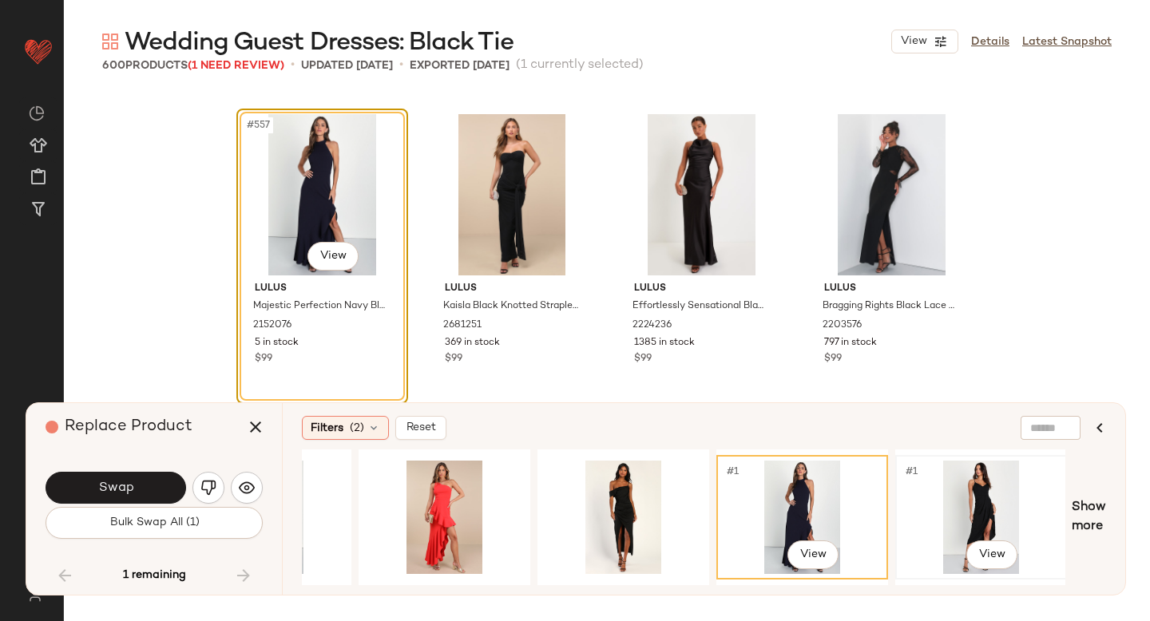
click at [951, 502] on div "#1 View" at bounding box center [981, 517] width 161 height 113
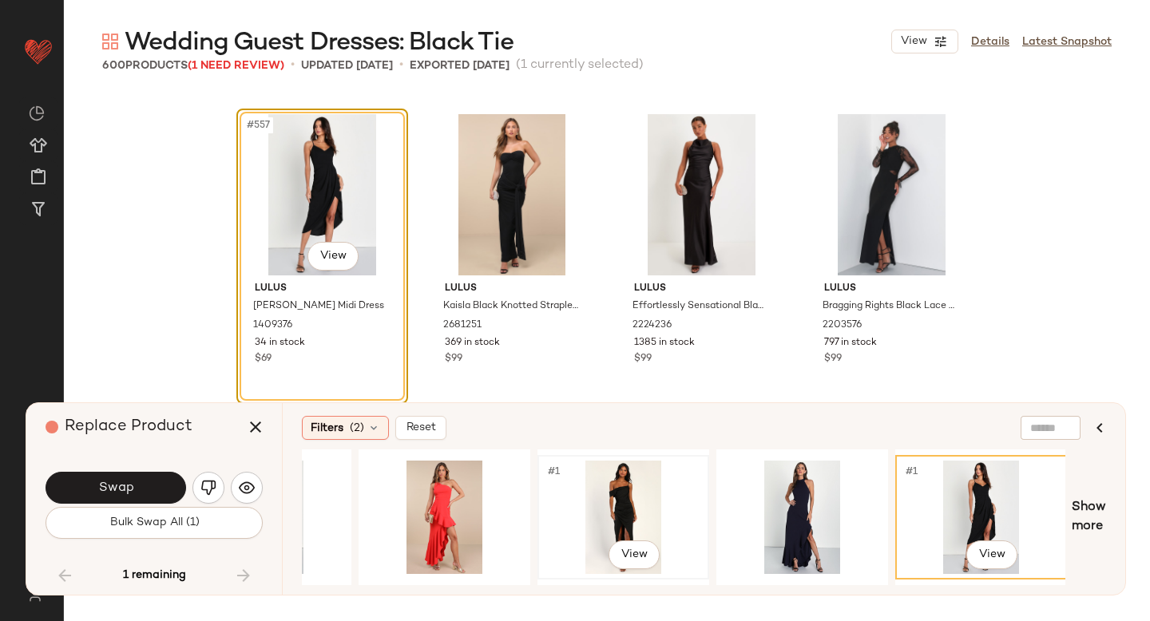
click at [660, 499] on div "#1 View" at bounding box center [623, 517] width 161 height 113
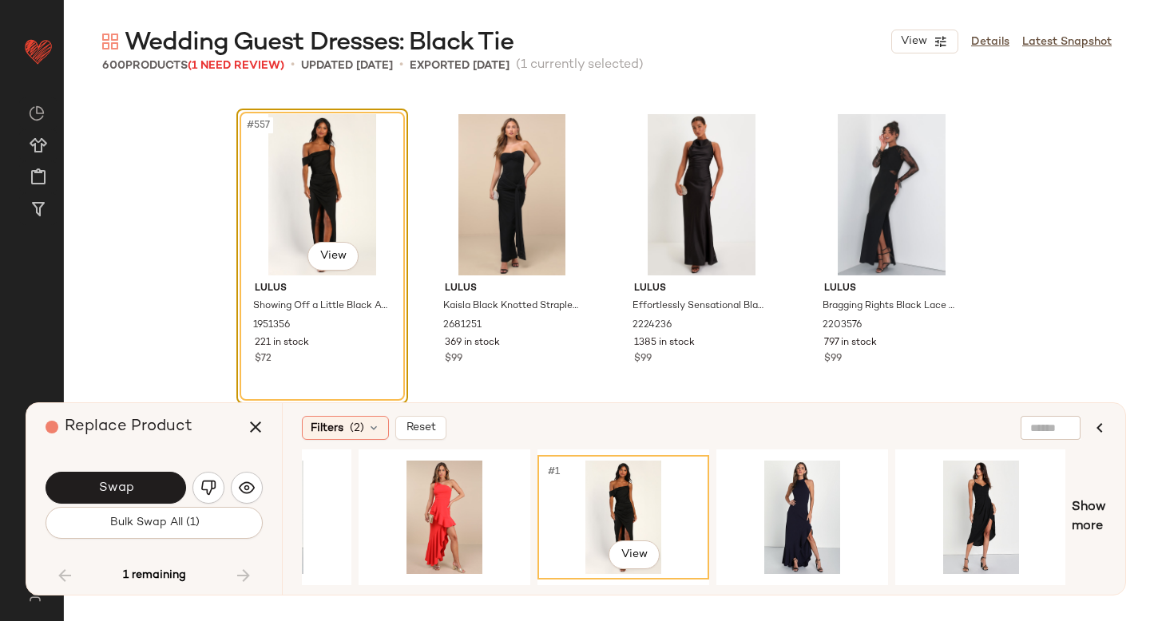
click at [130, 470] on div "Swap" at bounding box center [154, 488] width 217 height 38
click at [129, 486] on span "Swap" at bounding box center [115, 488] width 36 height 15
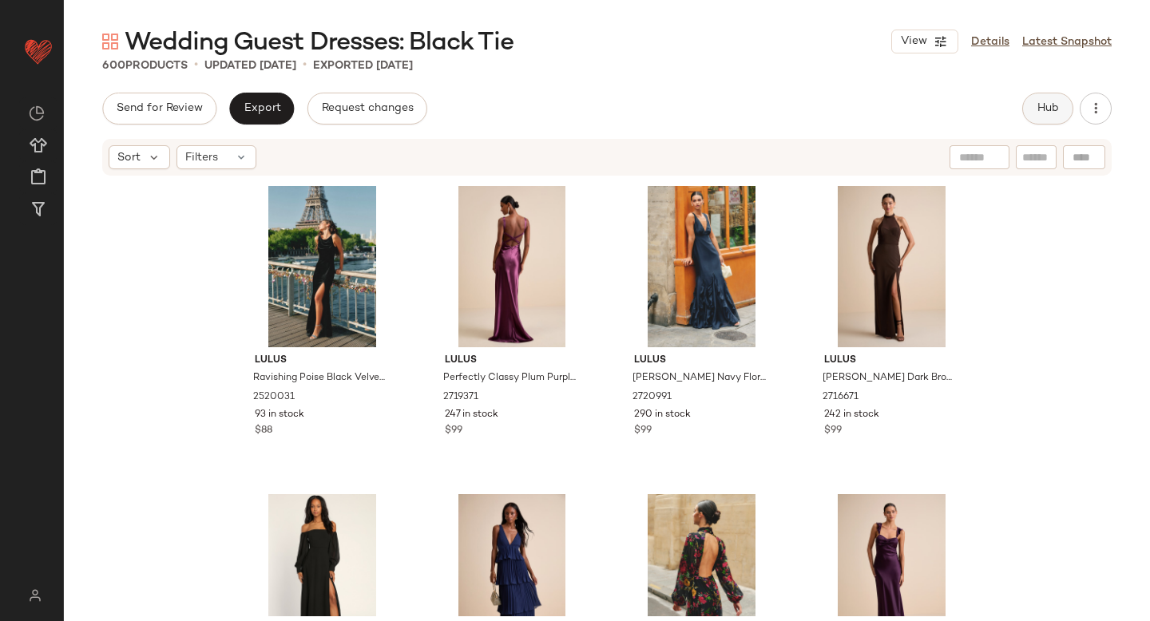
click at [1050, 103] on span "Hub" at bounding box center [1048, 108] width 22 height 13
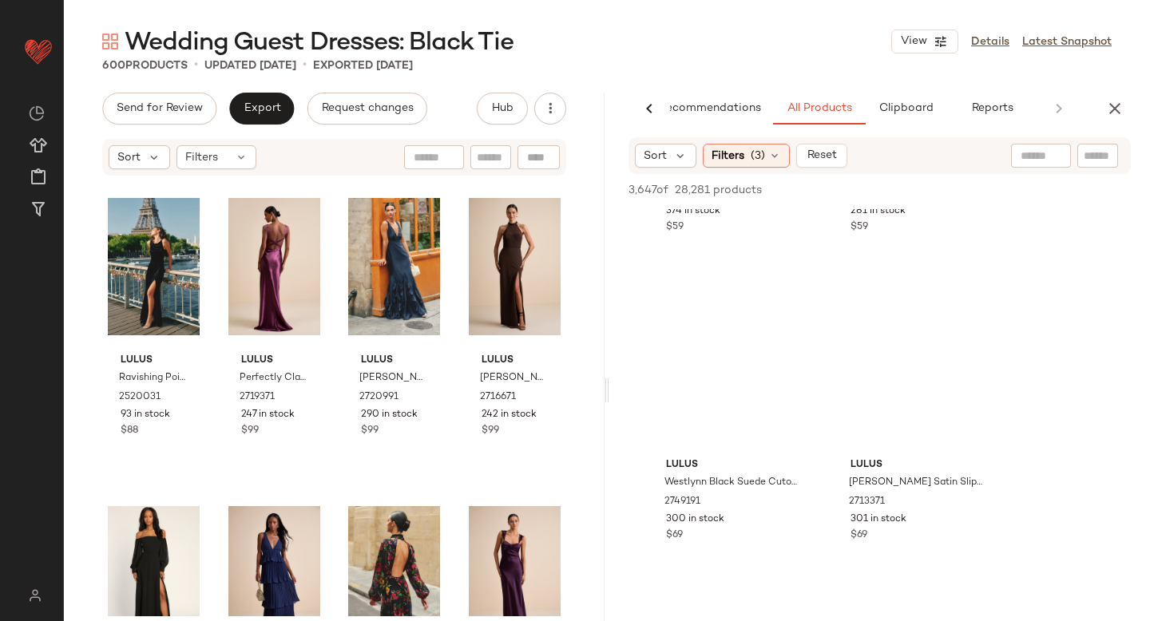
scroll to position [10114, 0]
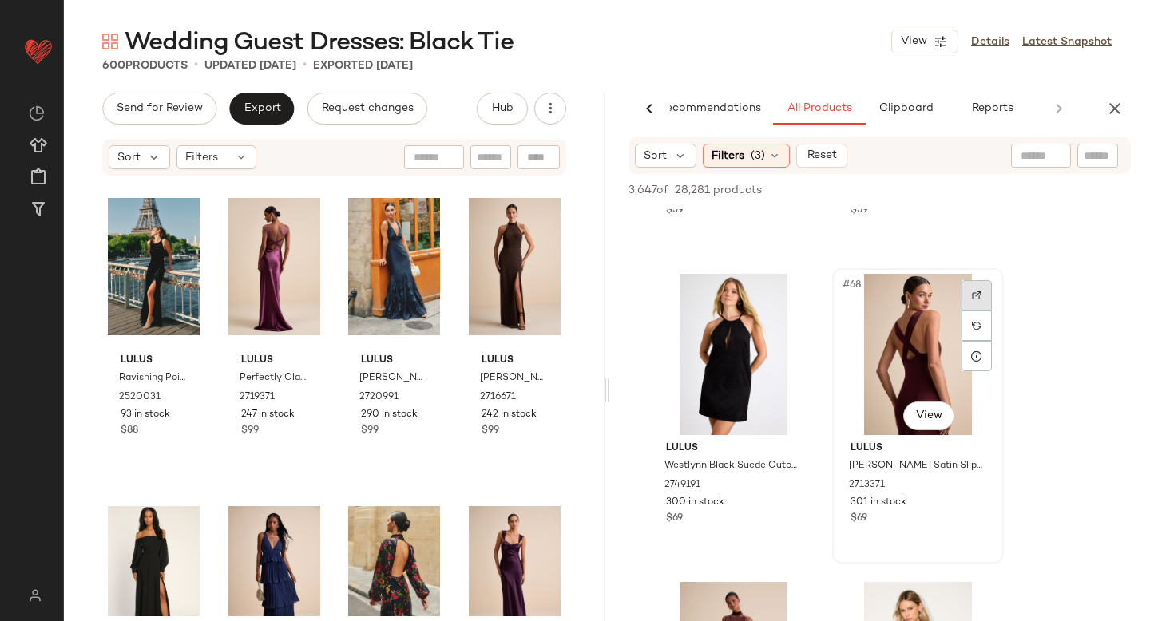
click at [982, 294] on div at bounding box center [977, 295] width 30 height 30
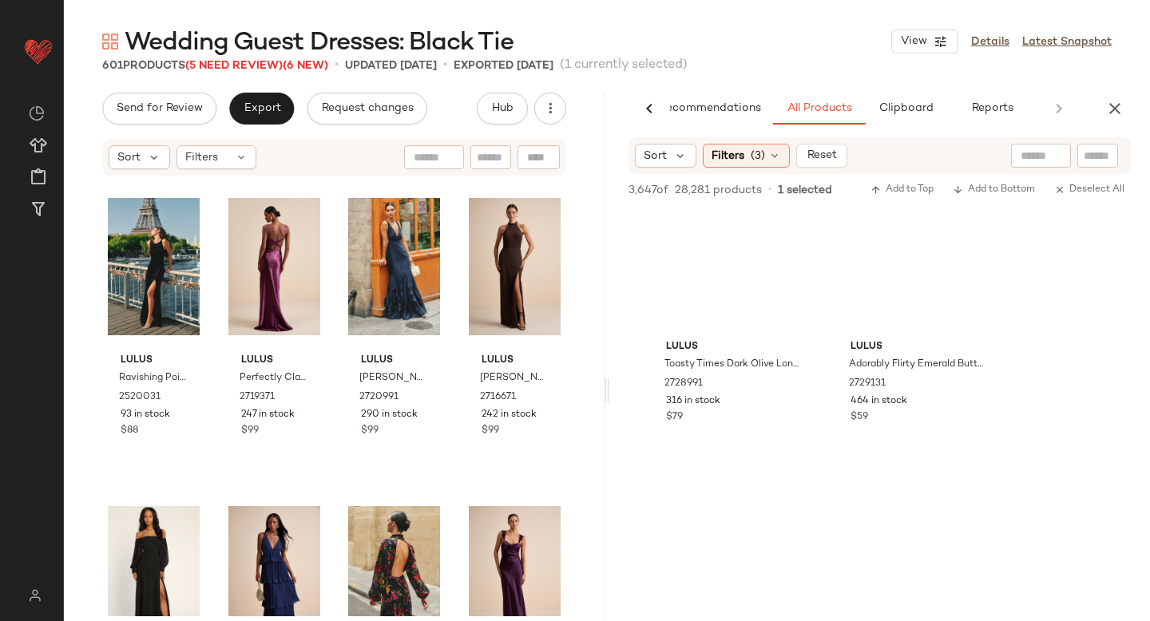
scroll to position [26064, 0]
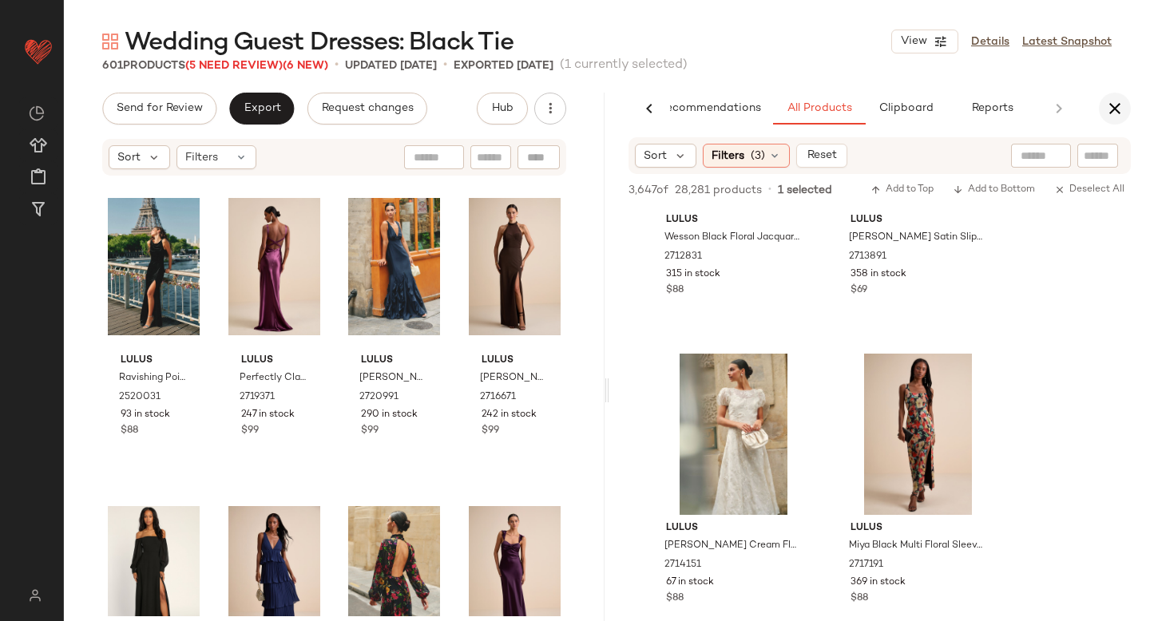
click at [1116, 113] on icon "button" at bounding box center [1114, 108] width 19 height 19
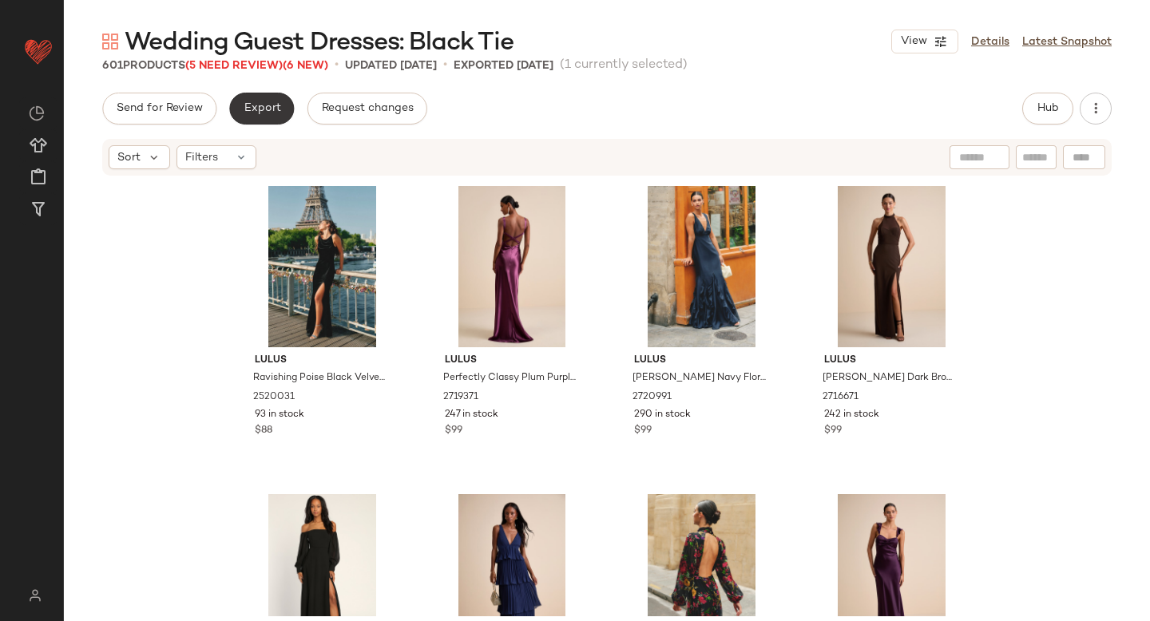
click at [249, 108] on span "Export" at bounding box center [262, 108] width 38 height 13
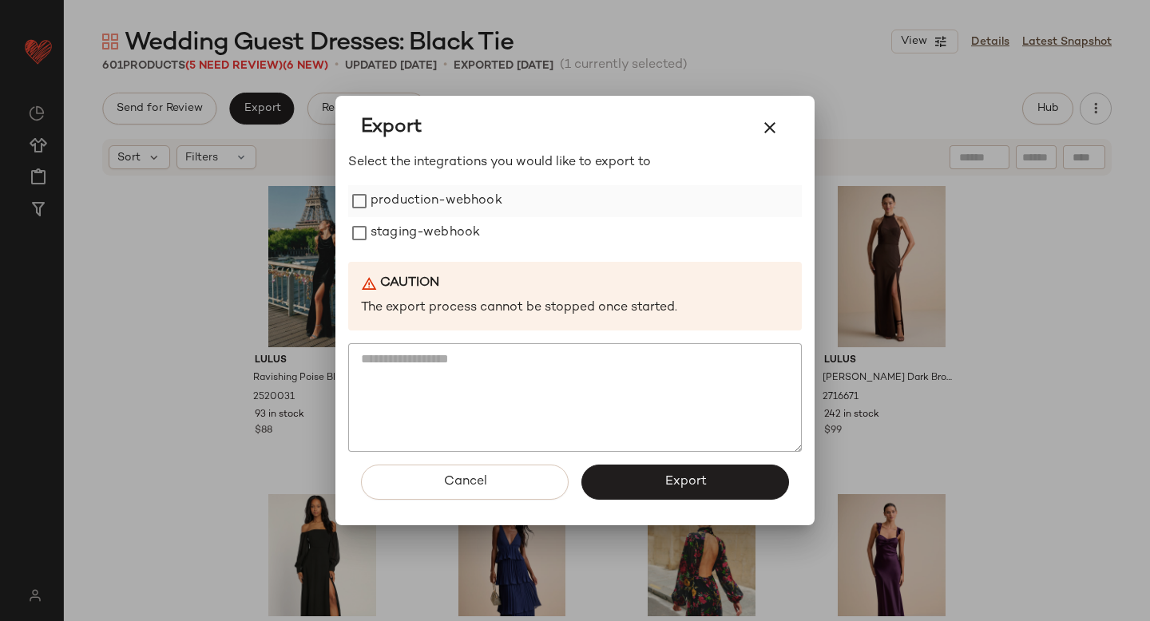
click at [385, 203] on label "production-webhook" at bounding box center [437, 201] width 132 height 32
click at [395, 236] on label "staging-webhook" at bounding box center [425, 233] width 109 height 32
click at [652, 463] on div "Cancel Export" at bounding box center [575, 488] width 454 height 73
click at [656, 475] on button "Export" at bounding box center [685, 482] width 208 height 35
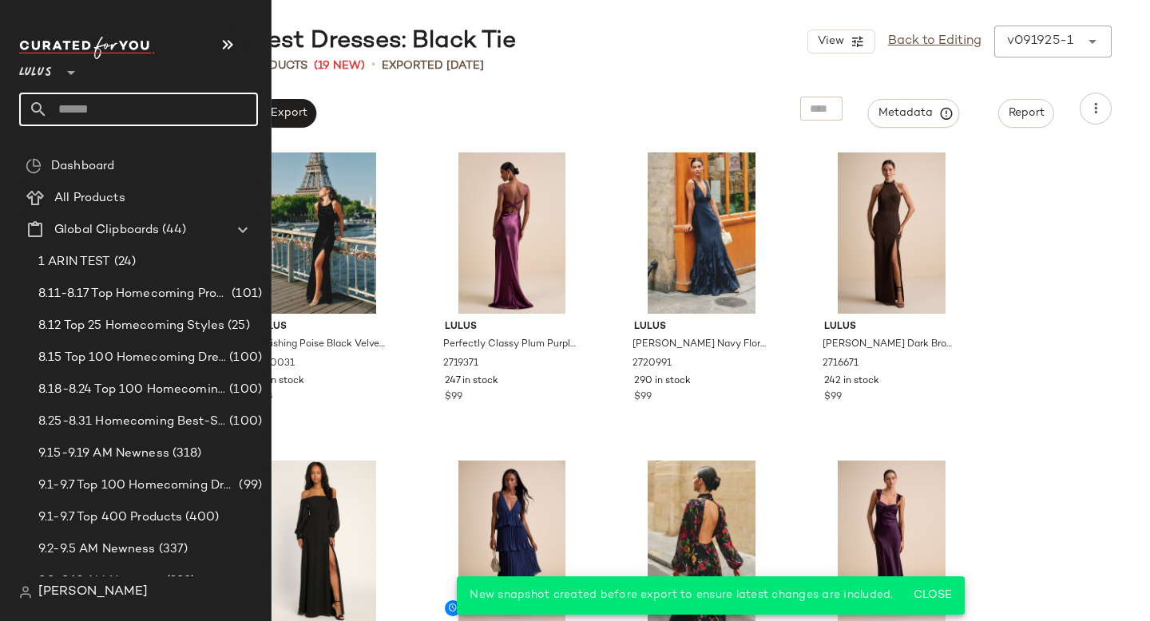
click at [142, 110] on input "text" at bounding box center [153, 110] width 210 height 34
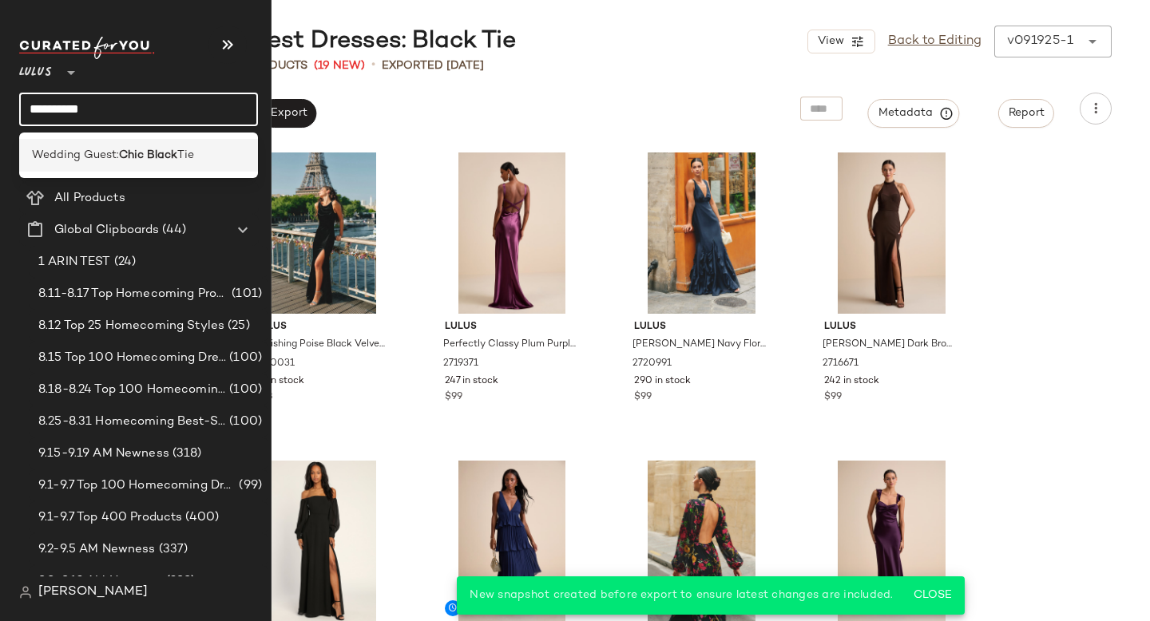
type input "**********"
click at [125, 152] on b "Chic Black" at bounding box center [148, 155] width 58 height 17
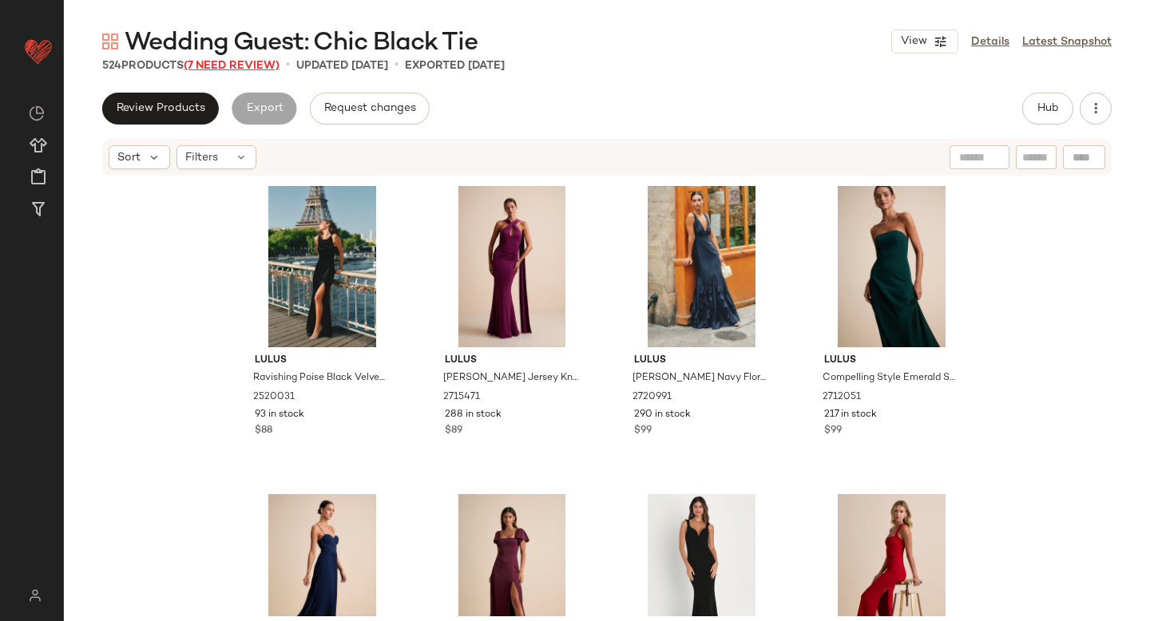
click at [232, 67] on span "(7 Need Review)" at bounding box center [232, 66] width 96 height 12
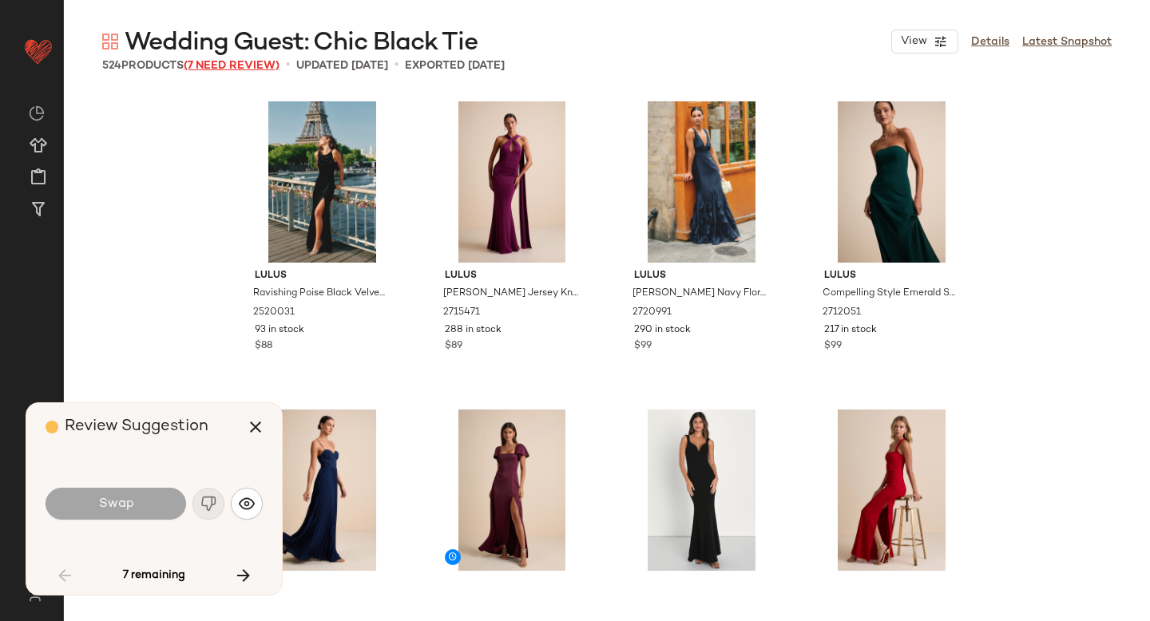
scroll to position [629, 0]
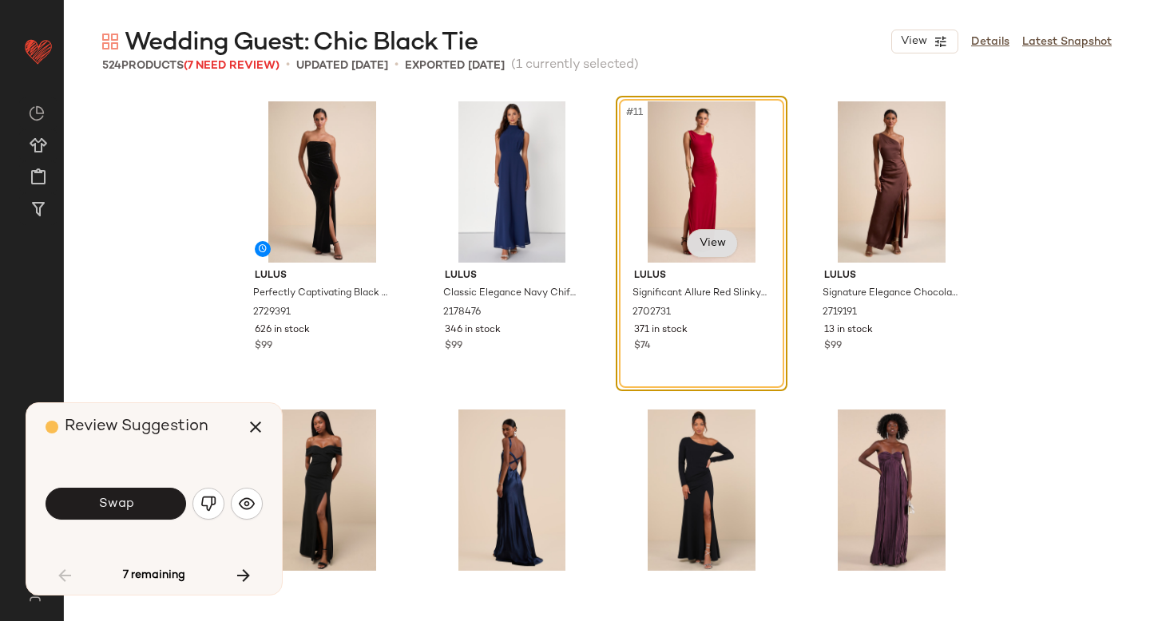
click at [710, 247] on body "Lulus ** Dashboard All Products Global Clipboards (44) Curations (814) Anjali A…" at bounding box center [575, 310] width 1150 height 621
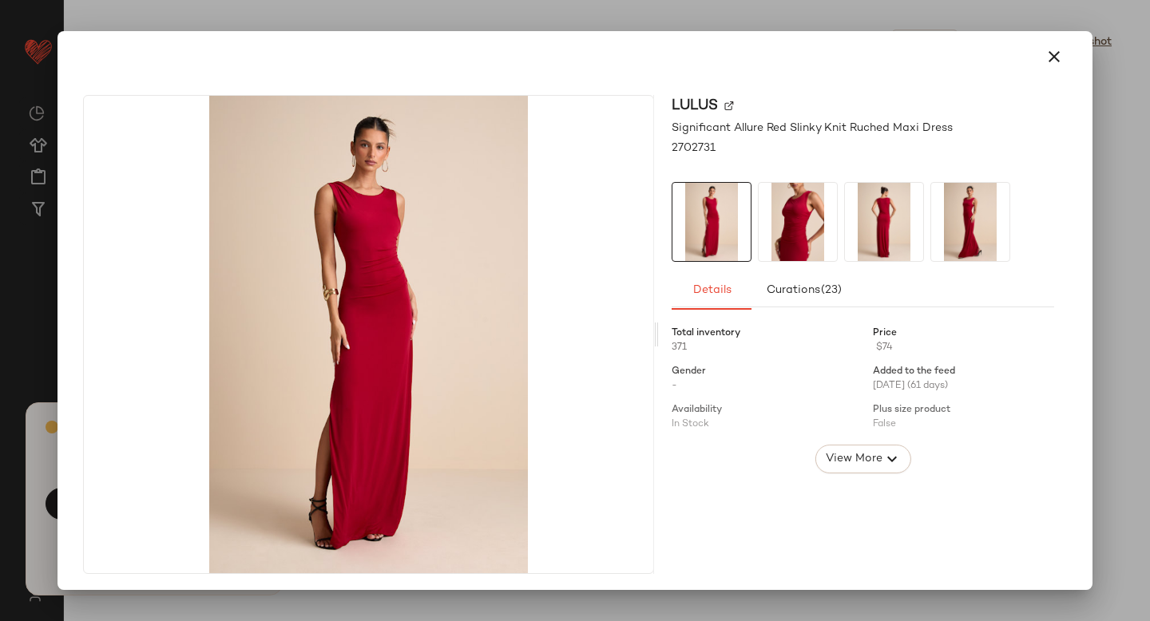
click at [792, 241] on img at bounding box center [798, 222] width 78 height 78
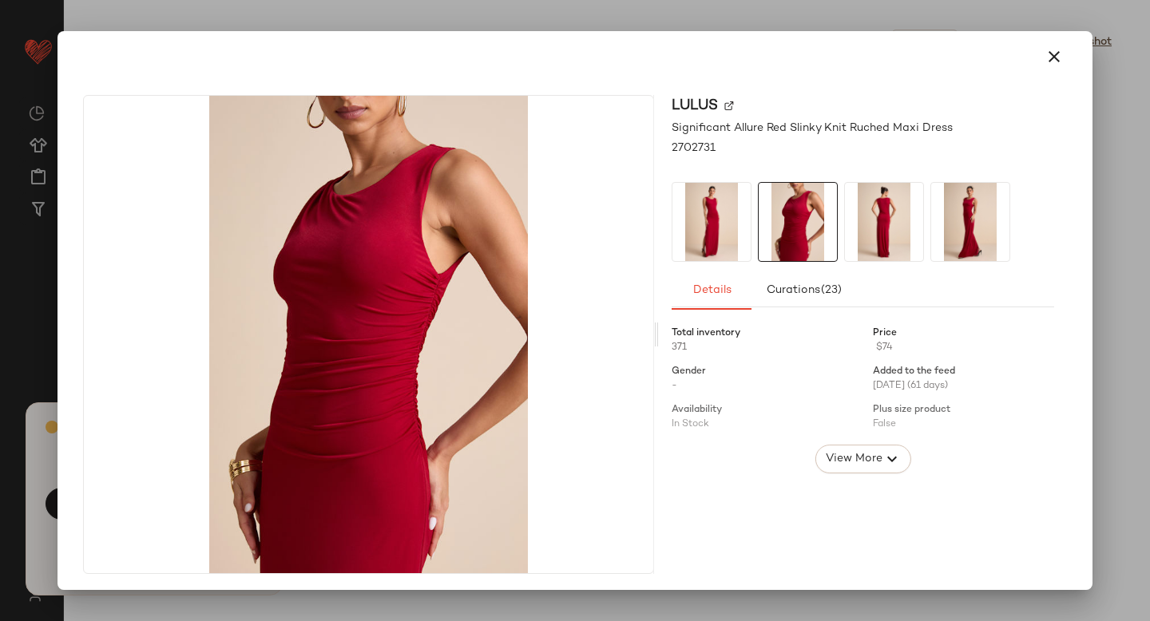
click at [885, 236] on img at bounding box center [884, 222] width 78 height 78
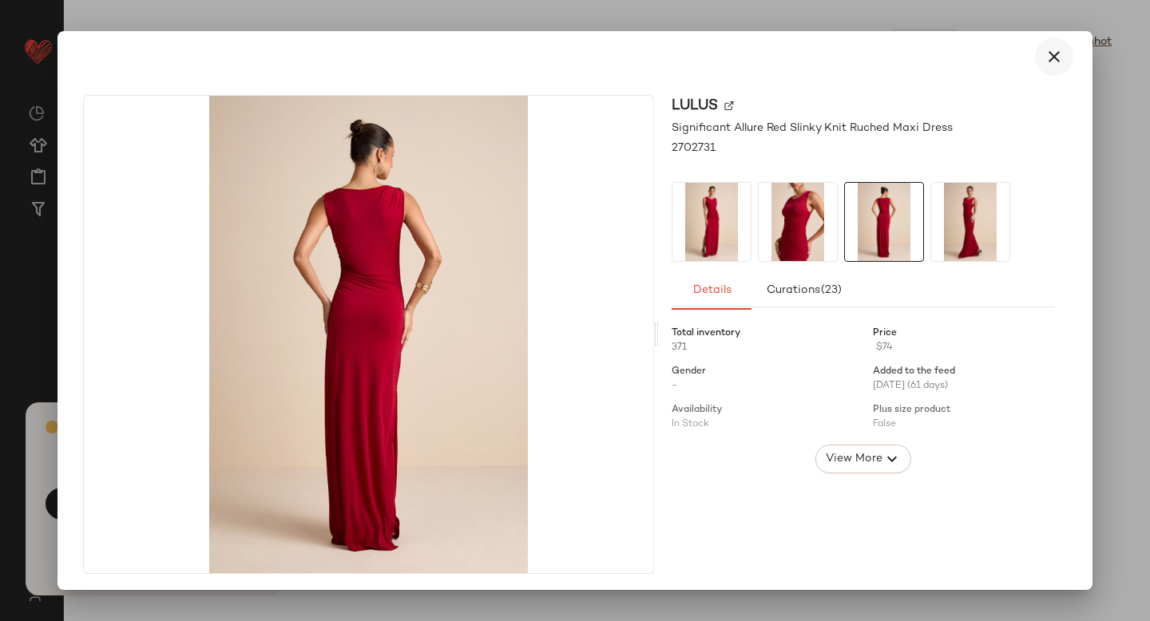
click at [1045, 54] on icon "button" at bounding box center [1054, 56] width 19 height 19
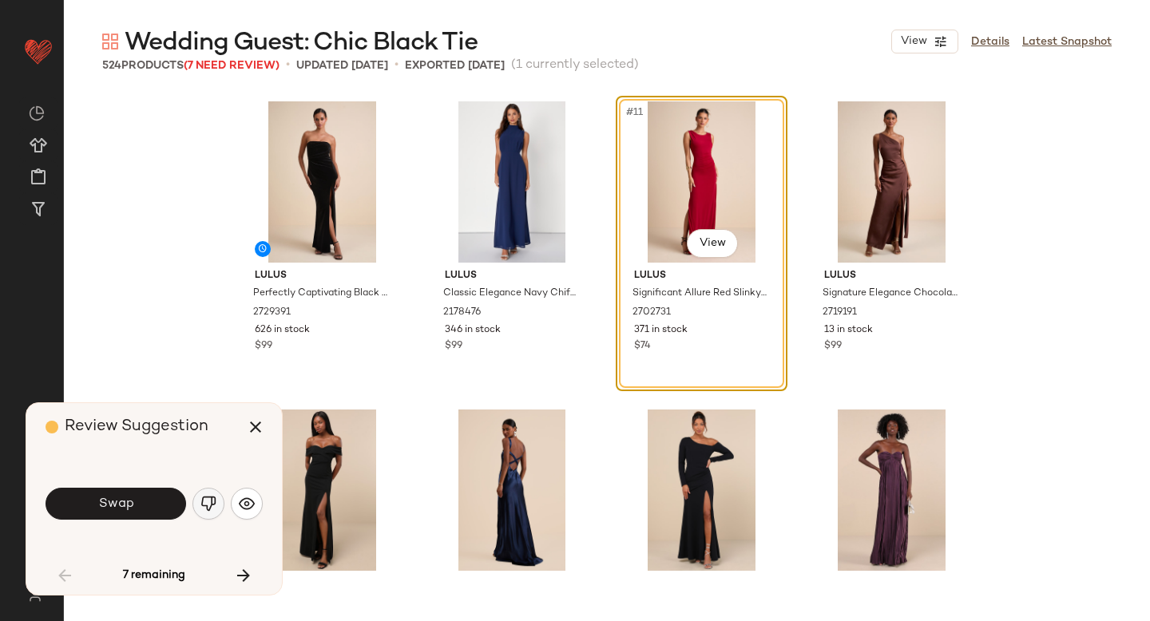
click at [216, 503] on button "button" at bounding box center [208, 504] width 32 height 32
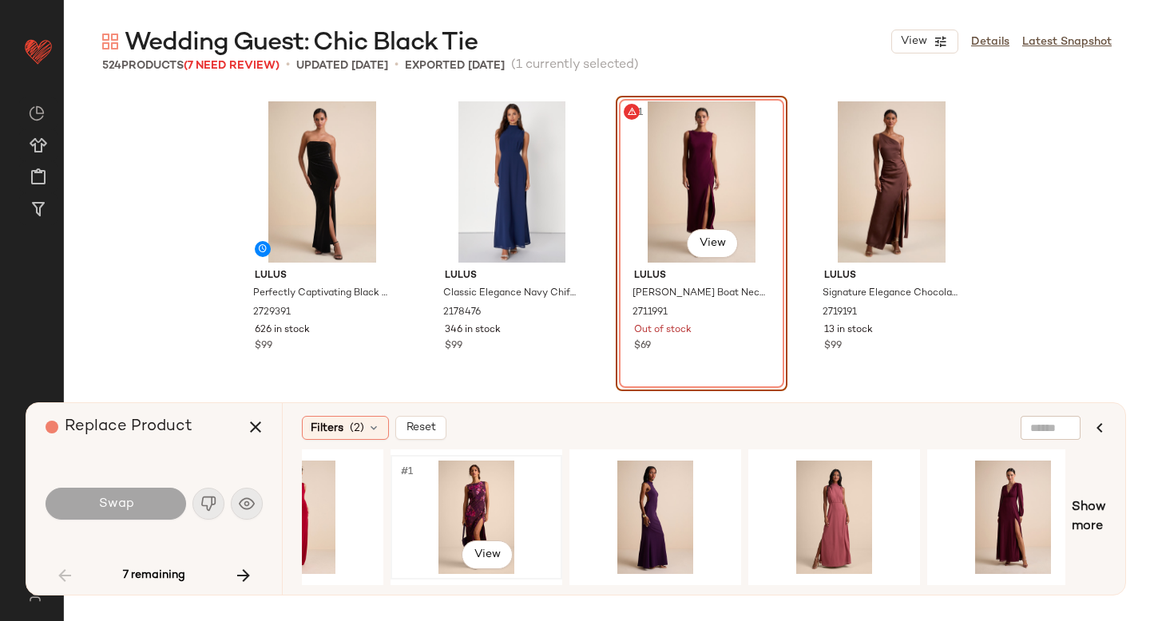
scroll to position [0, 98]
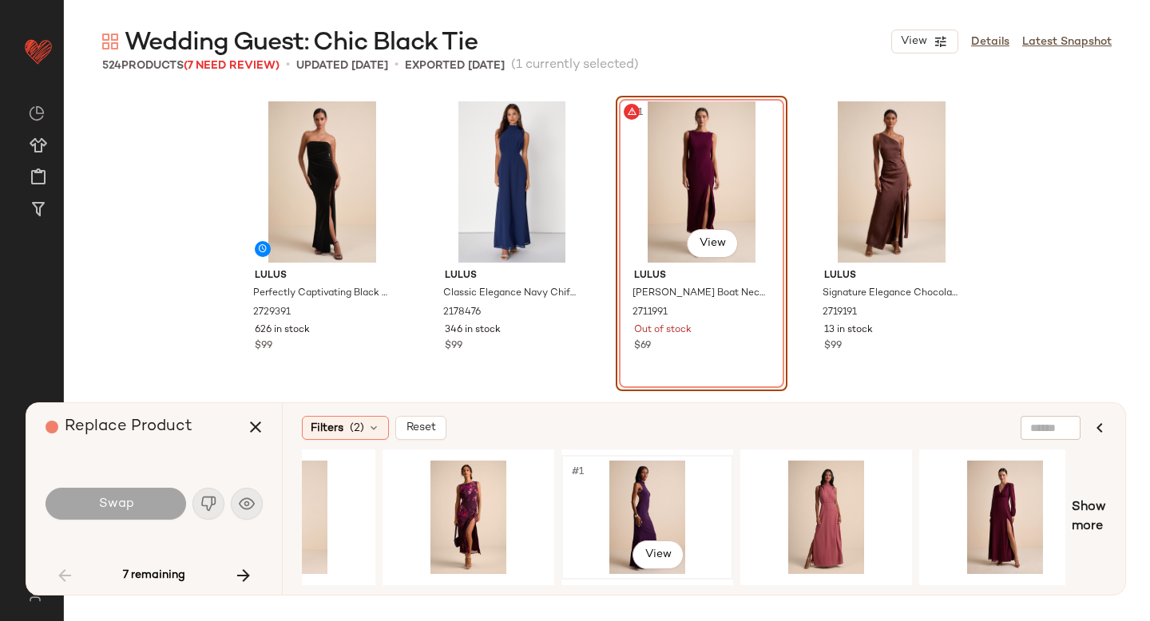
click at [680, 483] on div "#1 View" at bounding box center [647, 517] width 161 height 113
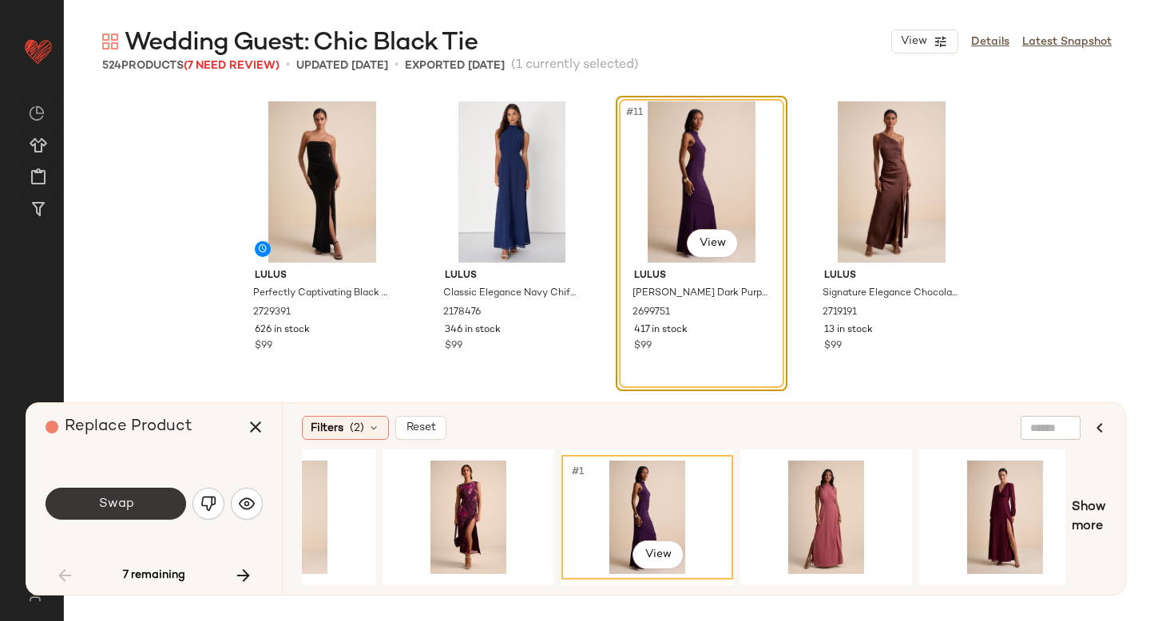
click at [163, 495] on button "Swap" at bounding box center [116, 504] width 141 height 32
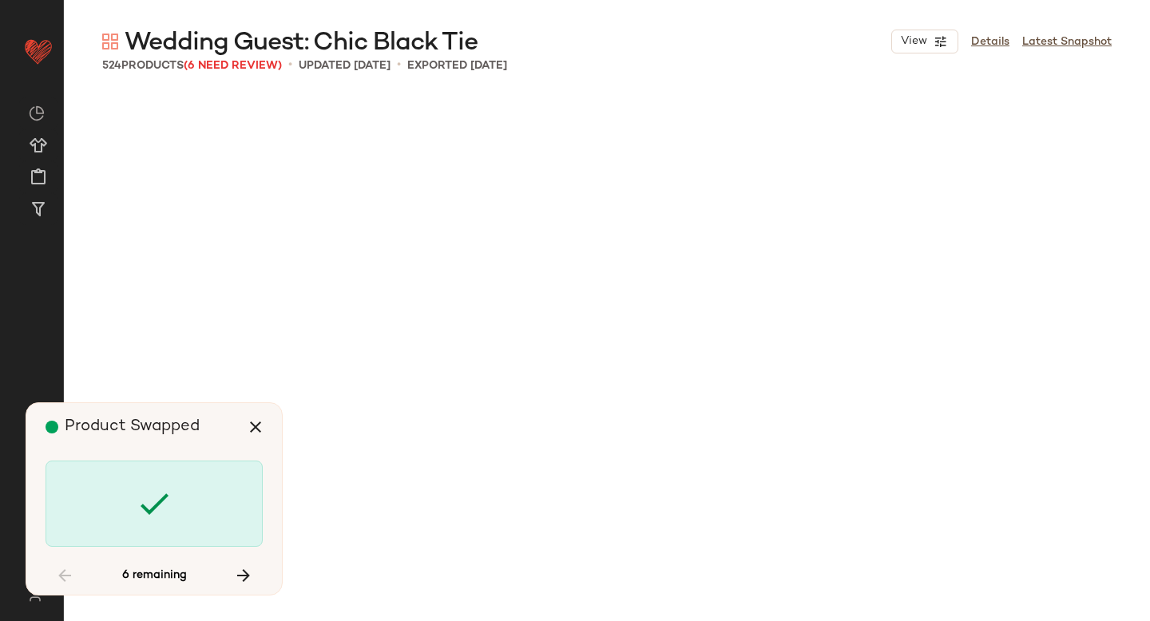
scroll to position [5857, 0]
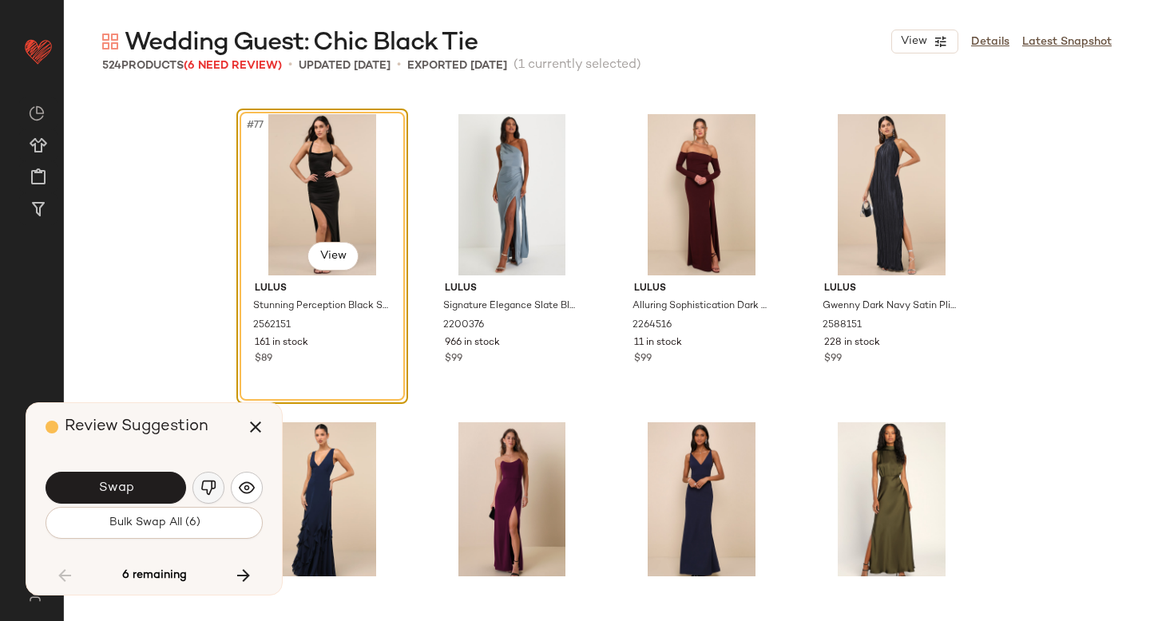
click at [220, 492] on button "button" at bounding box center [208, 488] width 32 height 32
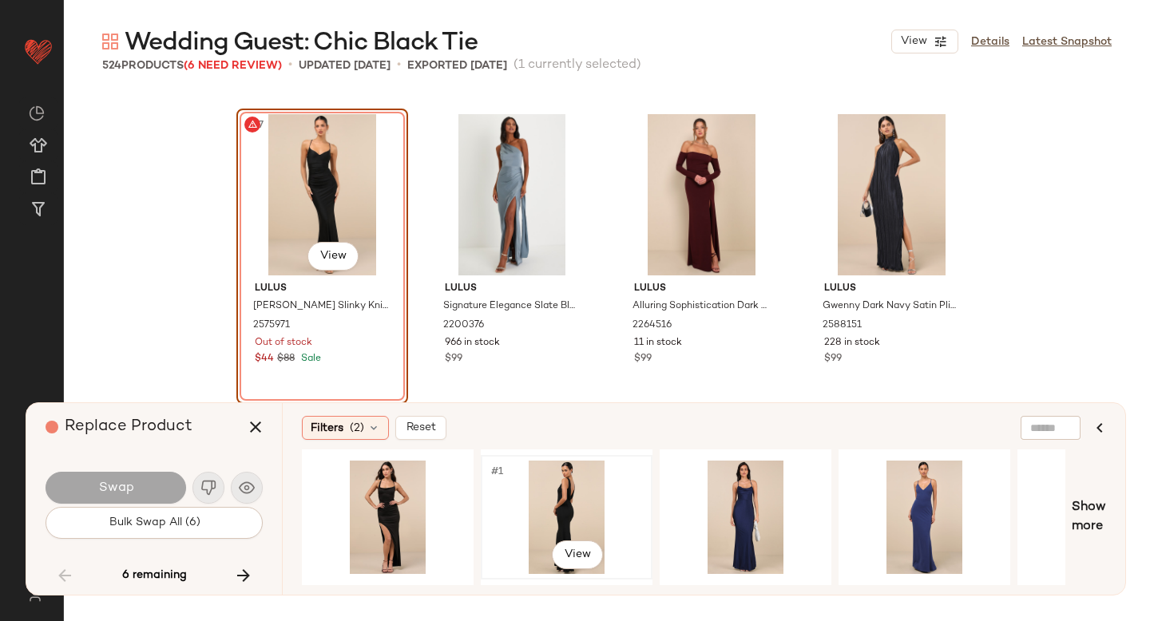
click at [545, 518] on div "#1 View" at bounding box center [566, 517] width 161 height 113
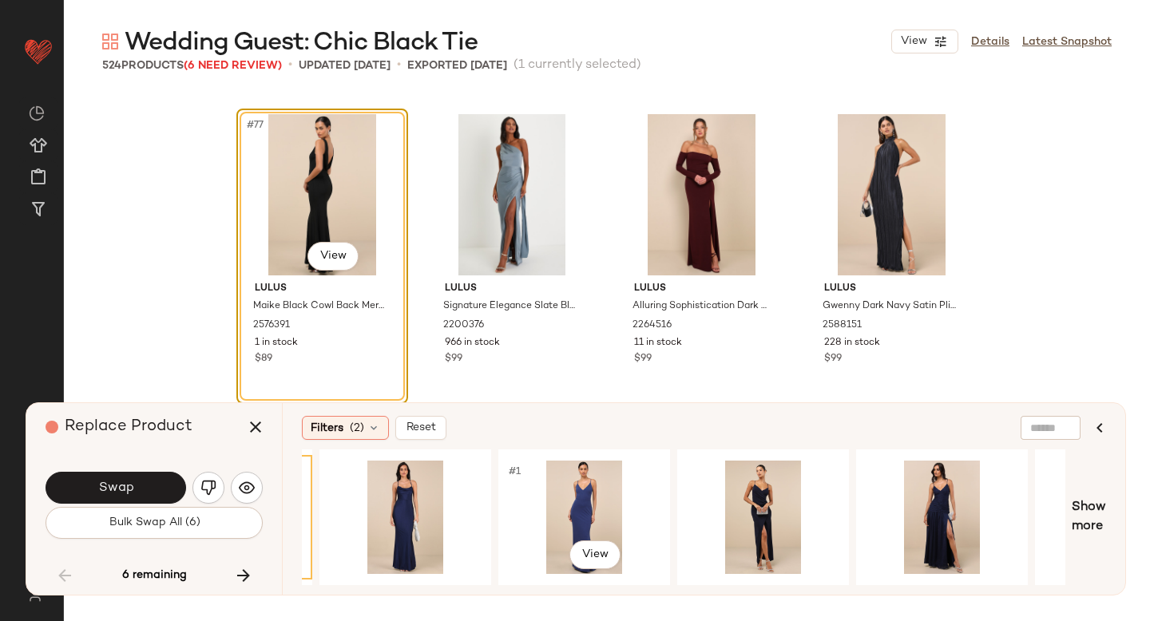
scroll to position [0, 343]
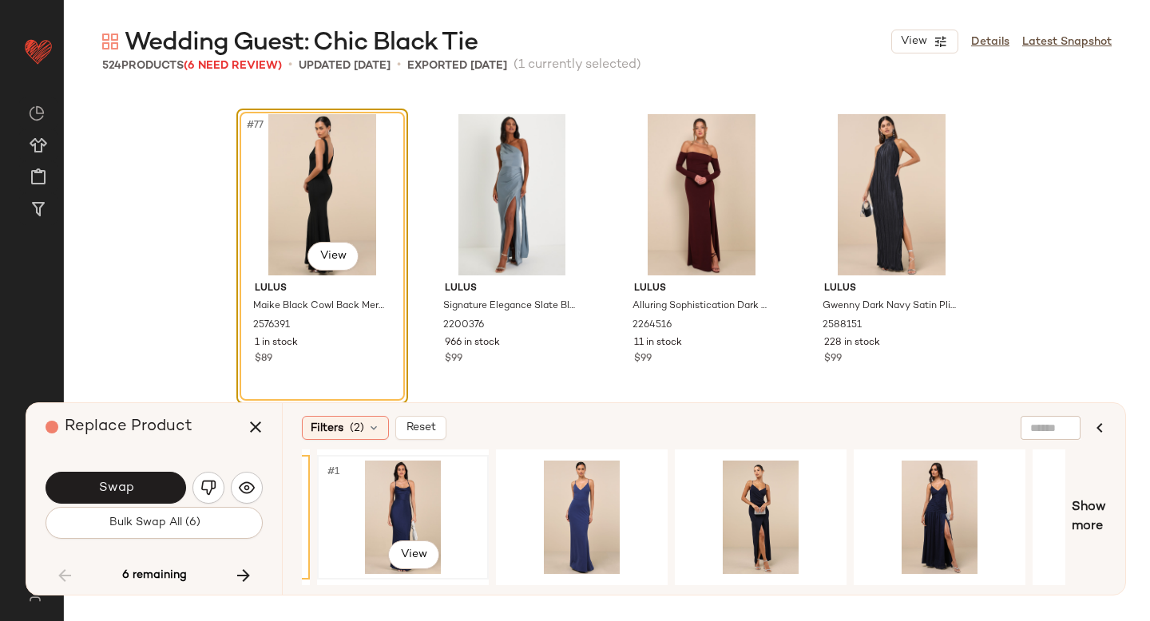
click at [418, 514] on div "#1 View" at bounding box center [403, 517] width 161 height 113
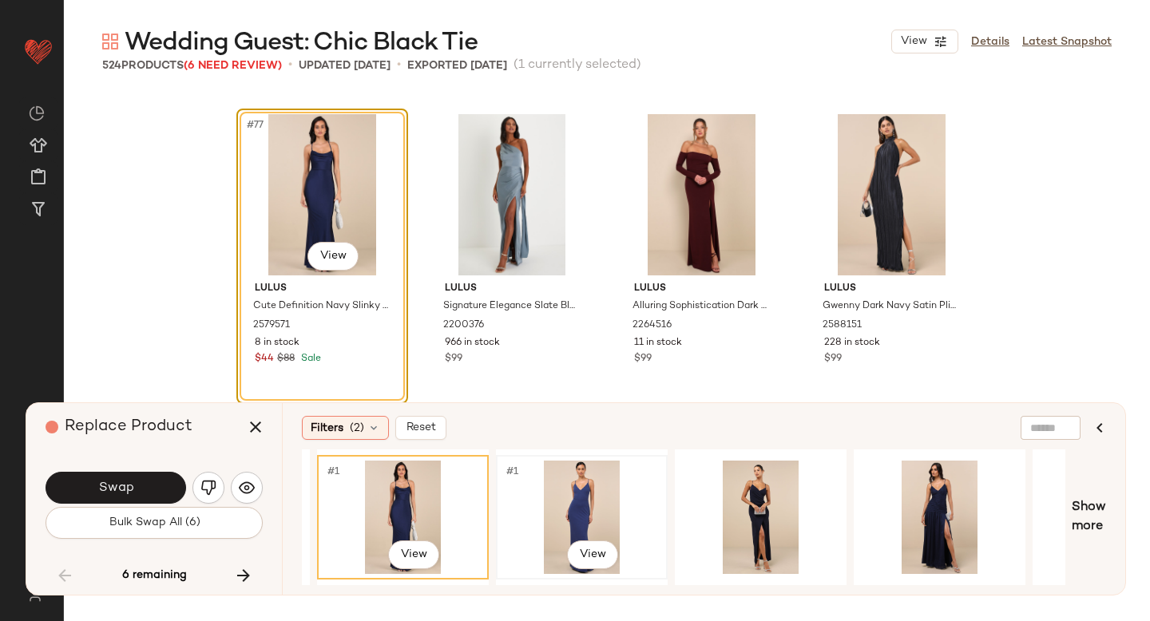
click at [530, 515] on div "#1 View" at bounding box center [582, 517] width 161 height 113
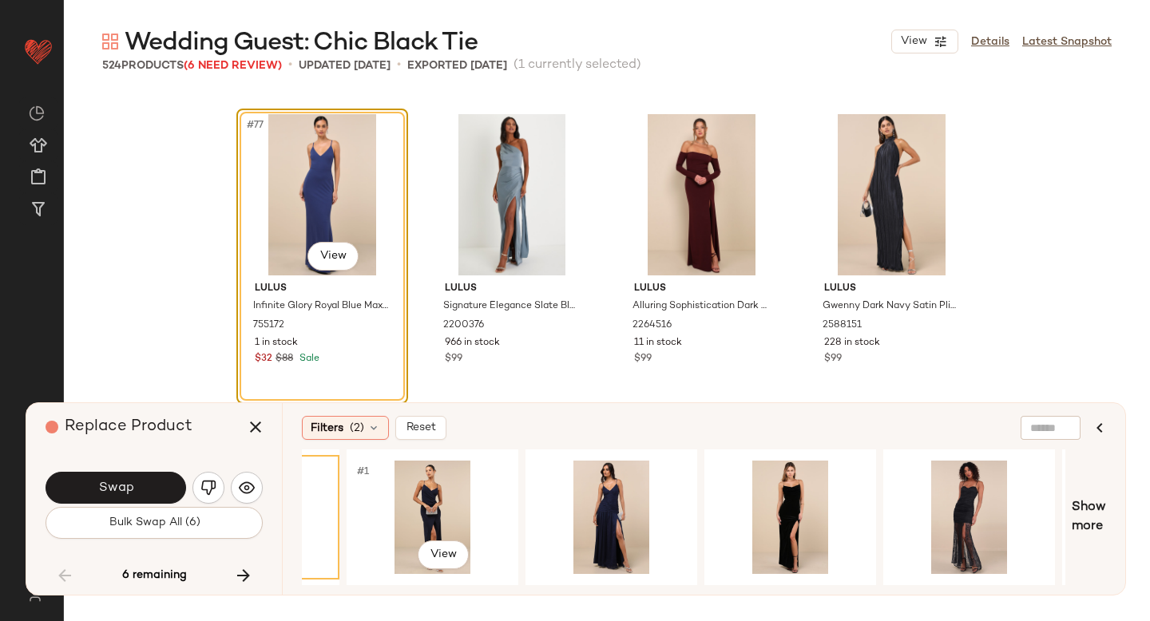
scroll to position [0, 694]
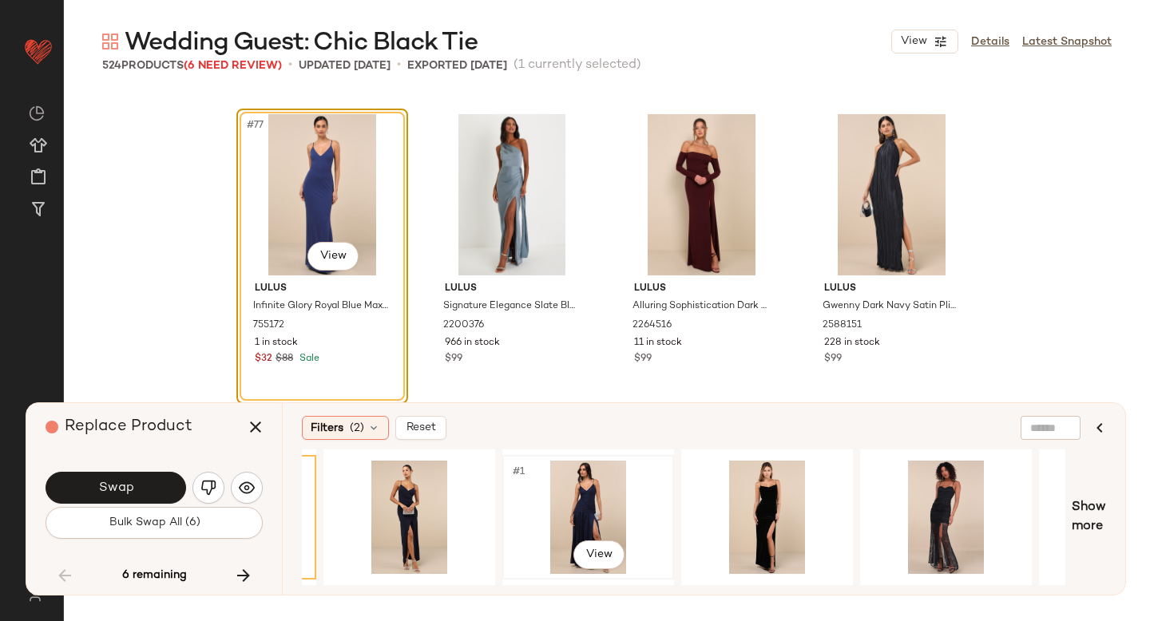
click at [560, 513] on div "#1 View" at bounding box center [588, 517] width 161 height 113
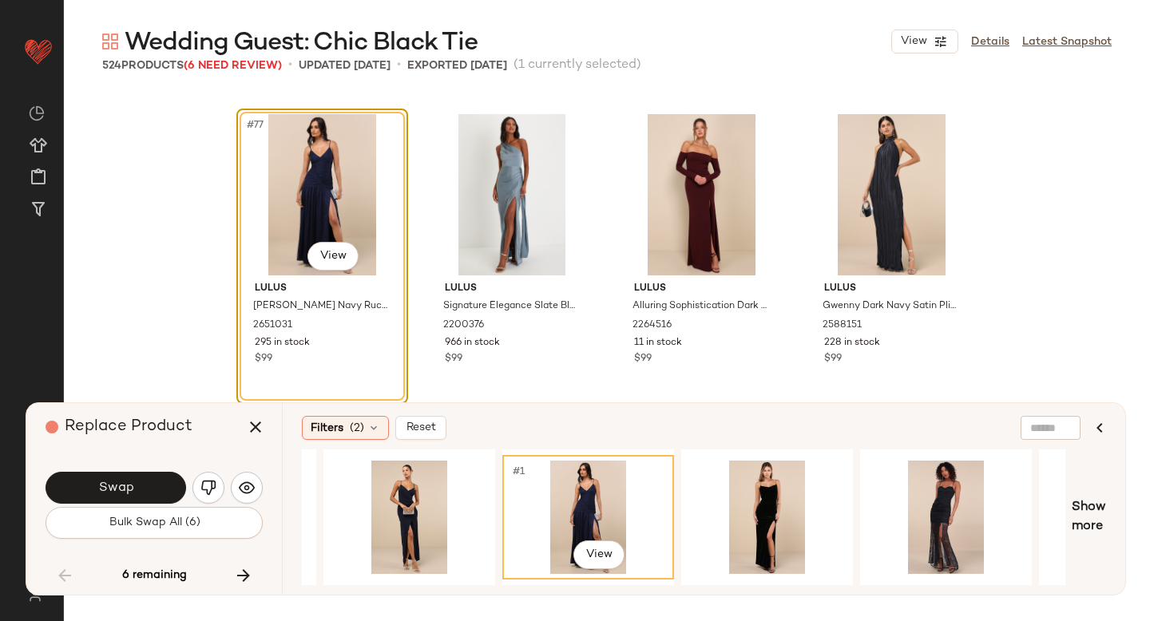
scroll to position [0, 780]
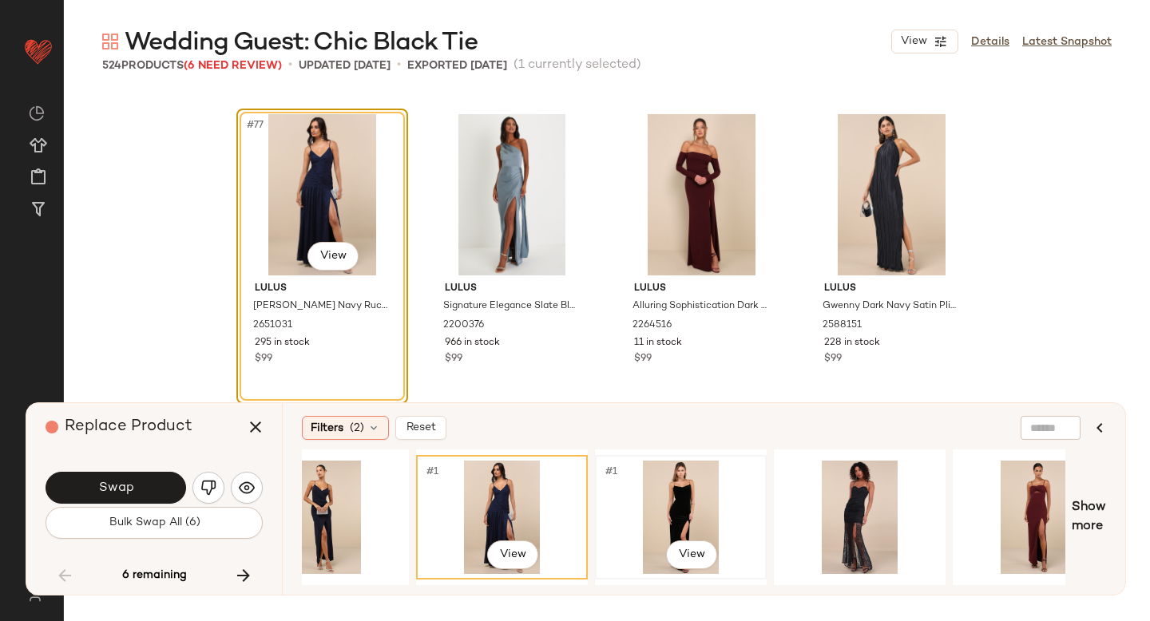
click at [685, 515] on div "#1 View" at bounding box center [681, 517] width 161 height 113
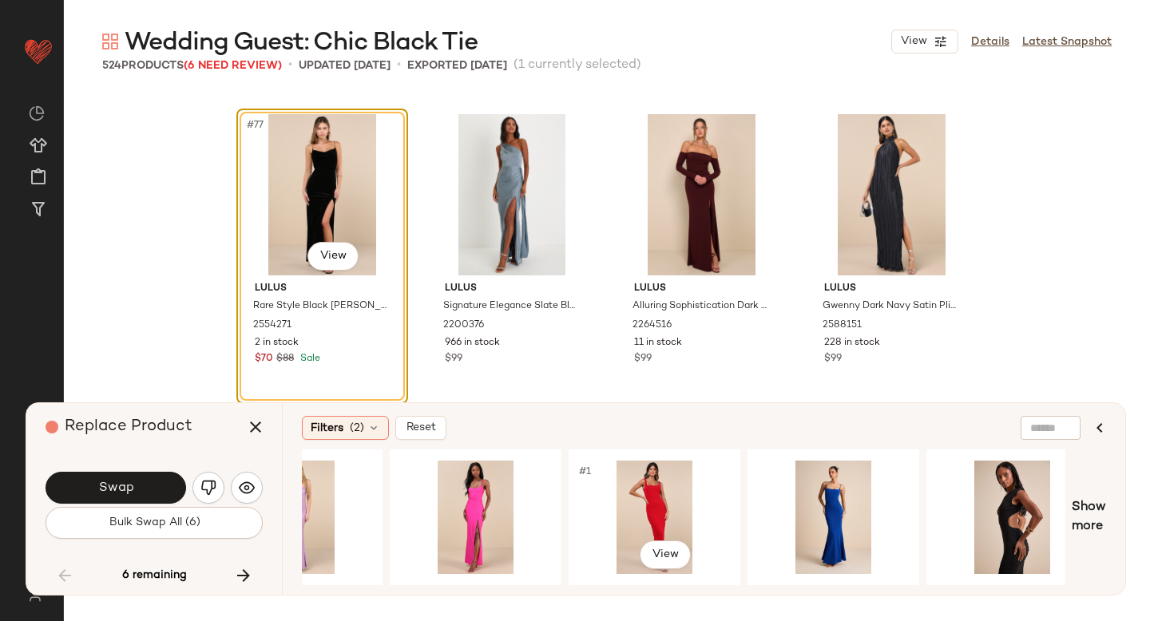
scroll to position [0, 1911]
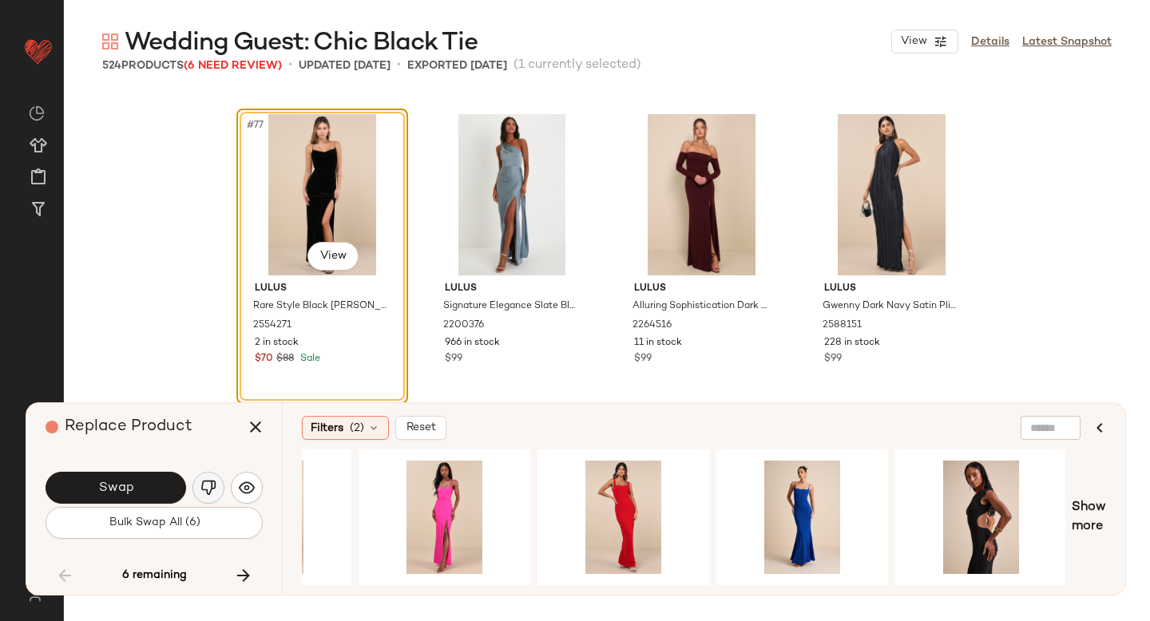
click at [200, 490] on img "button" at bounding box center [208, 488] width 16 height 16
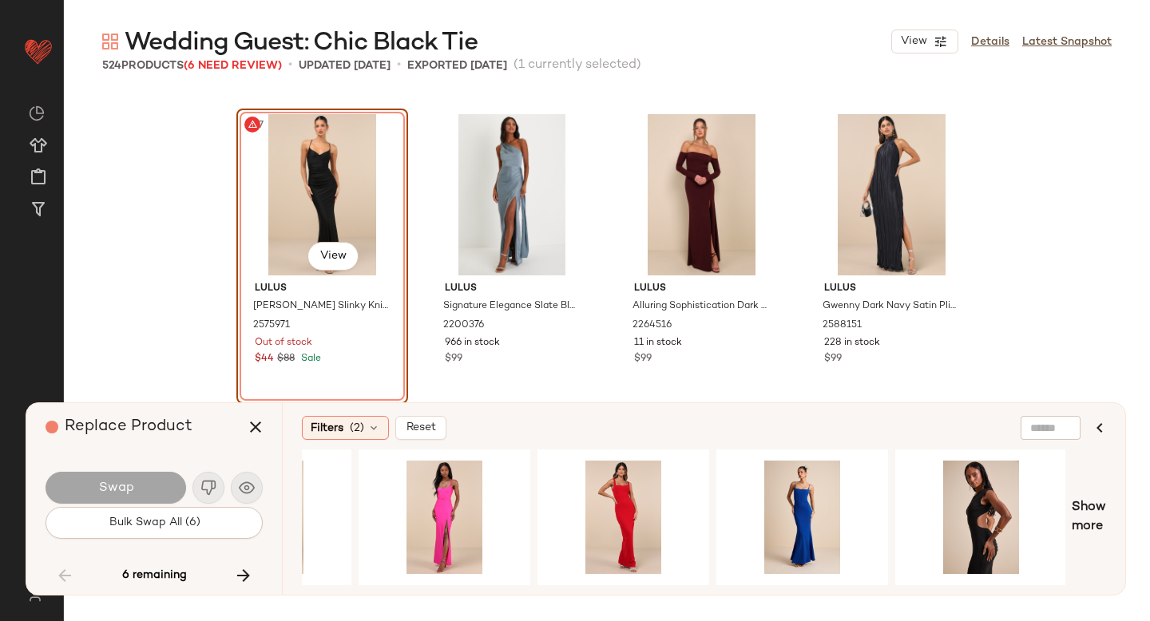
click at [345, 170] on div "#77 View" at bounding box center [322, 194] width 161 height 161
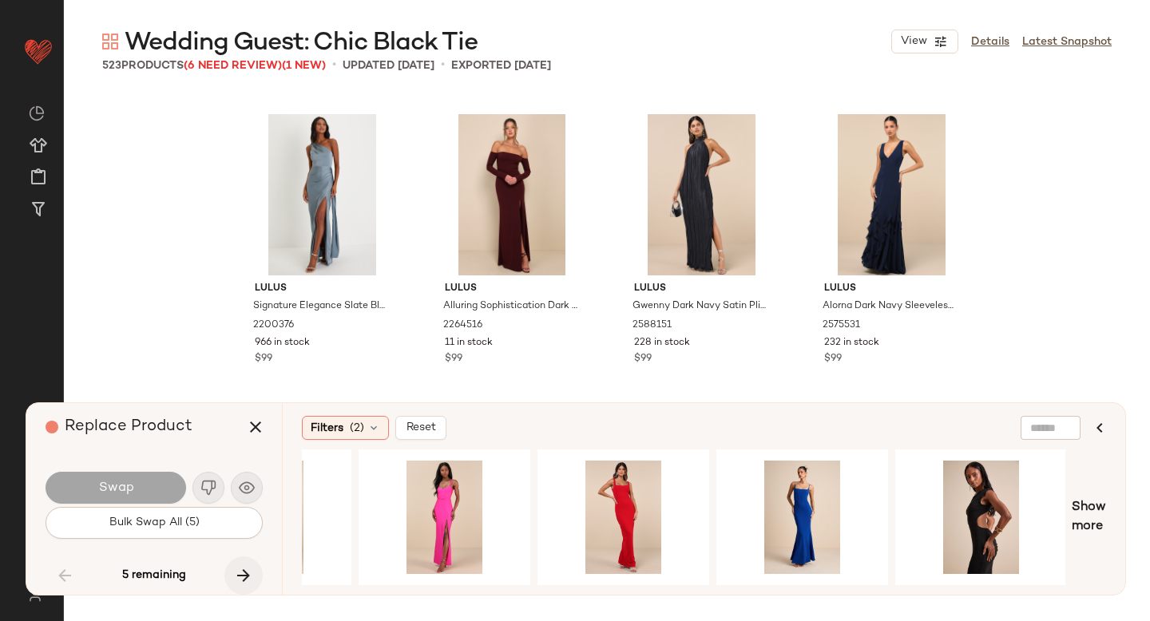
click at [248, 571] on icon "button" at bounding box center [243, 575] width 19 height 19
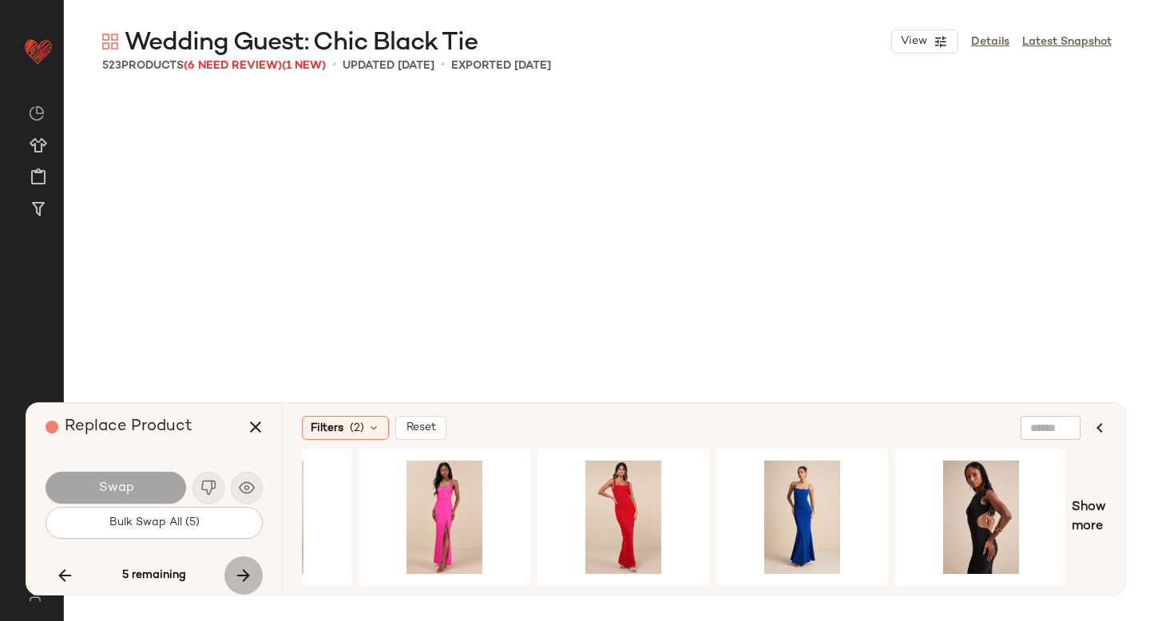
scroll to position [14489, 0]
